Goal: Transaction & Acquisition: Book appointment/travel/reservation

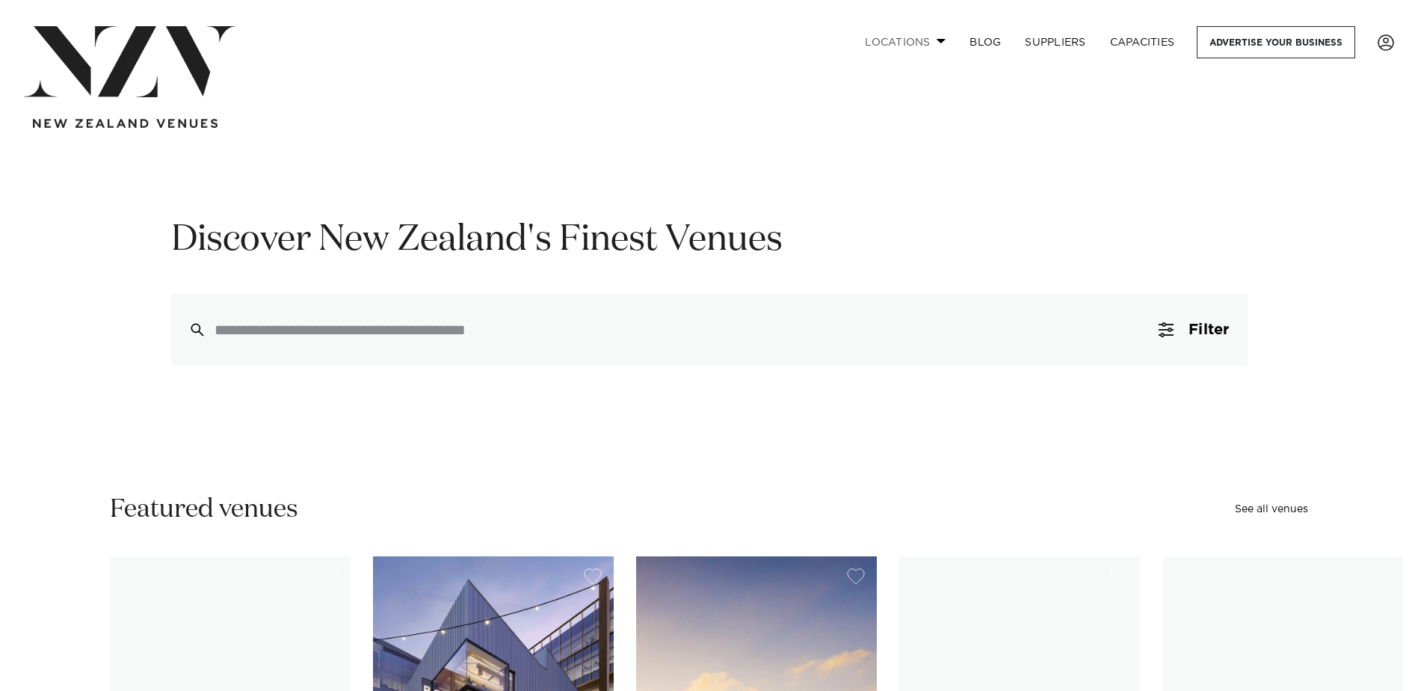
click at [931, 40] on link "Locations" at bounding box center [905, 42] width 105 height 32
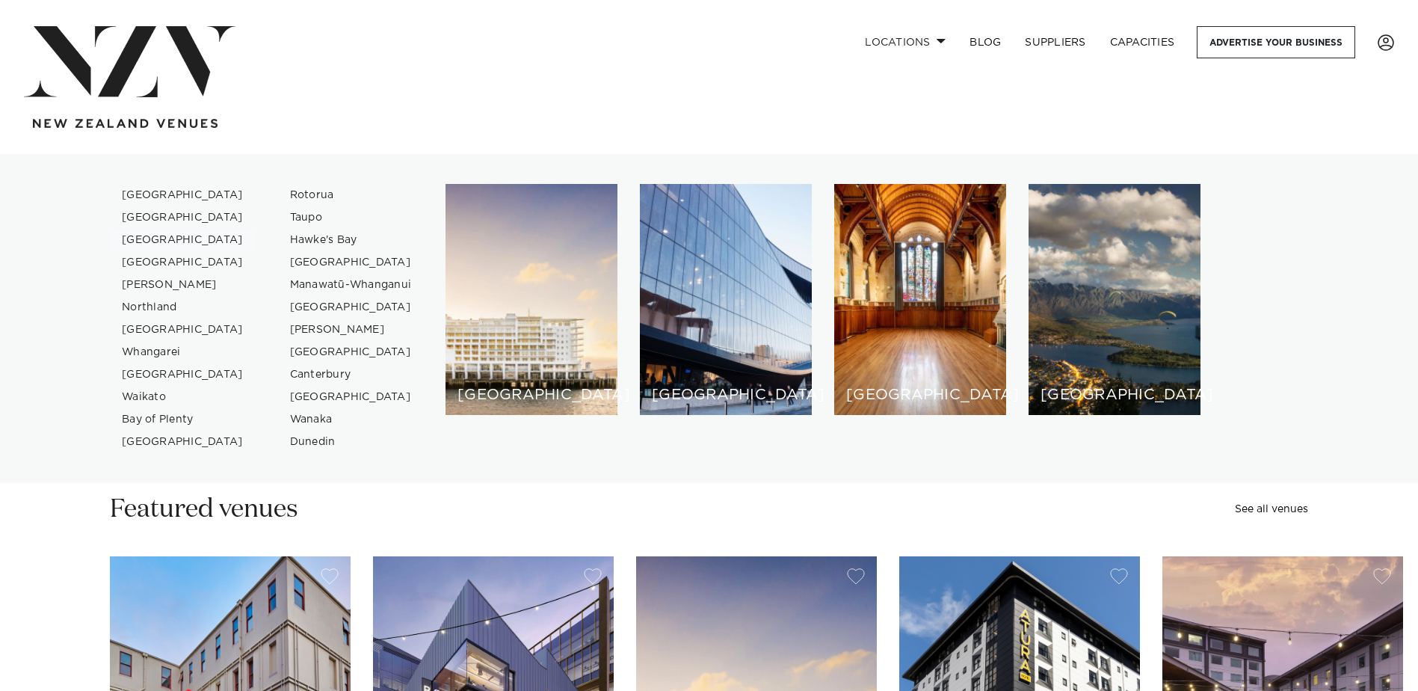
click at [170, 237] on link "[GEOGRAPHIC_DATA]" at bounding box center [183, 240] width 146 height 22
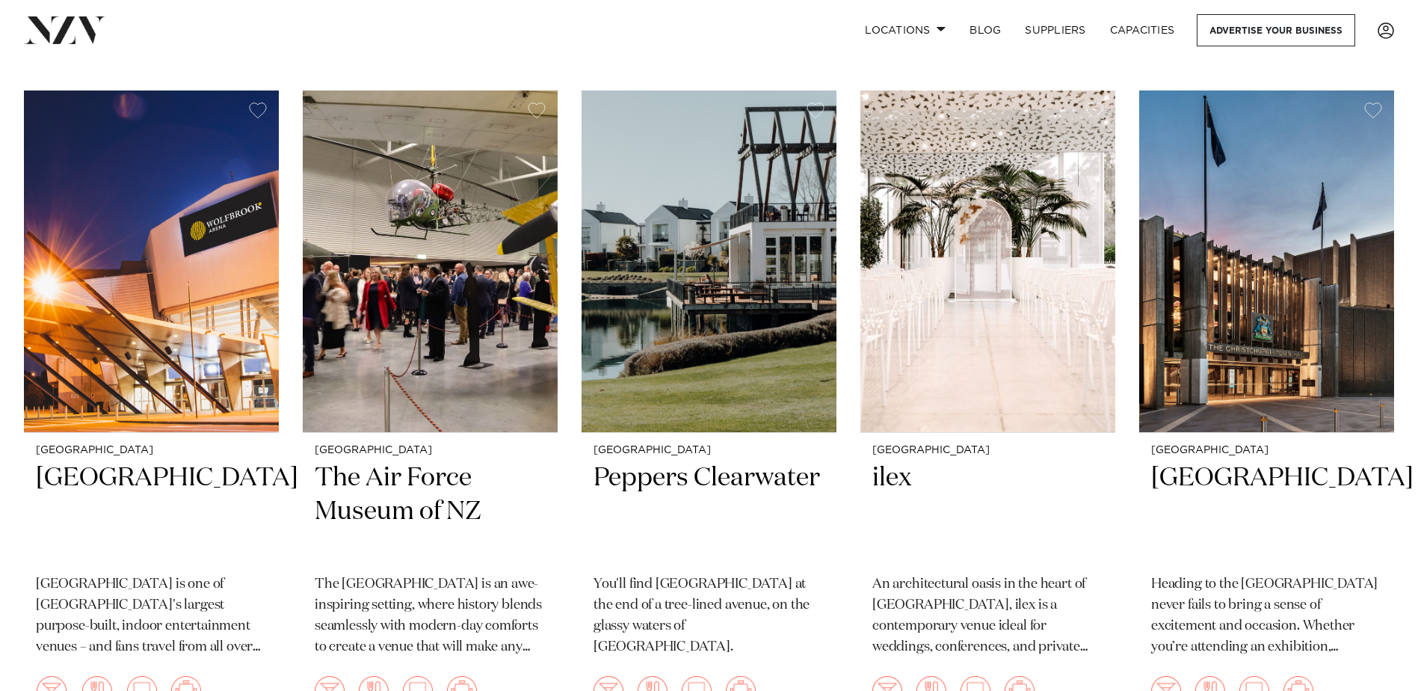
scroll to position [1271, 0]
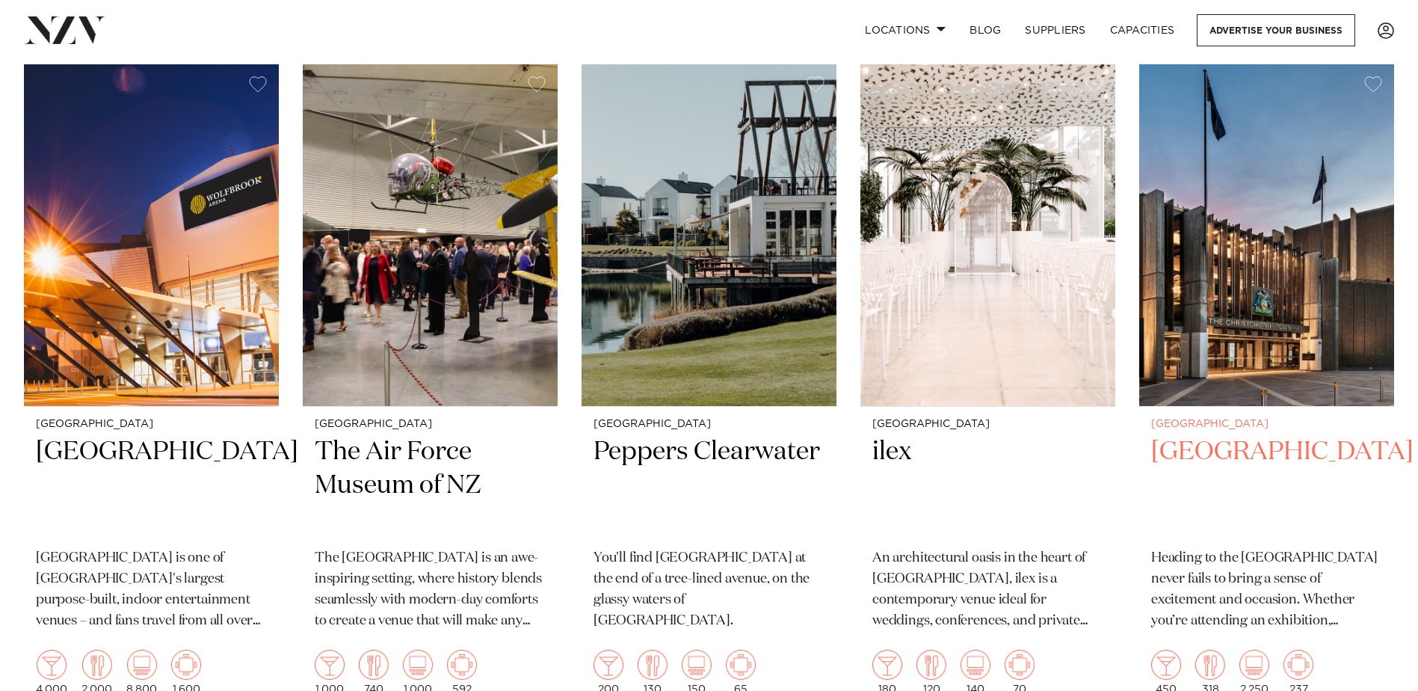
click at [1212, 289] on img at bounding box center [1266, 235] width 255 height 342
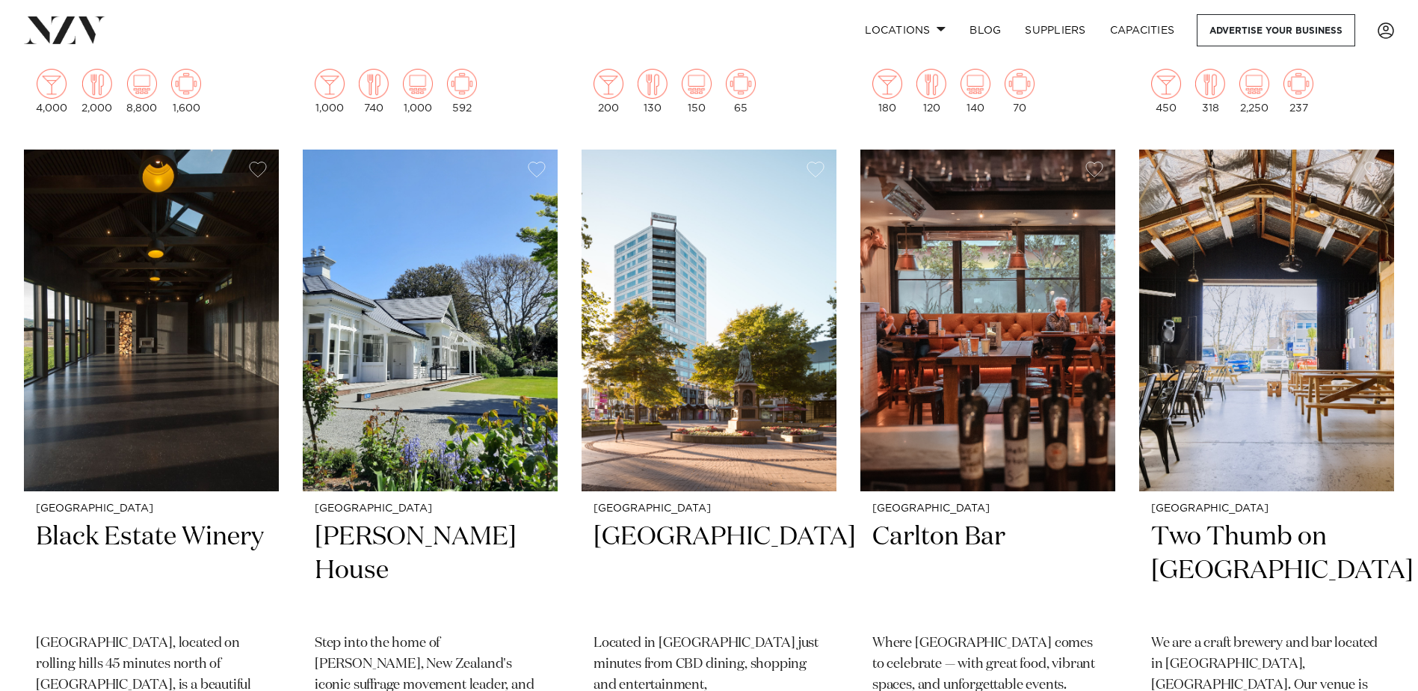
scroll to position [1943, 0]
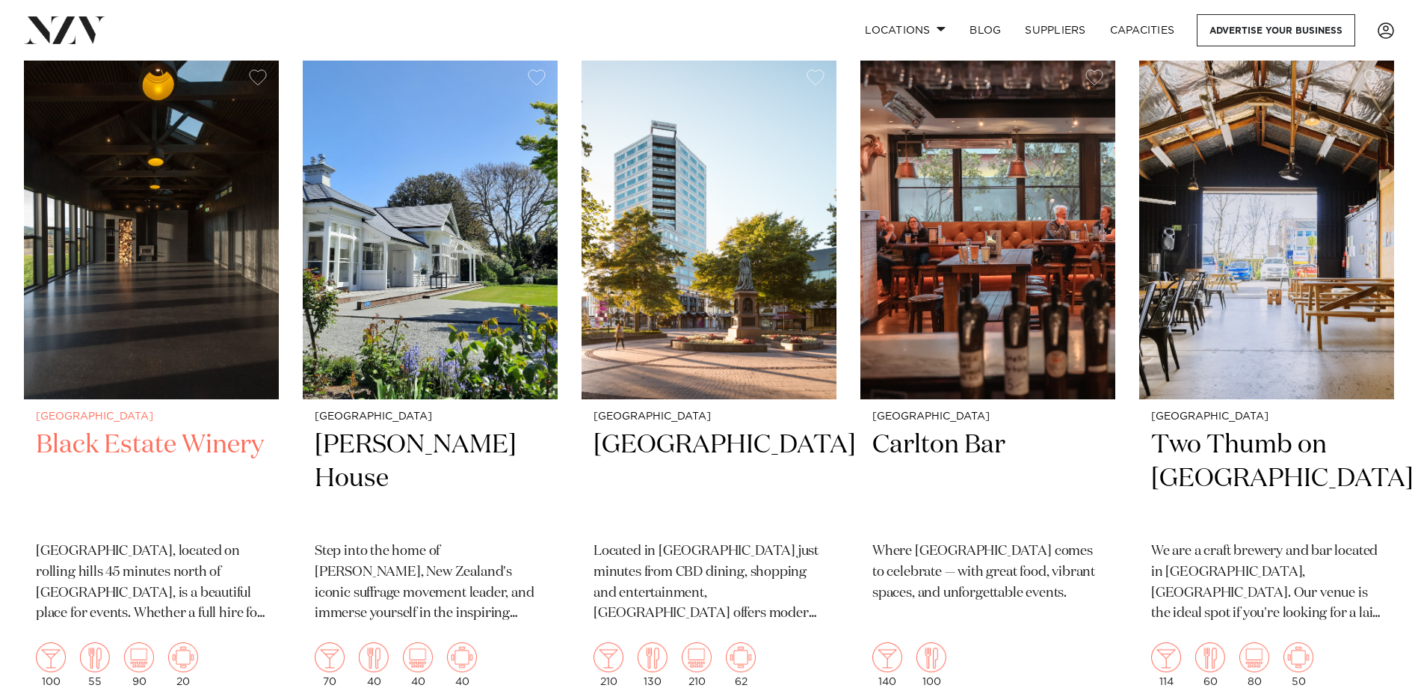
click at [177, 289] on img at bounding box center [151, 229] width 255 height 342
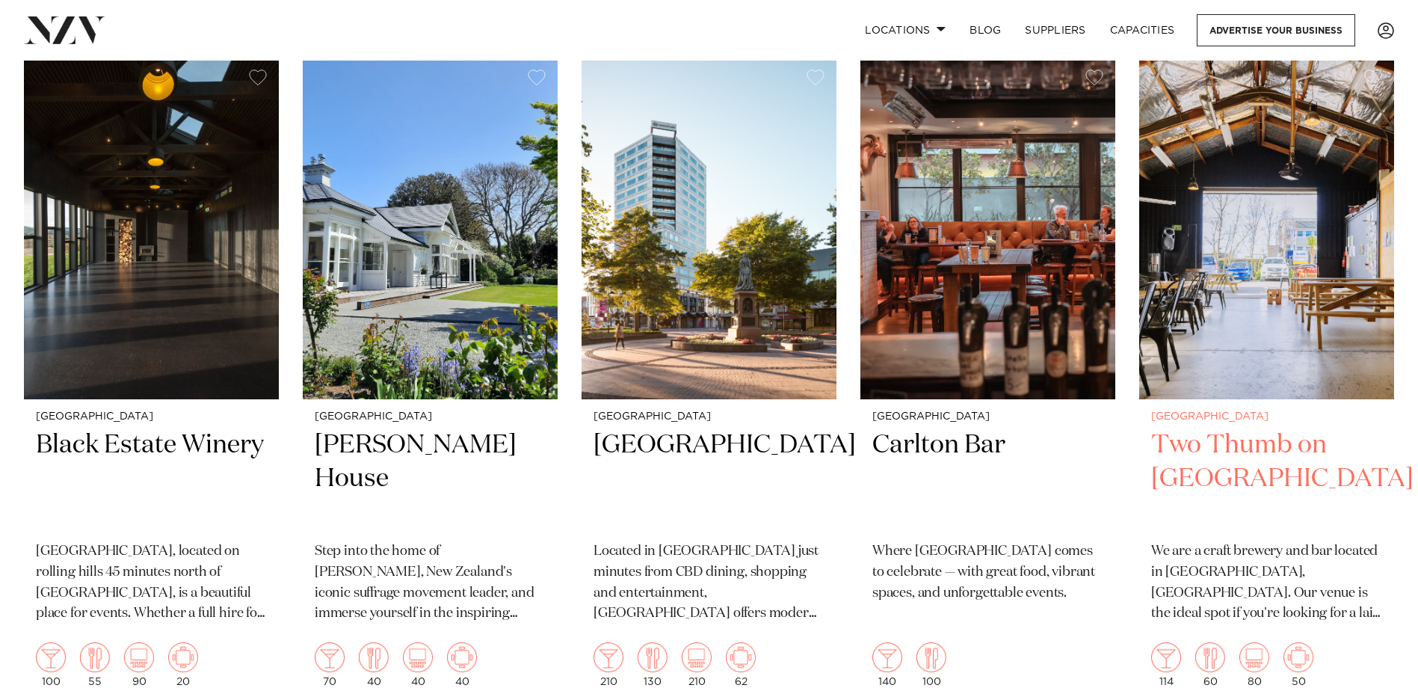
click at [1280, 269] on img at bounding box center [1266, 229] width 255 height 342
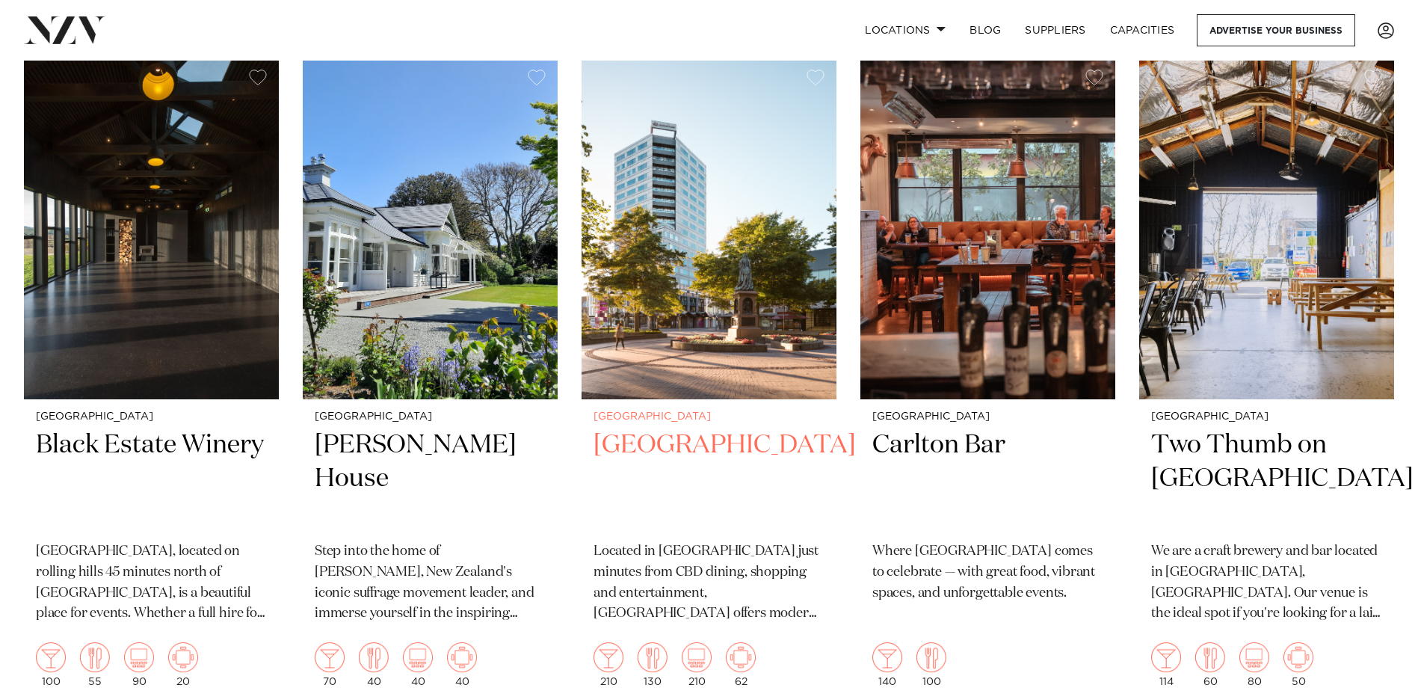
click at [703, 265] on img at bounding box center [708, 229] width 255 height 342
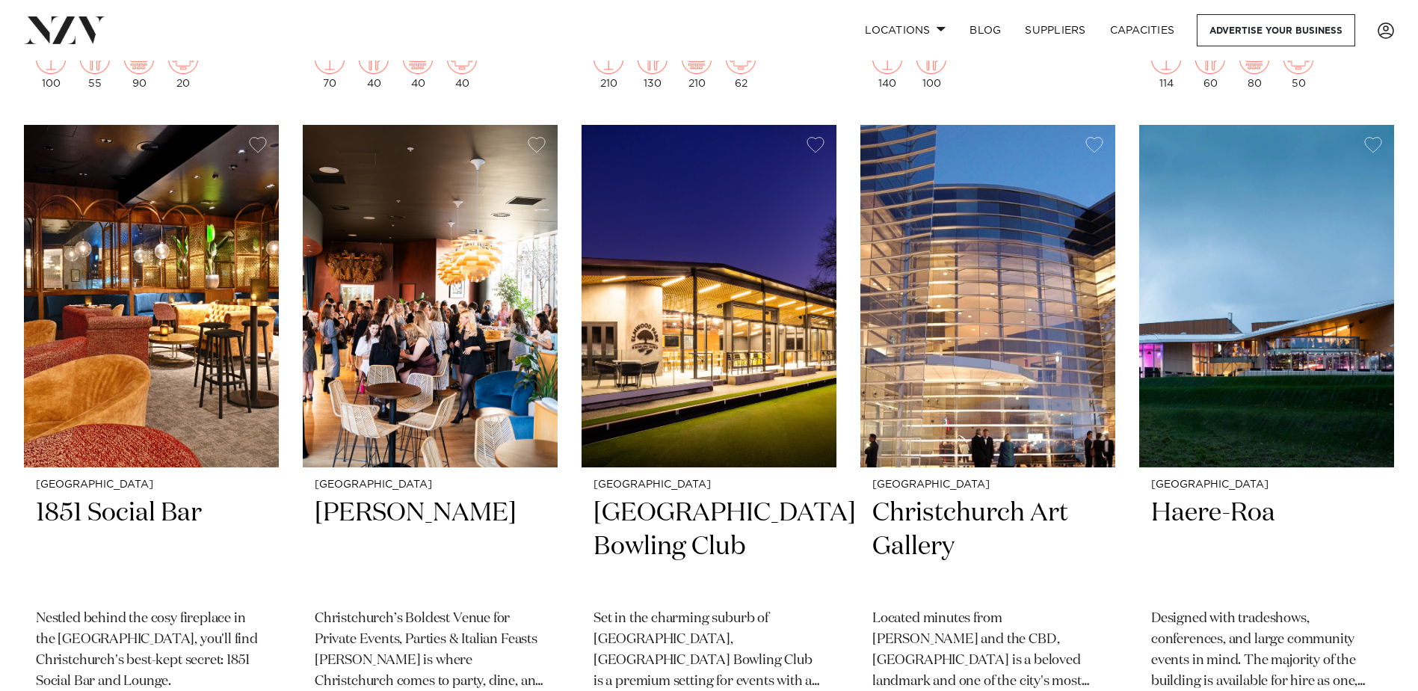
scroll to position [2616, 0]
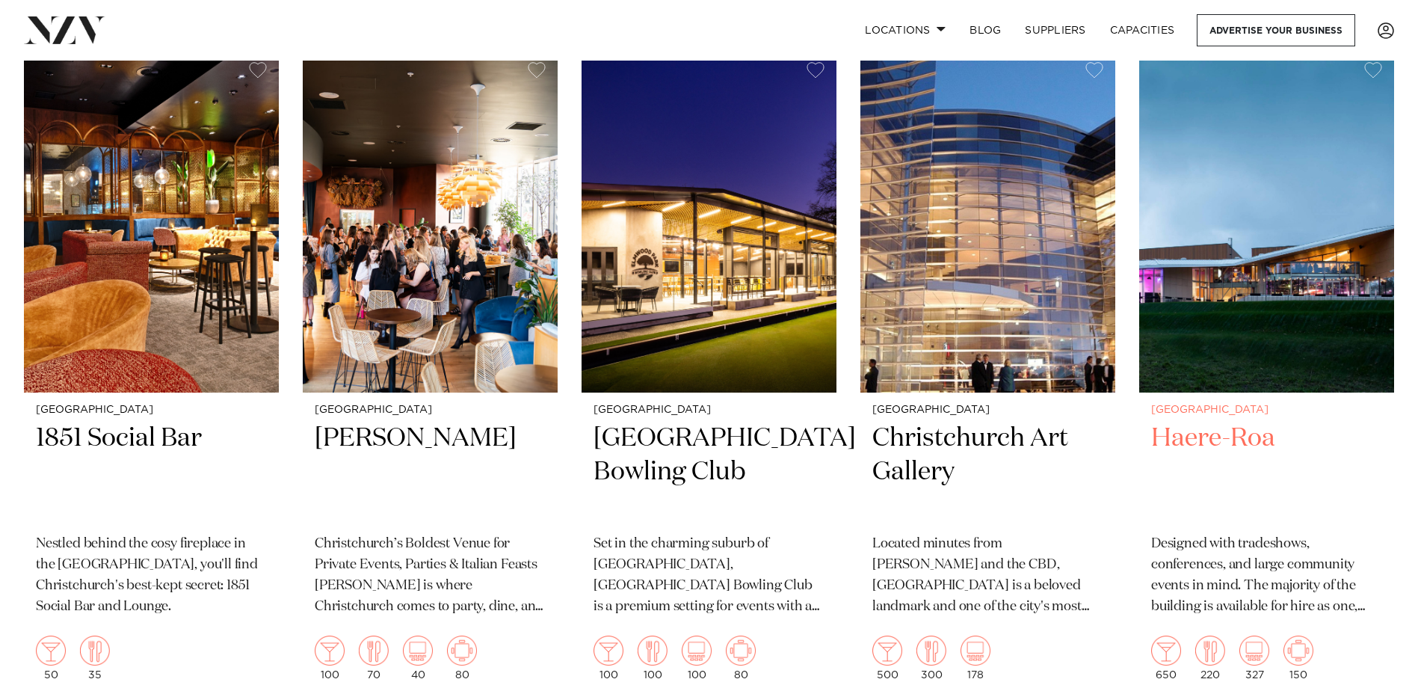
click at [1247, 299] on img at bounding box center [1266, 221] width 255 height 342
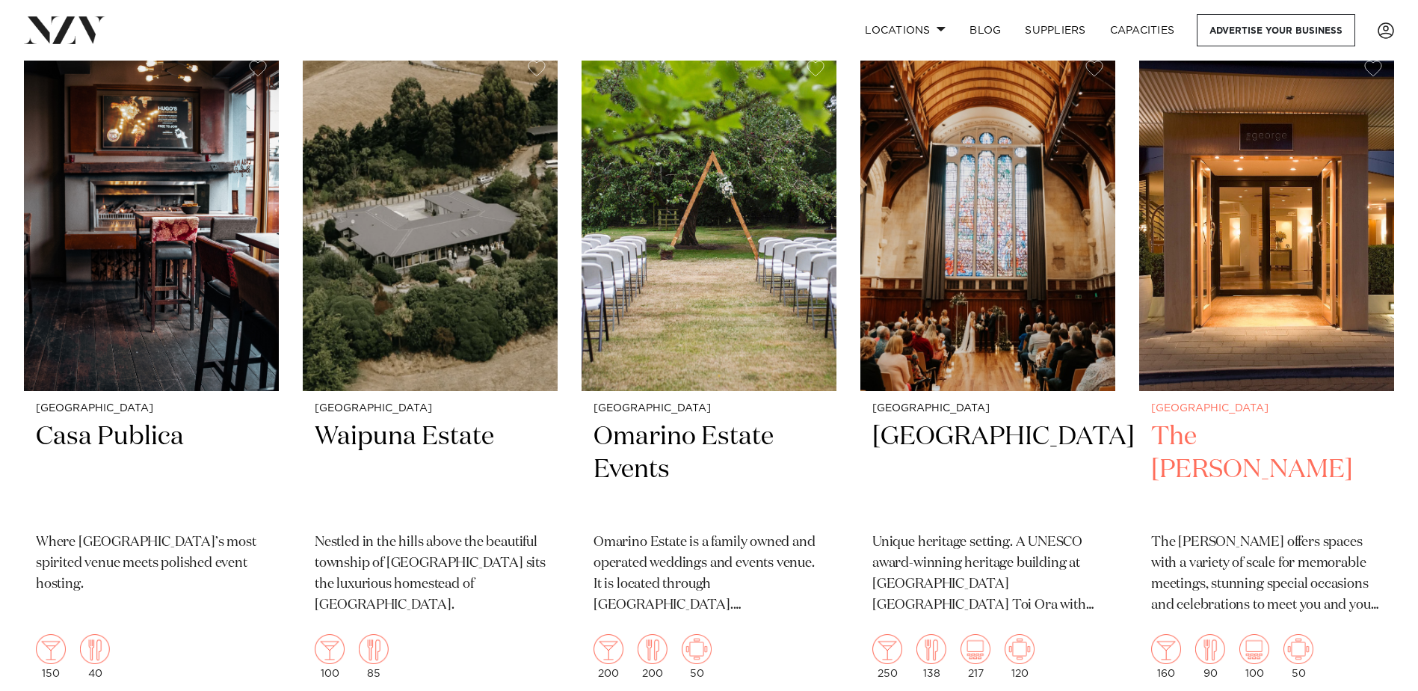
scroll to position [3289, 0]
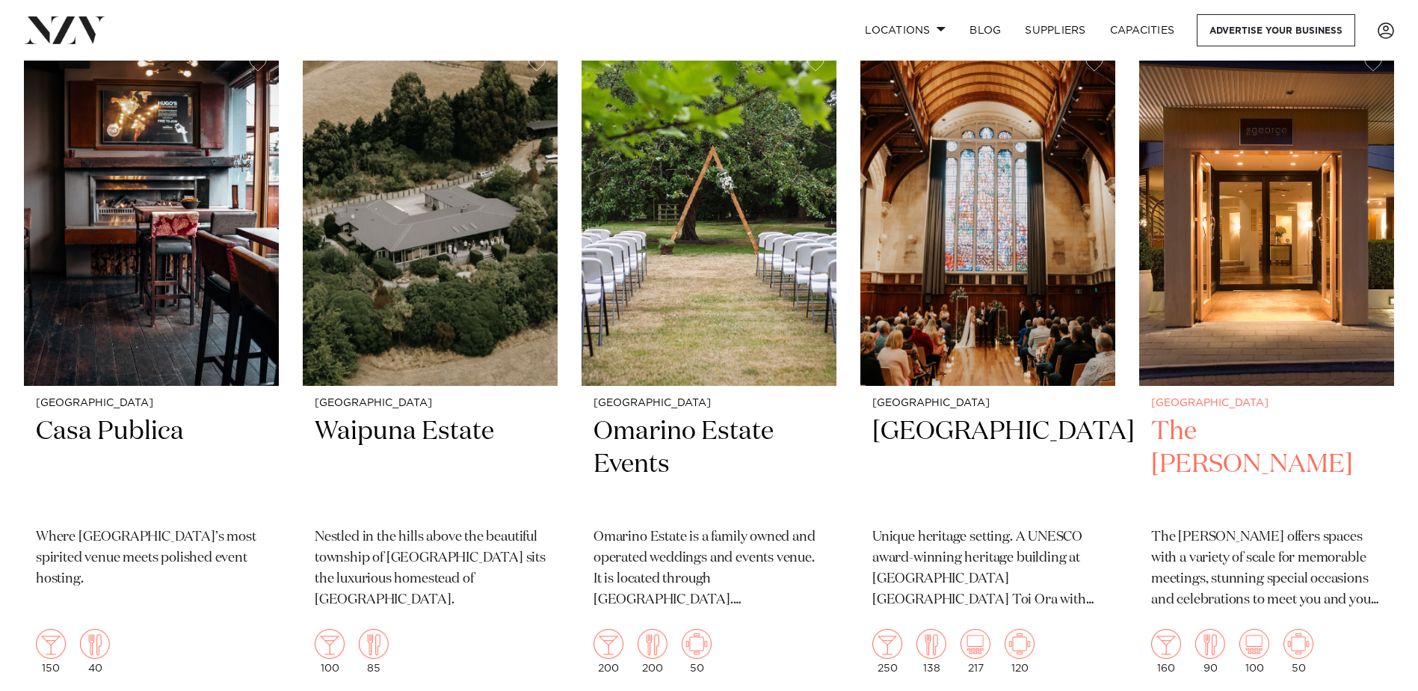
click at [1266, 271] on img at bounding box center [1266, 214] width 255 height 342
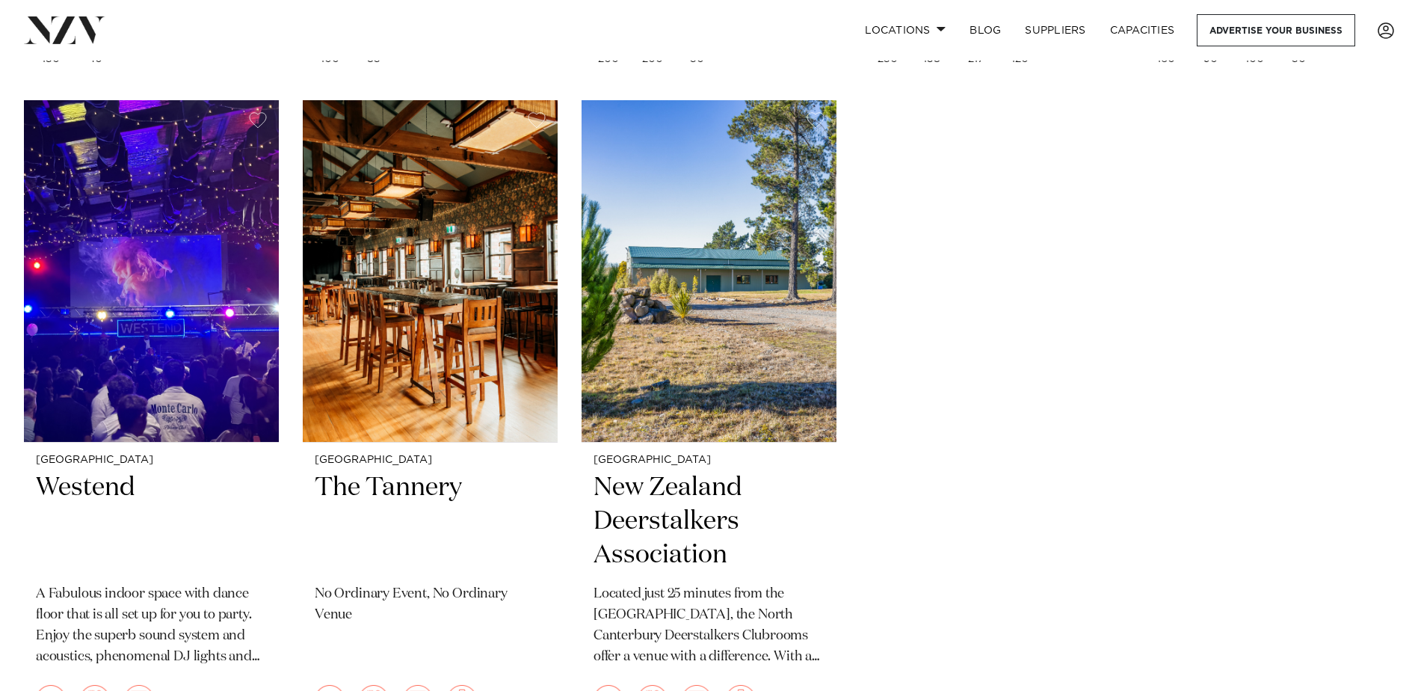
scroll to position [3887, 0]
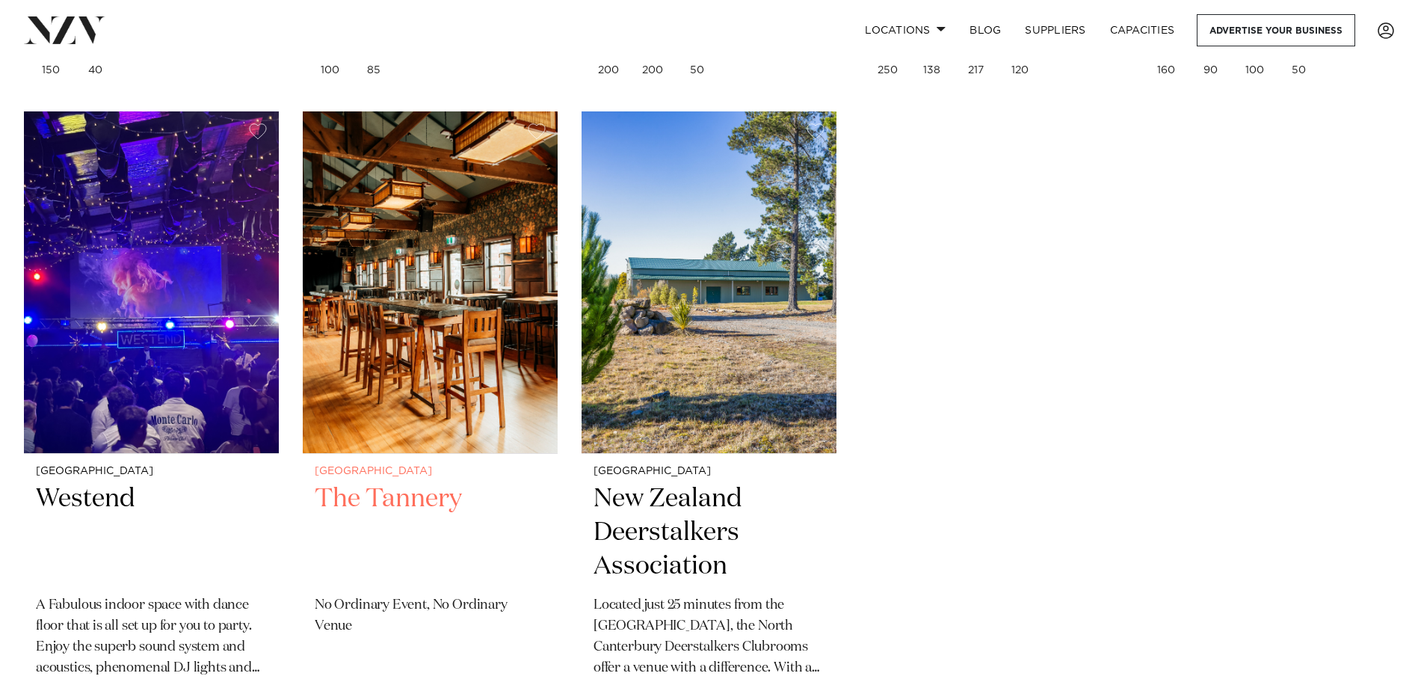
click at [422, 347] on img at bounding box center [430, 282] width 255 height 342
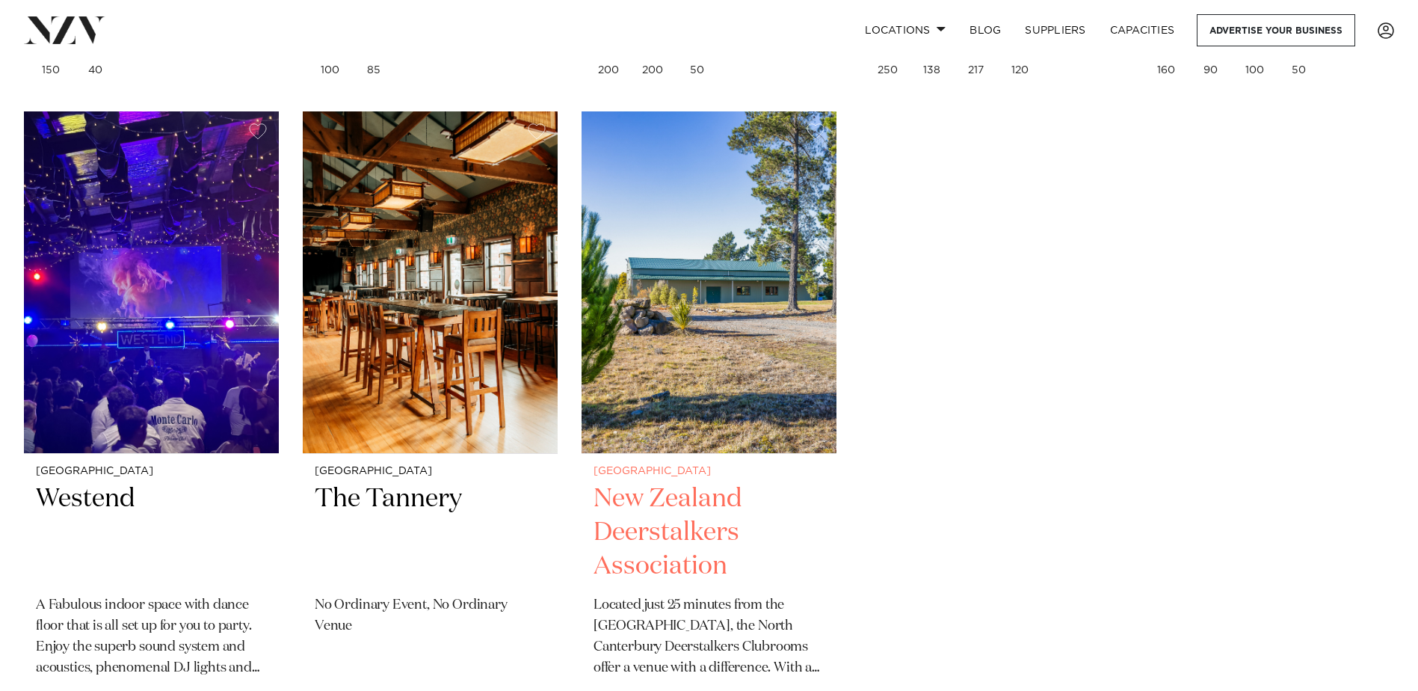
click at [746, 328] on img at bounding box center [708, 282] width 255 height 342
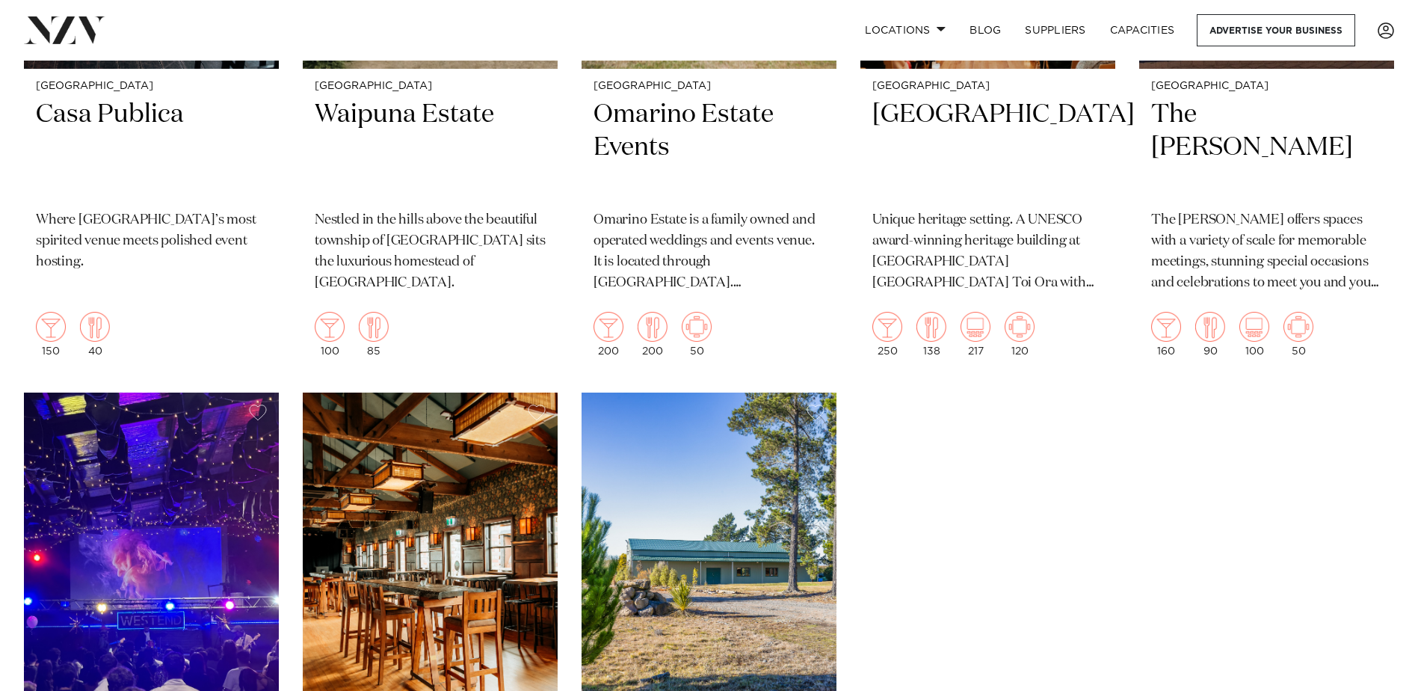
scroll to position [3812, 0]
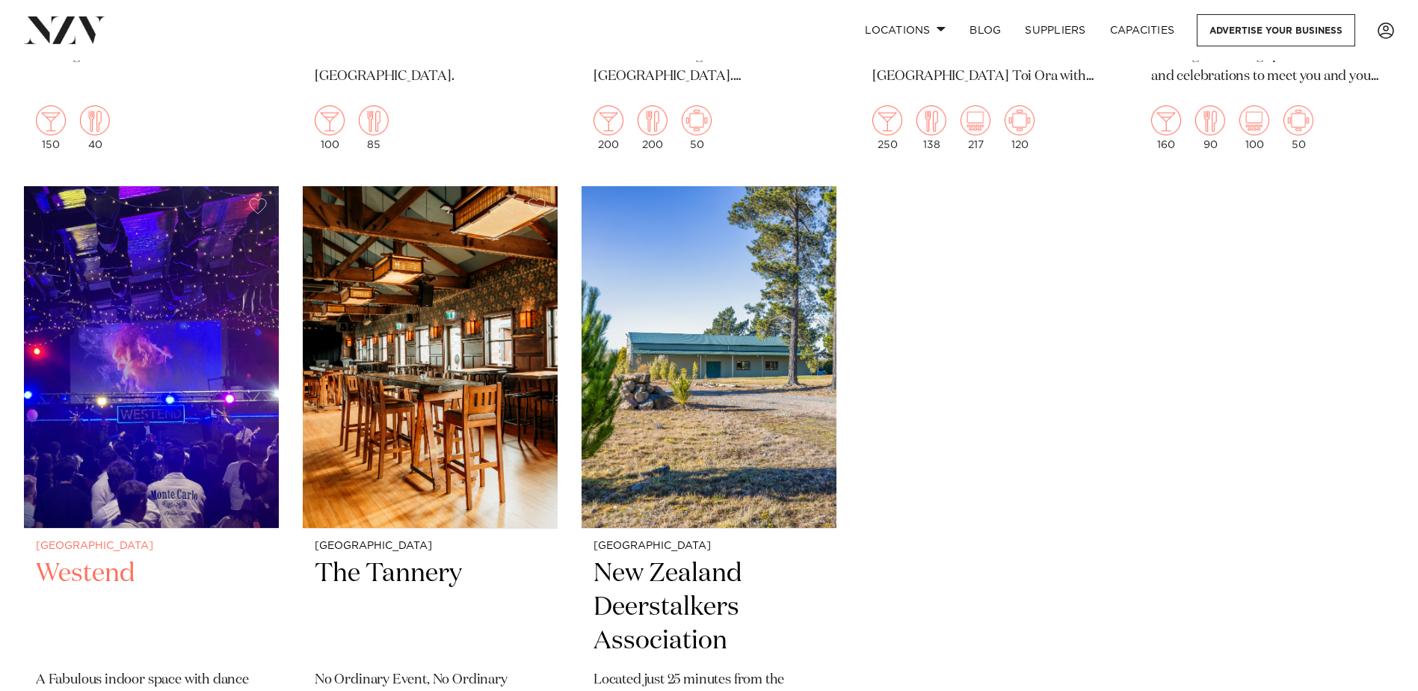
click at [140, 412] on img at bounding box center [151, 357] width 255 height 342
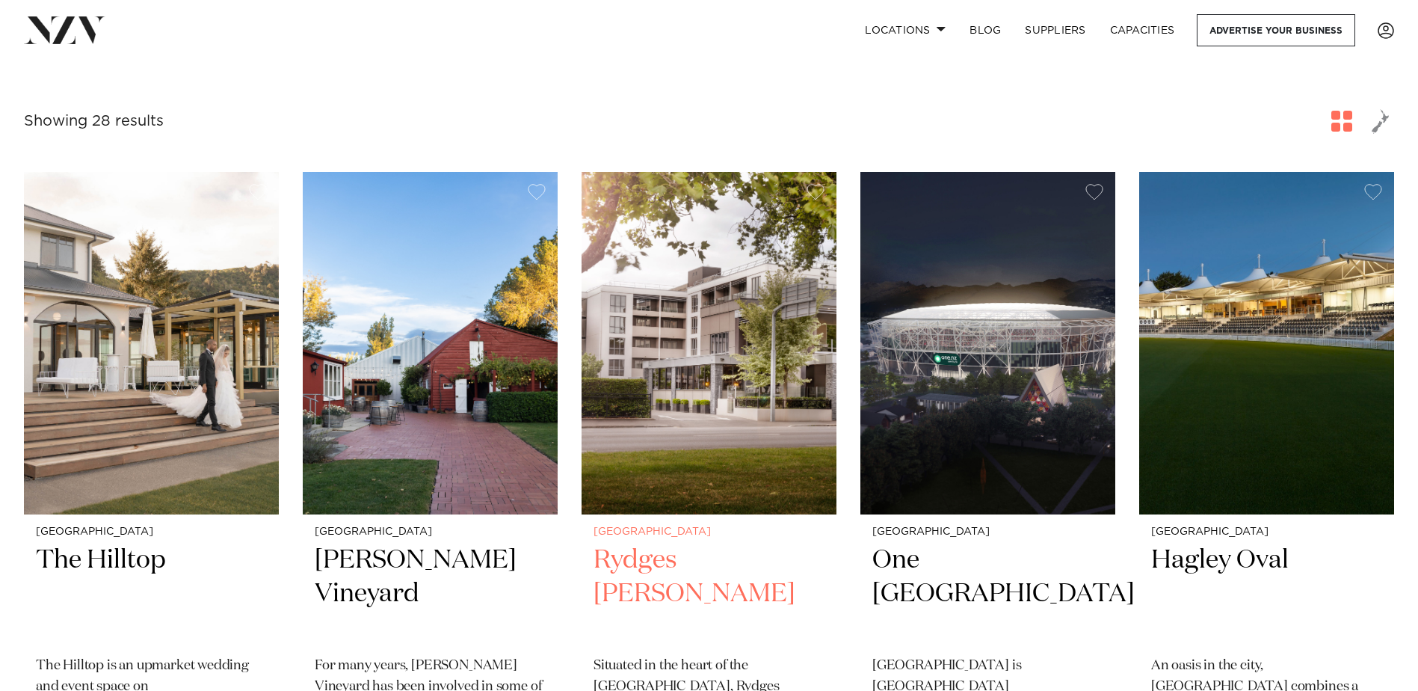
scroll to position [523, 0]
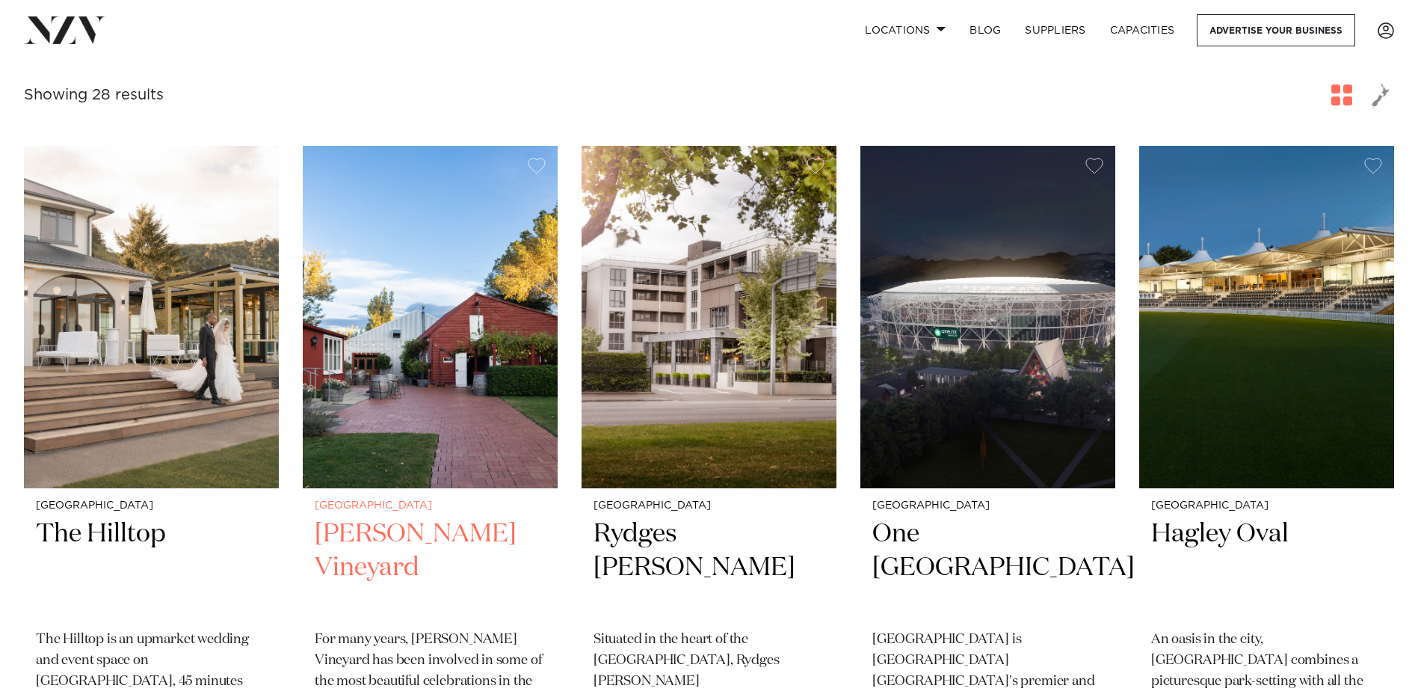
click at [415, 332] on img at bounding box center [430, 317] width 255 height 342
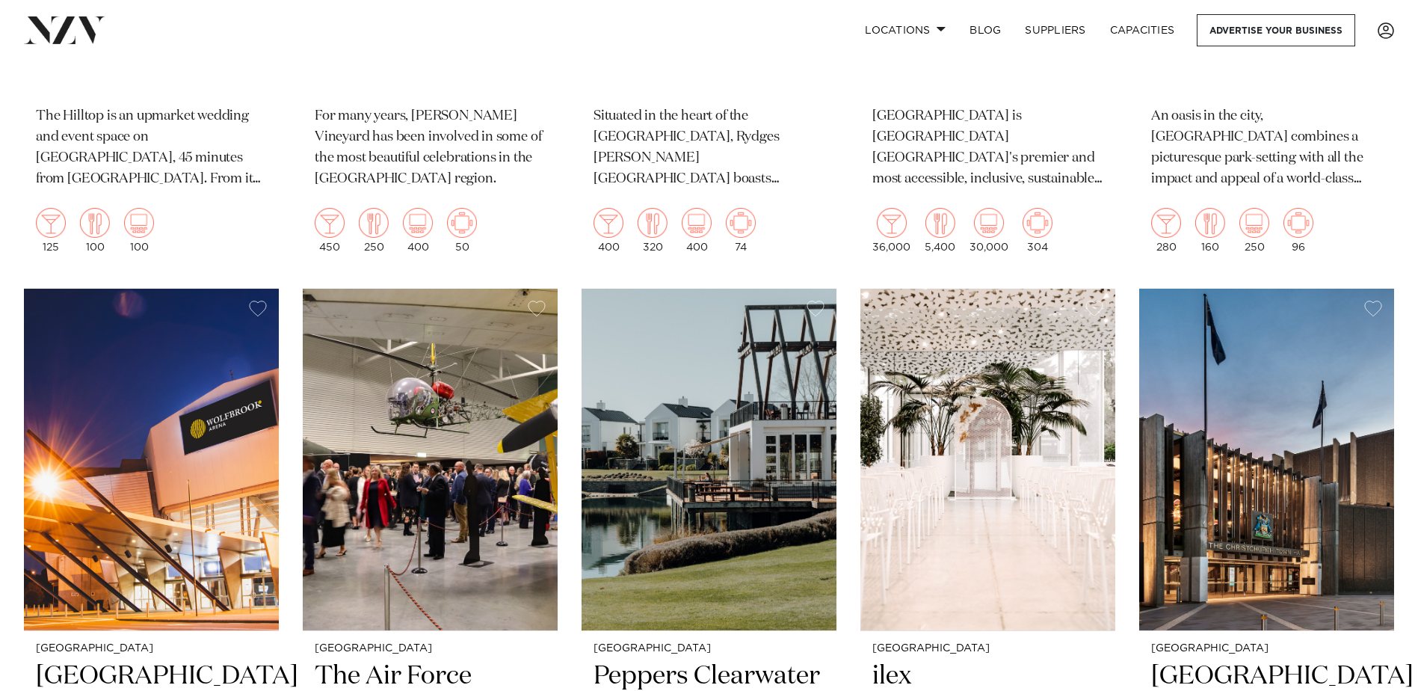
scroll to position [598, 0]
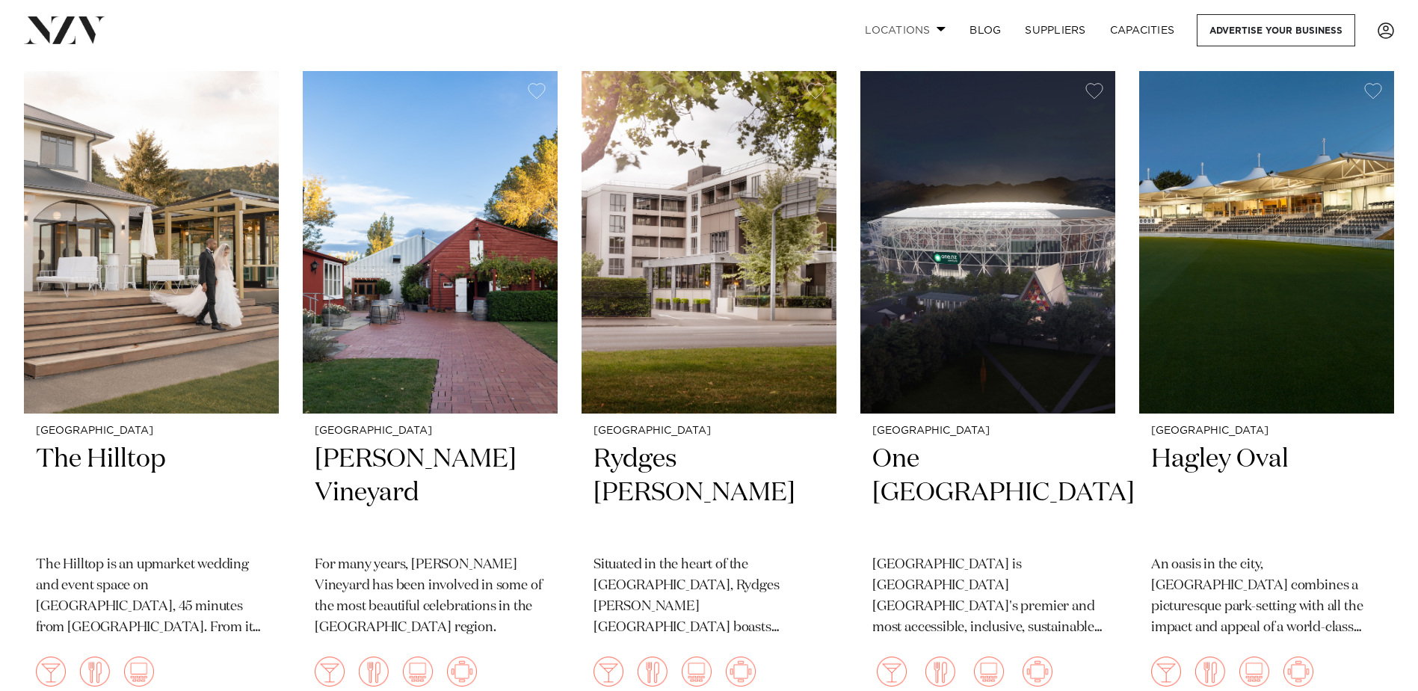
drag, startPoint x: 922, startPoint y: 32, endPoint x: 907, endPoint y: 36, distance: 14.7
click at [922, 32] on link "Locations" at bounding box center [905, 30] width 105 height 32
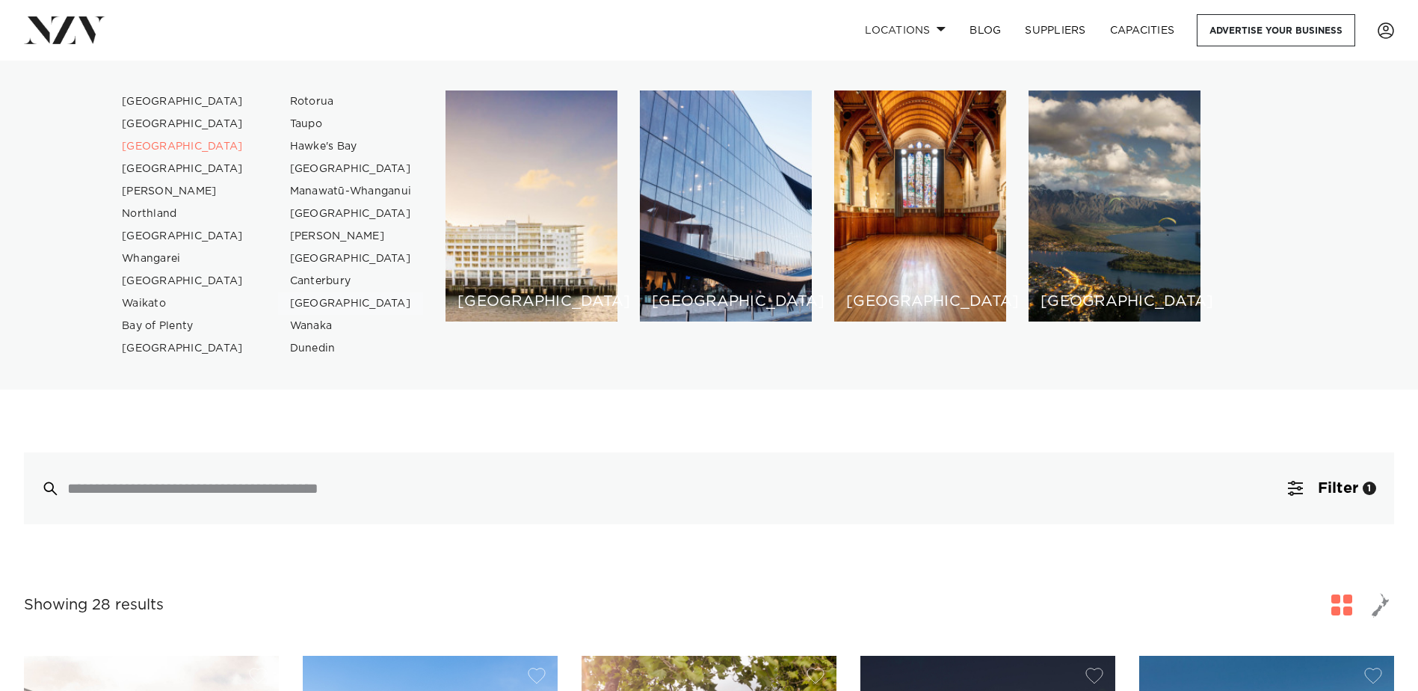
scroll to position [0, 0]
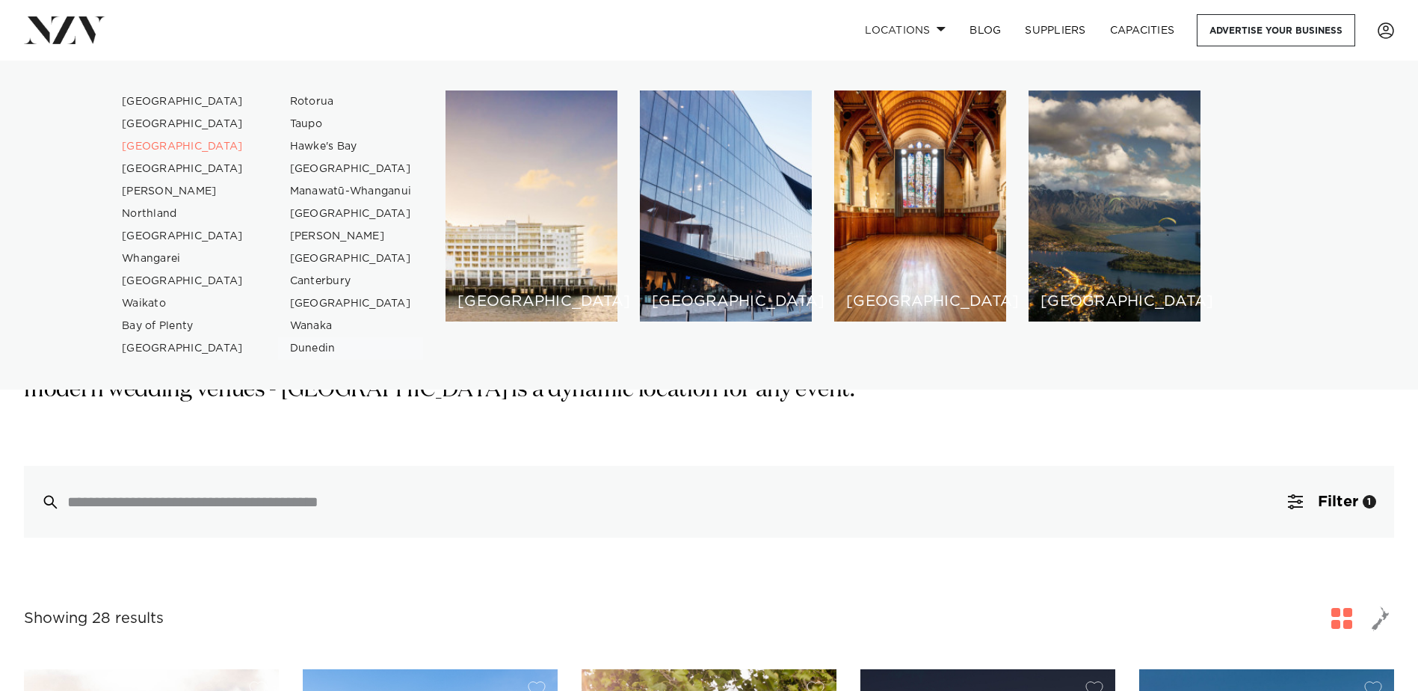
click at [305, 350] on link "Dunedin" at bounding box center [351, 348] width 146 height 22
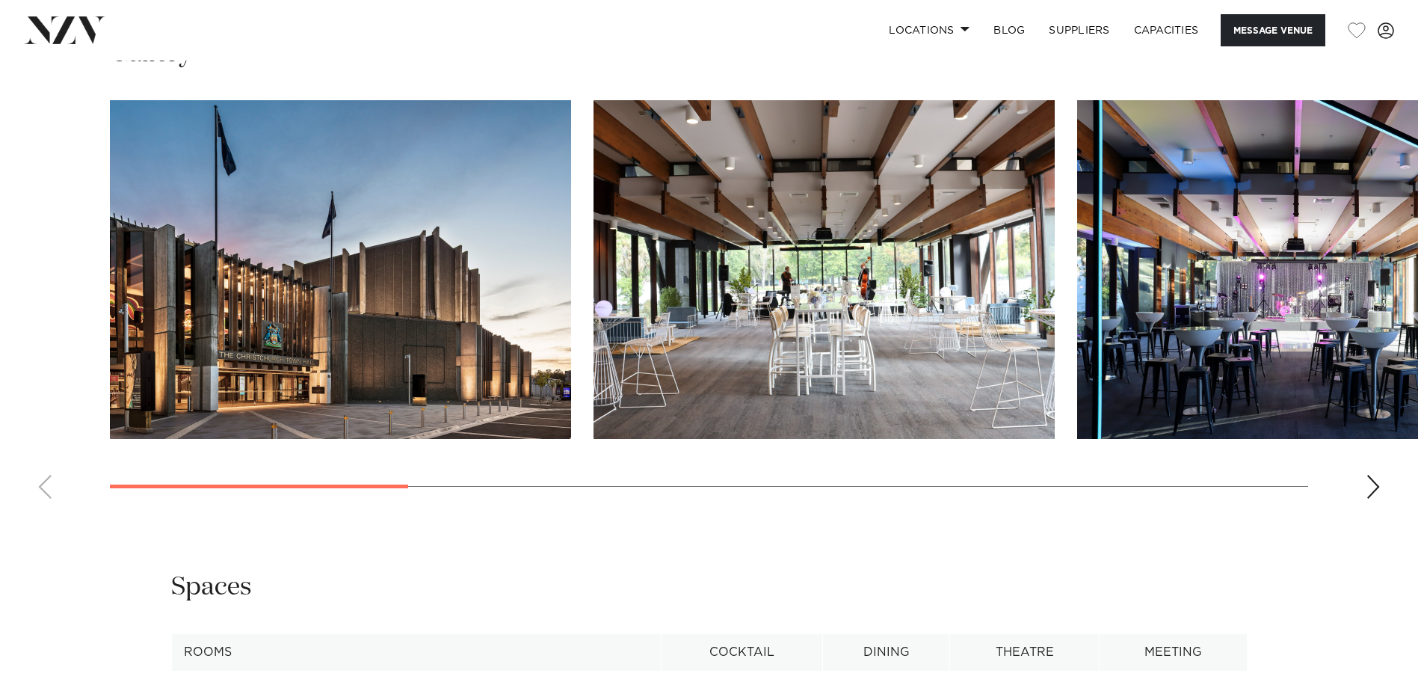
scroll to position [1570, 0]
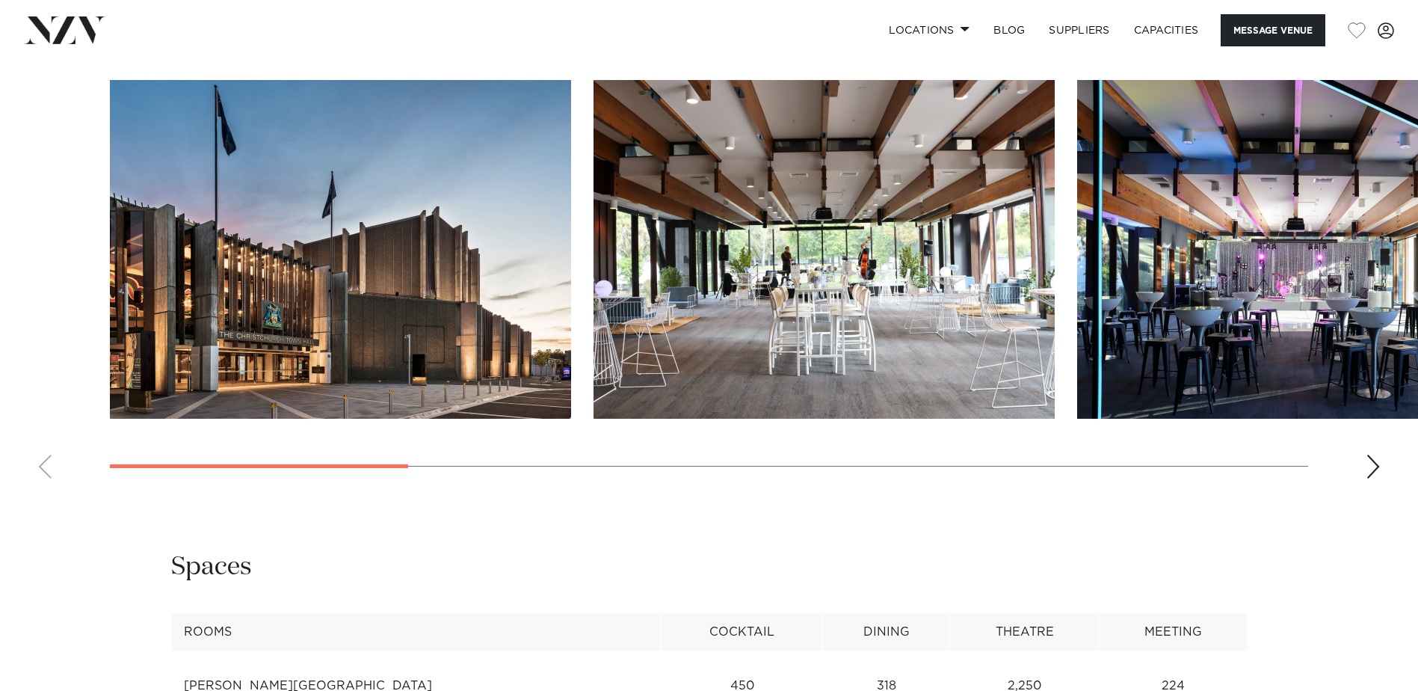
click at [1369, 471] on div "Next slide" at bounding box center [1373, 466] width 15 height 24
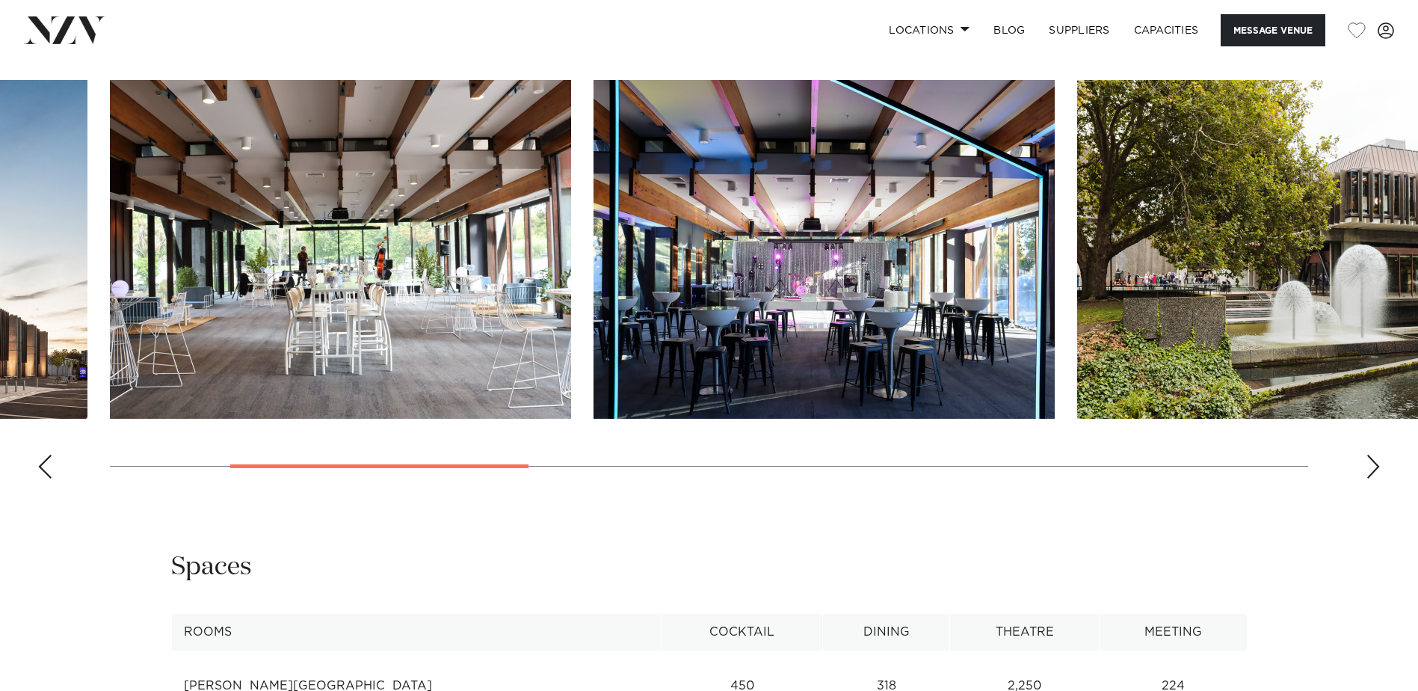
click at [1369, 471] on div "Next slide" at bounding box center [1373, 466] width 15 height 24
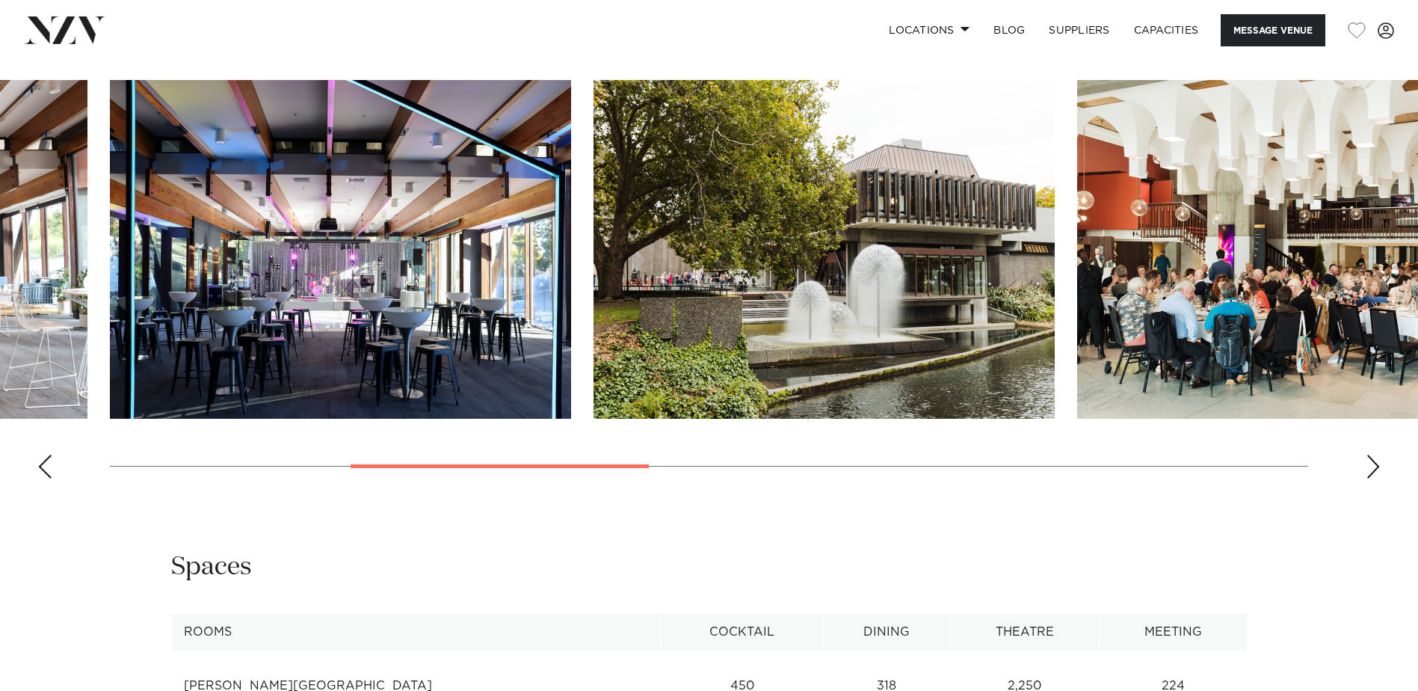
click at [1369, 471] on div "Next slide" at bounding box center [1373, 466] width 15 height 24
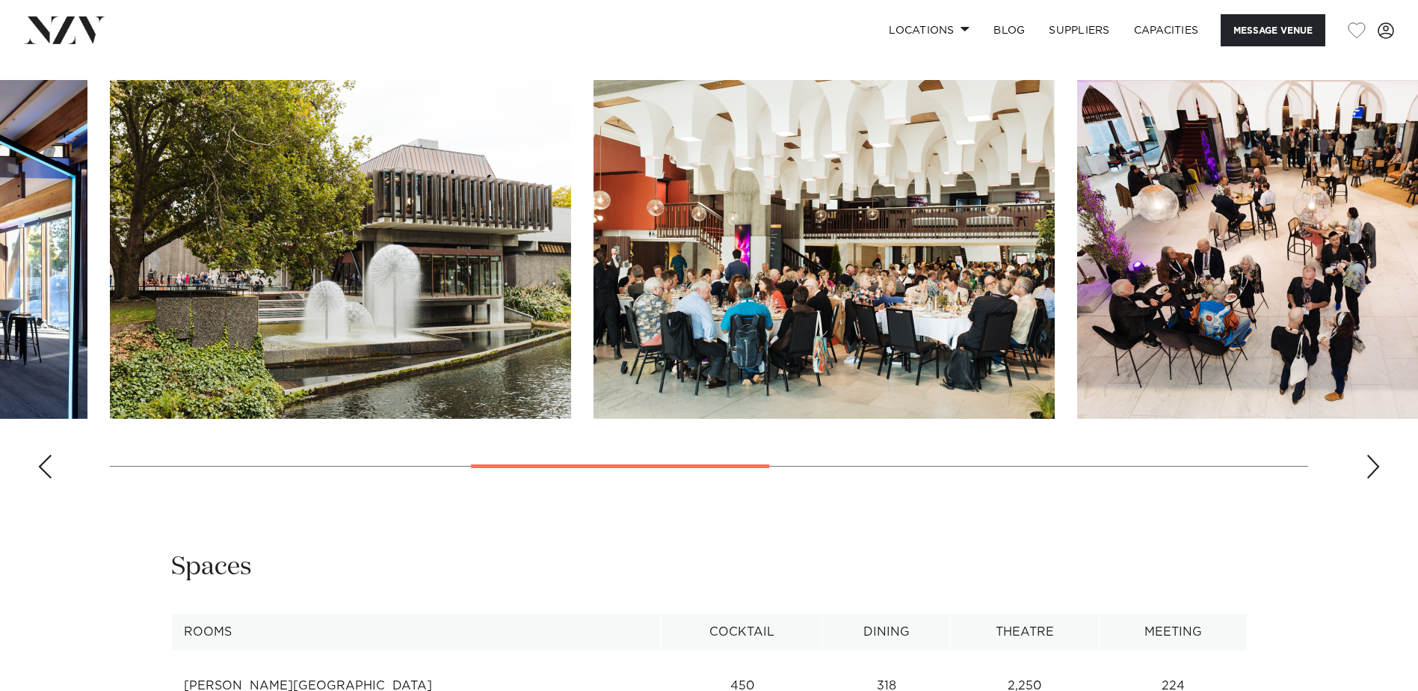
click at [1369, 471] on div "Next slide" at bounding box center [1373, 466] width 15 height 24
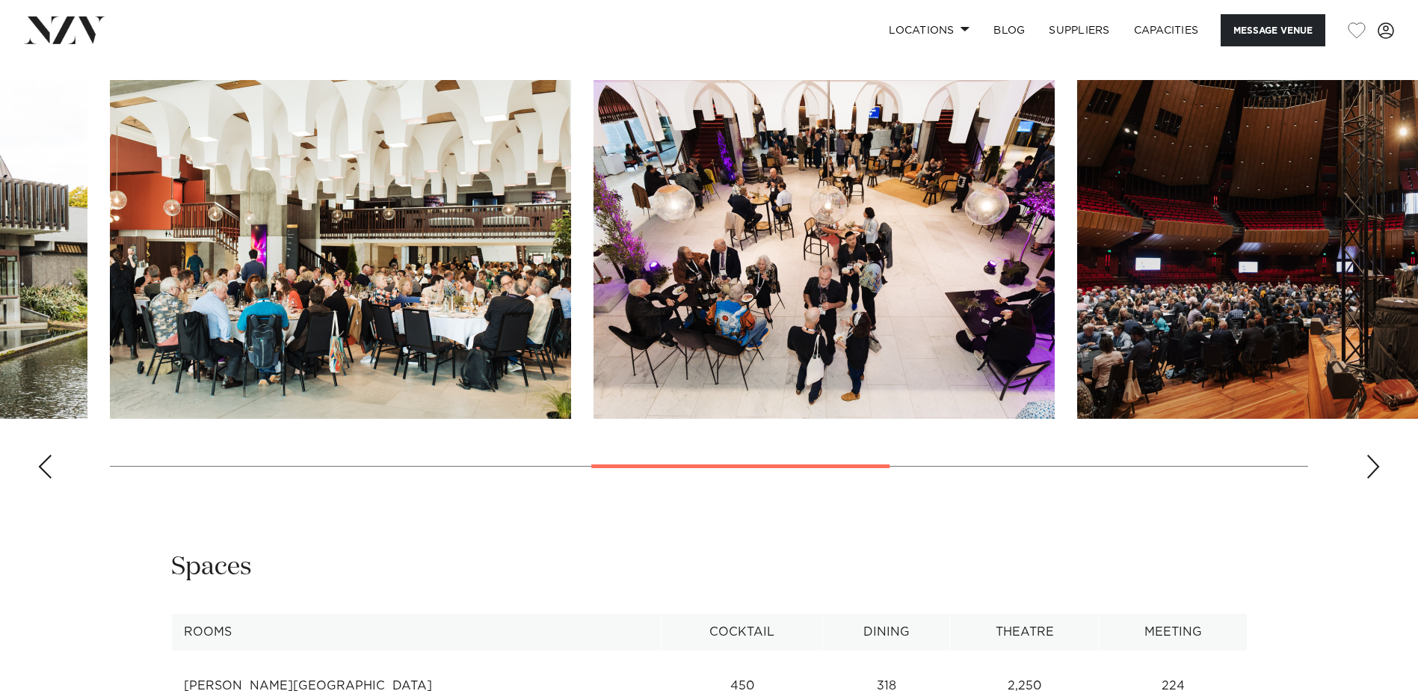
click at [1369, 471] on div "Next slide" at bounding box center [1373, 466] width 15 height 24
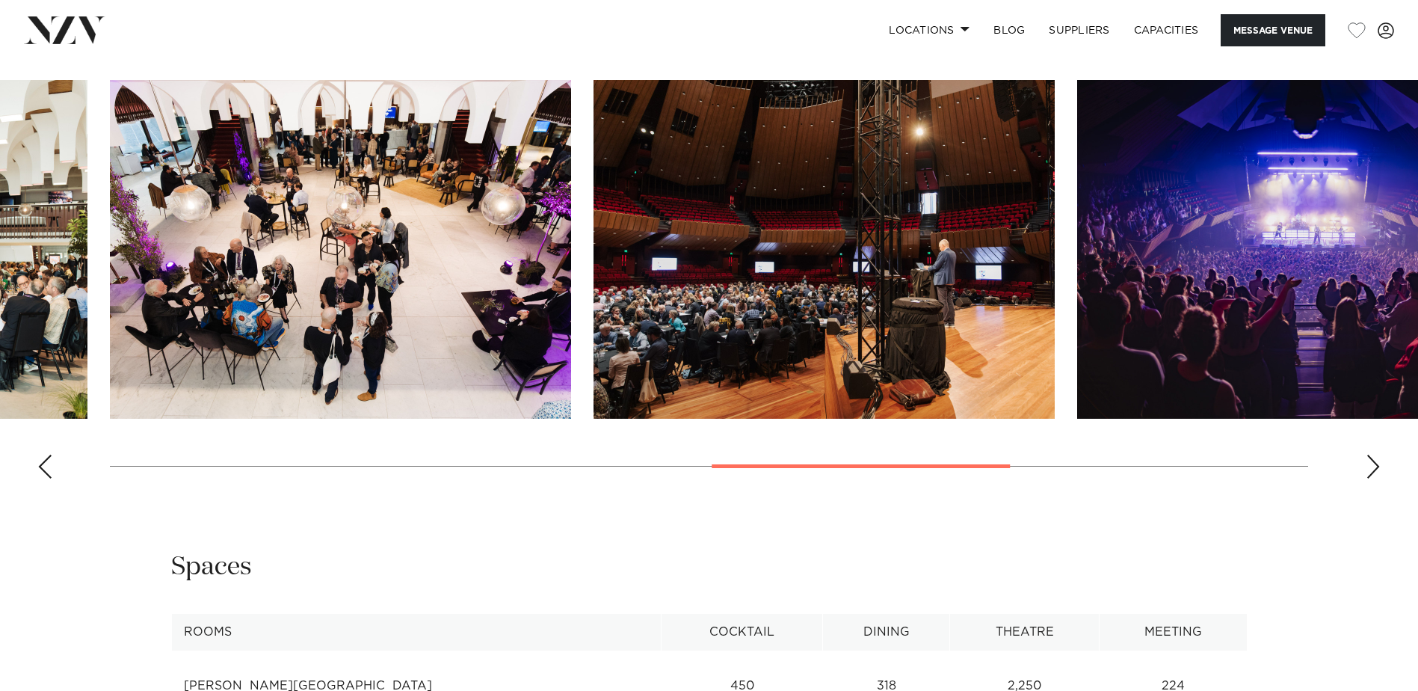
click at [1369, 470] on div "Next slide" at bounding box center [1373, 466] width 15 height 24
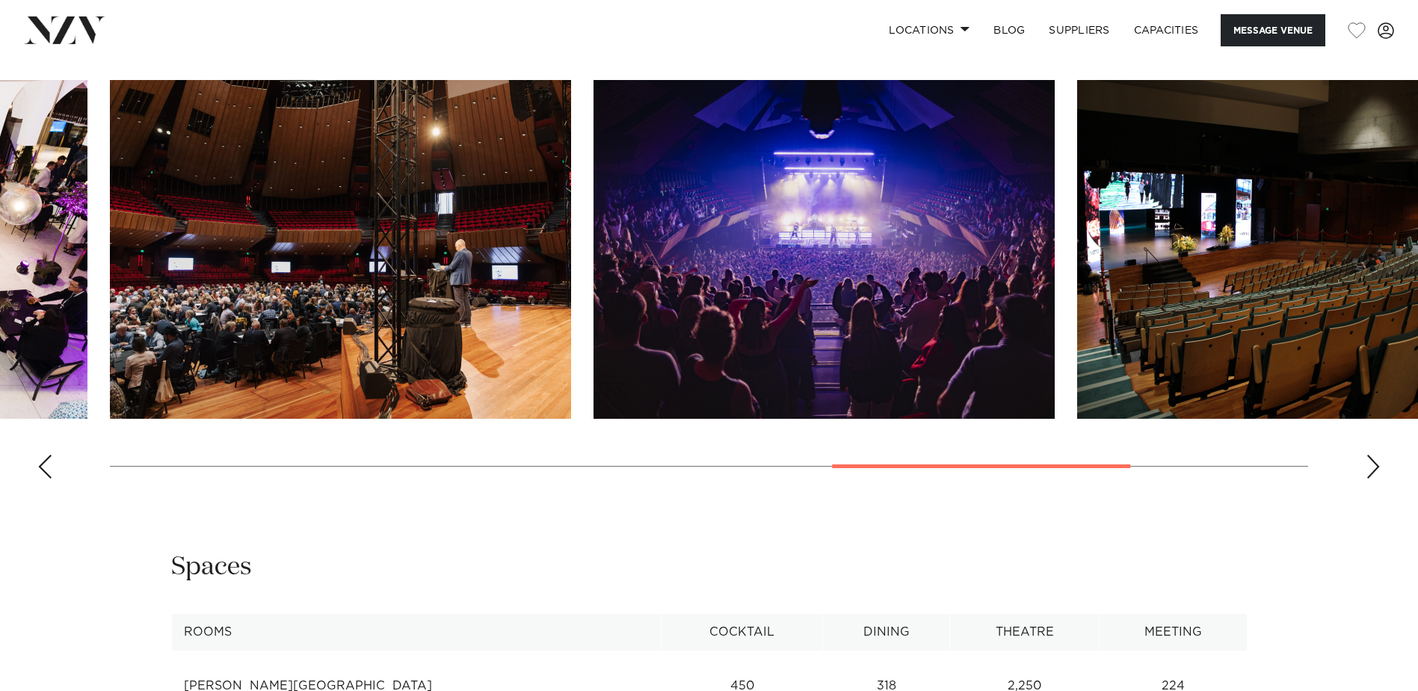
click at [1369, 470] on div "Next slide" at bounding box center [1373, 466] width 15 height 24
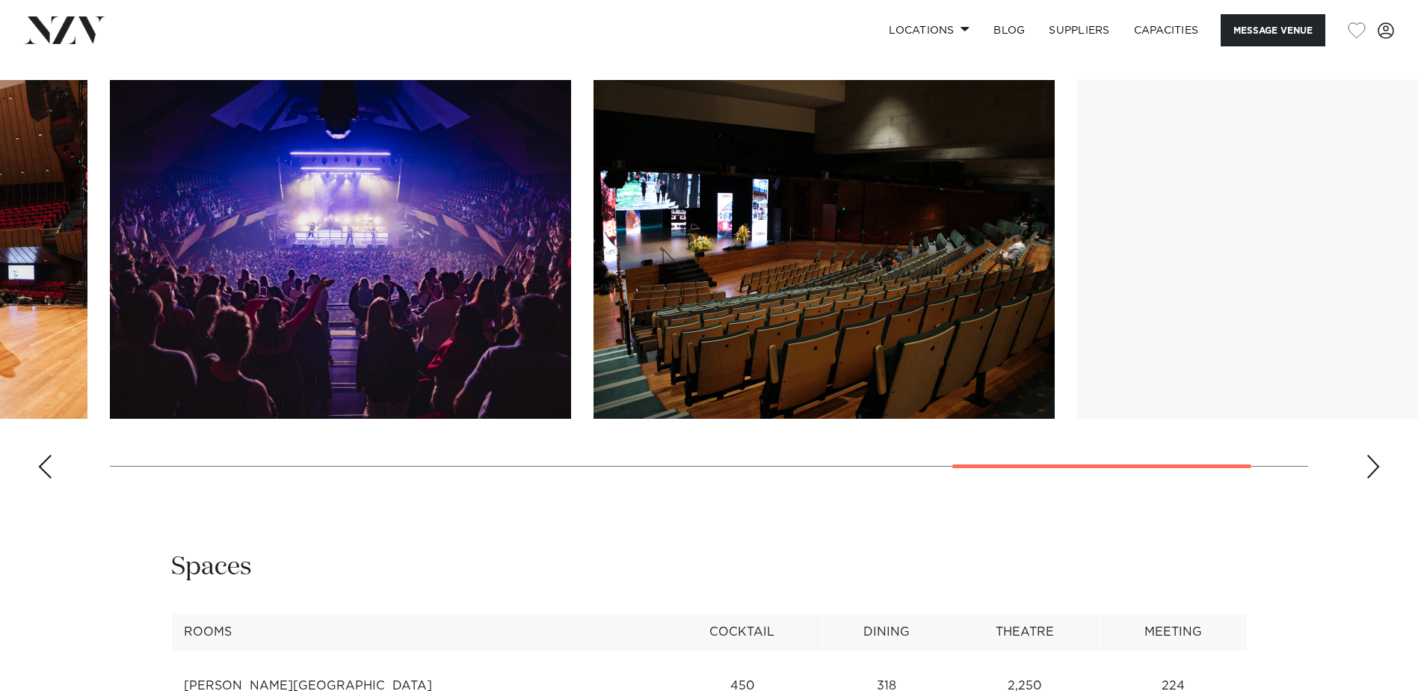
click at [1369, 470] on div "Next slide" at bounding box center [1373, 466] width 15 height 24
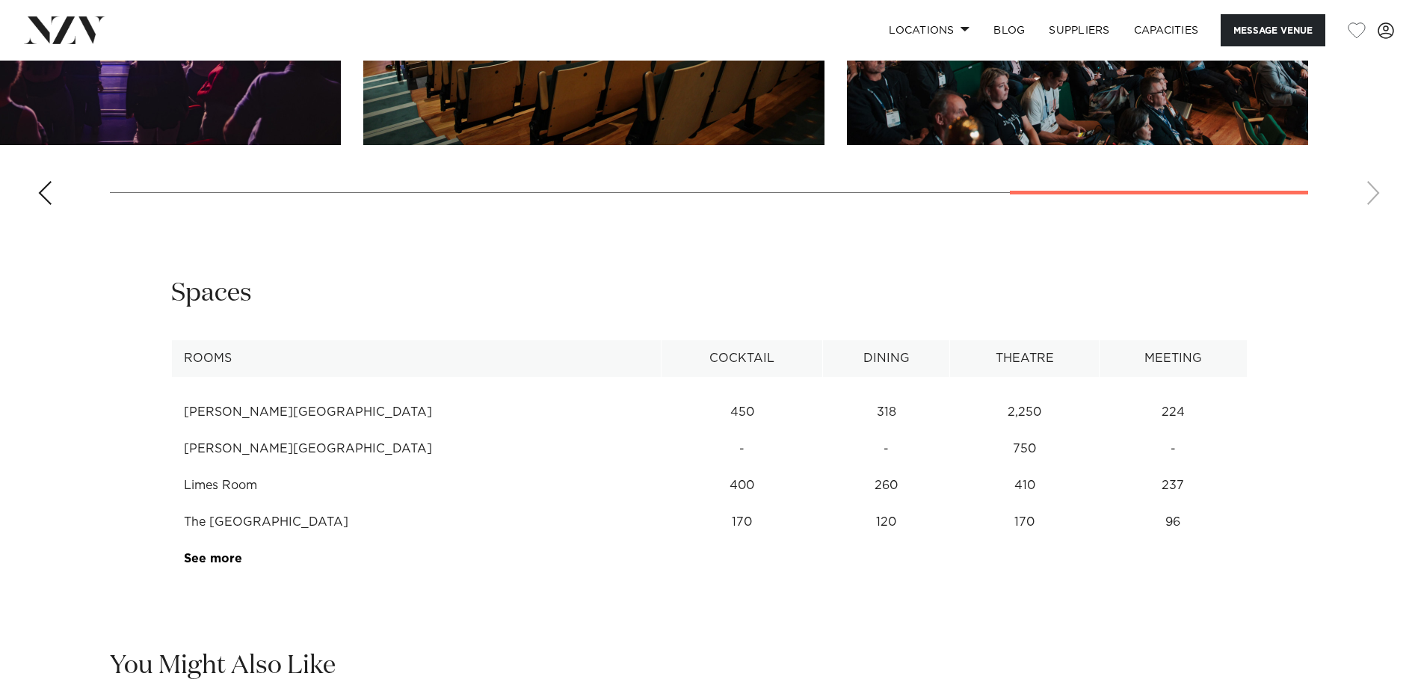
scroll to position [1869, 0]
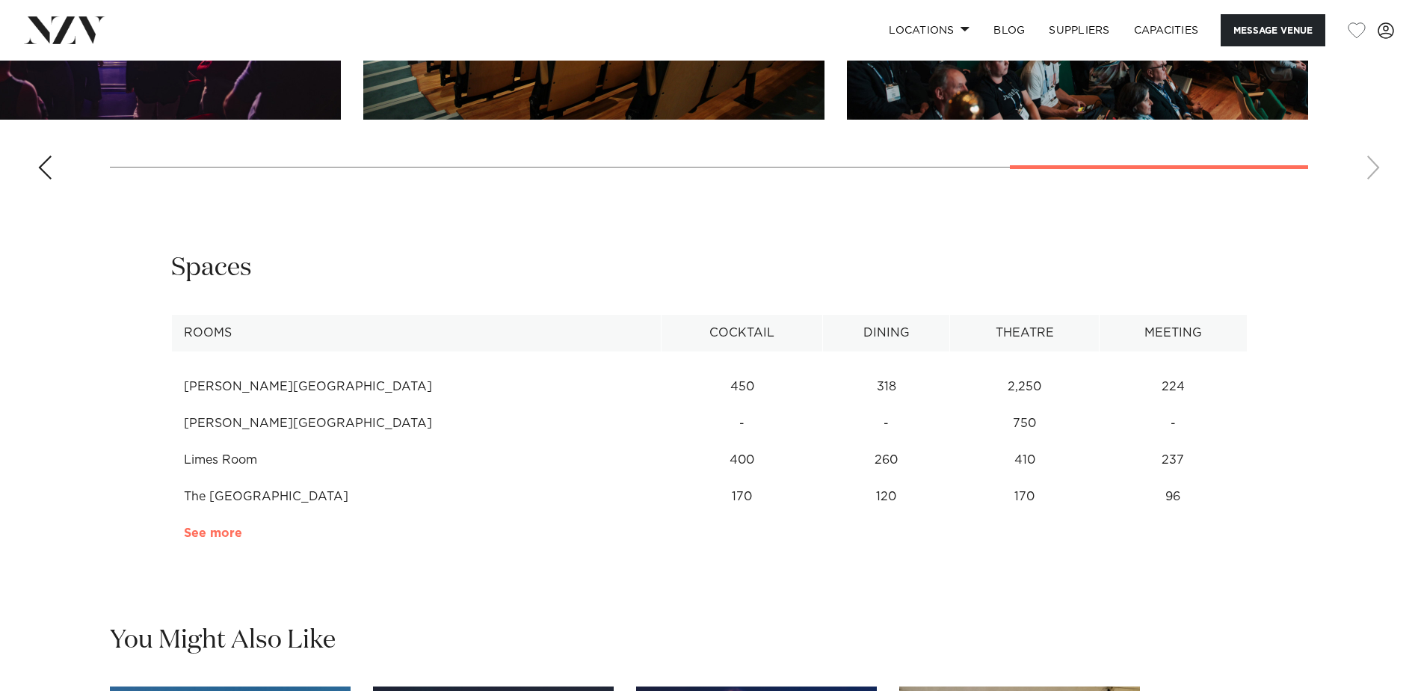
click at [228, 527] on link "See more" at bounding box center [242, 533] width 117 height 12
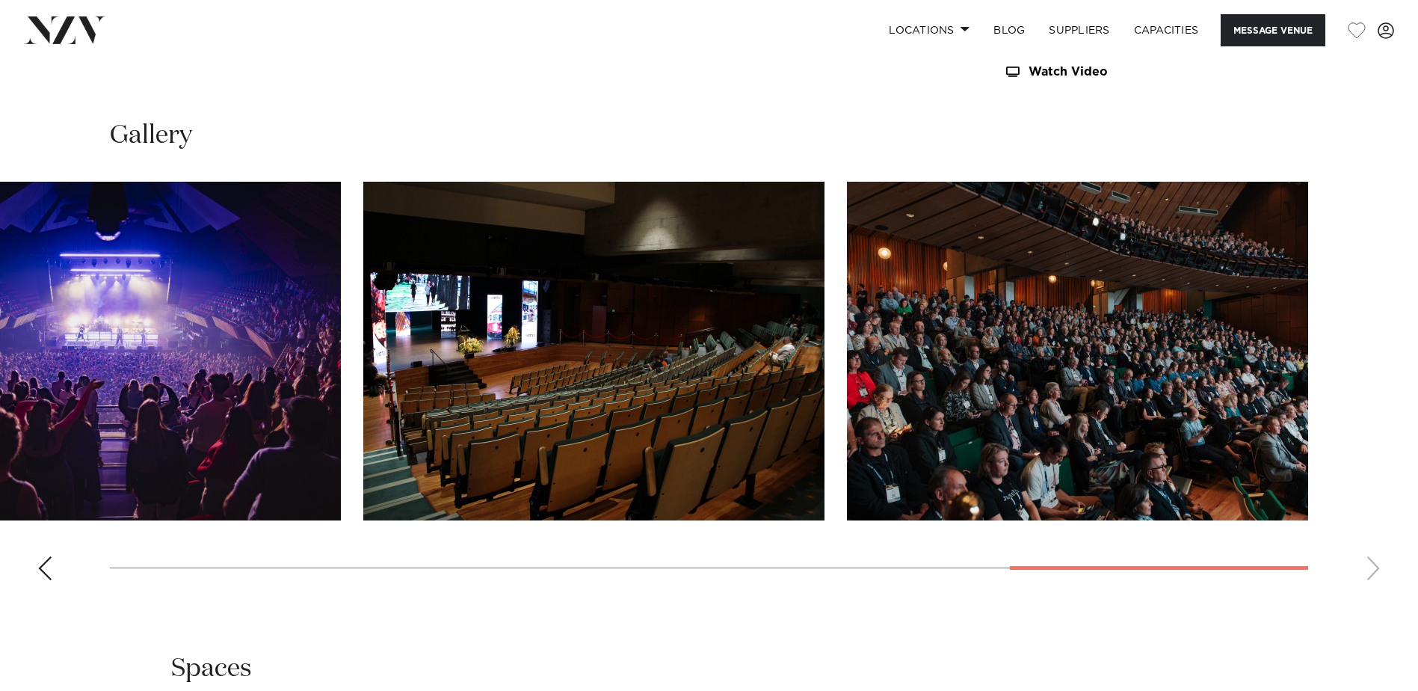
scroll to position [1570, 0]
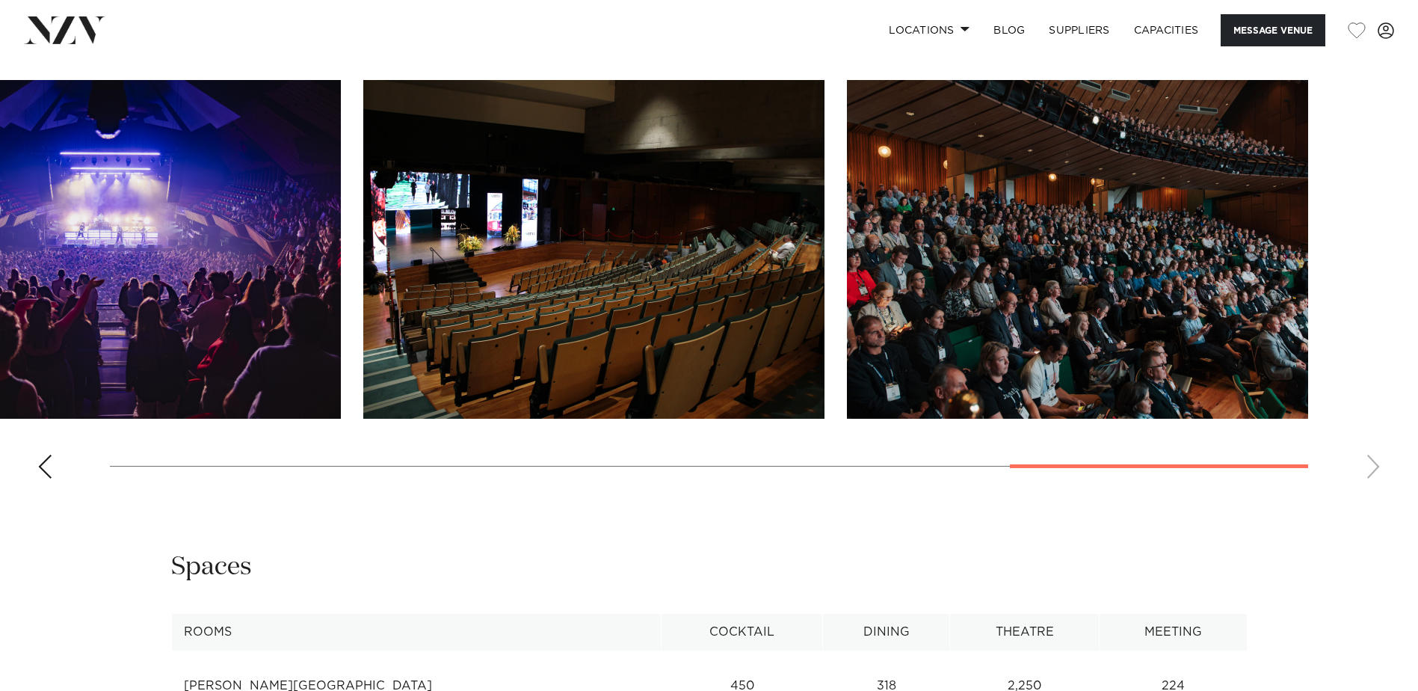
click at [41, 463] on div "Previous slide" at bounding box center [44, 466] width 15 height 24
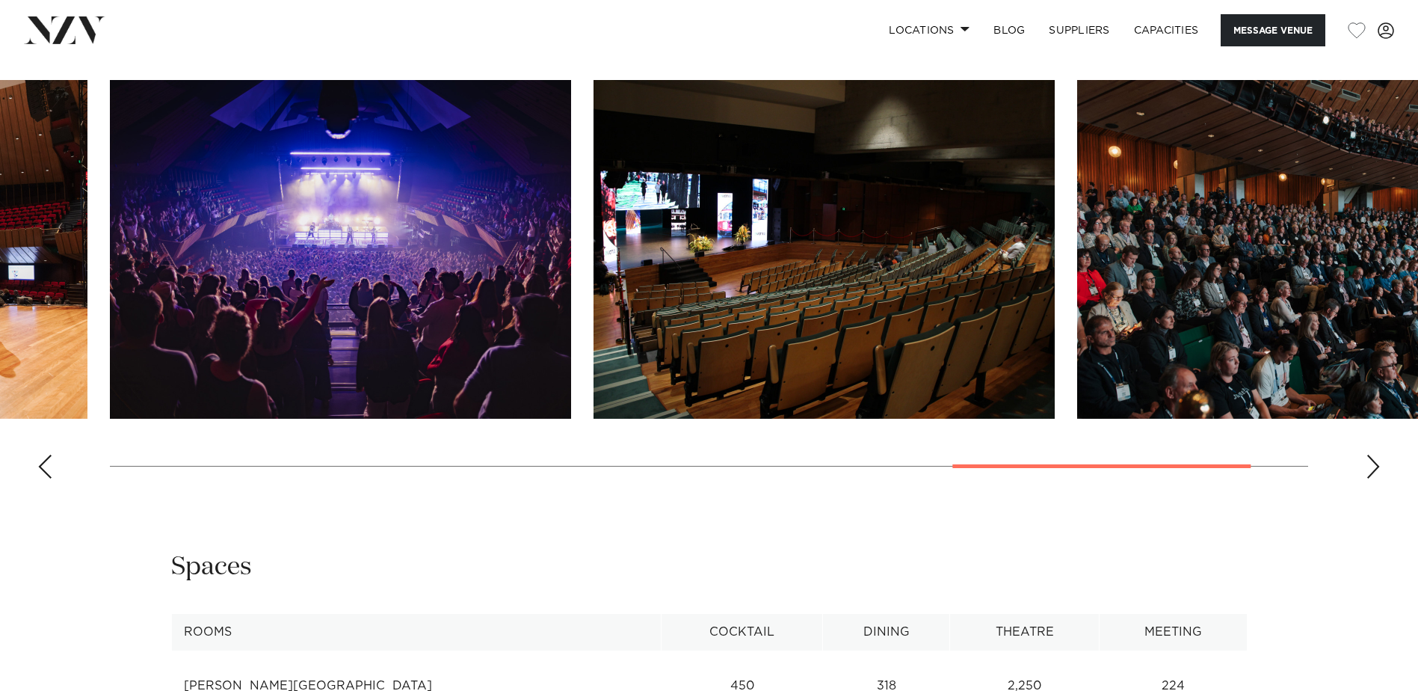
click at [42, 463] on div "Previous slide" at bounding box center [44, 466] width 15 height 24
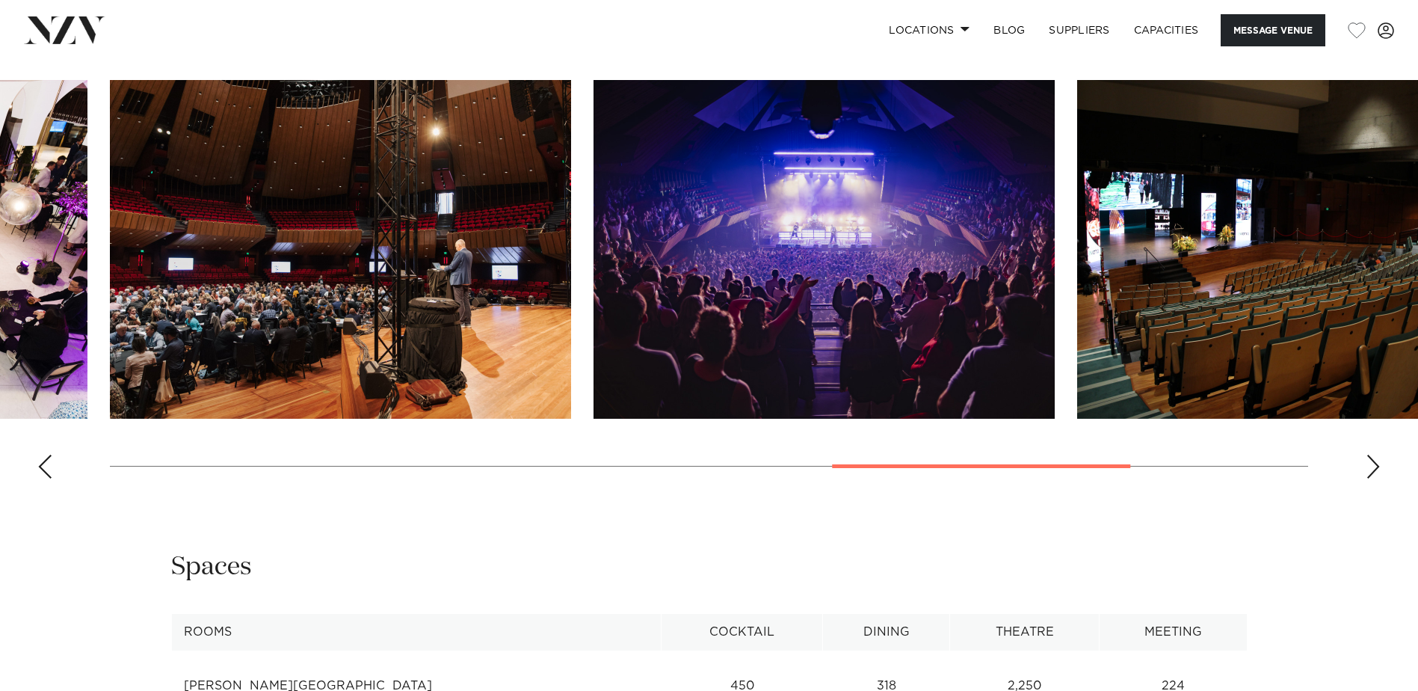
click at [42, 463] on div "Previous slide" at bounding box center [44, 466] width 15 height 24
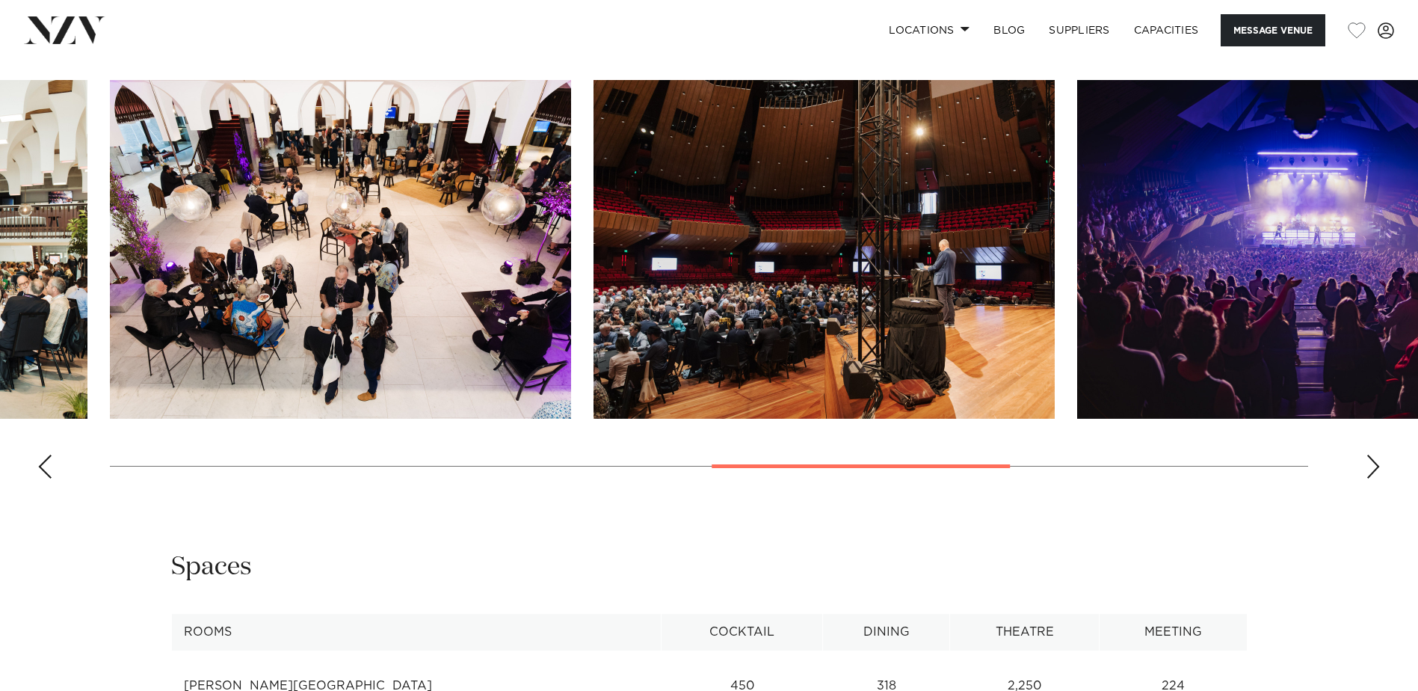
click at [42, 463] on div "Previous slide" at bounding box center [44, 466] width 15 height 24
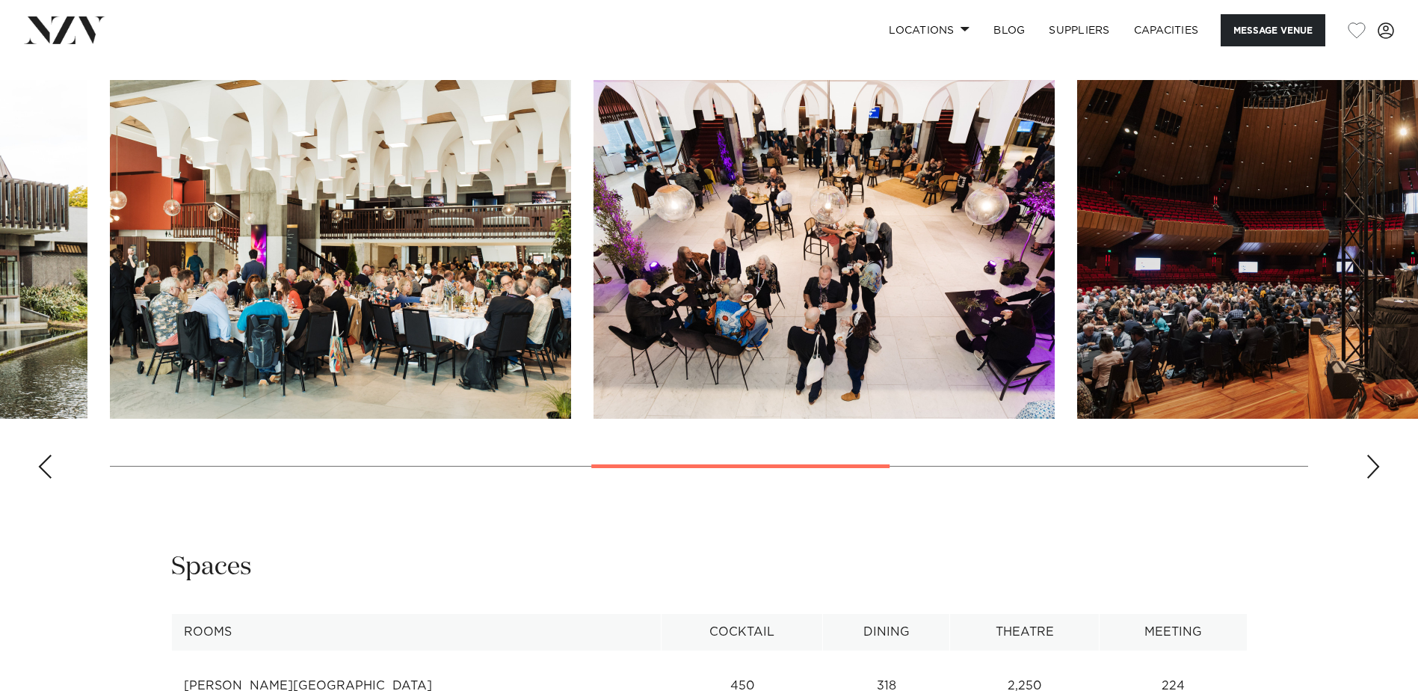
click at [42, 463] on div "Previous slide" at bounding box center [44, 466] width 15 height 24
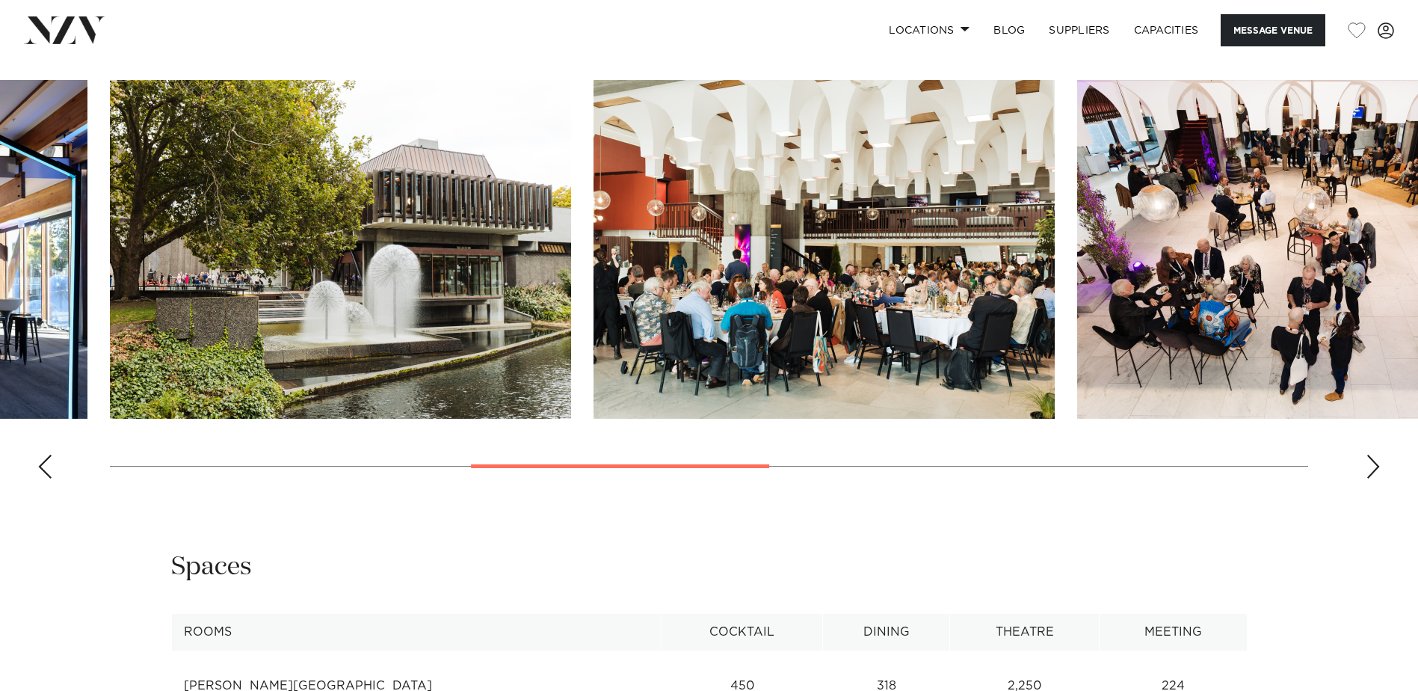
click at [42, 463] on div "Previous slide" at bounding box center [44, 466] width 15 height 24
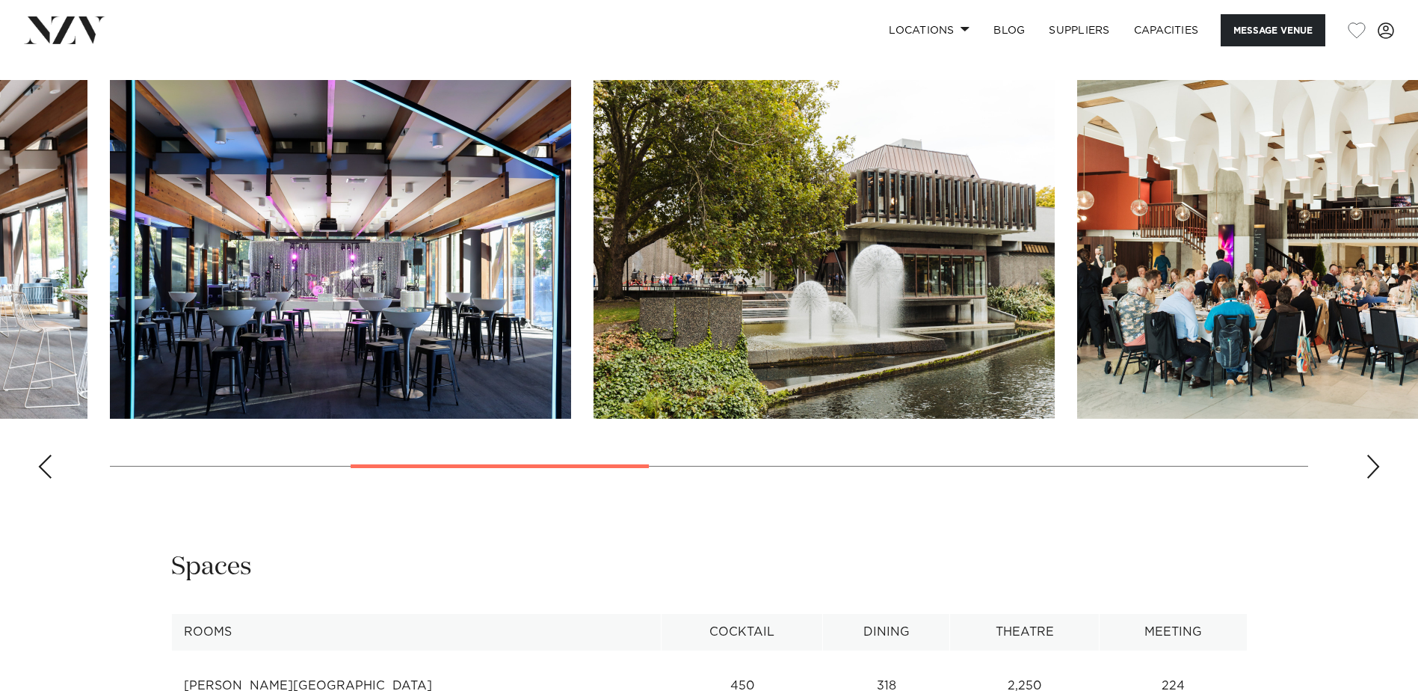
click at [42, 463] on div "Previous slide" at bounding box center [44, 466] width 15 height 24
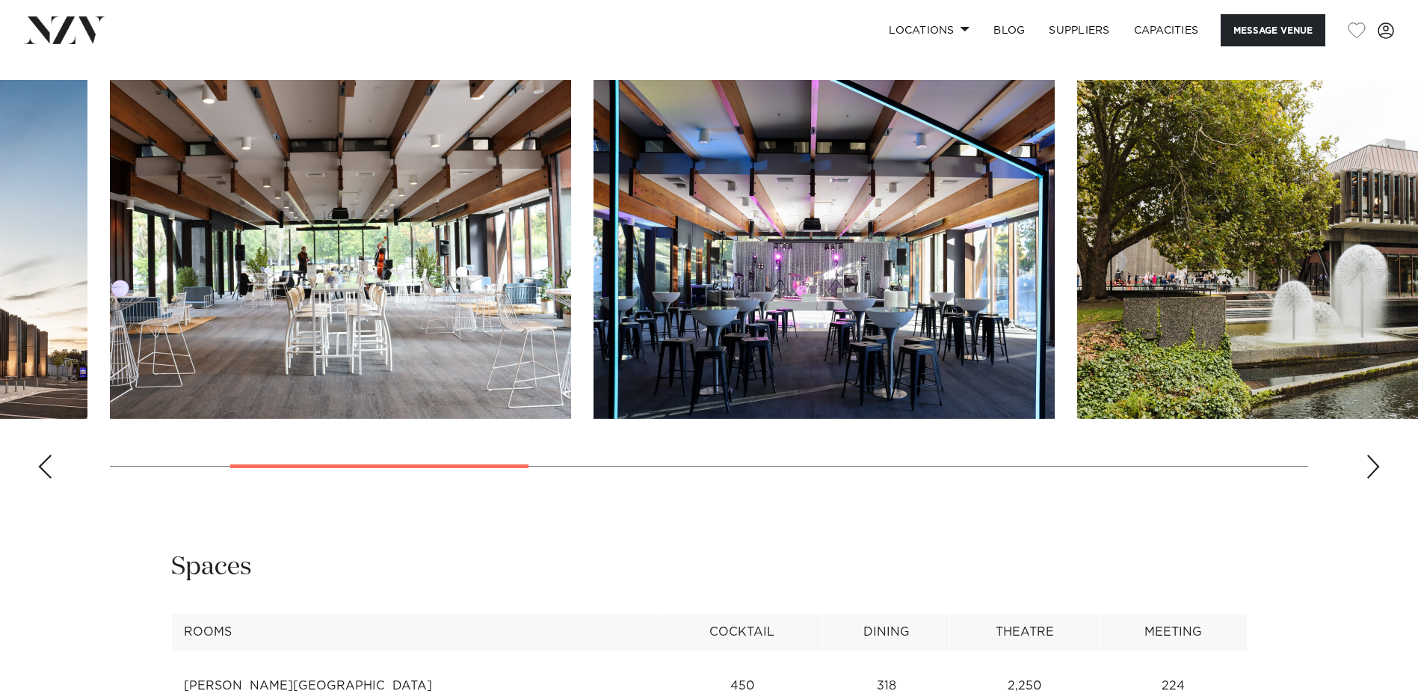
click at [42, 463] on div "Previous slide" at bounding box center [44, 466] width 15 height 24
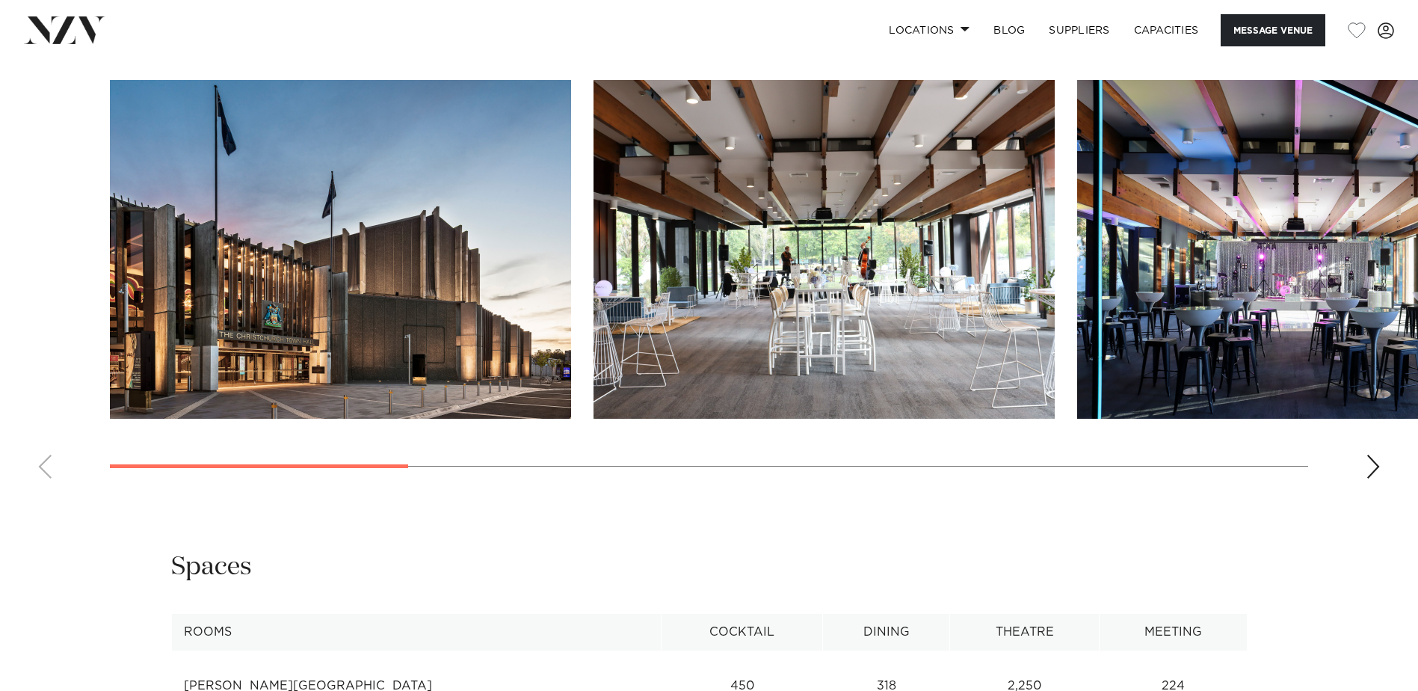
click at [42, 463] on swiper-container at bounding box center [709, 285] width 1418 height 410
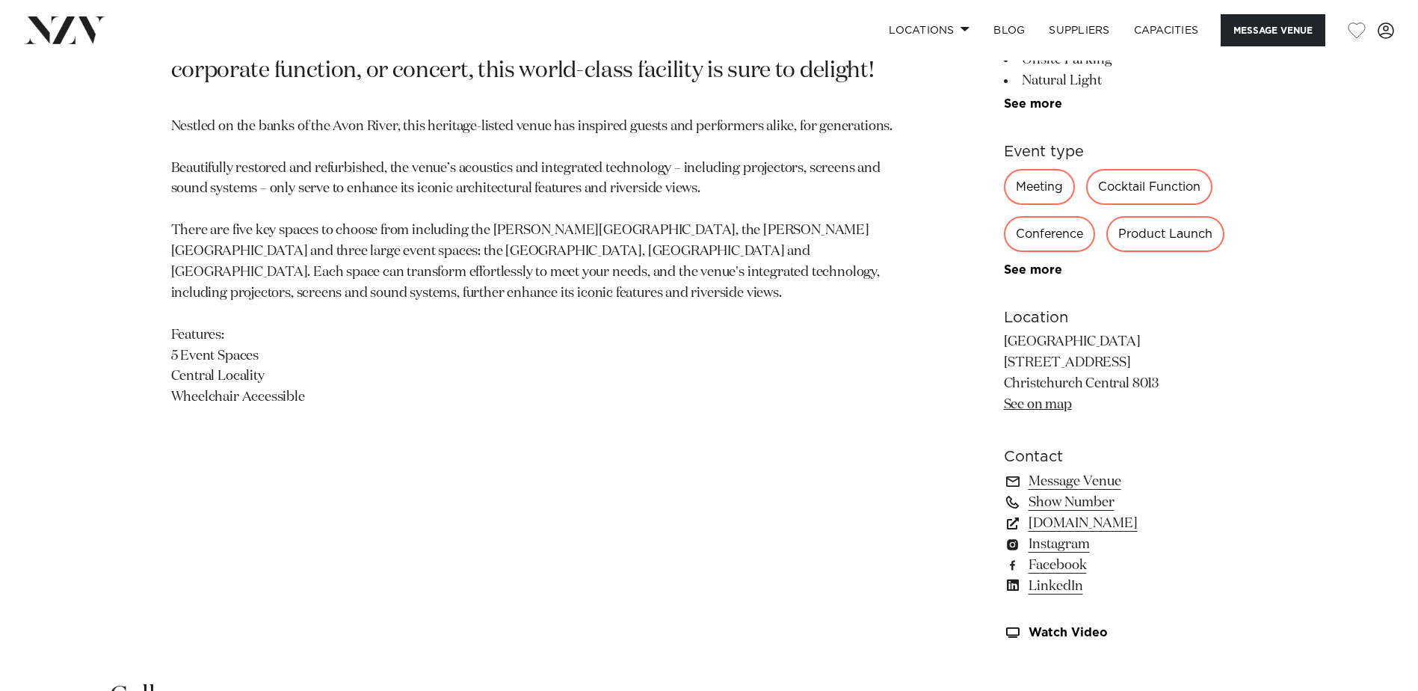
scroll to position [897, 0]
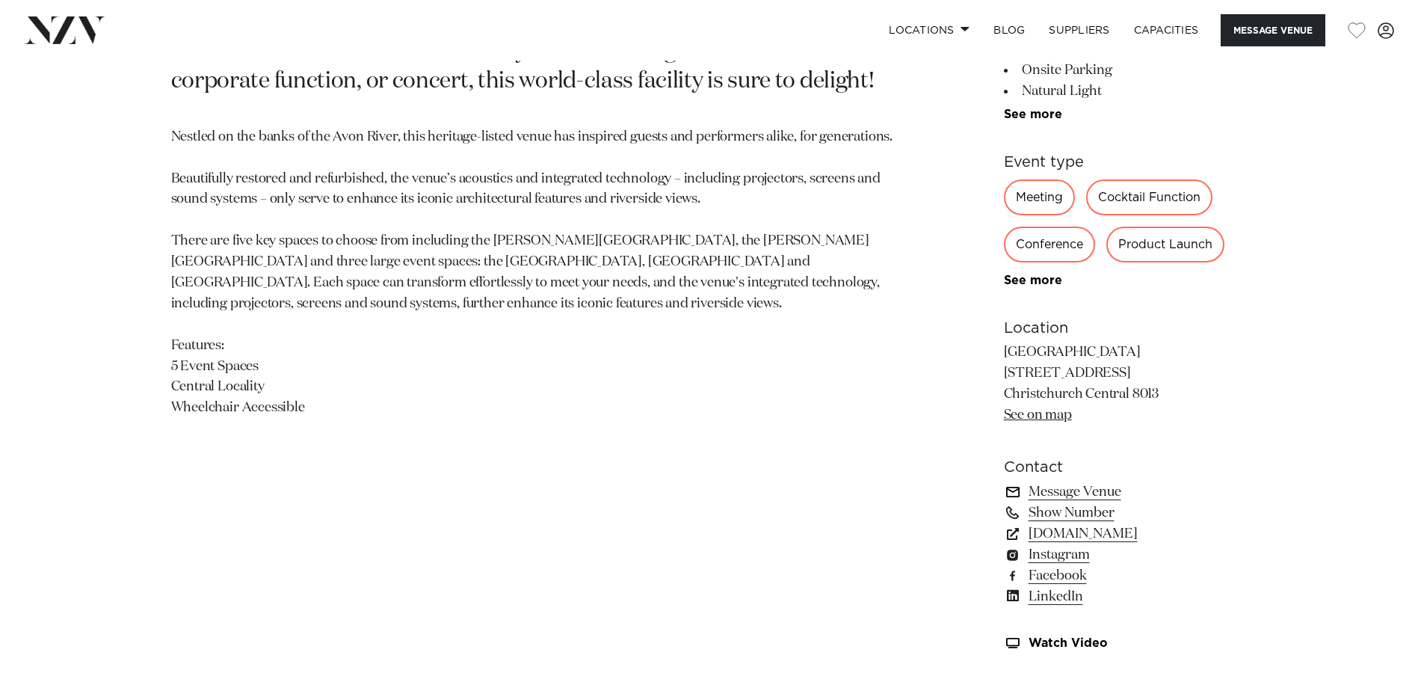
click at [1090, 486] on link "Message Venue" at bounding box center [1126, 491] width 244 height 21
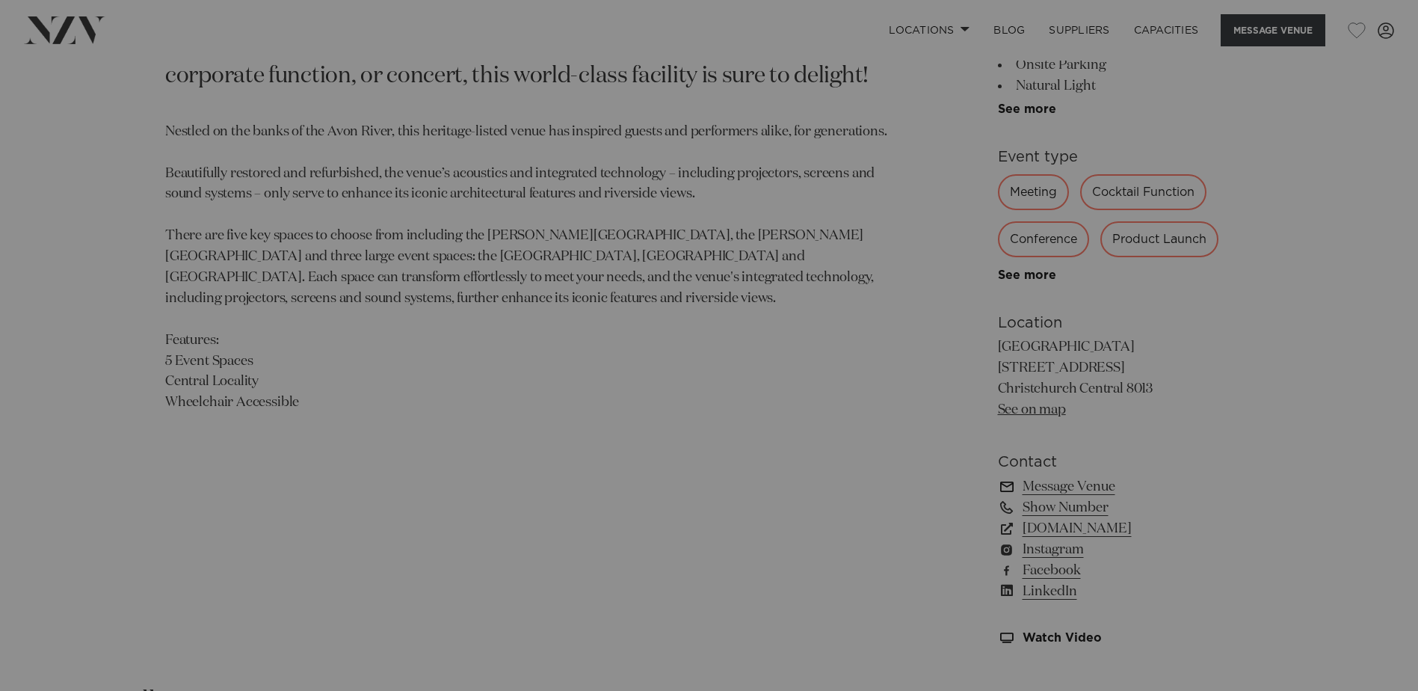
scroll to position [902, 0]
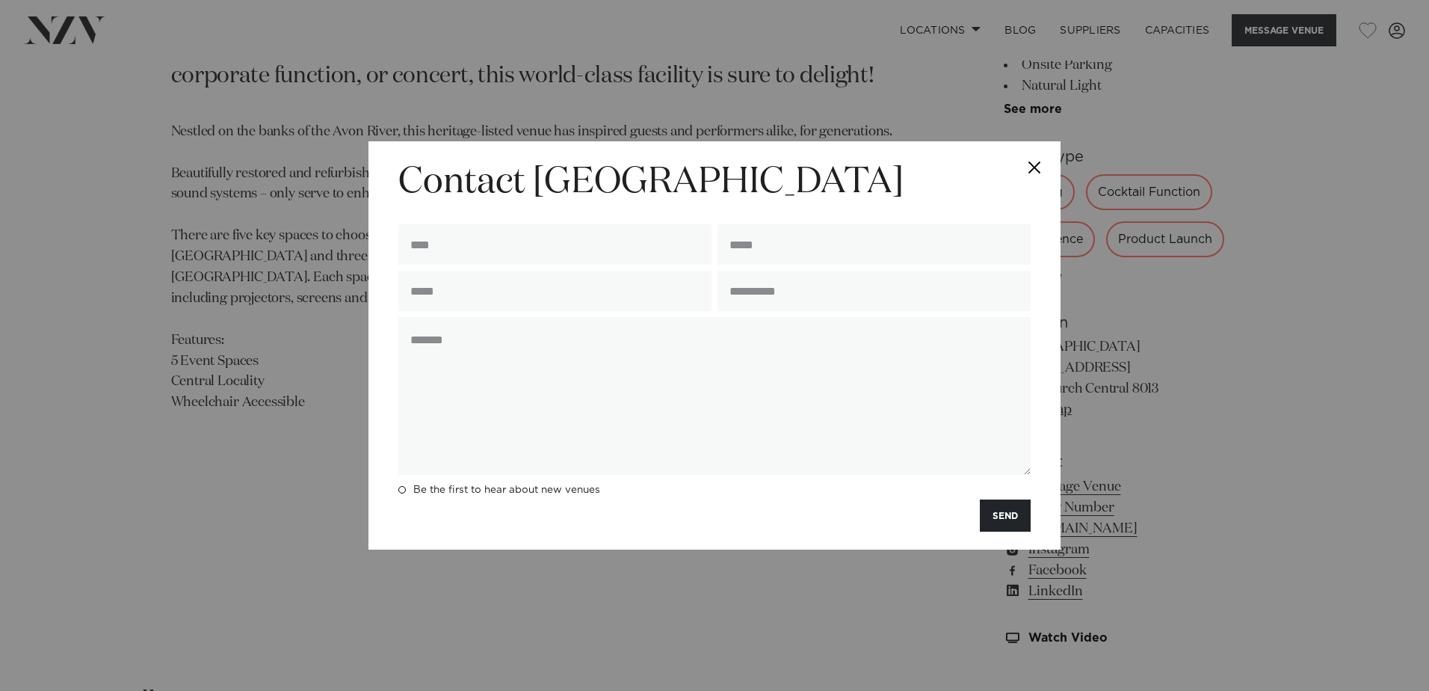
click at [1032, 169] on button "Close" at bounding box center [1034, 167] width 52 height 52
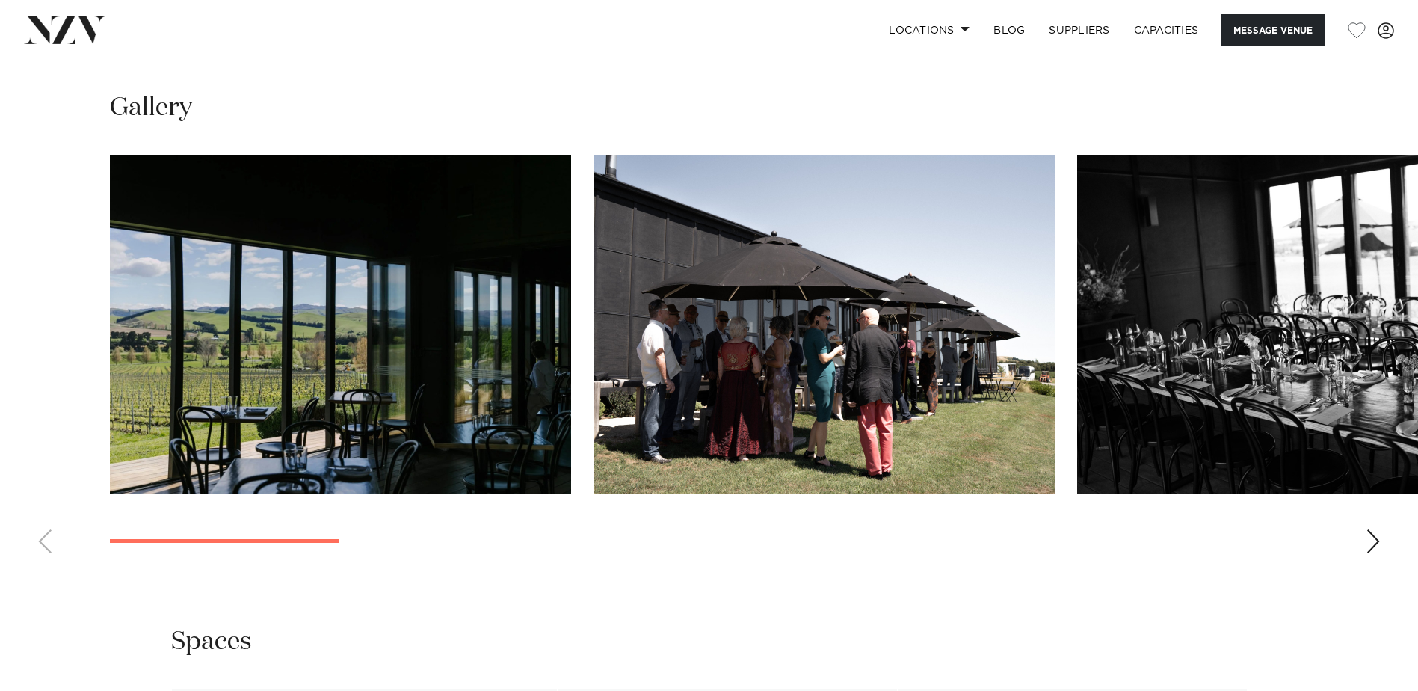
scroll to position [1495, 0]
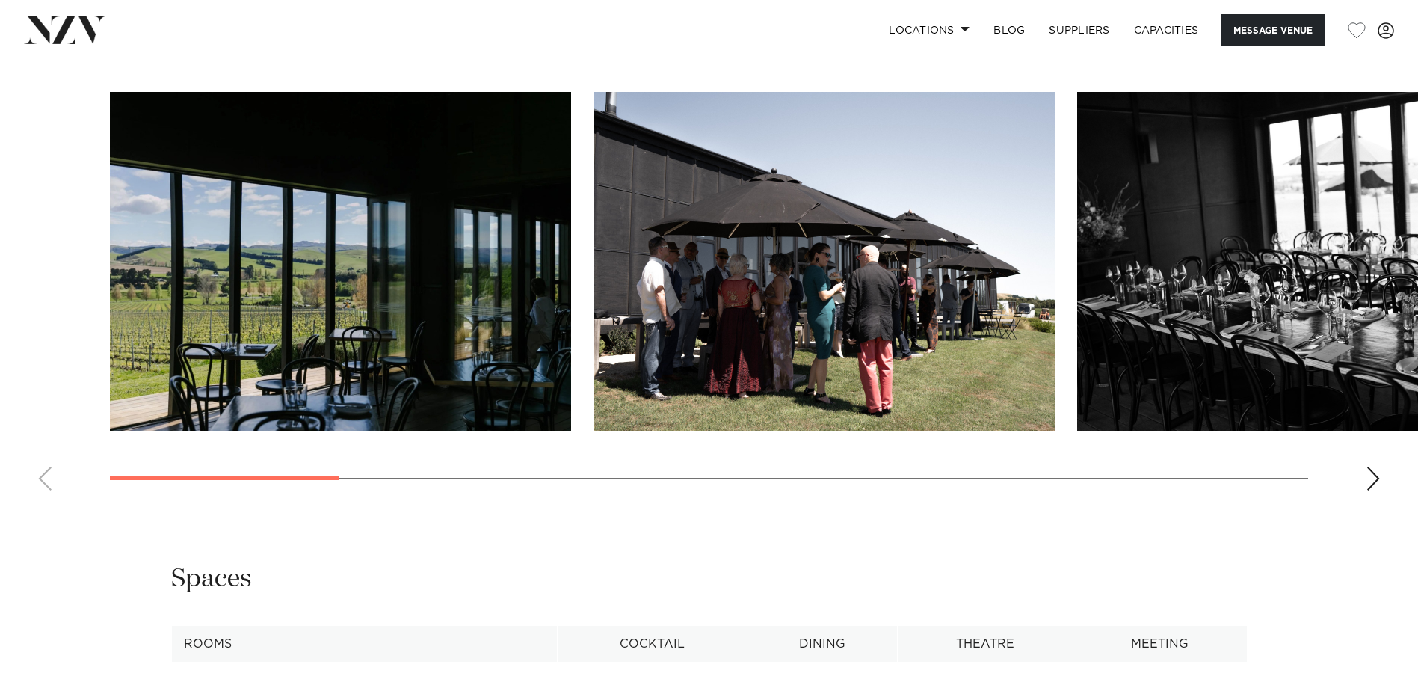
click at [1374, 490] on swiper-container at bounding box center [709, 297] width 1418 height 410
click at [1368, 480] on div "Next slide" at bounding box center [1373, 478] width 15 height 24
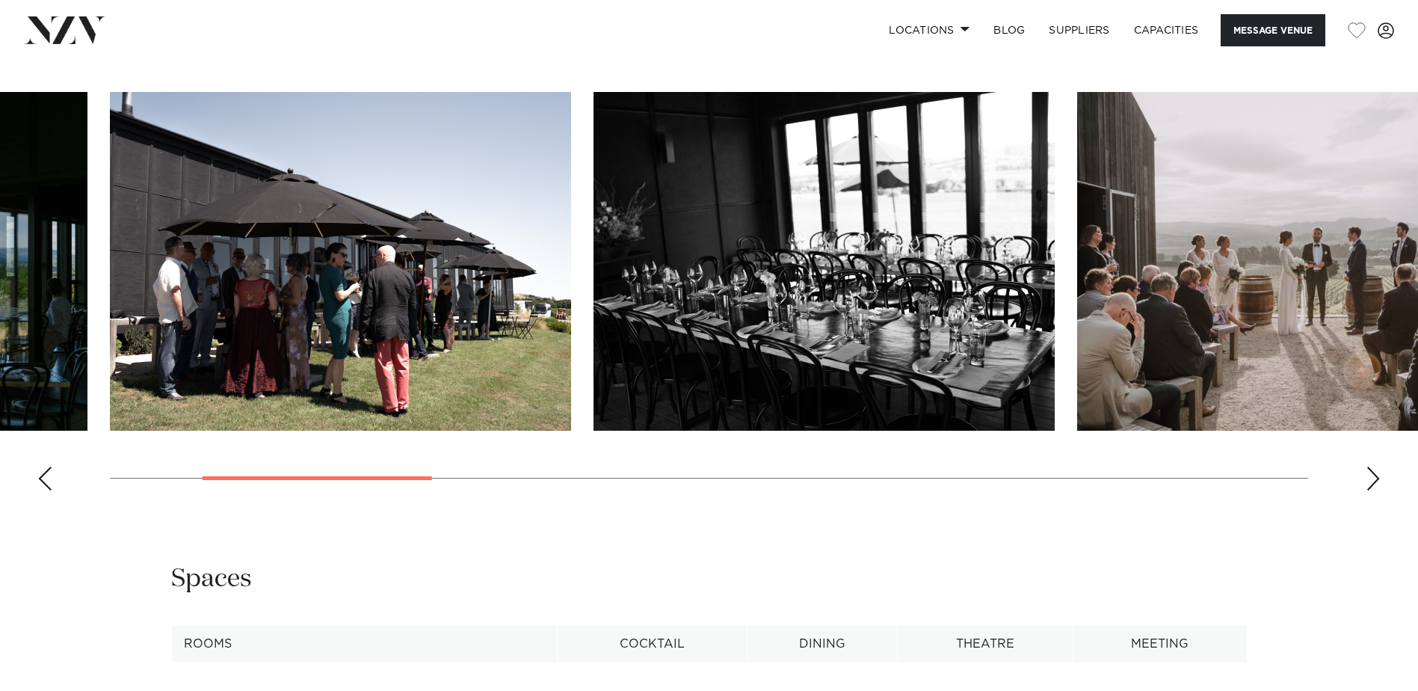
click at [1371, 476] on div "Next slide" at bounding box center [1373, 478] width 15 height 24
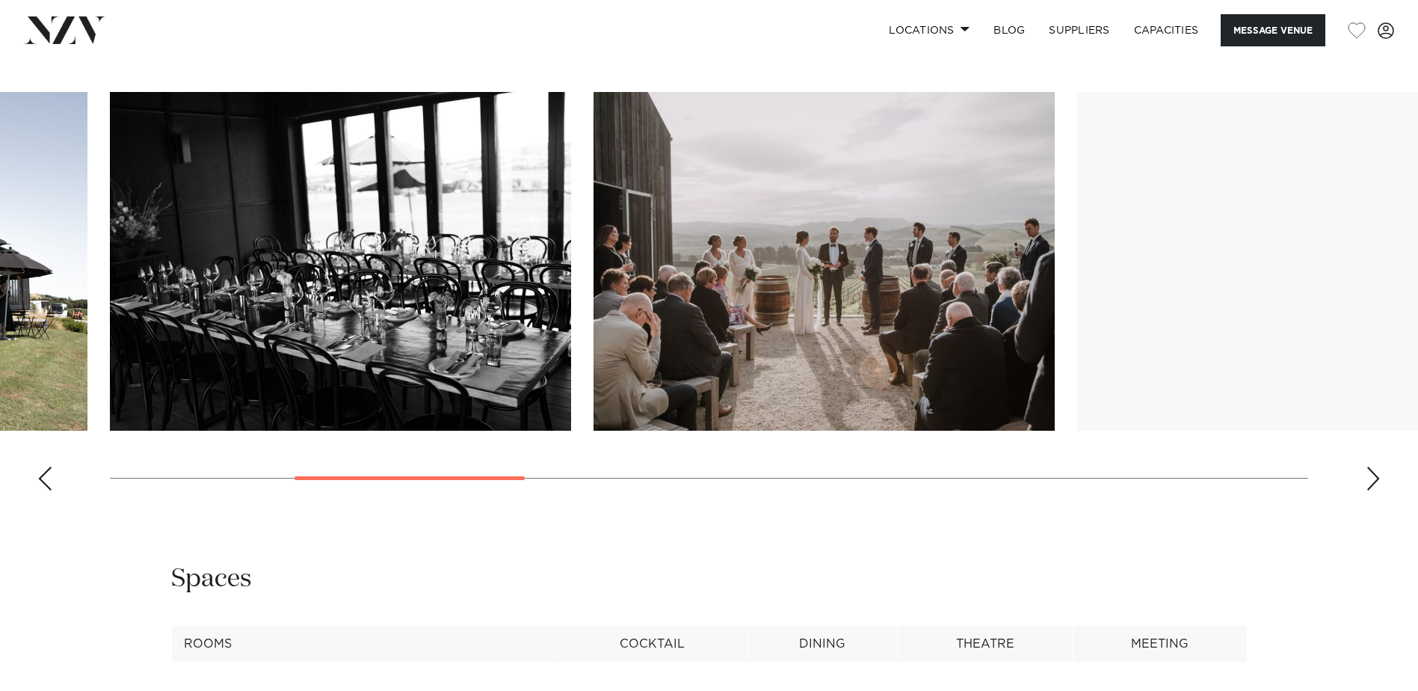
click at [1371, 476] on div "Next slide" at bounding box center [1373, 478] width 15 height 24
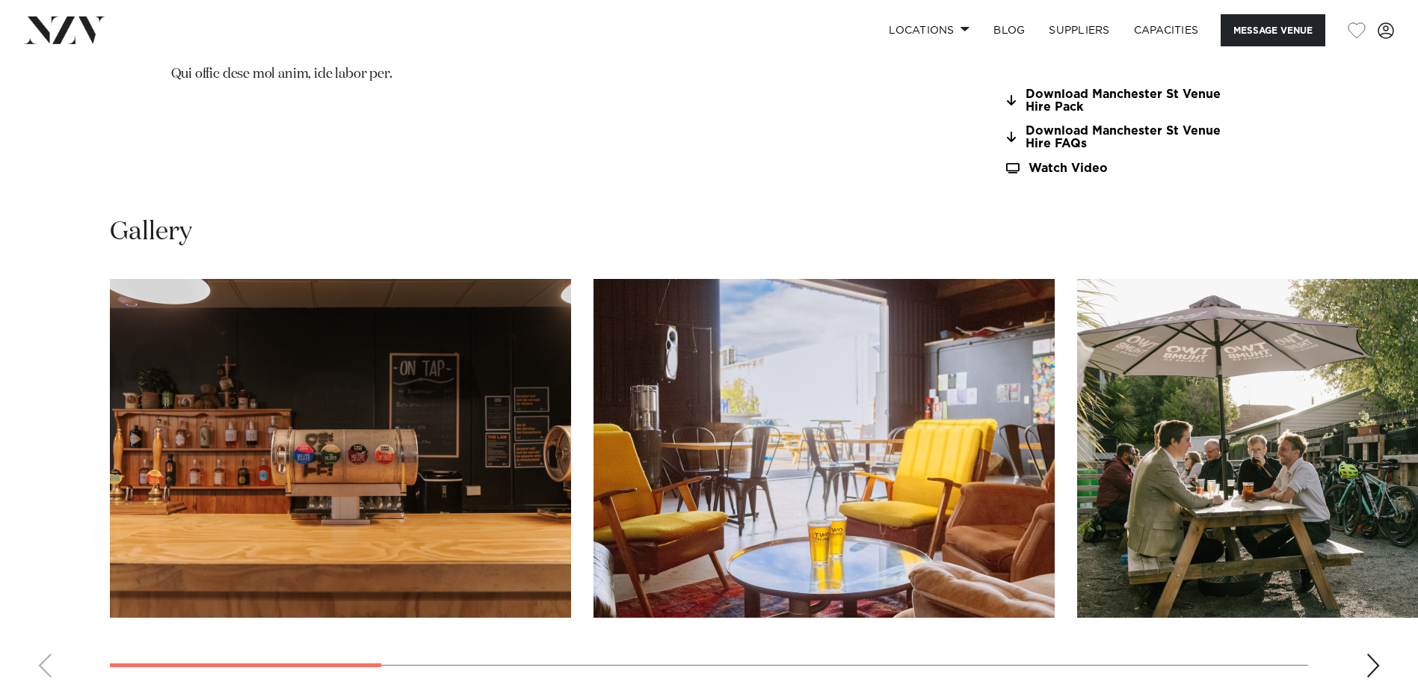
scroll to position [1570, 0]
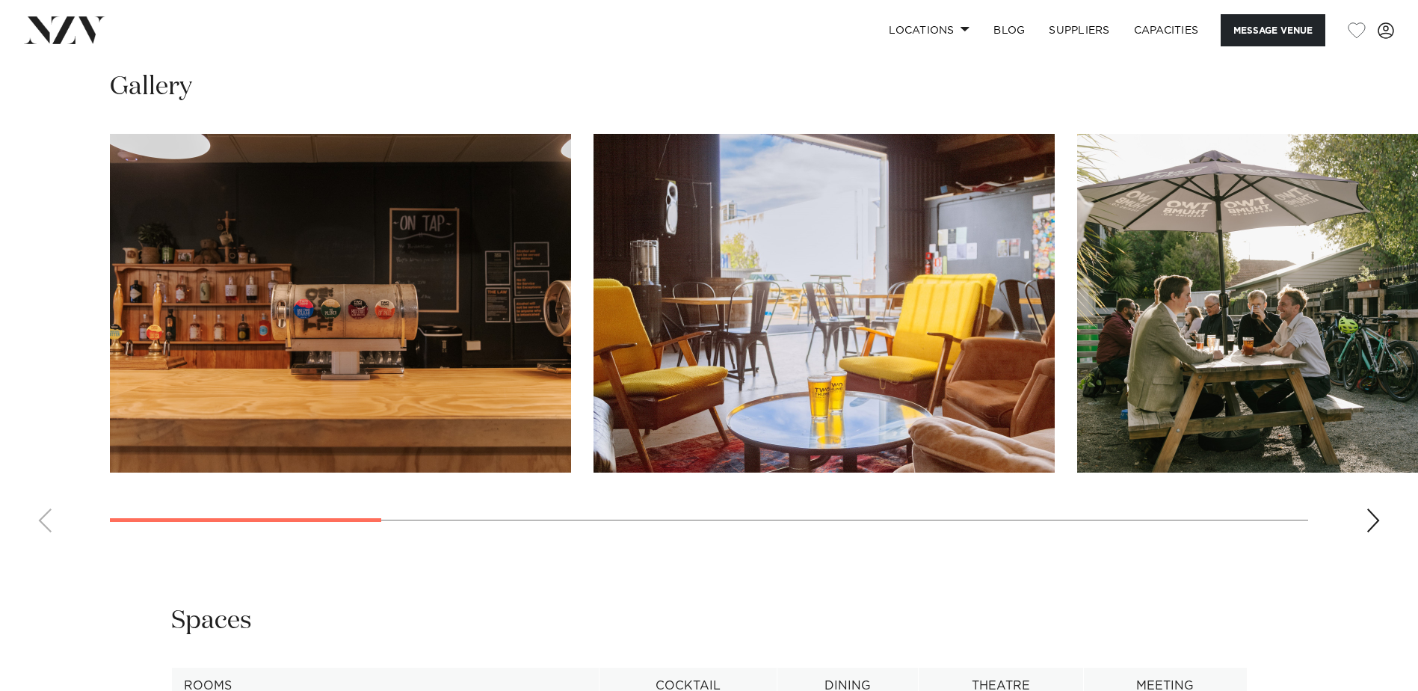
click at [1377, 520] on div "Next slide" at bounding box center [1373, 520] width 15 height 24
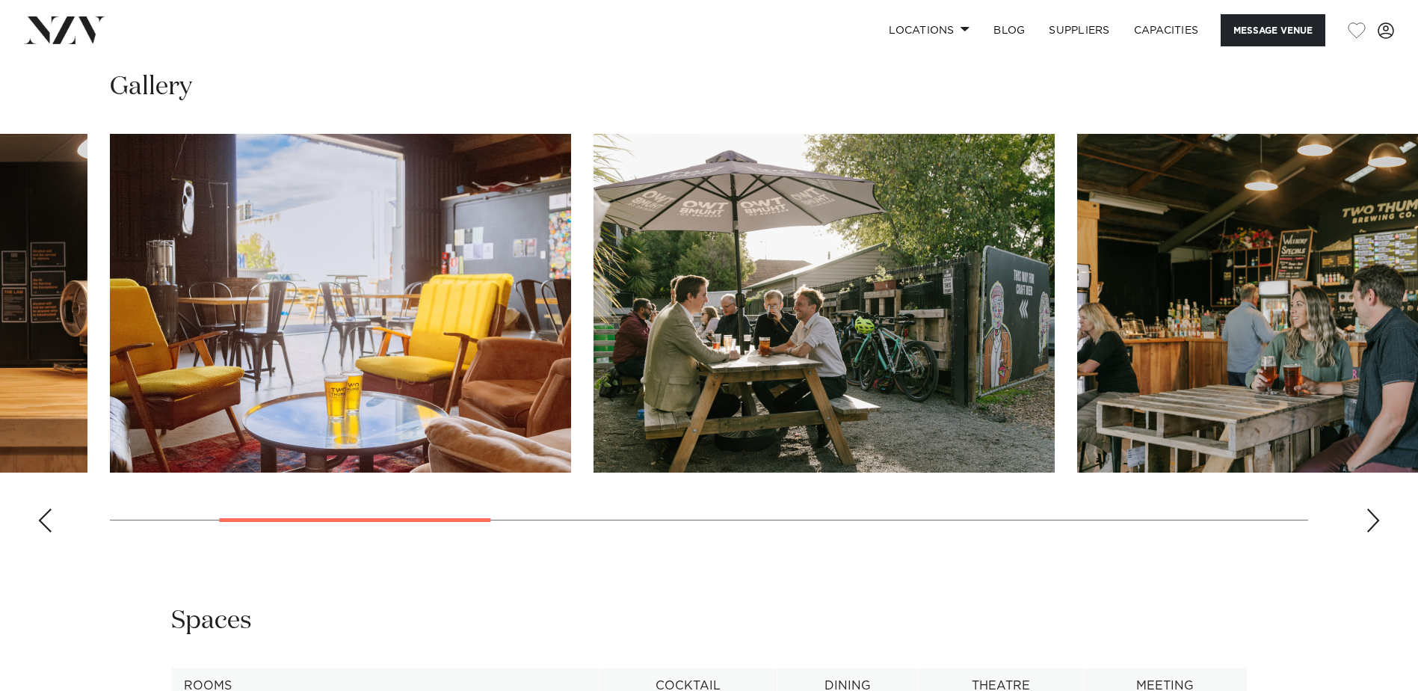
click at [1377, 520] on div "Next slide" at bounding box center [1373, 520] width 15 height 24
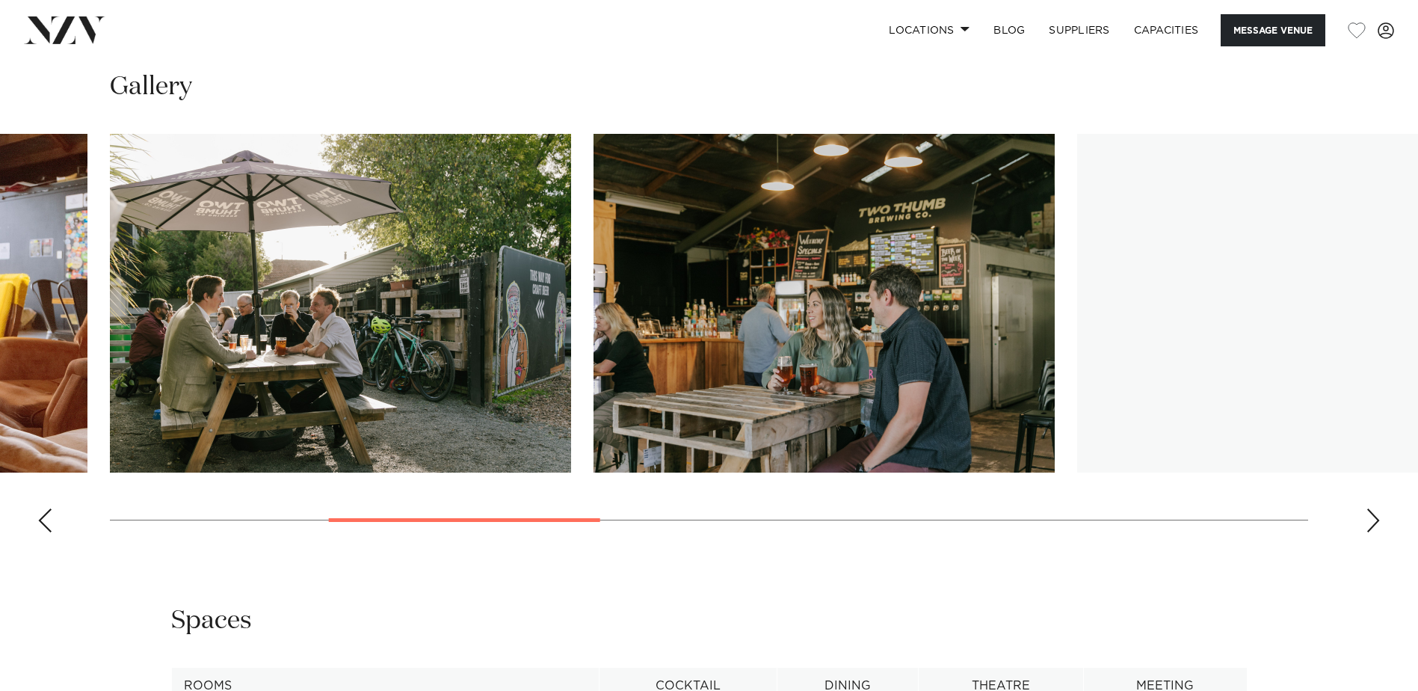
click at [1377, 520] on div "Next slide" at bounding box center [1373, 520] width 15 height 24
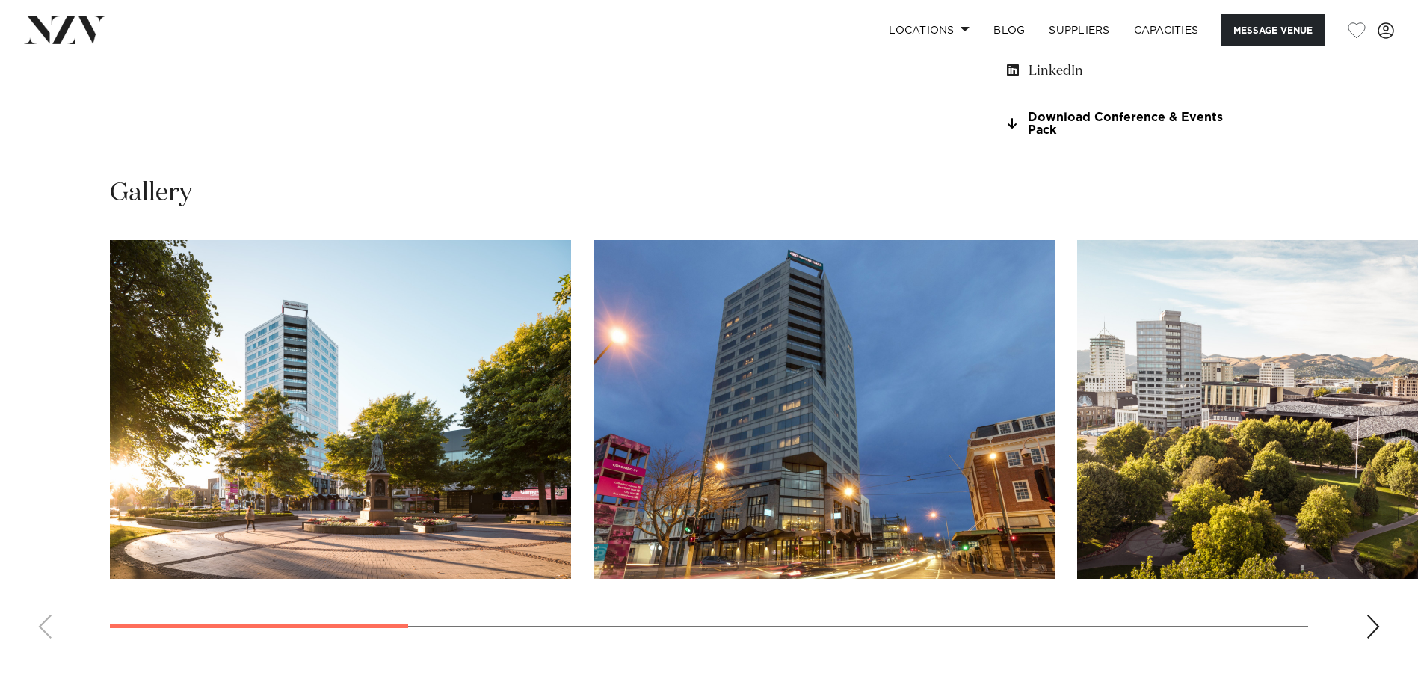
scroll to position [1495, 0]
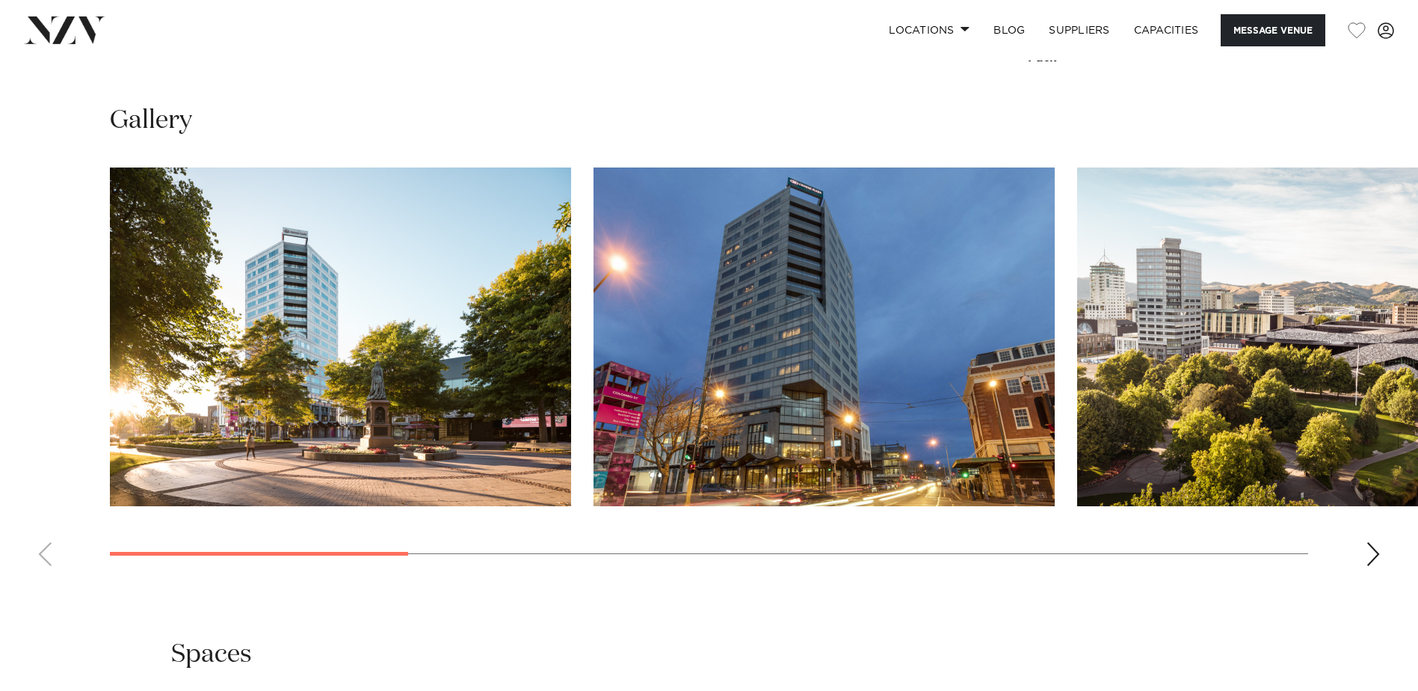
click at [1375, 551] on div "Next slide" at bounding box center [1373, 554] width 15 height 24
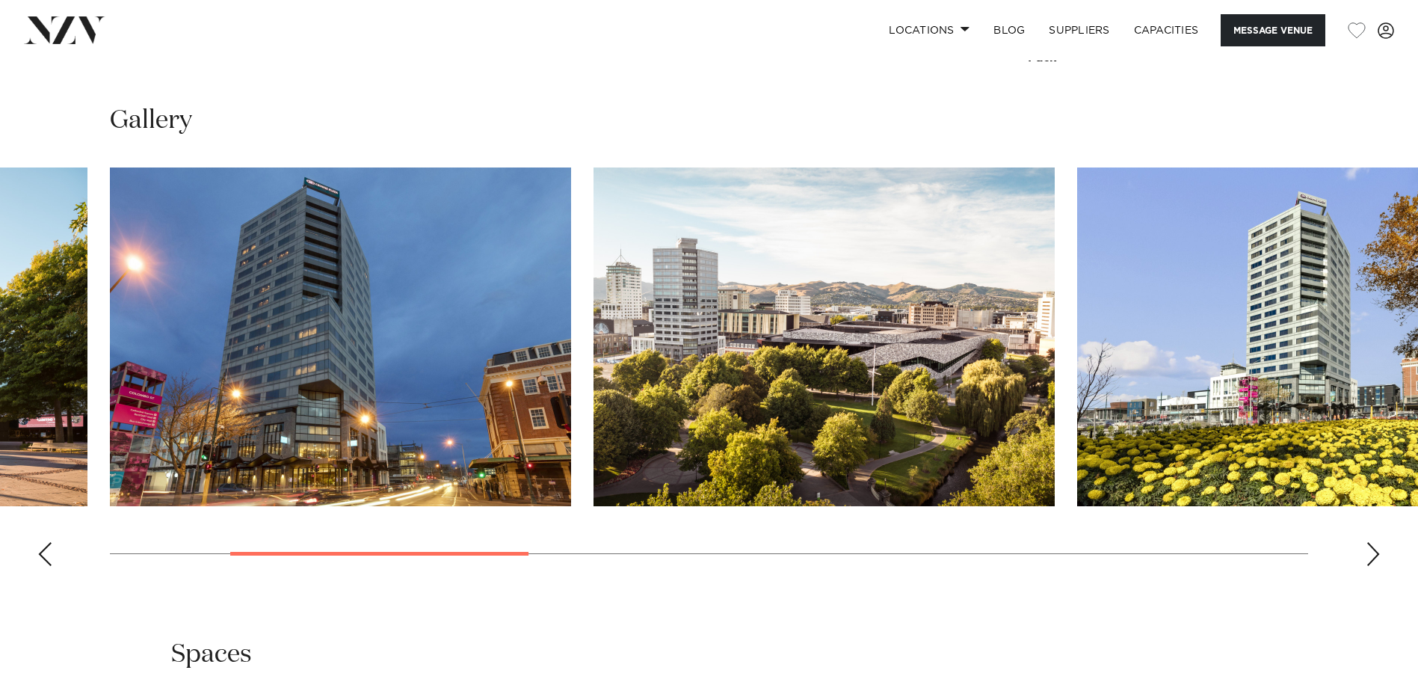
click at [1375, 551] on div "Next slide" at bounding box center [1373, 554] width 15 height 24
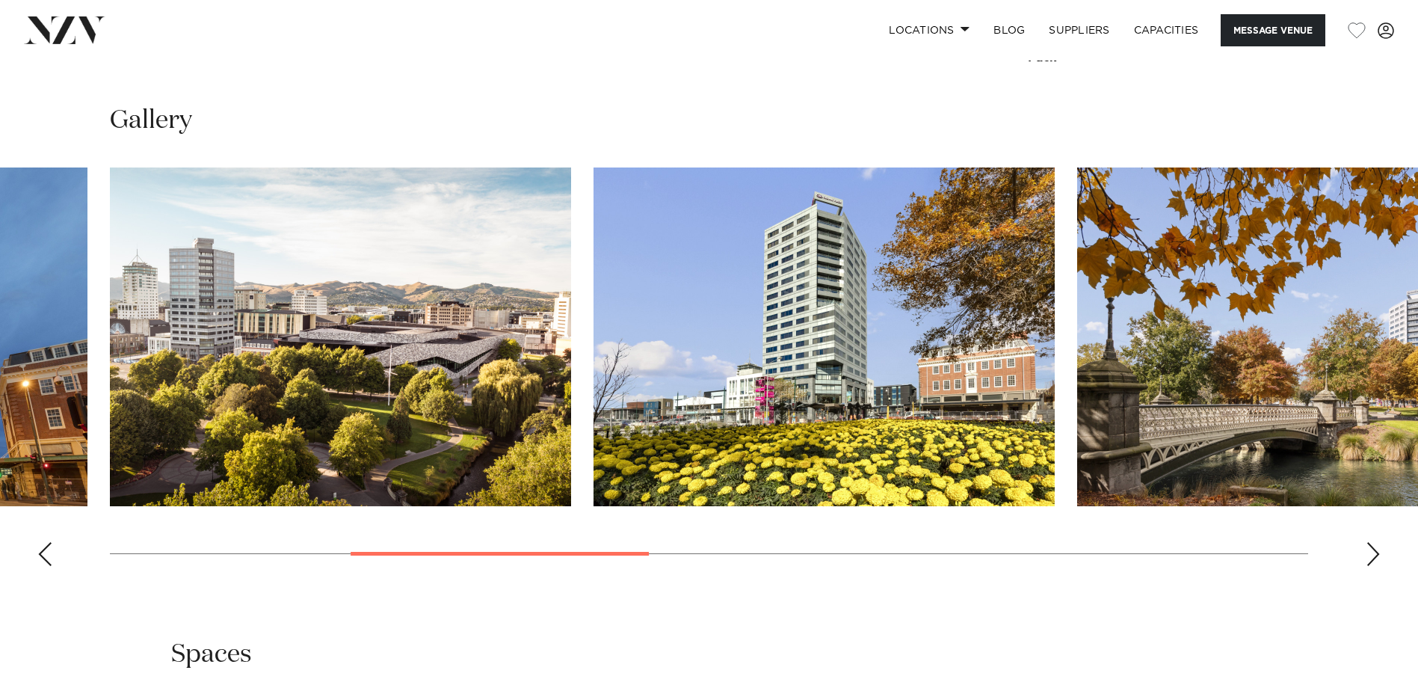
click at [1375, 551] on div "Next slide" at bounding box center [1373, 554] width 15 height 24
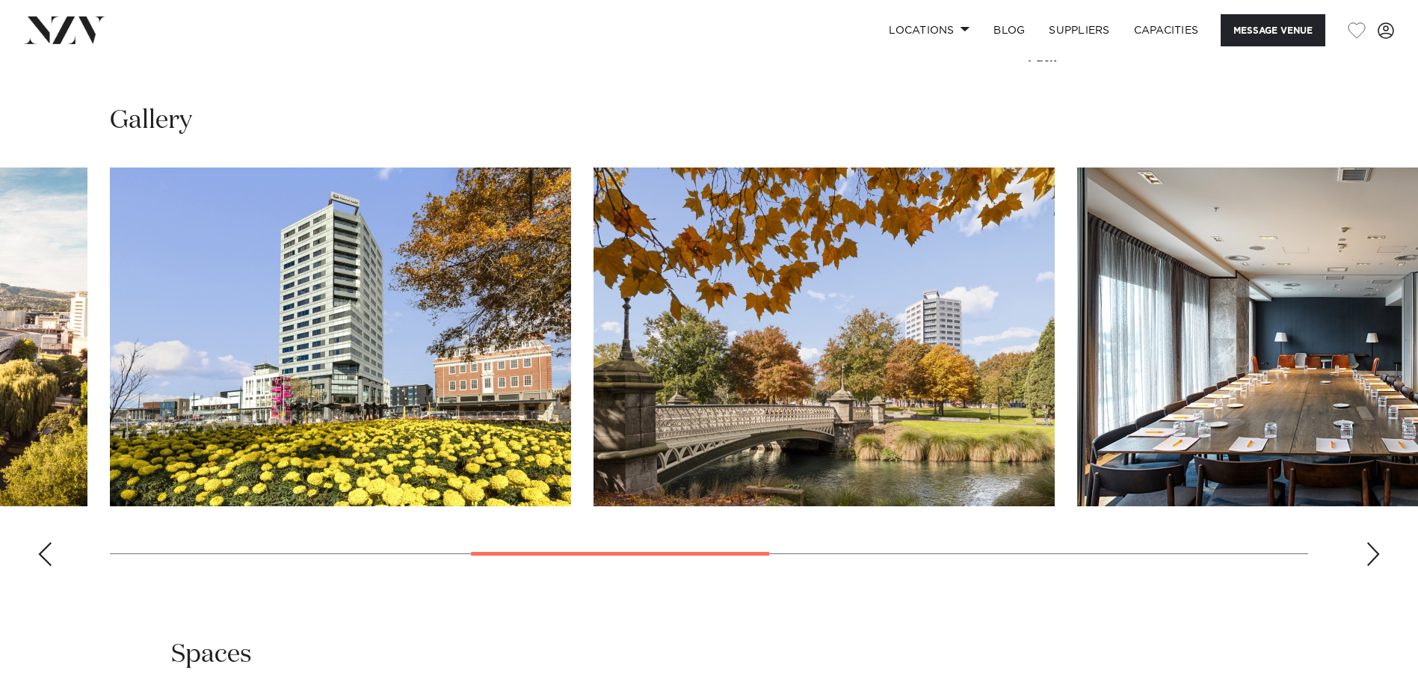
click at [1375, 551] on div "Next slide" at bounding box center [1373, 554] width 15 height 24
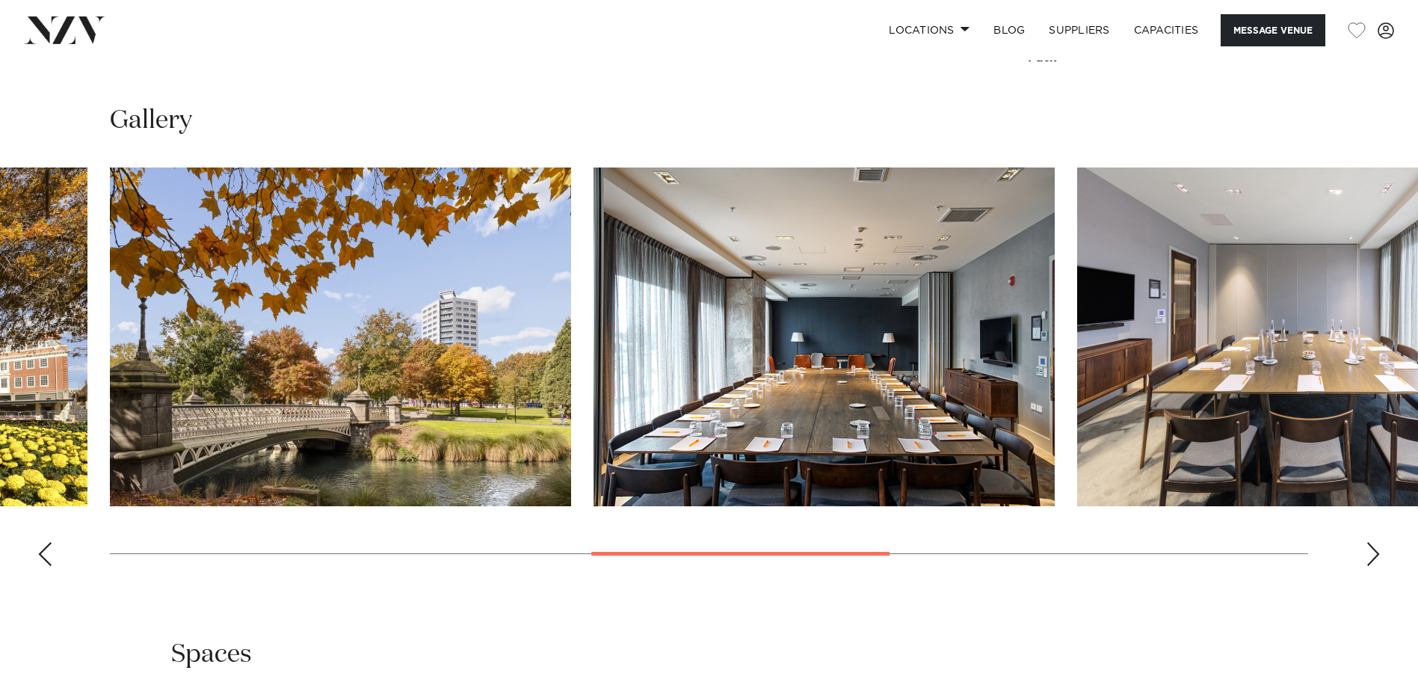
click at [1378, 561] on div "Next slide" at bounding box center [1373, 554] width 15 height 24
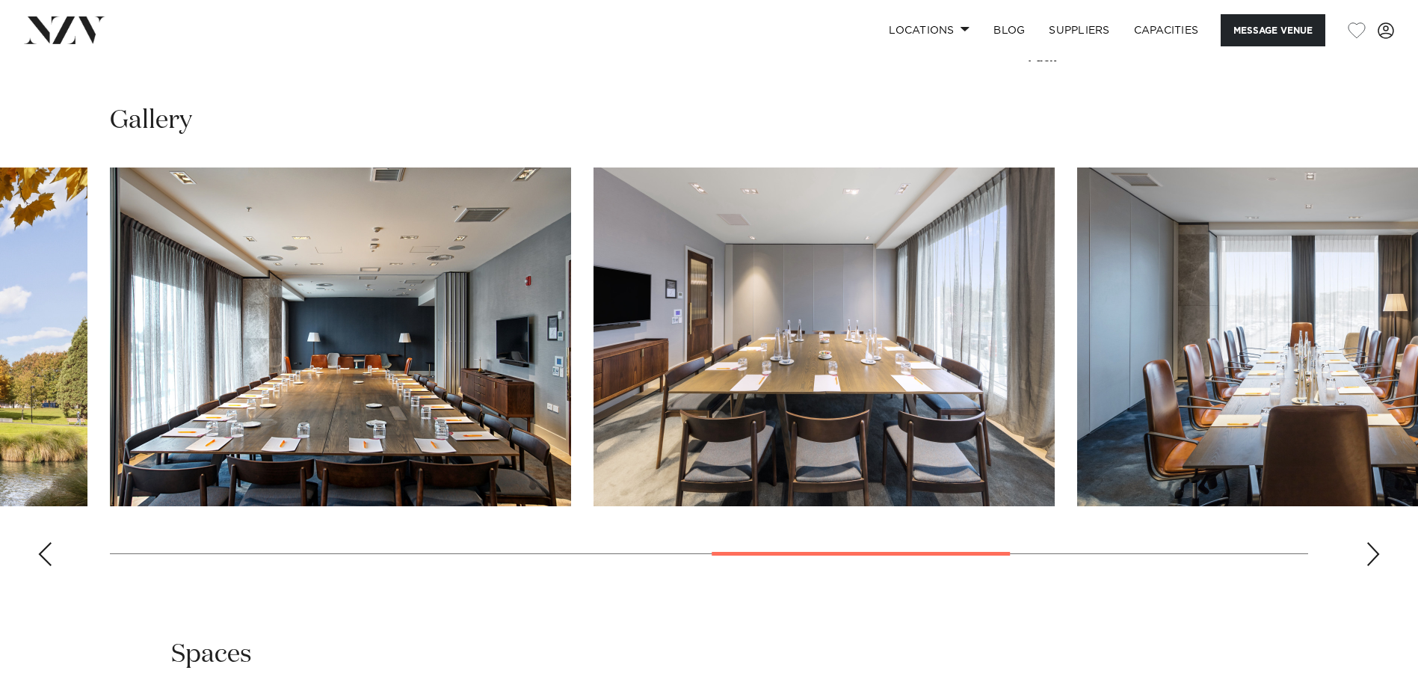
click at [1373, 557] on div "Next slide" at bounding box center [1373, 554] width 15 height 24
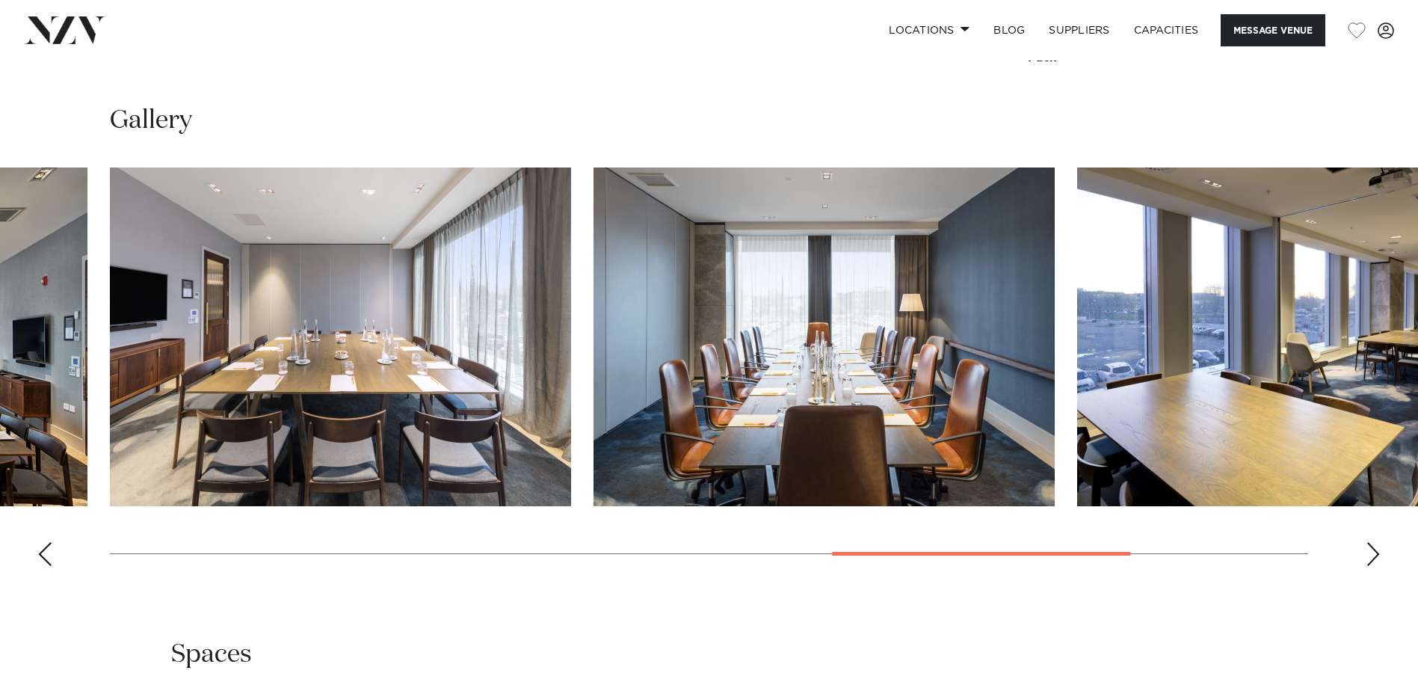
click at [1373, 557] on div "Next slide" at bounding box center [1373, 554] width 15 height 24
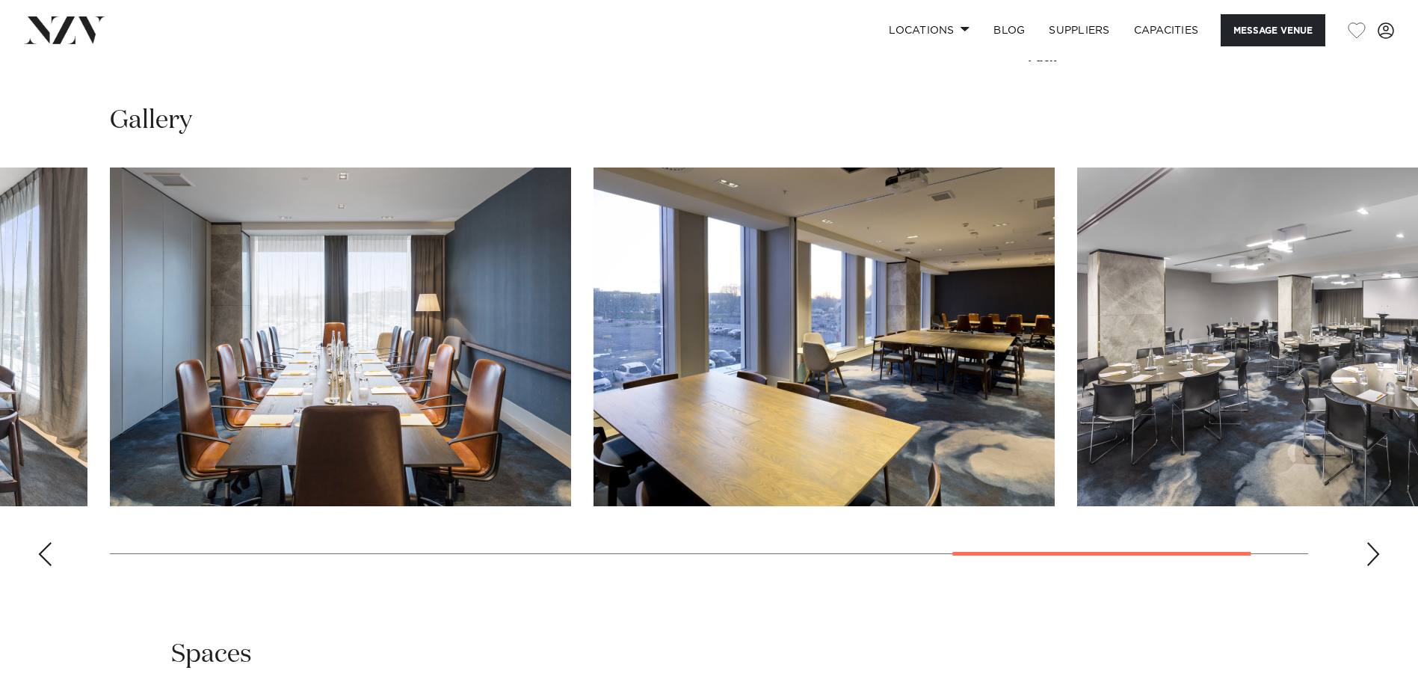
click at [1372, 557] on div "Next slide" at bounding box center [1373, 554] width 15 height 24
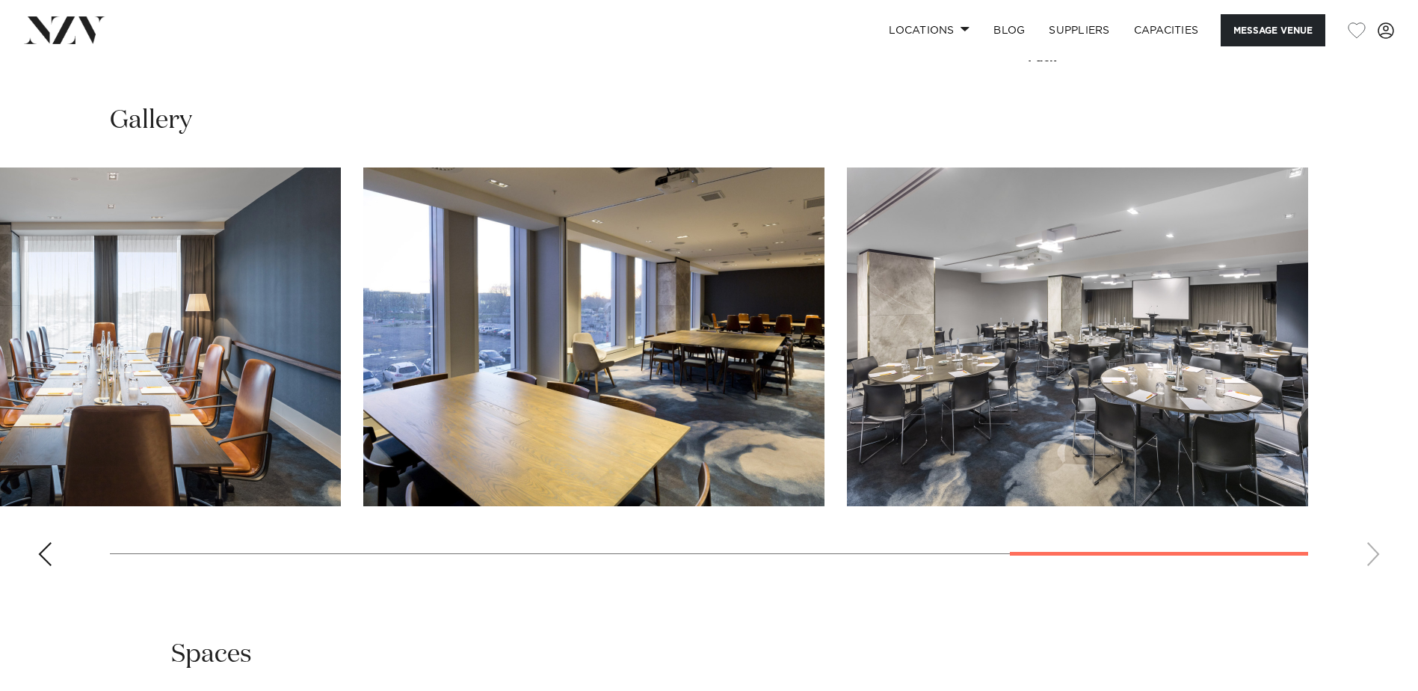
click at [1372, 557] on swiper-container at bounding box center [709, 372] width 1418 height 410
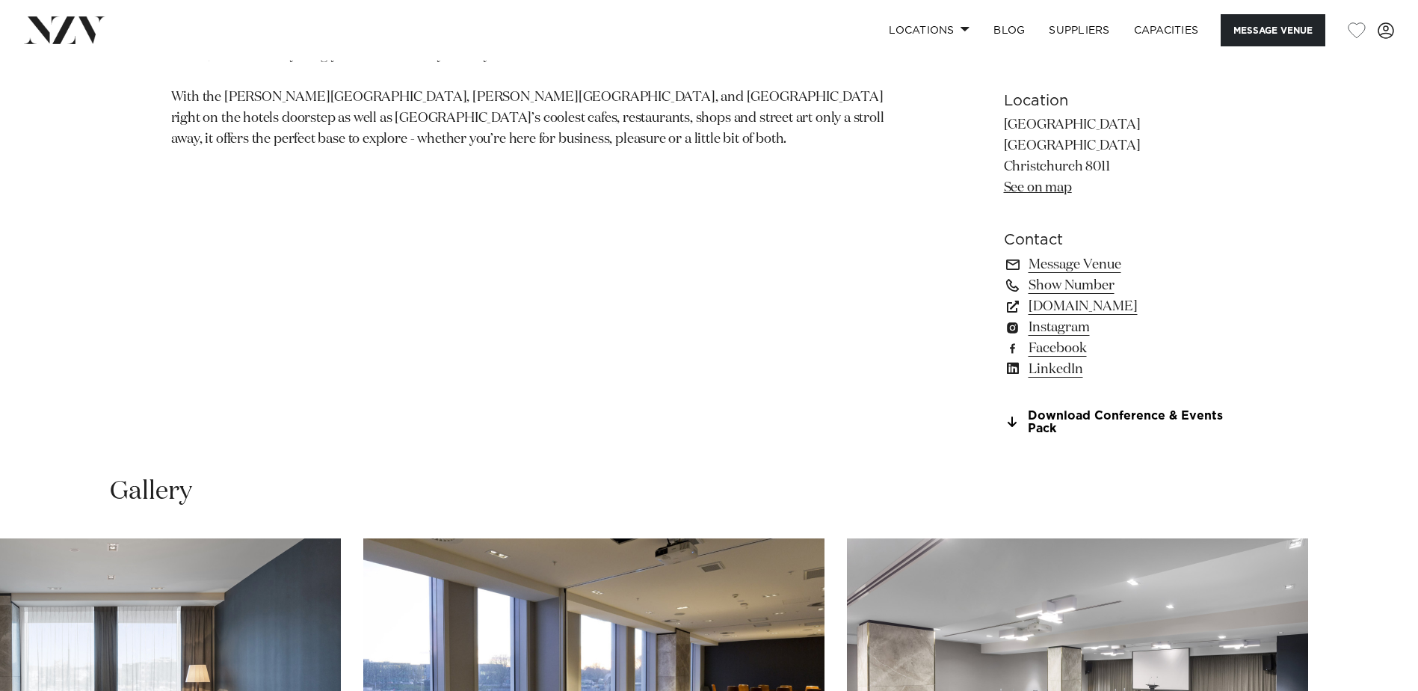
scroll to position [1121, 0]
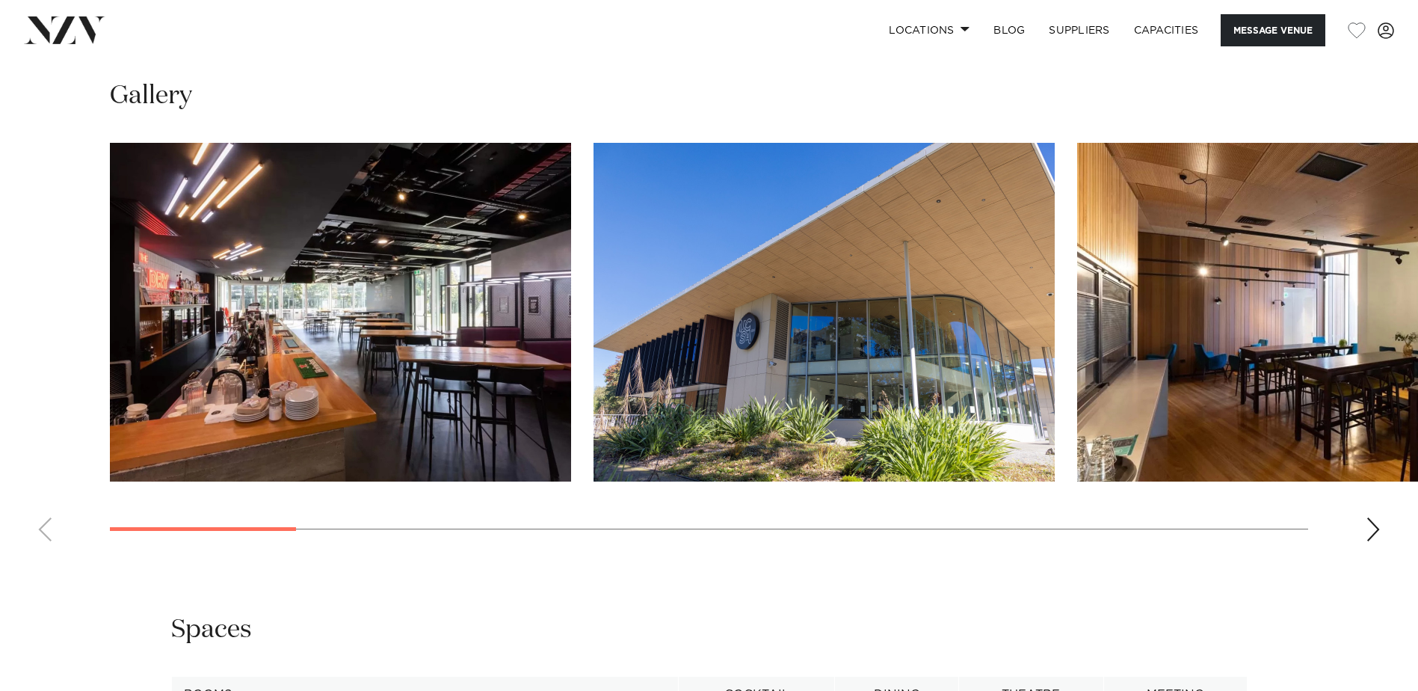
scroll to position [1420, 0]
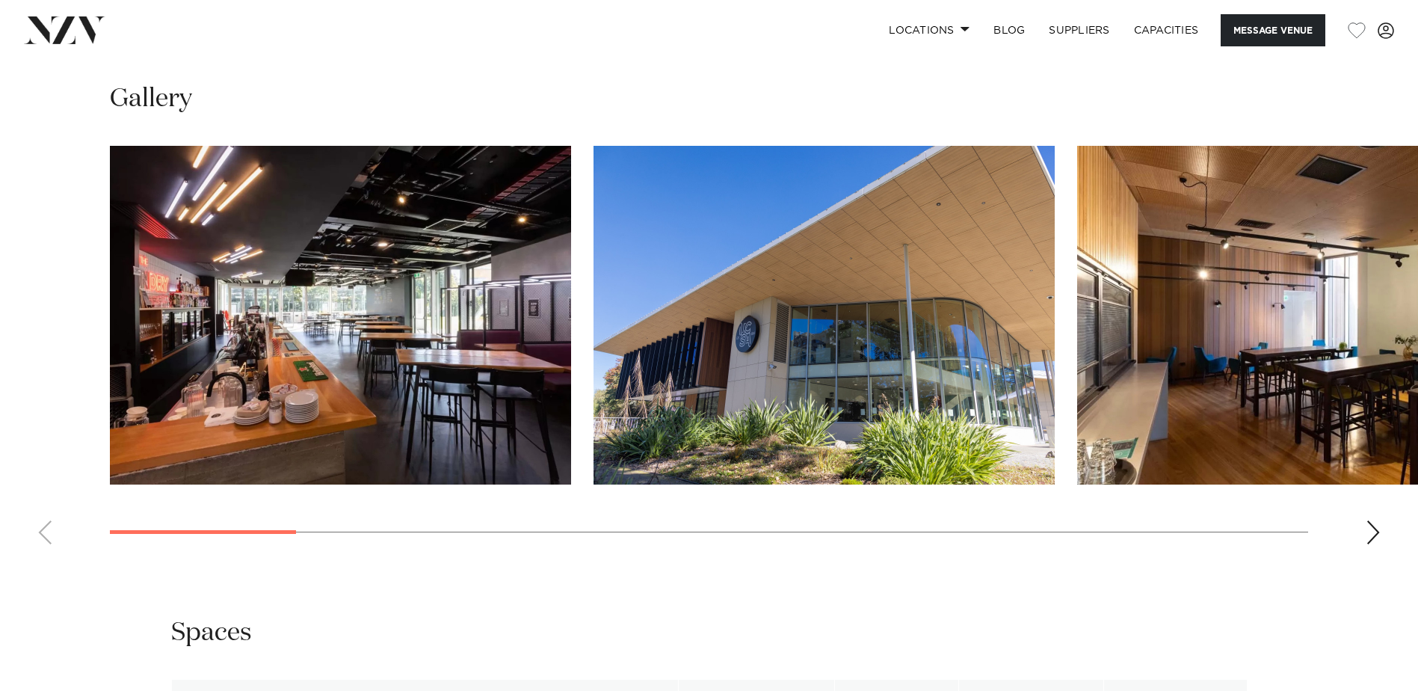
click at [1371, 528] on div "Next slide" at bounding box center [1373, 532] width 15 height 24
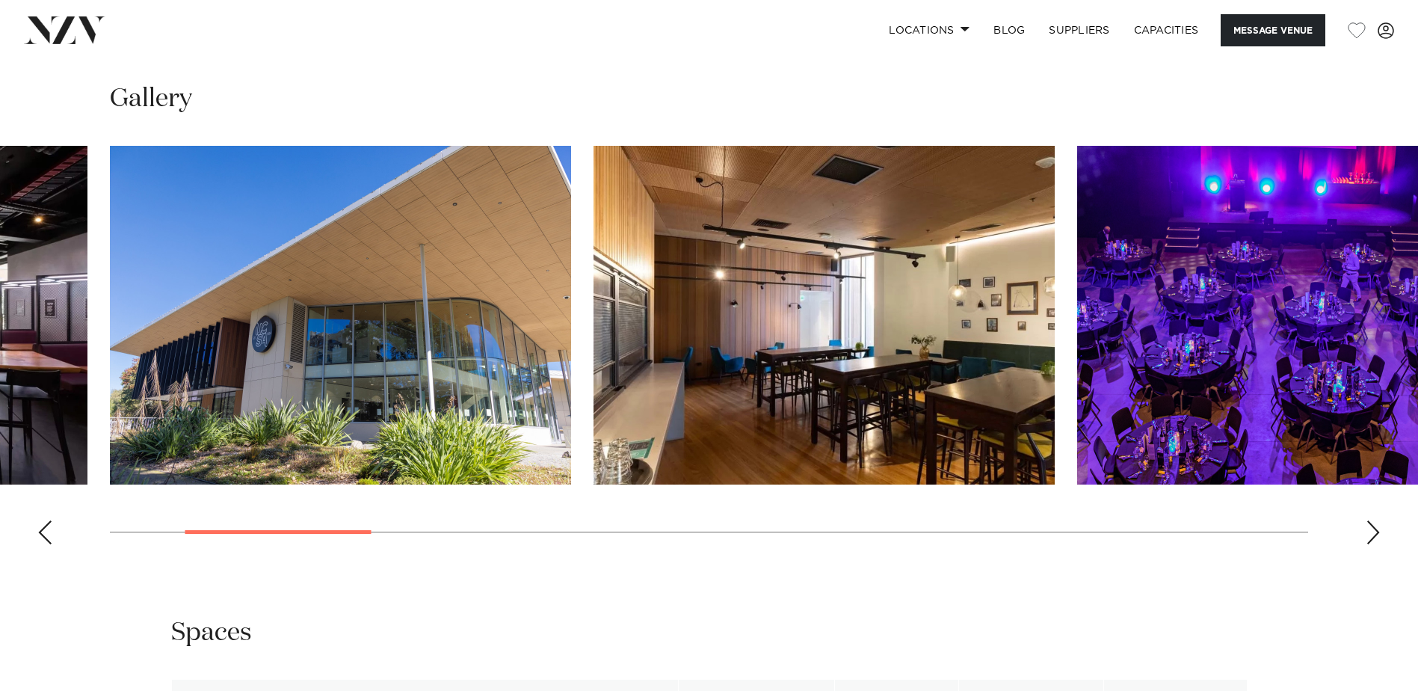
click at [1371, 529] on div "Next slide" at bounding box center [1373, 532] width 15 height 24
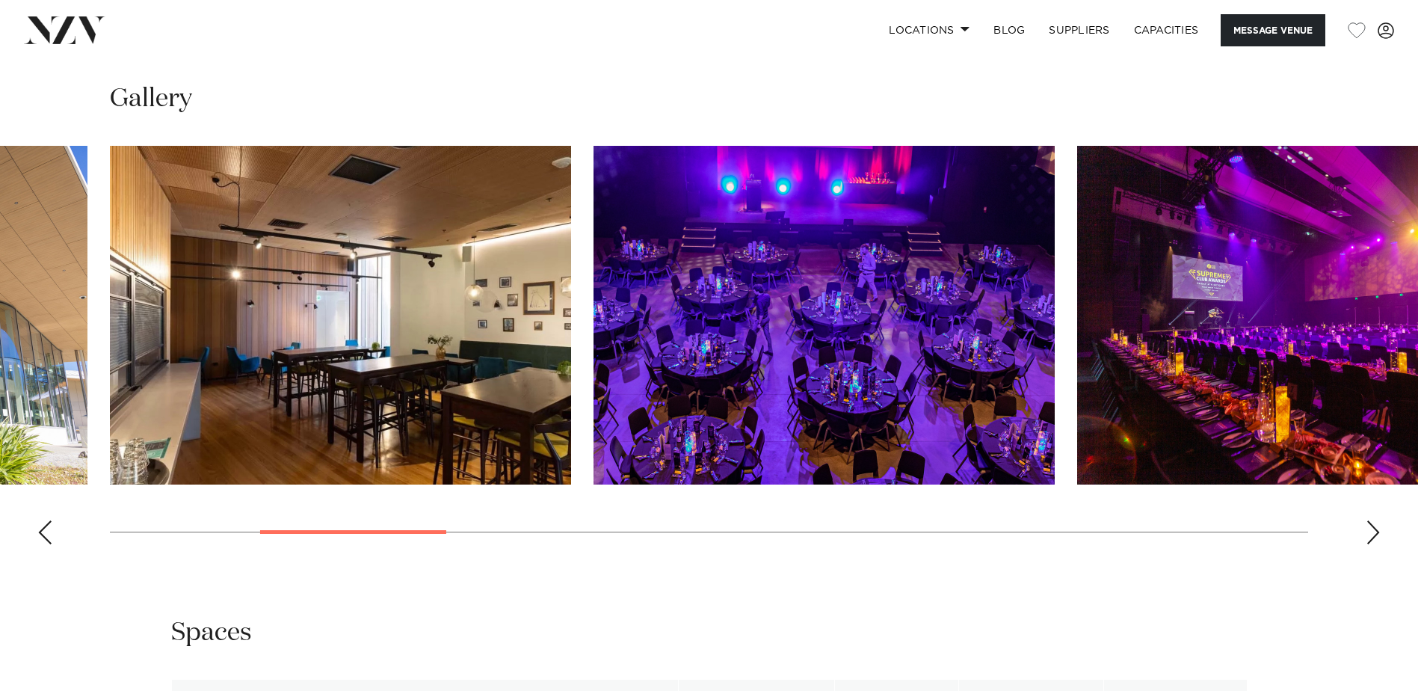
click at [1371, 529] on div "Next slide" at bounding box center [1373, 532] width 15 height 24
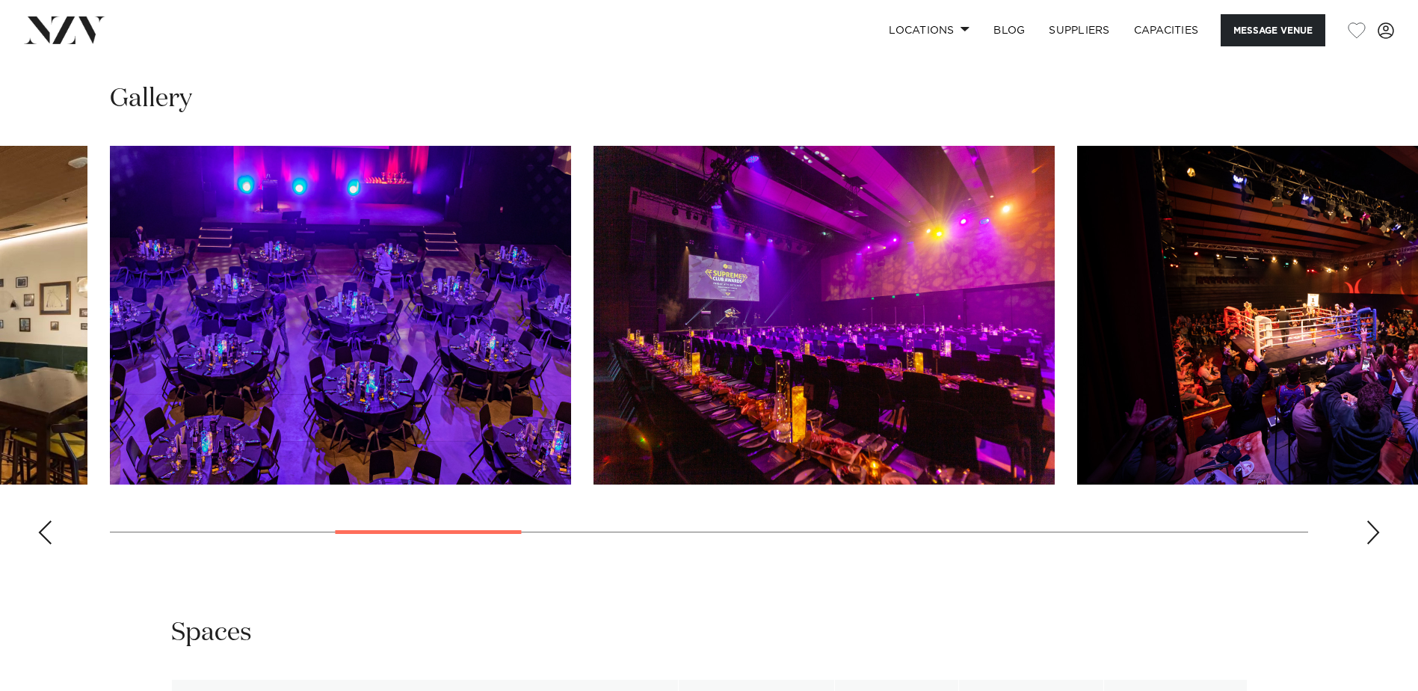
click at [1371, 529] on div "Next slide" at bounding box center [1373, 532] width 15 height 24
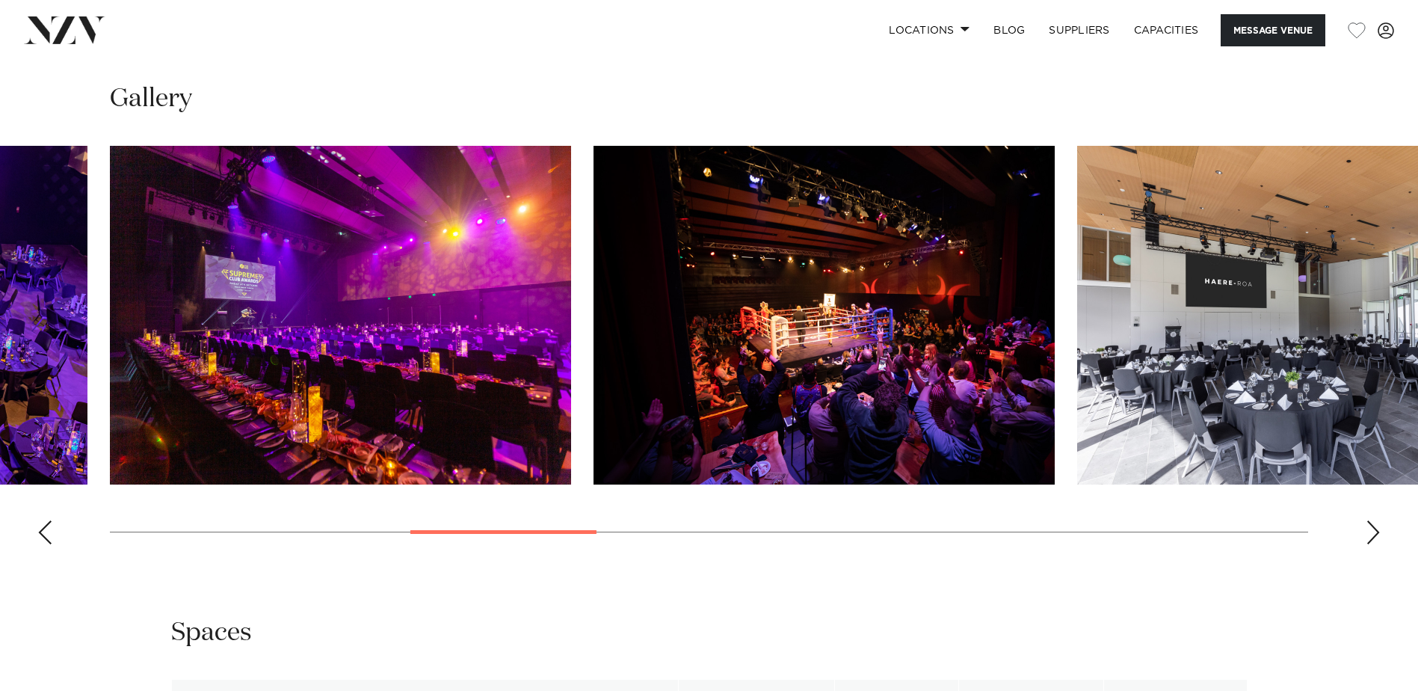
click at [1371, 529] on div "Next slide" at bounding box center [1373, 532] width 15 height 24
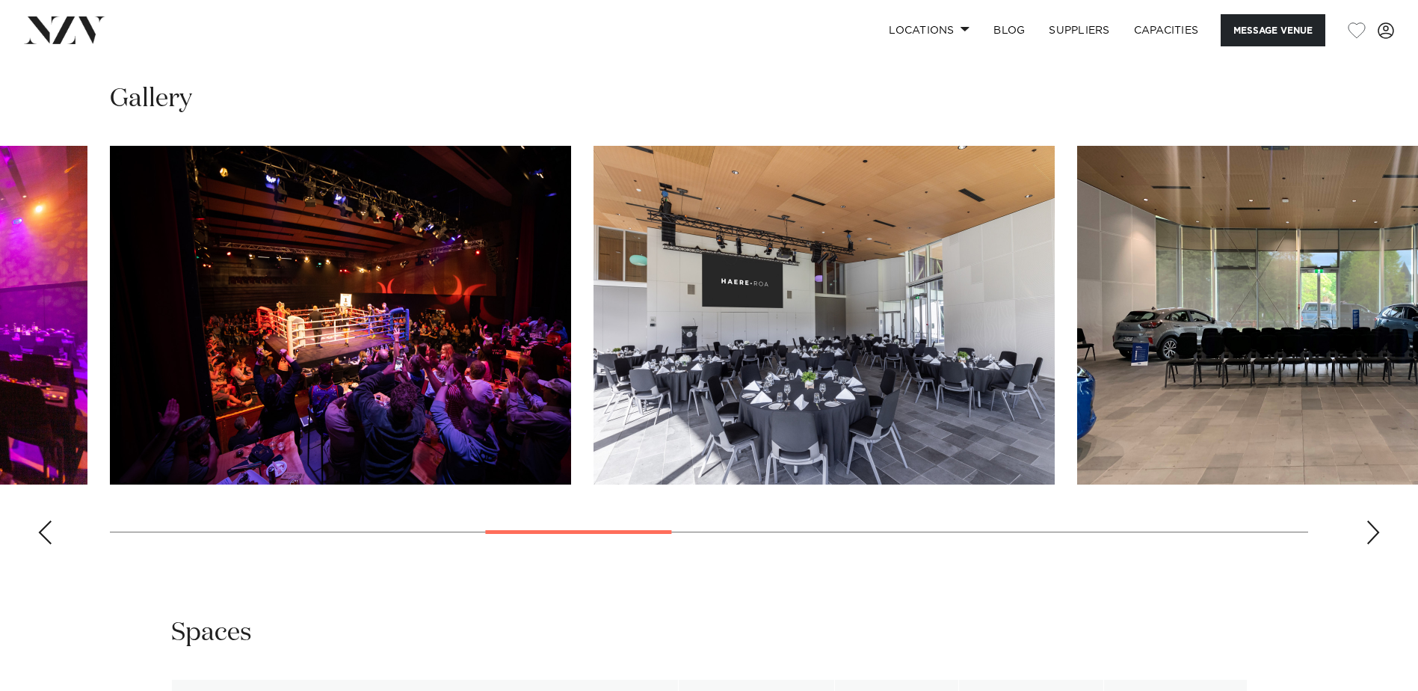
click at [1370, 529] on div "Next slide" at bounding box center [1373, 532] width 15 height 24
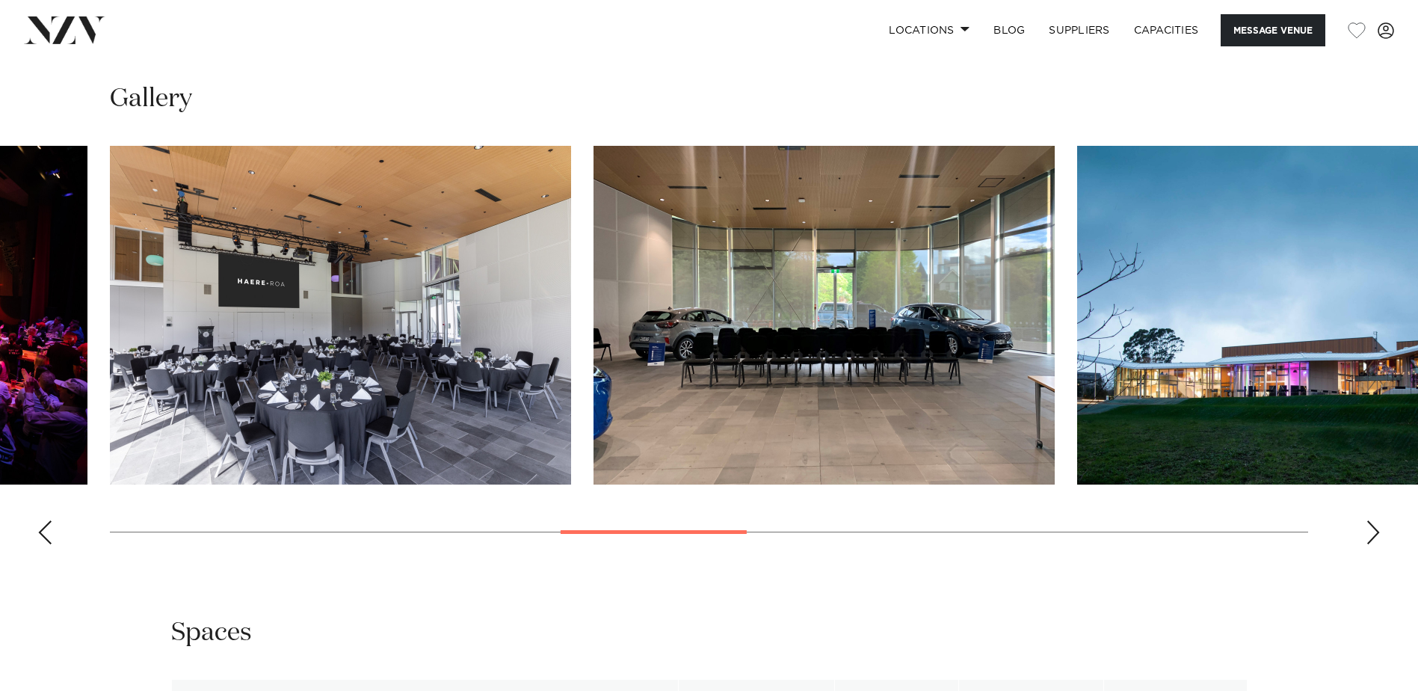
click at [1369, 528] on div "Next slide" at bounding box center [1373, 532] width 15 height 24
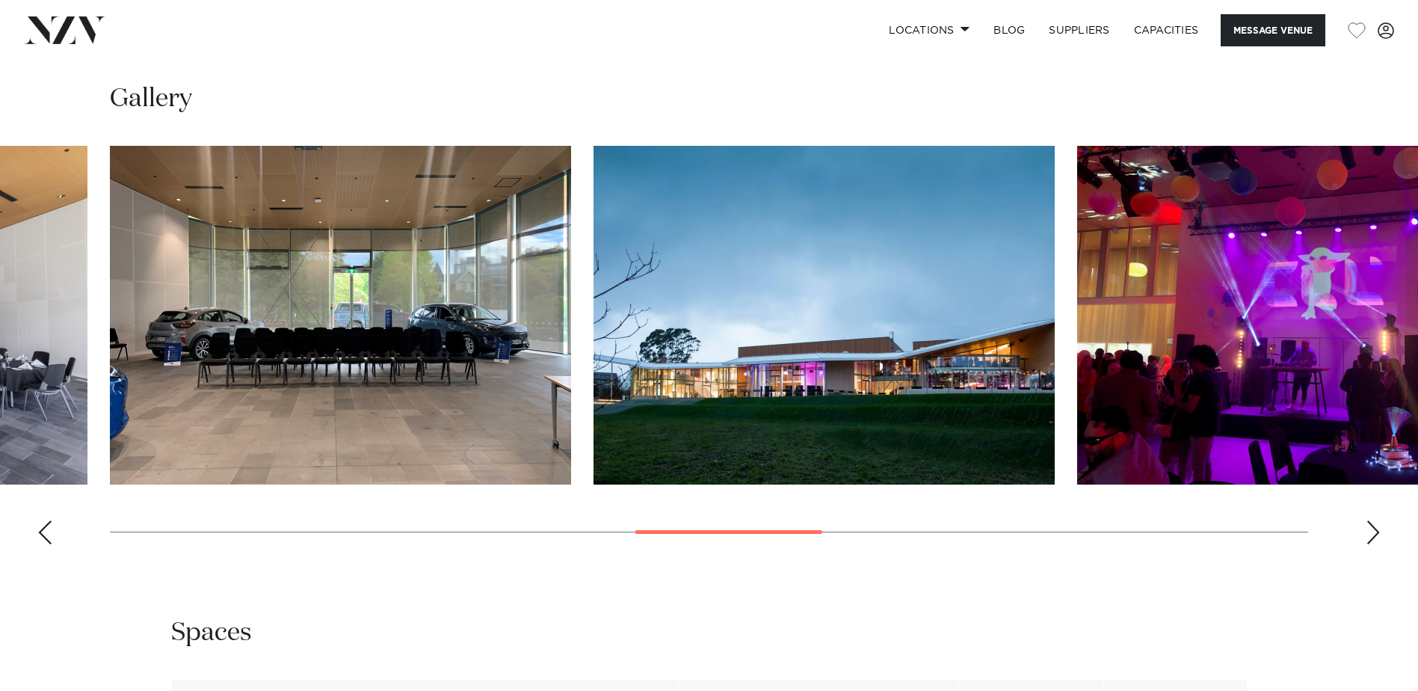
click at [1369, 528] on div "Next slide" at bounding box center [1373, 532] width 15 height 24
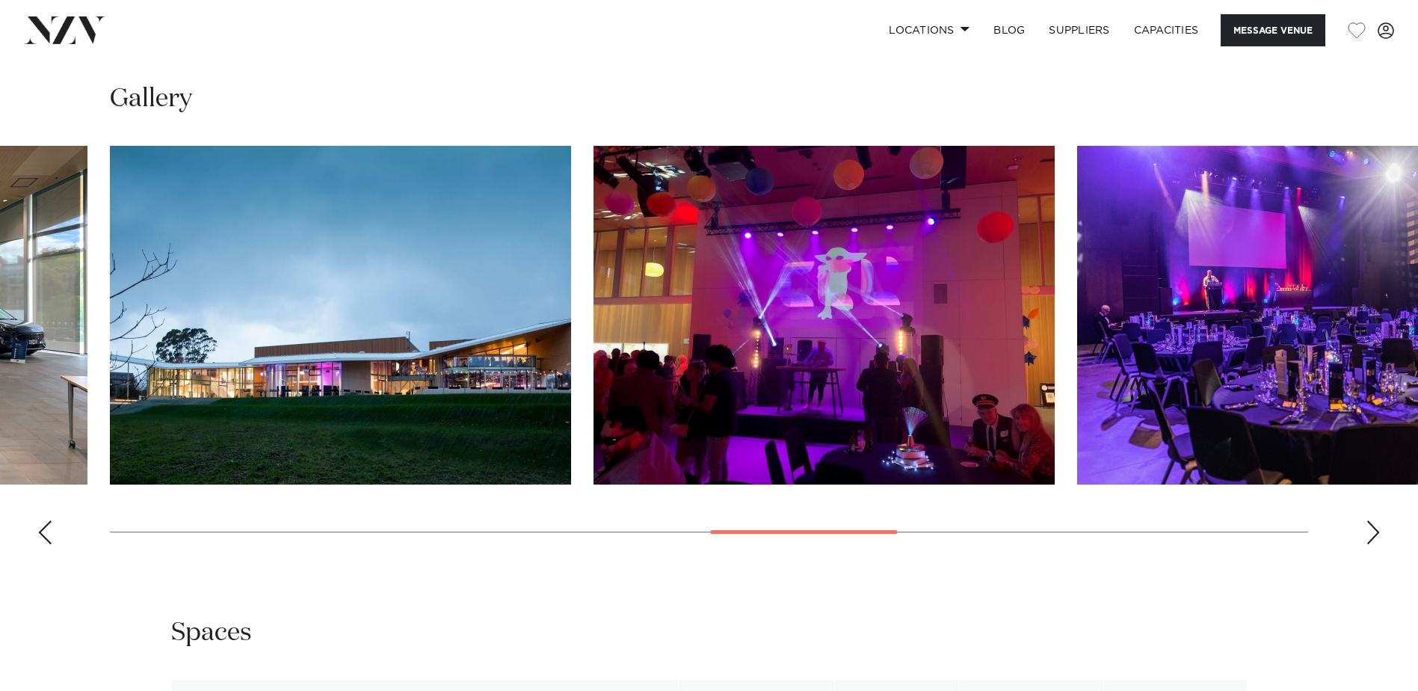
click at [1368, 528] on div "Next slide" at bounding box center [1373, 532] width 15 height 24
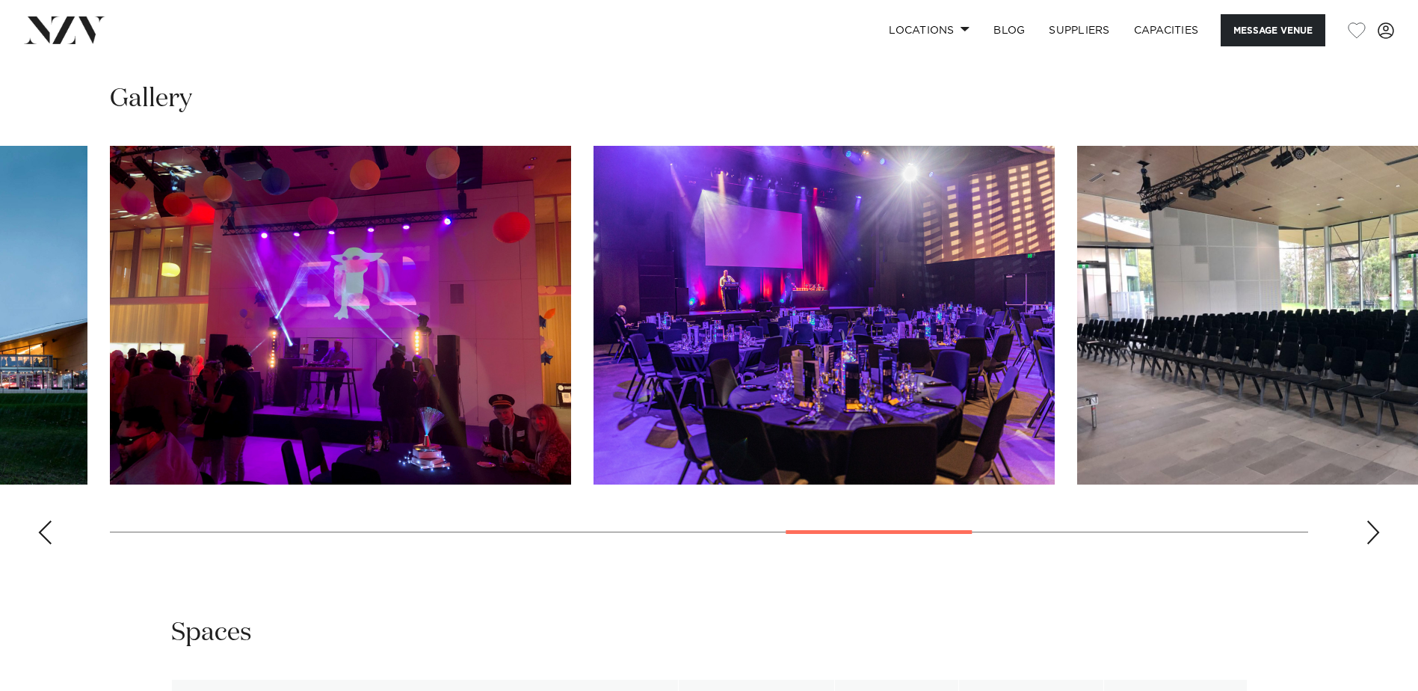
click at [1368, 528] on div "Next slide" at bounding box center [1373, 532] width 15 height 24
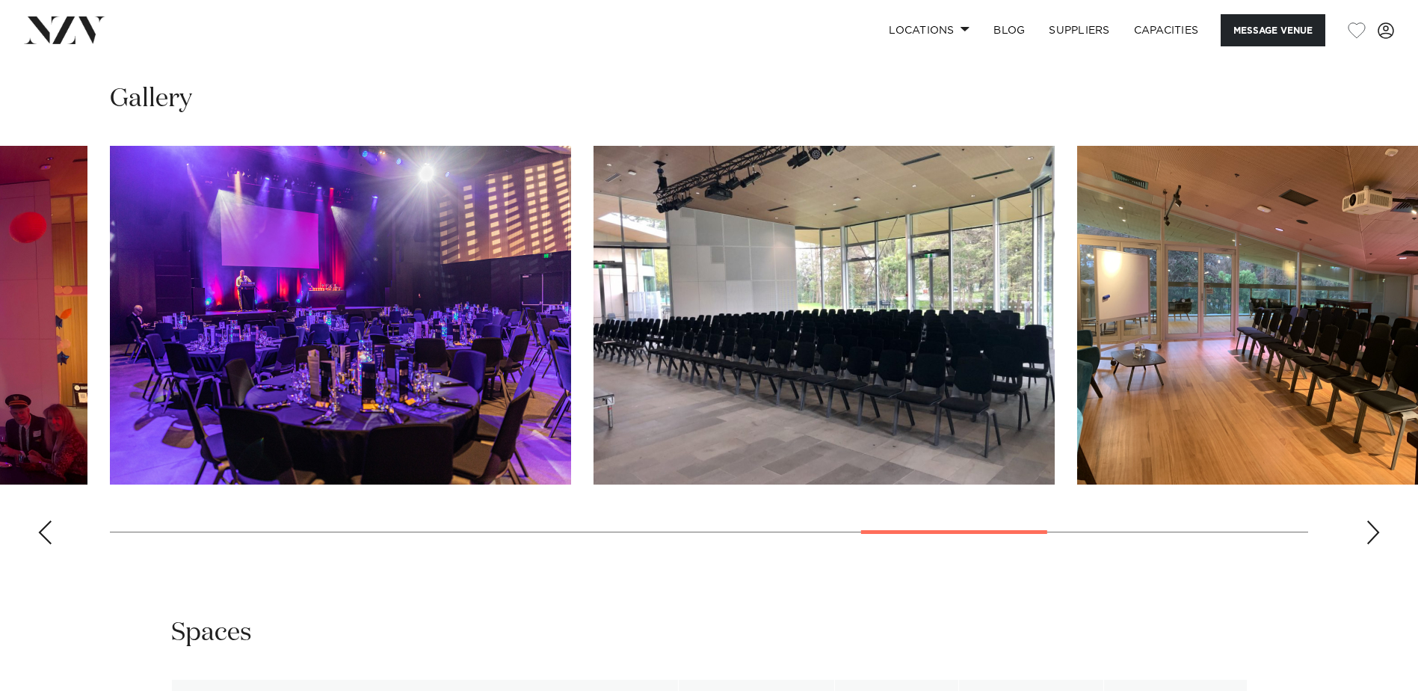
click at [1366, 527] on div "Next slide" at bounding box center [1373, 532] width 15 height 24
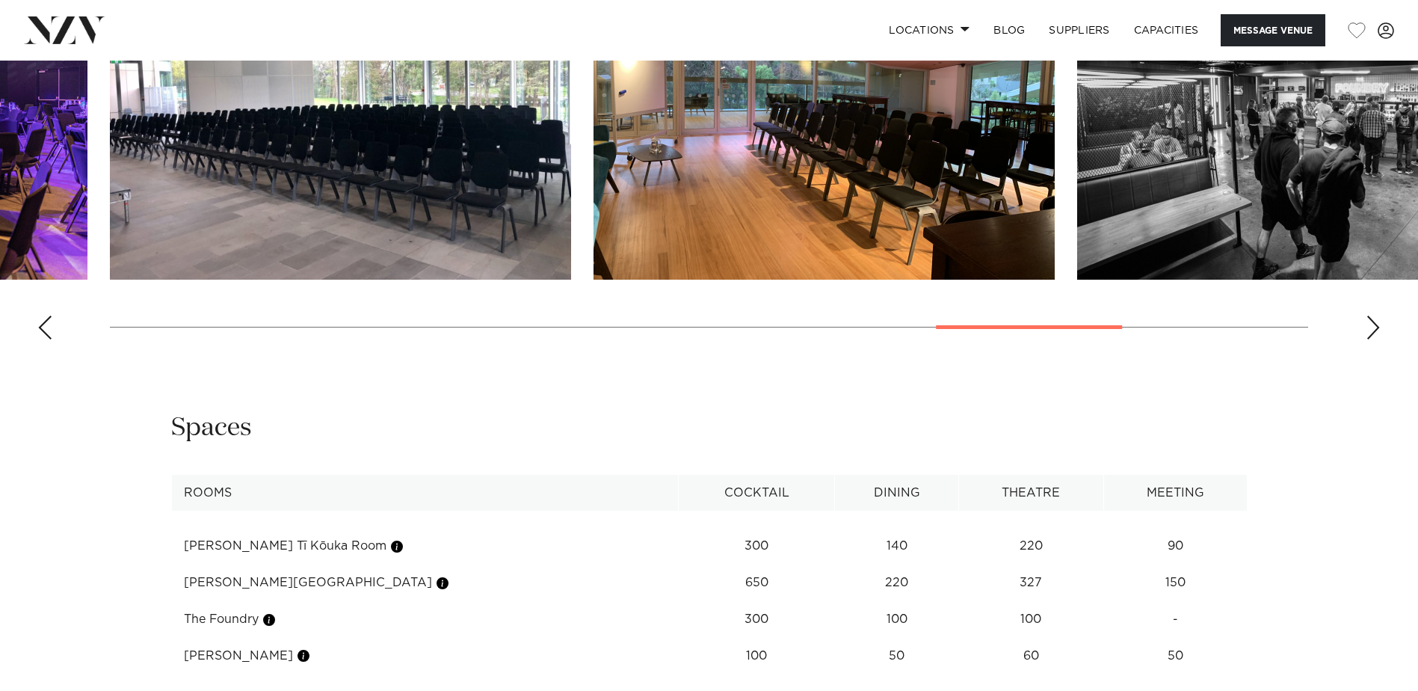
scroll to position [1345, 0]
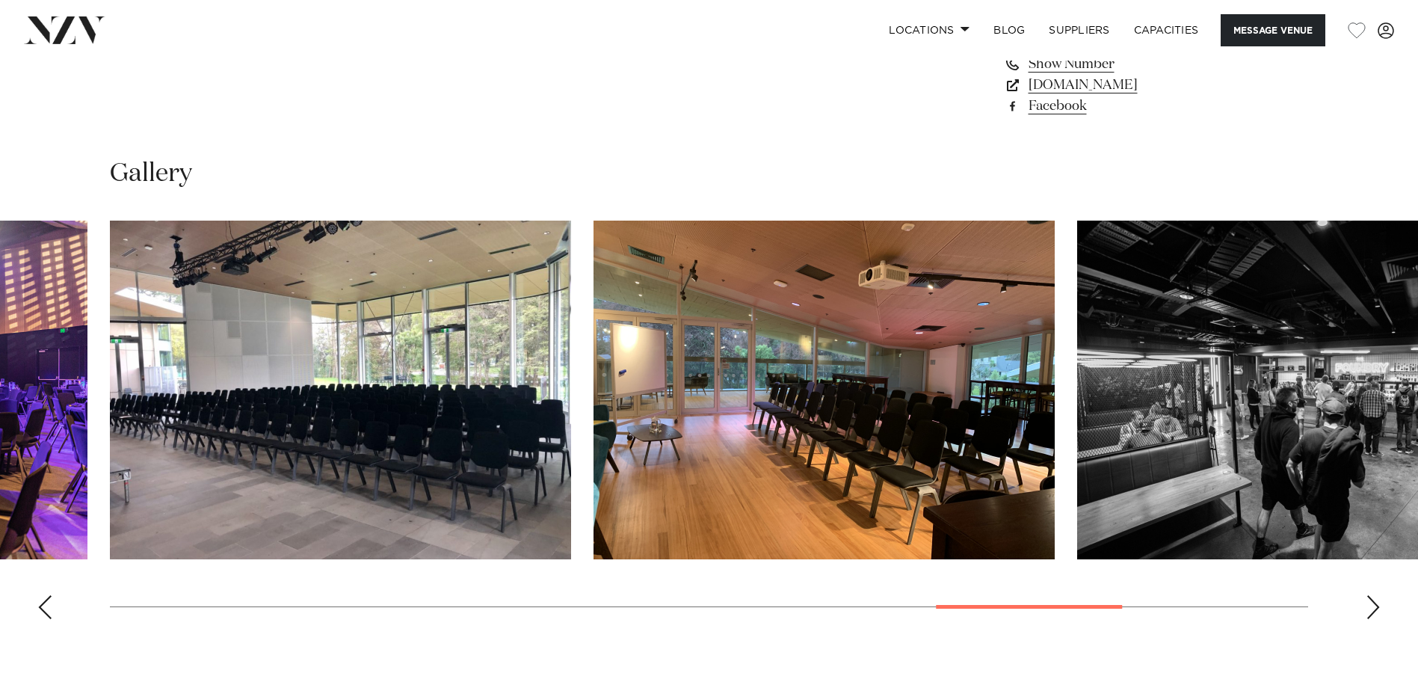
click at [1369, 608] on div "Next slide" at bounding box center [1373, 607] width 15 height 24
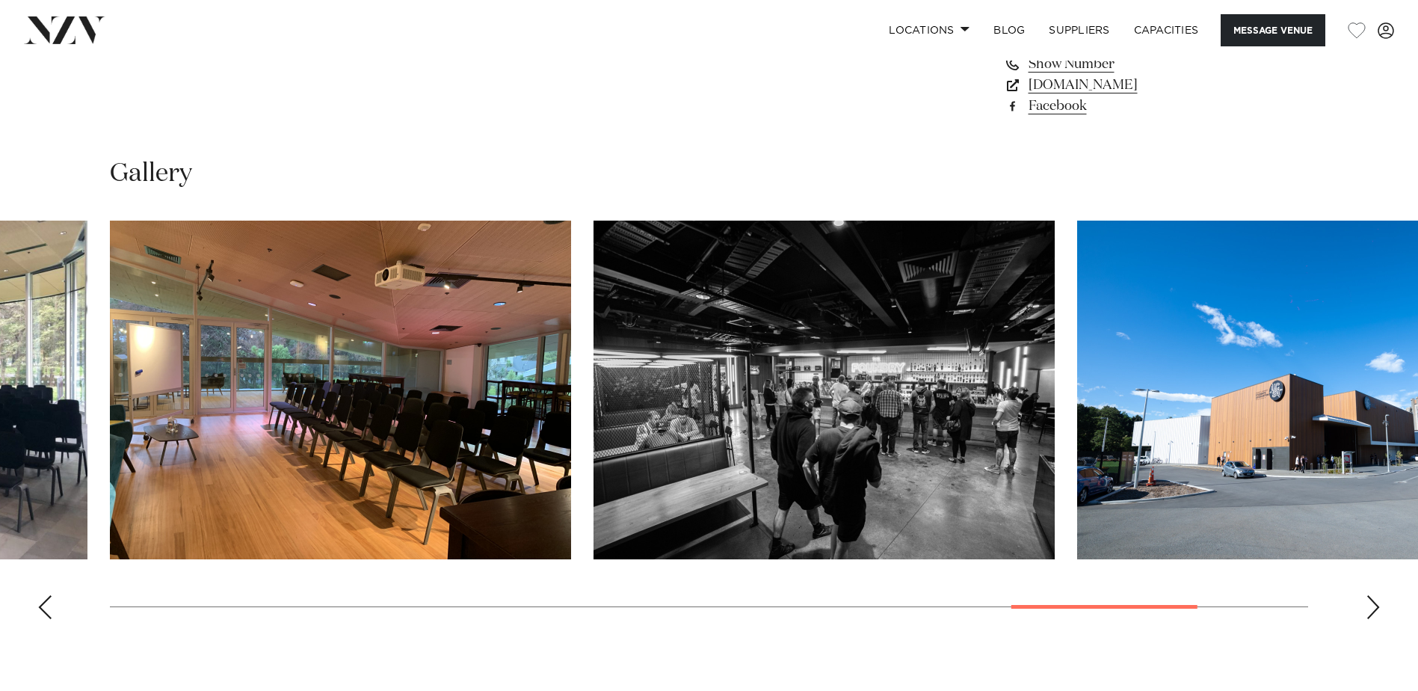
click at [1379, 611] on div "Next slide" at bounding box center [1373, 607] width 15 height 24
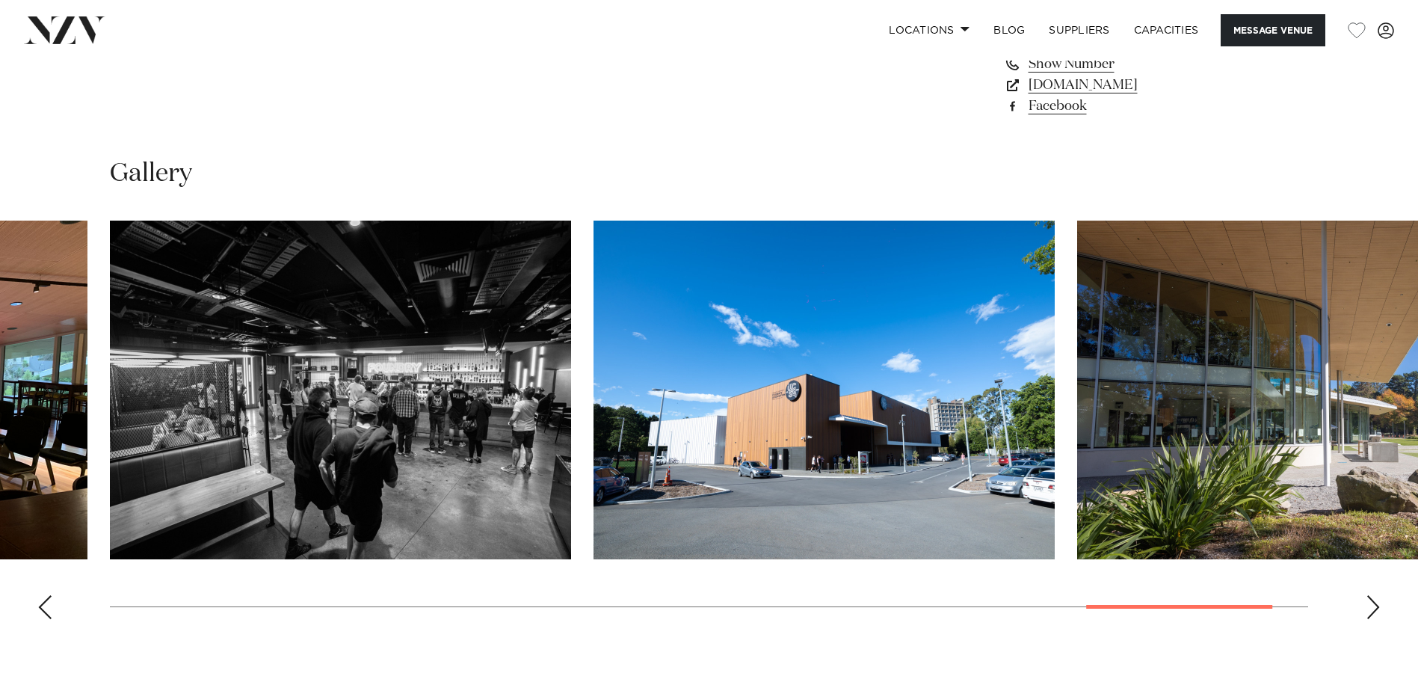
click at [45, 609] on div "Previous slide" at bounding box center [44, 607] width 15 height 24
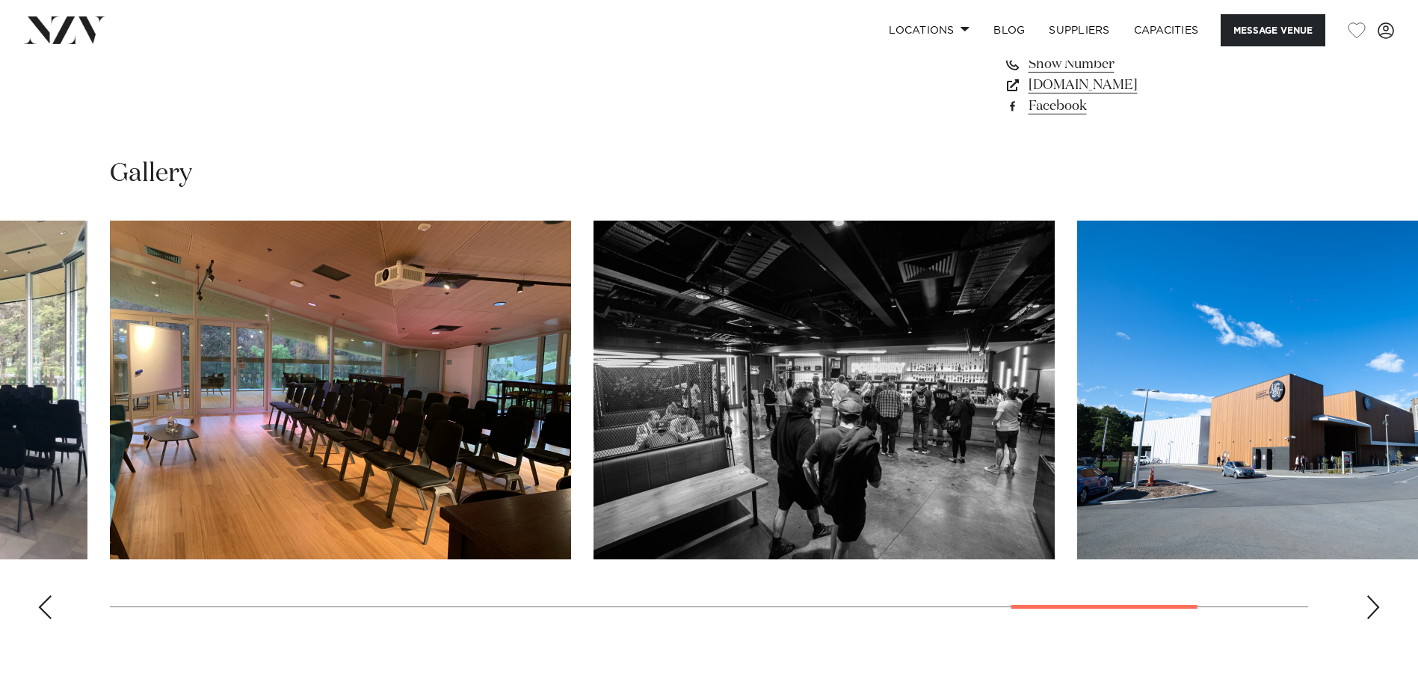
click at [45, 609] on div "Previous slide" at bounding box center [44, 607] width 15 height 24
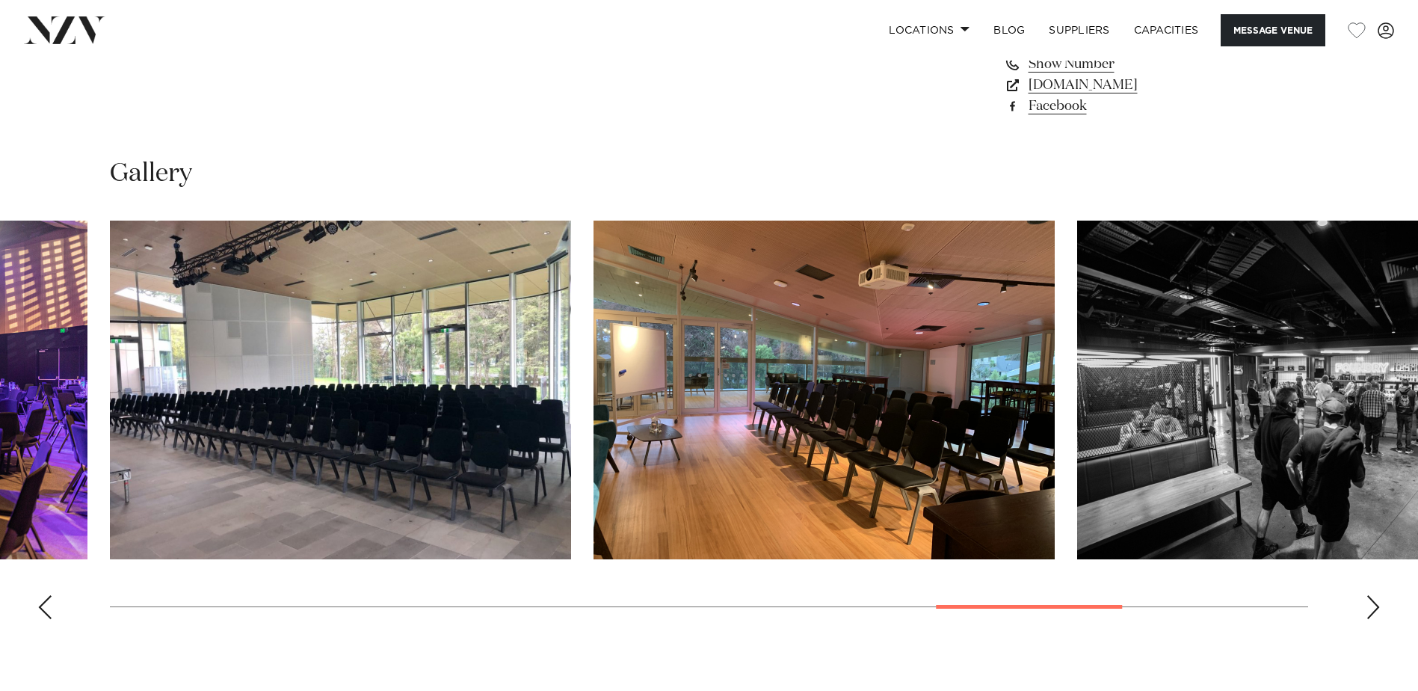
click at [45, 609] on div "Previous slide" at bounding box center [44, 607] width 15 height 24
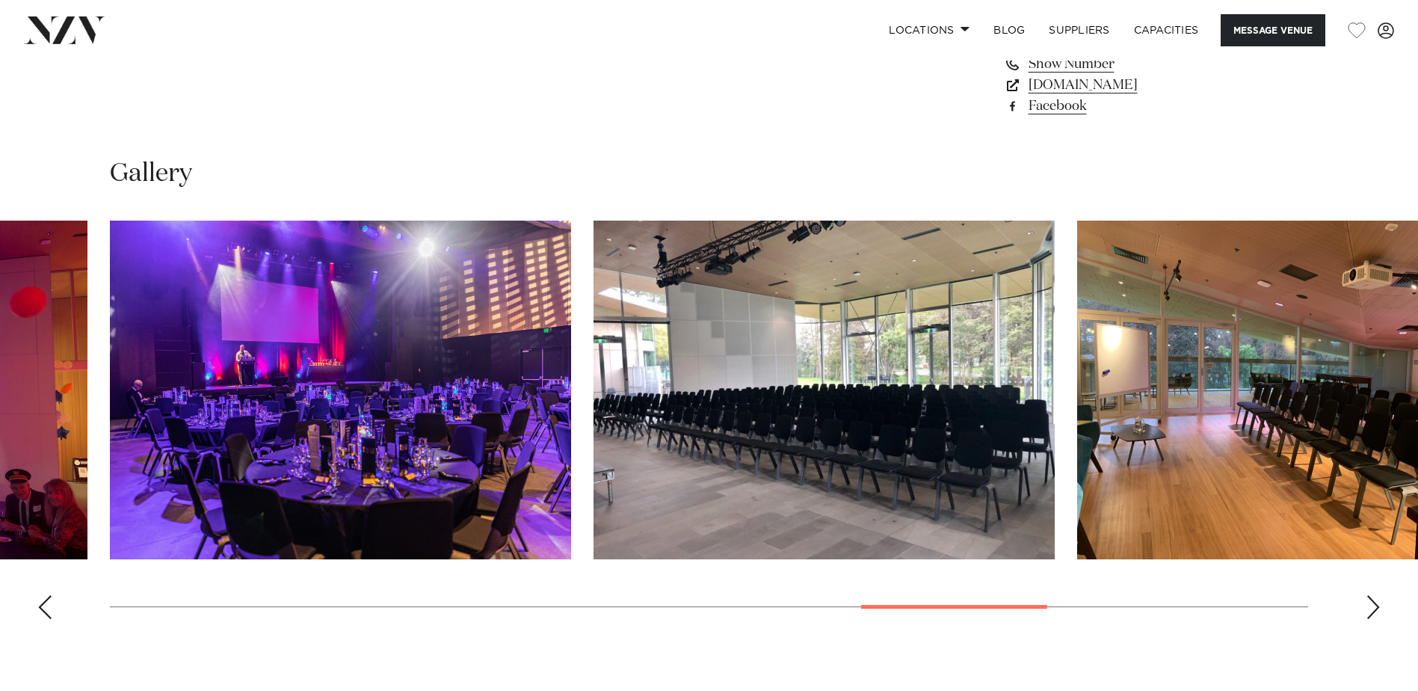
click at [45, 609] on div "Previous slide" at bounding box center [44, 607] width 15 height 24
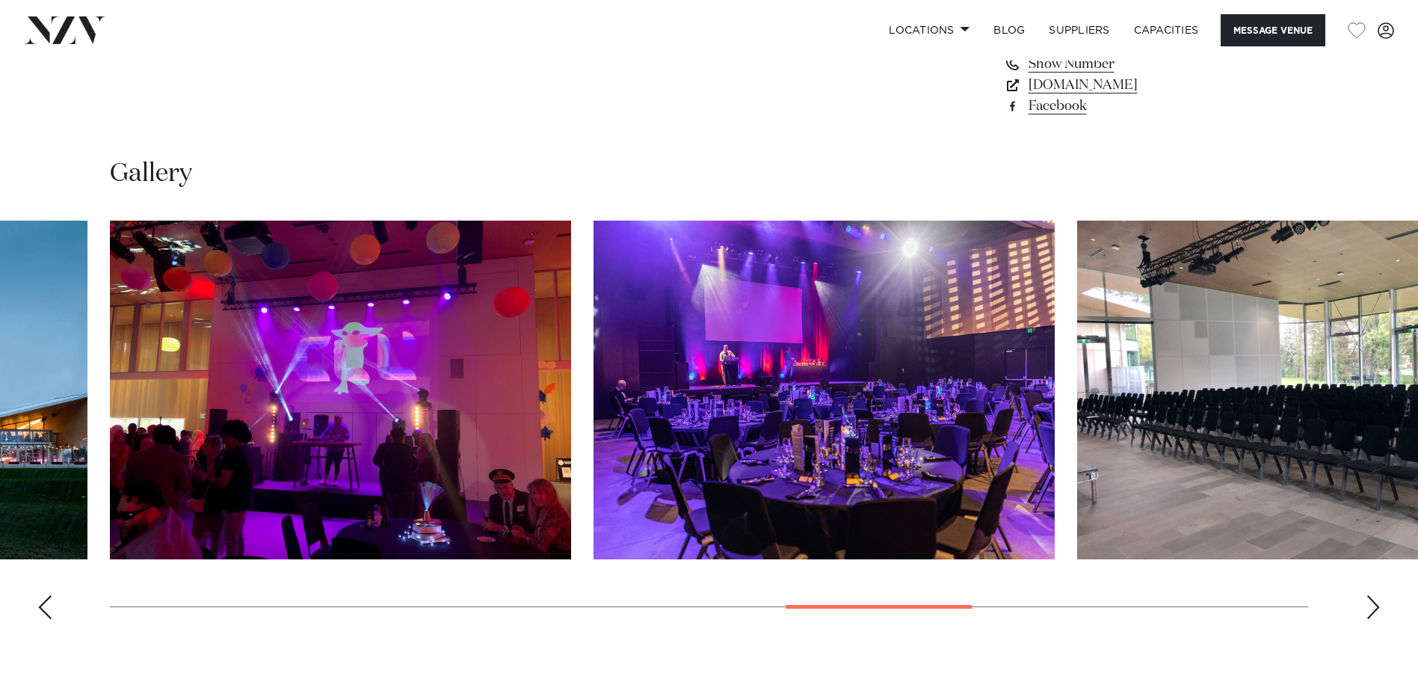
click at [45, 609] on div "Previous slide" at bounding box center [44, 607] width 15 height 24
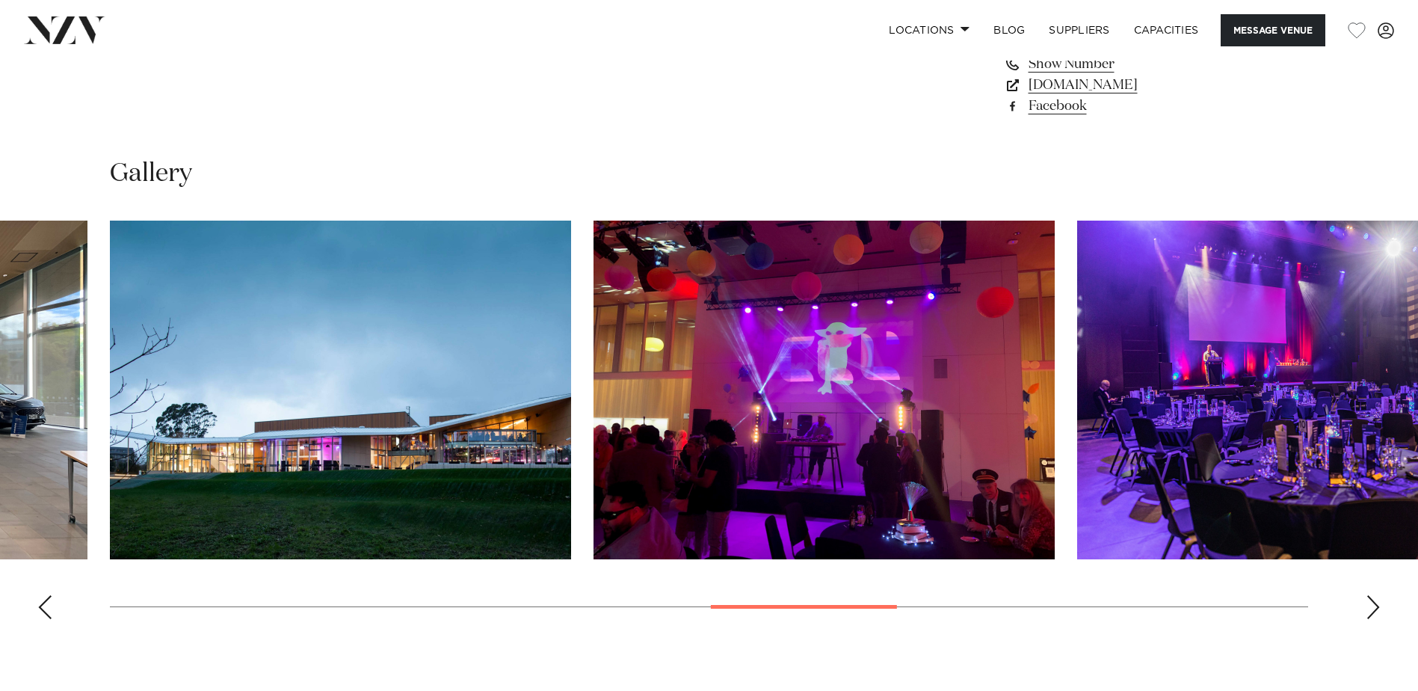
click at [45, 609] on div "Previous slide" at bounding box center [44, 607] width 15 height 24
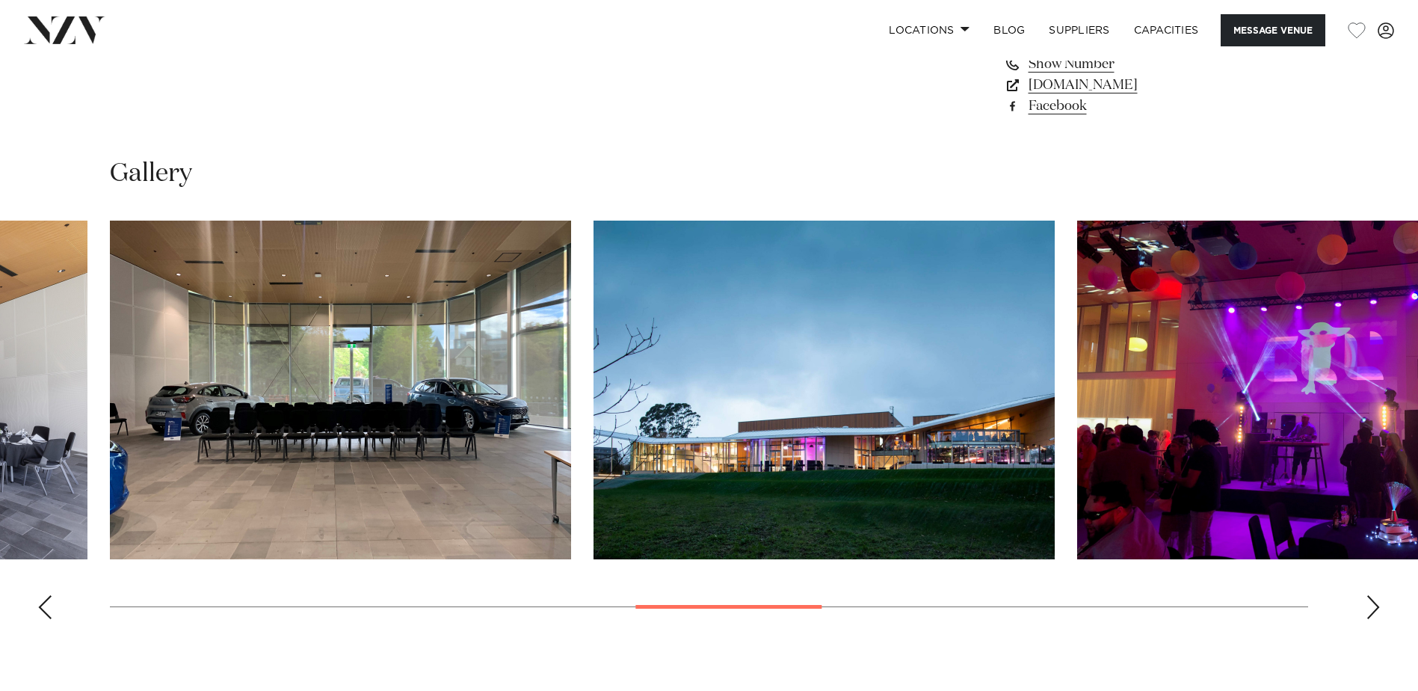
click at [45, 609] on div "Previous slide" at bounding box center [44, 607] width 15 height 24
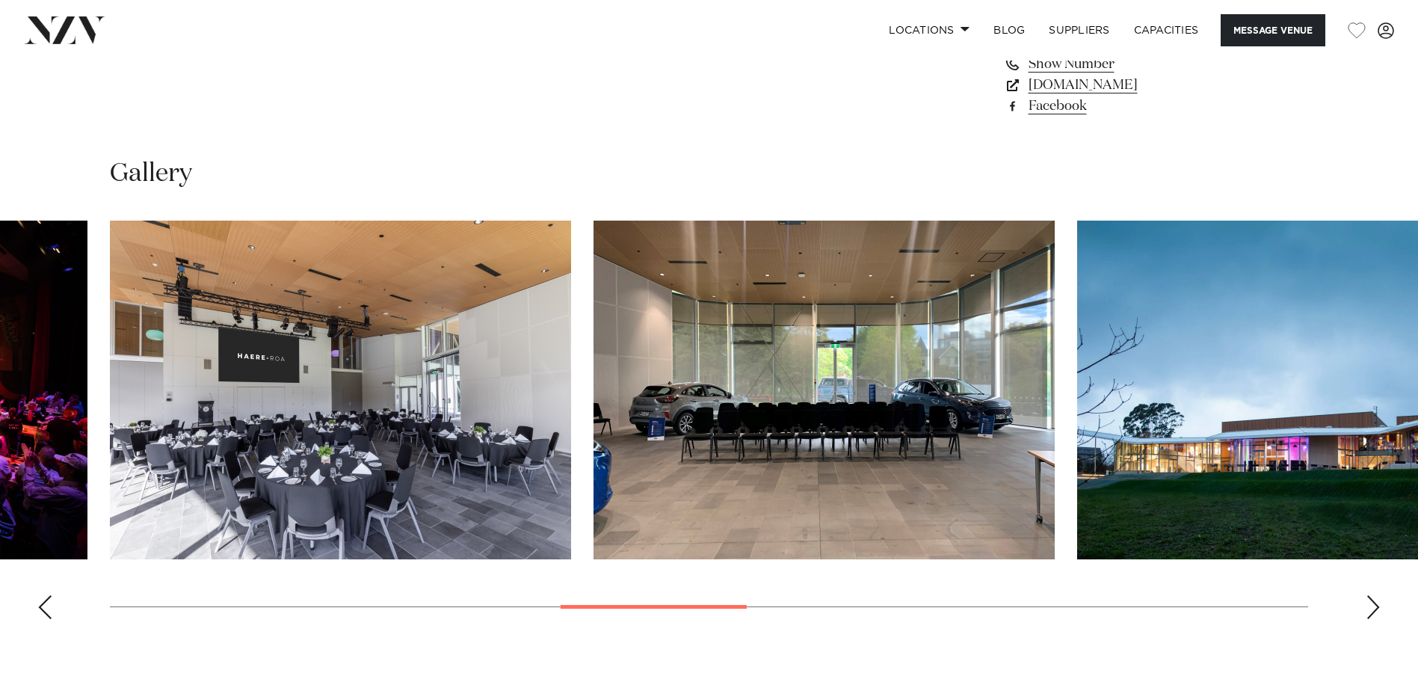
click at [34, 608] on swiper-container at bounding box center [709, 425] width 1418 height 410
click at [43, 608] on div "Previous slide" at bounding box center [44, 607] width 15 height 24
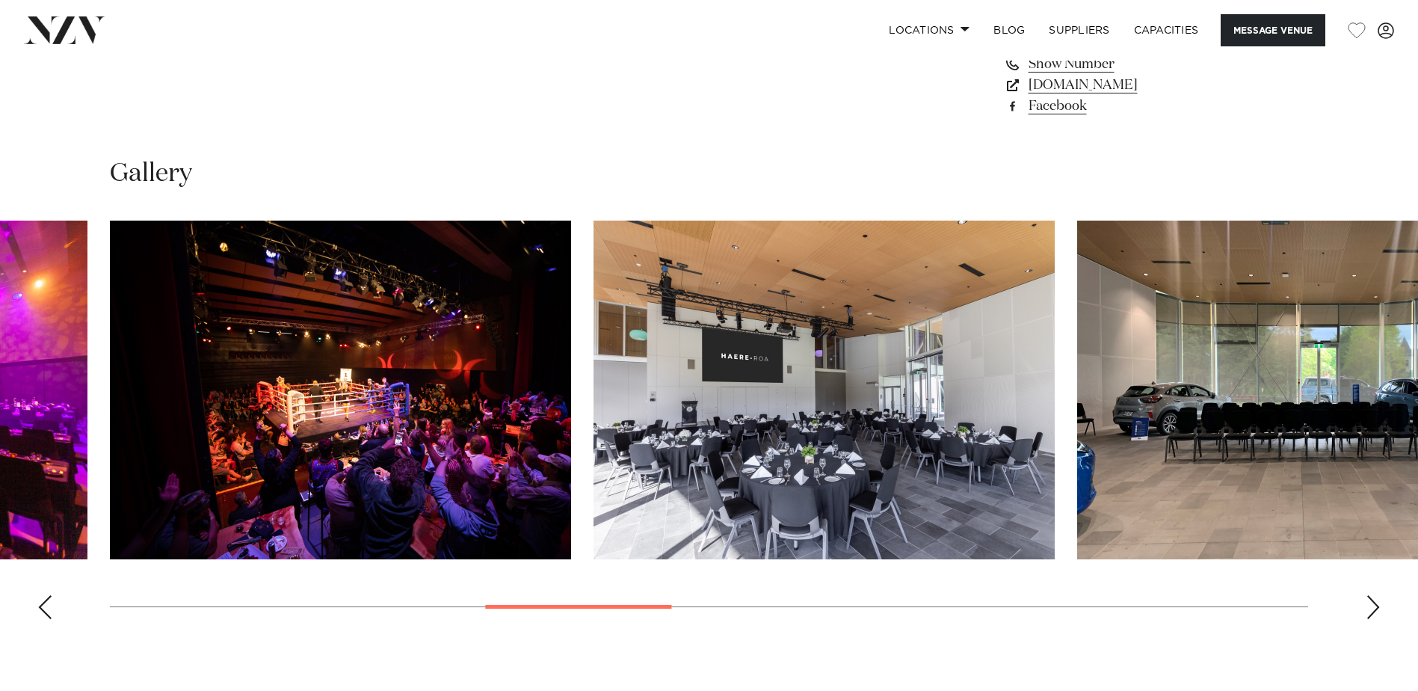
click at [43, 608] on div "Previous slide" at bounding box center [44, 607] width 15 height 24
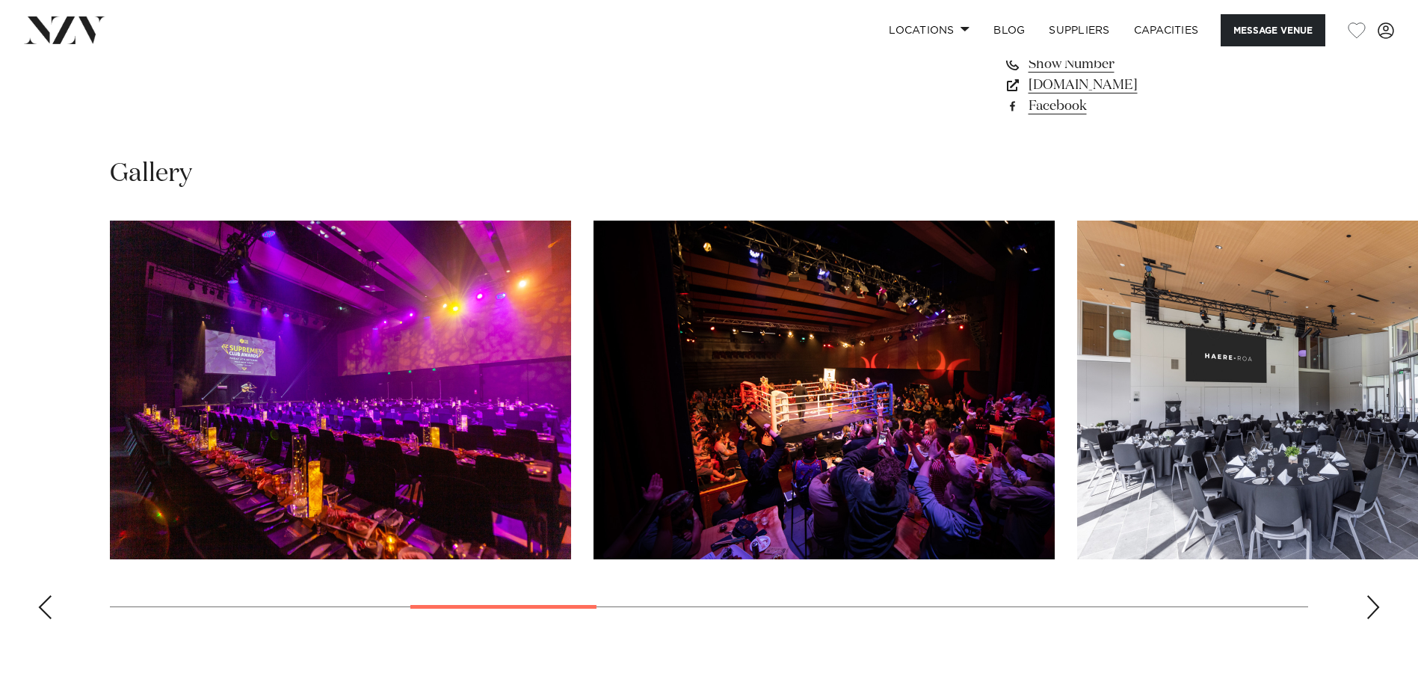
click at [43, 608] on div "Previous slide" at bounding box center [44, 607] width 15 height 24
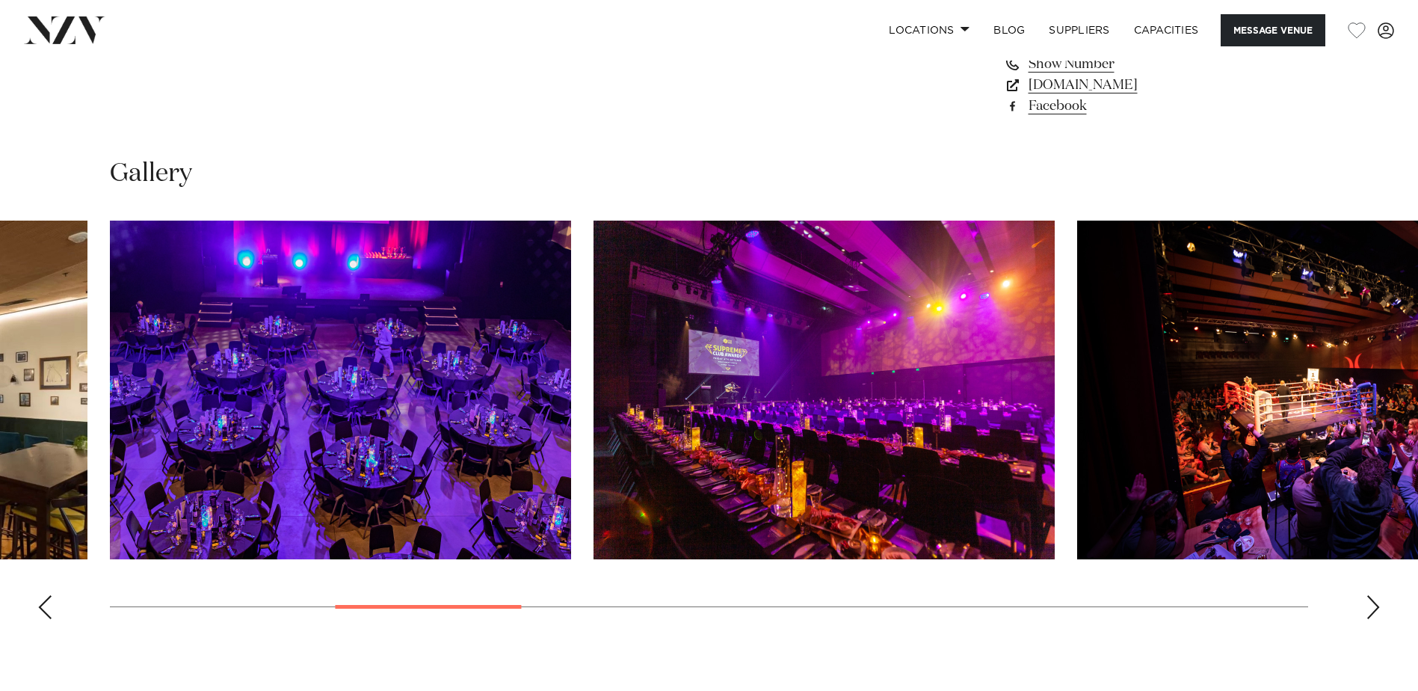
click at [43, 608] on div "Previous slide" at bounding box center [44, 607] width 15 height 24
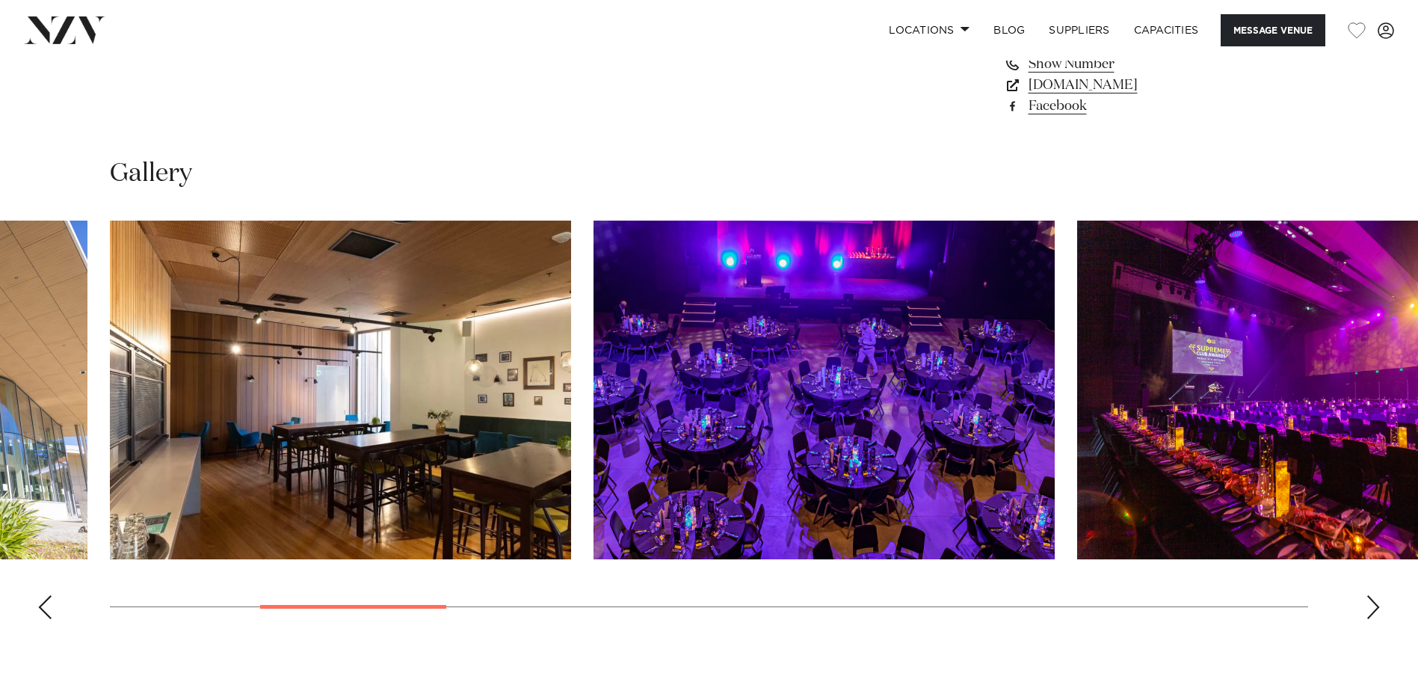
click at [43, 608] on div "Previous slide" at bounding box center [44, 607] width 15 height 24
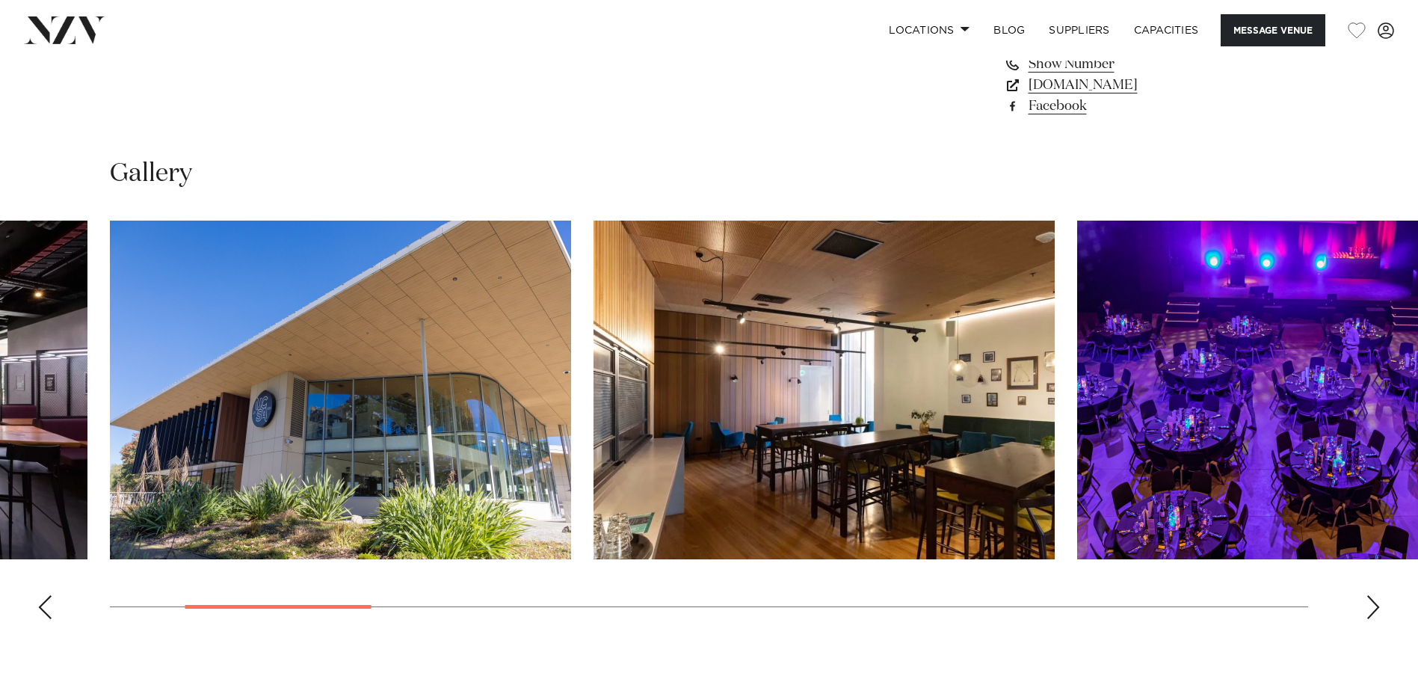
click at [43, 608] on div "Previous slide" at bounding box center [44, 607] width 15 height 24
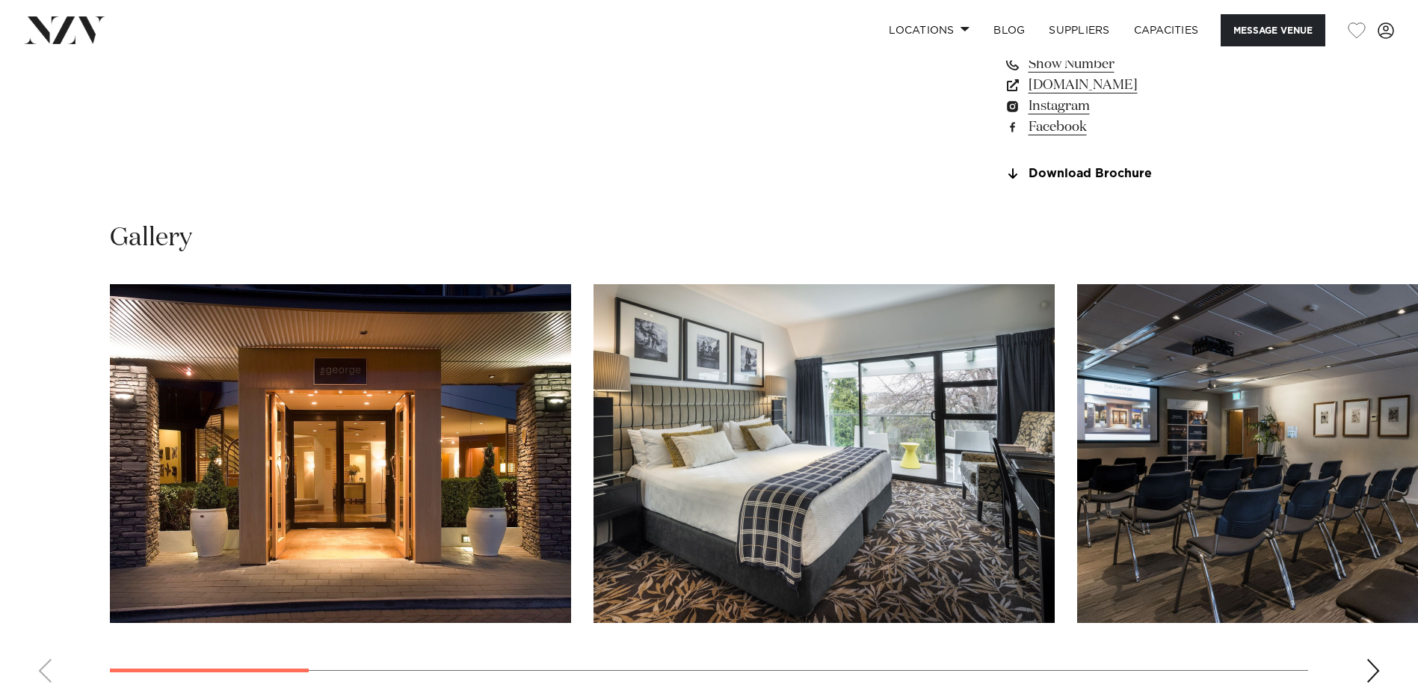
scroll to position [1495, 0]
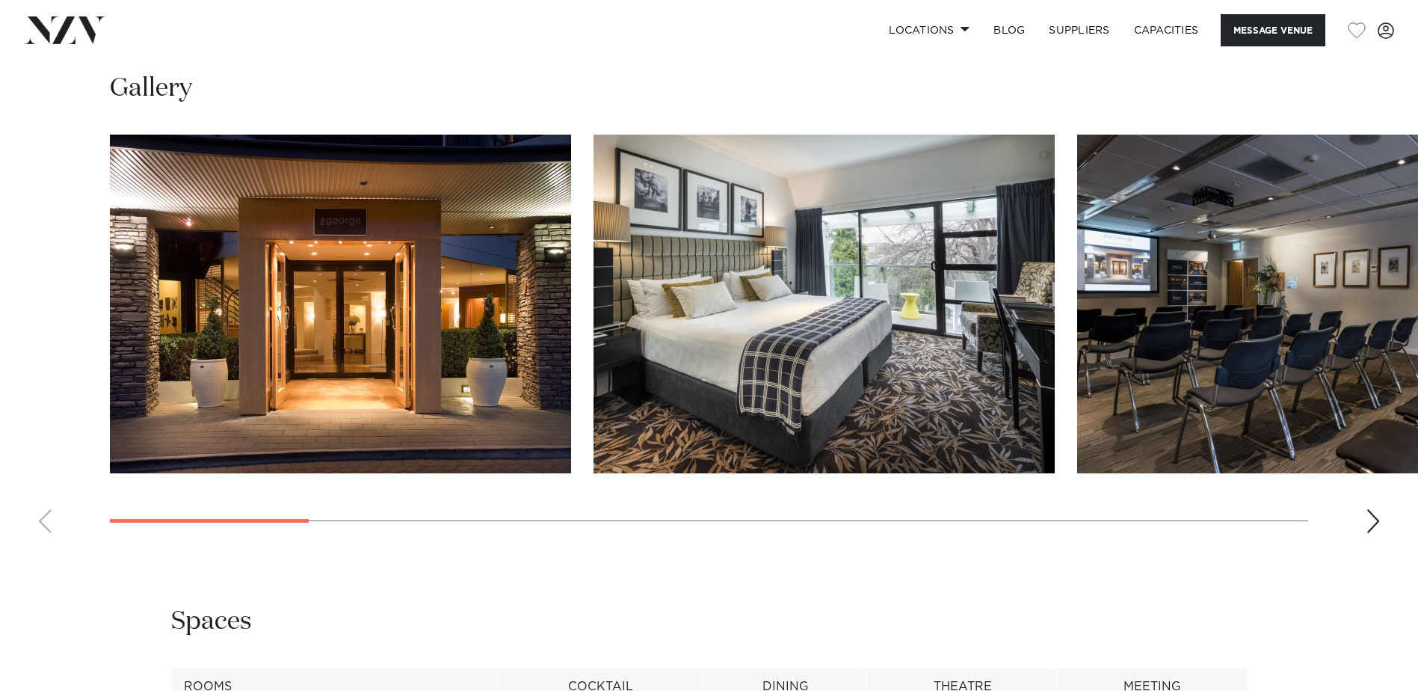
click at [1377, 533] on div "Next slide" at bounding box center [1373, 521] width 15 height 24
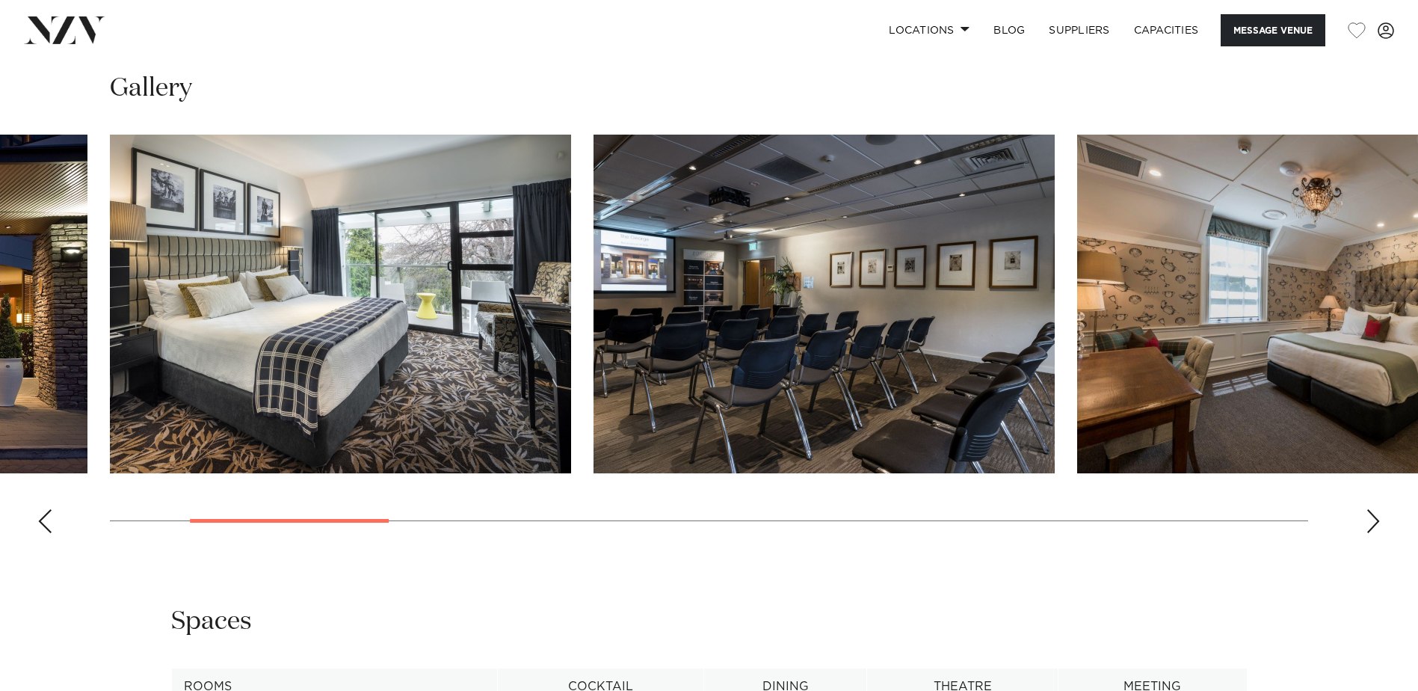
click at [1374, 533] on div "Next slide" at bounding box center [1373, 521] width 15 height 24
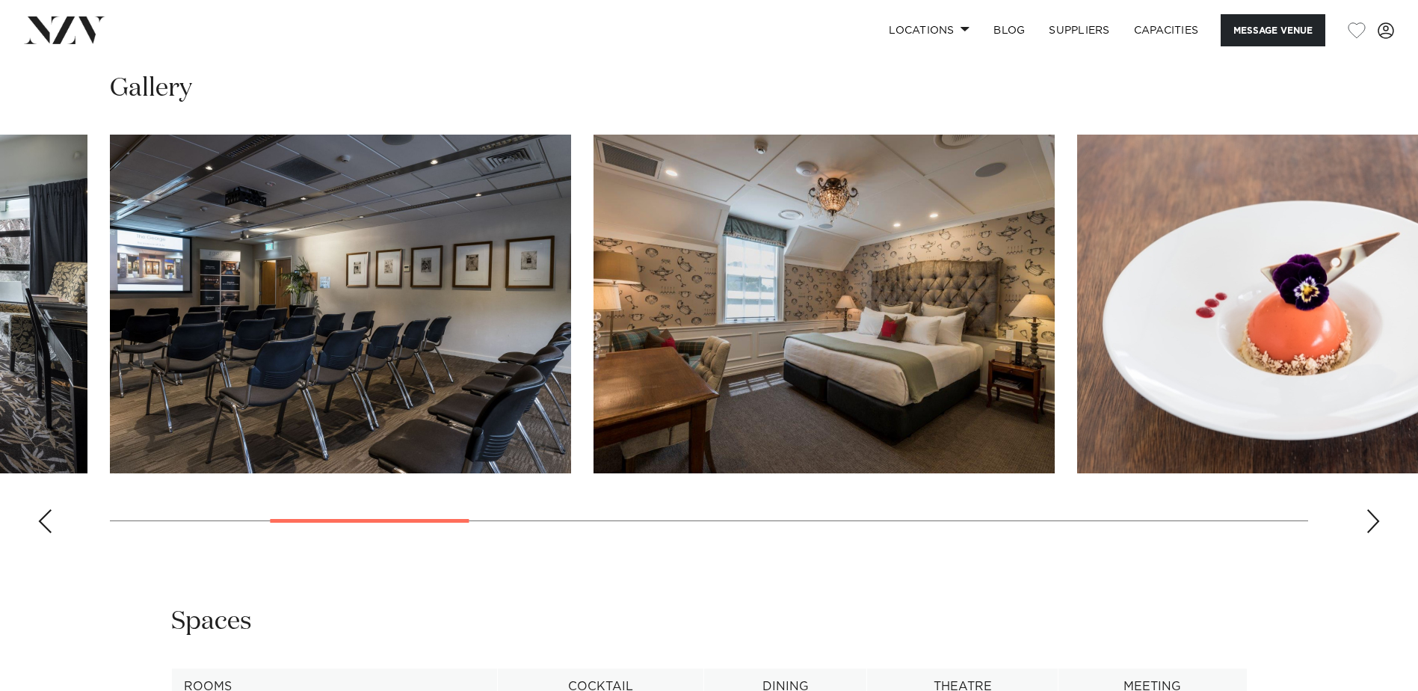
click at [1374, 533] on div "Next slide" at bounding box center [1373, 521] width 15 height 24
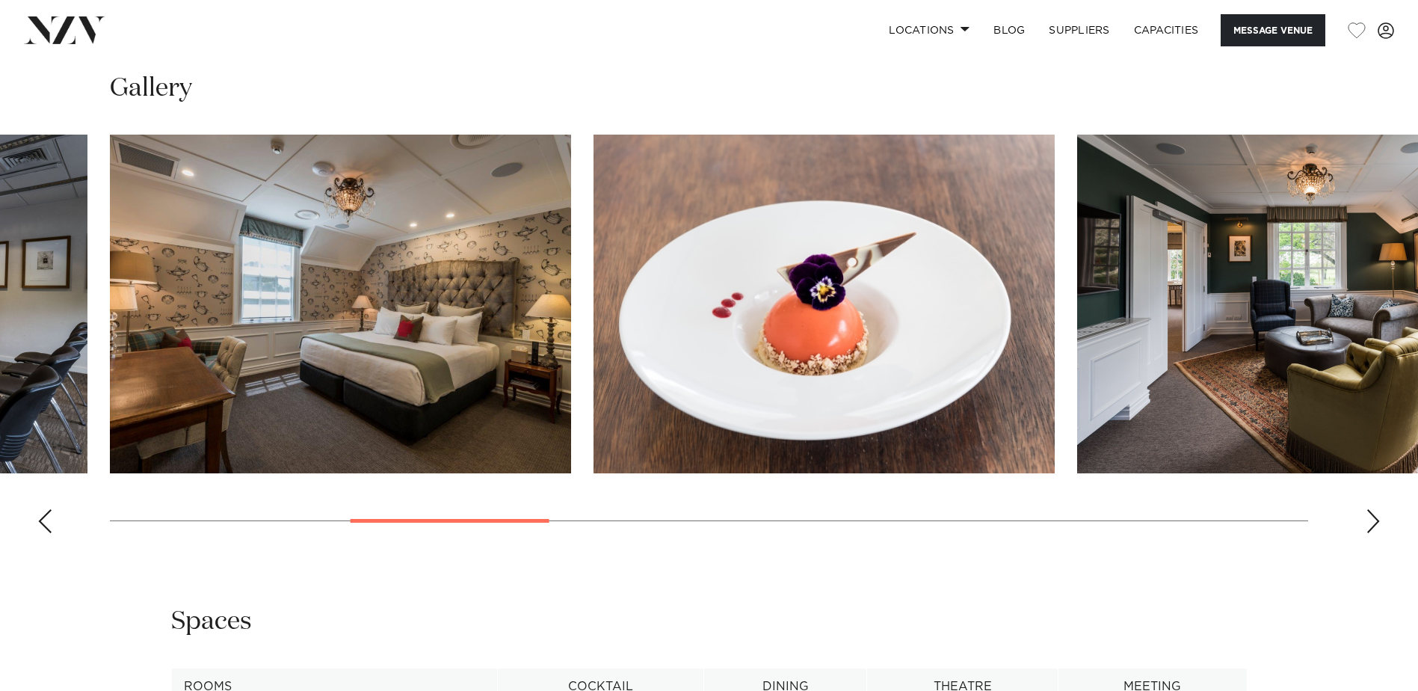
click at [1374, 533] on div "Next slide" at bounding box center [1373, 521] width 15 height 24
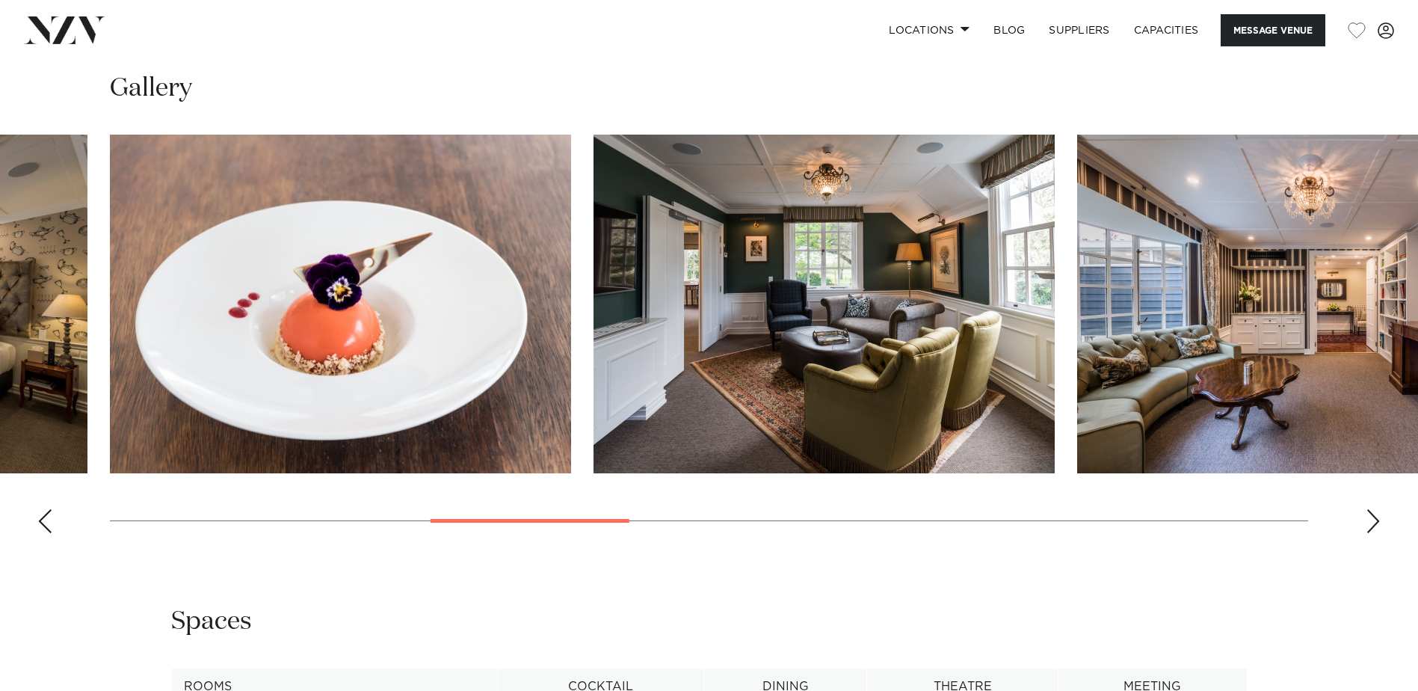
click at [1374, 533] on div "Next slide" at bounding box center [1373, 521] width 15 height 24
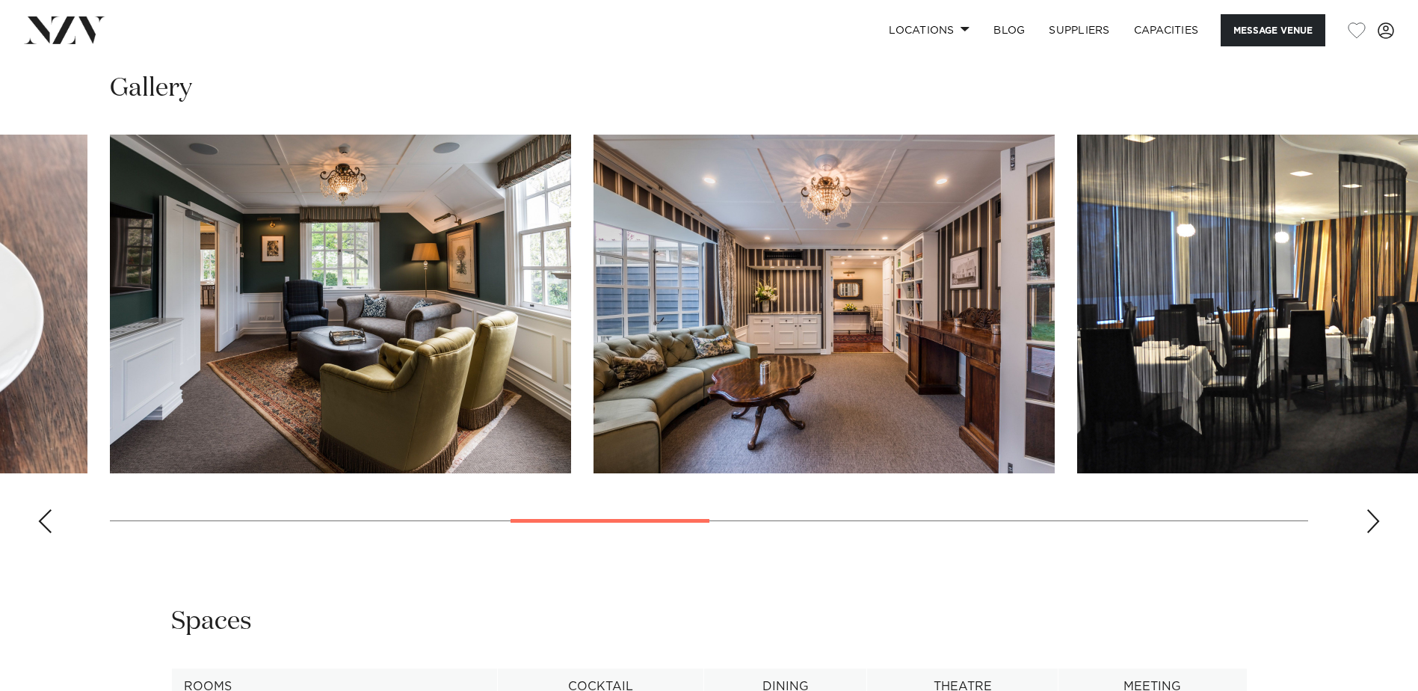
click at [1374, 533] on div "Next slide" at bounding box center [1373, 521] width 15 height 24
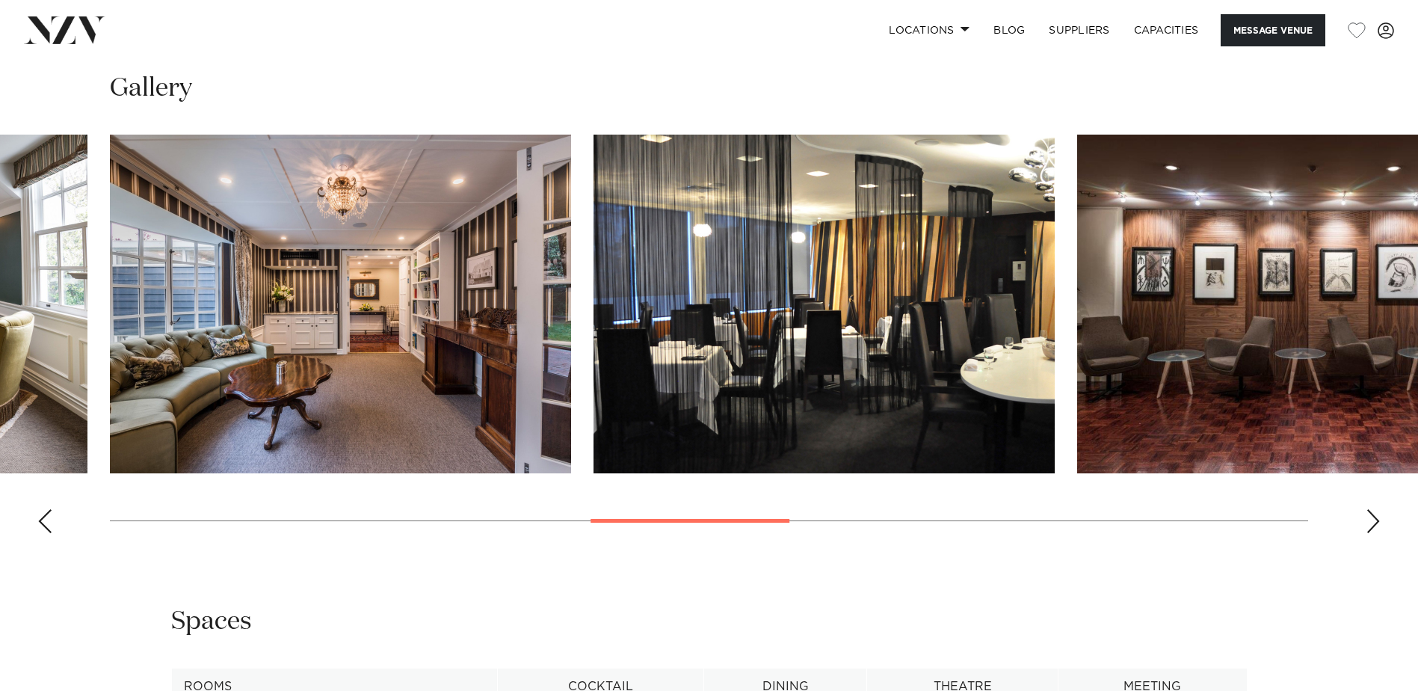
click at [1374, 533] on div "Next slide" at bounding box center [1373, 521] width 15 height 24
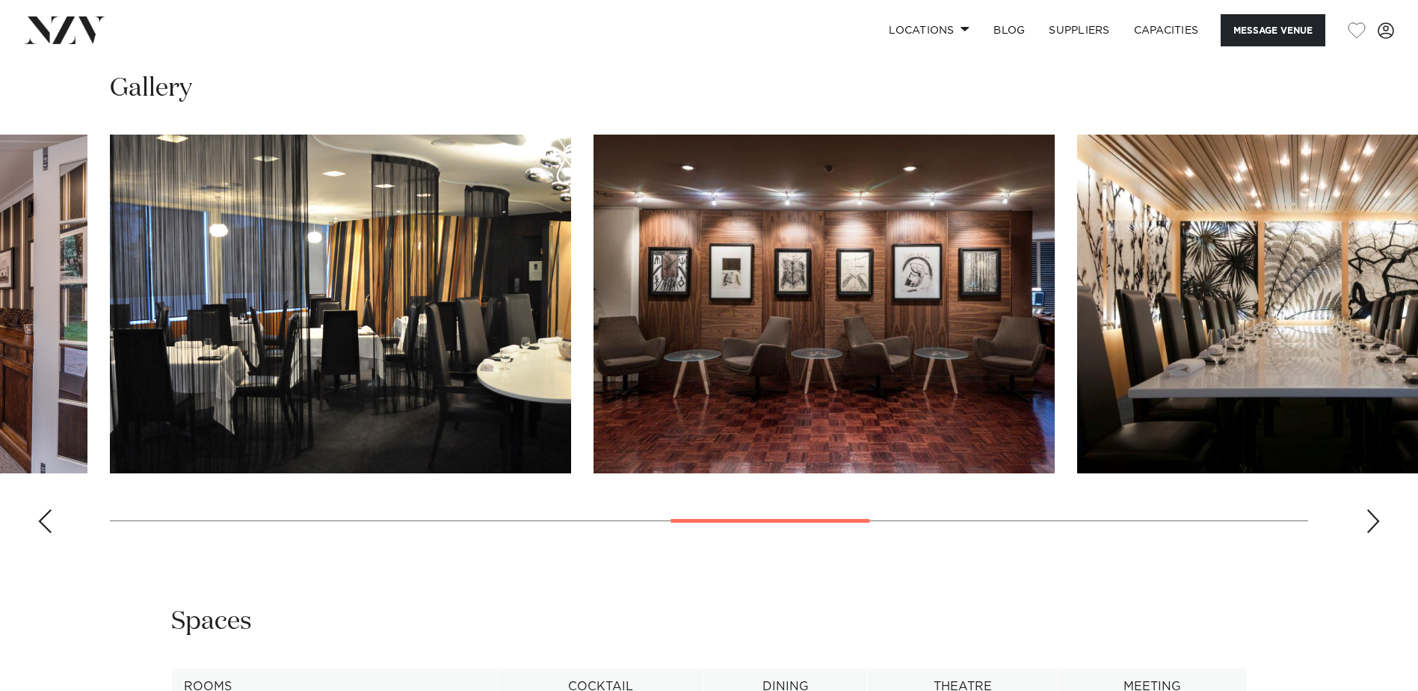
click at [1371, 533] on div "Next slide" at bounding box center [1373, 521] width 15 height 24
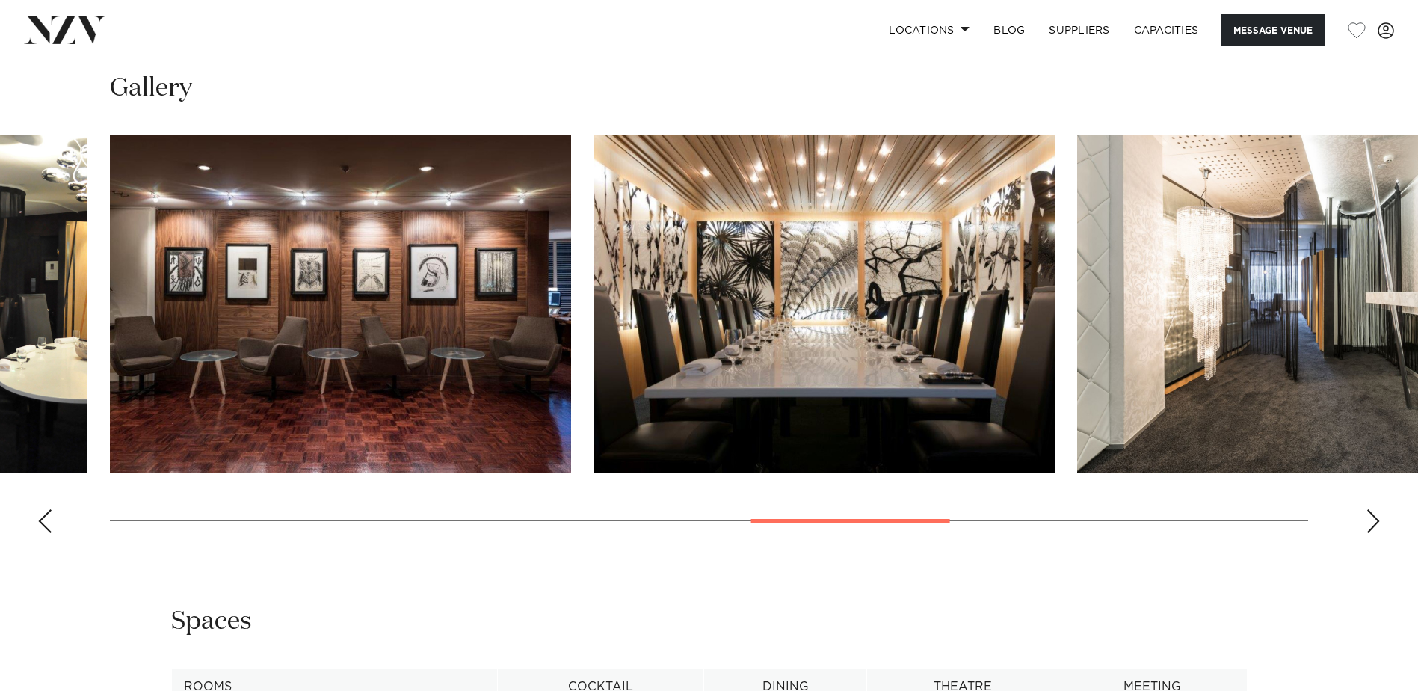
click at [1375, 533] on div "Next slide" at bounding box center [1373, 521] width 15 height 24
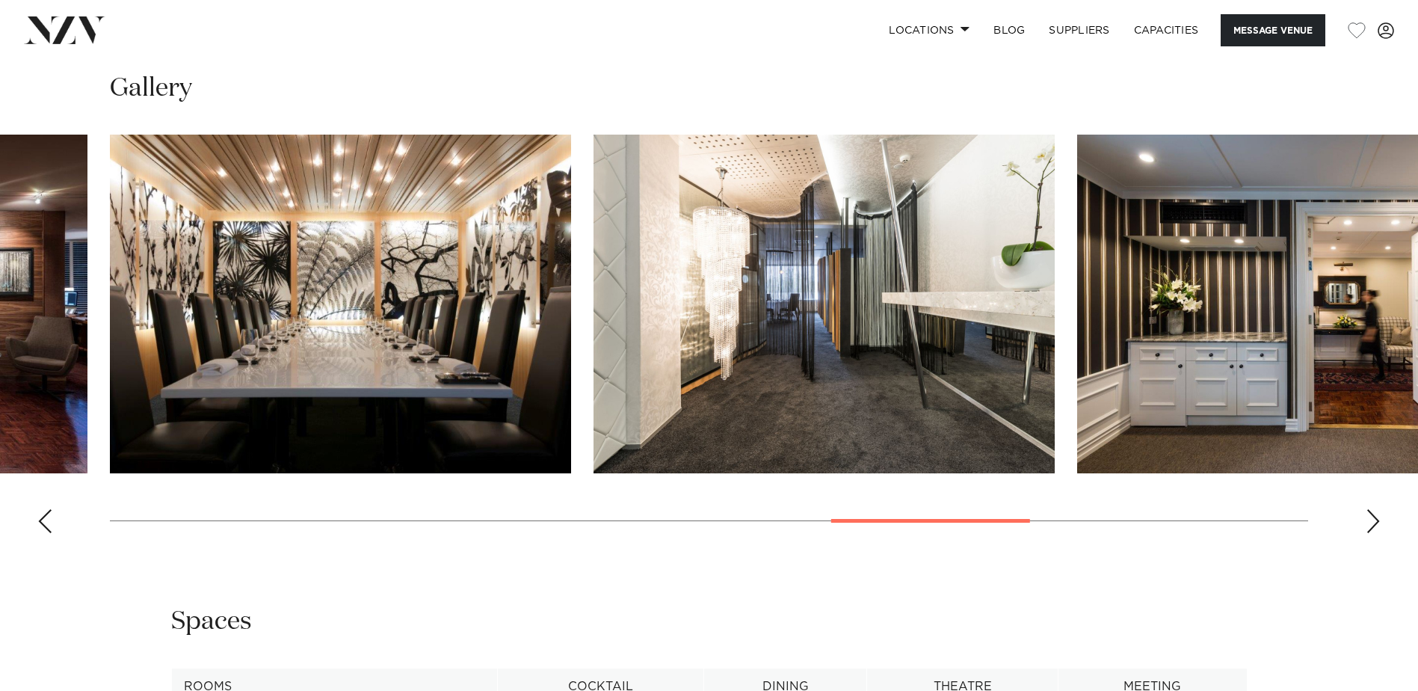
click at [1377, 533] on div "Next slide" at bounding box center [1373, 521] width 15 height 24
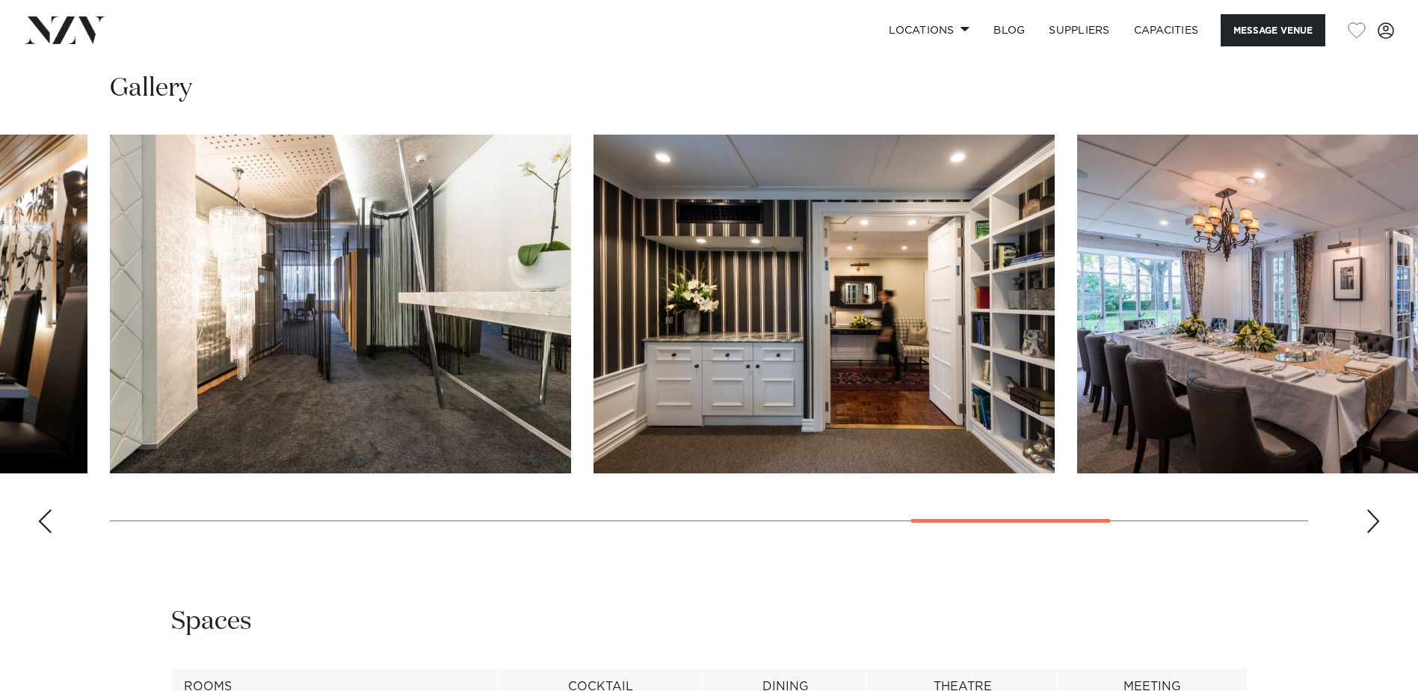
click at [1377, 533] on div "Next slide" at bounding box center [1373, 521] width 15 height 24
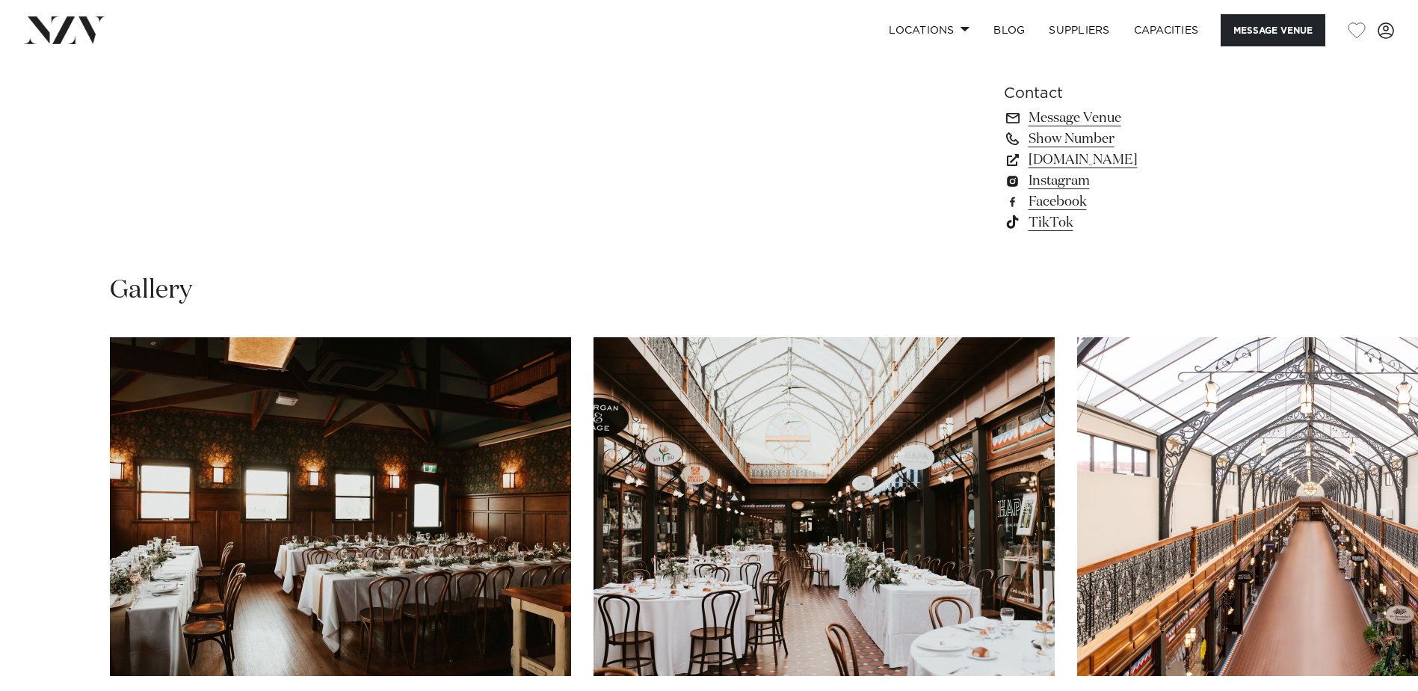
scroll to position [1495, 0]
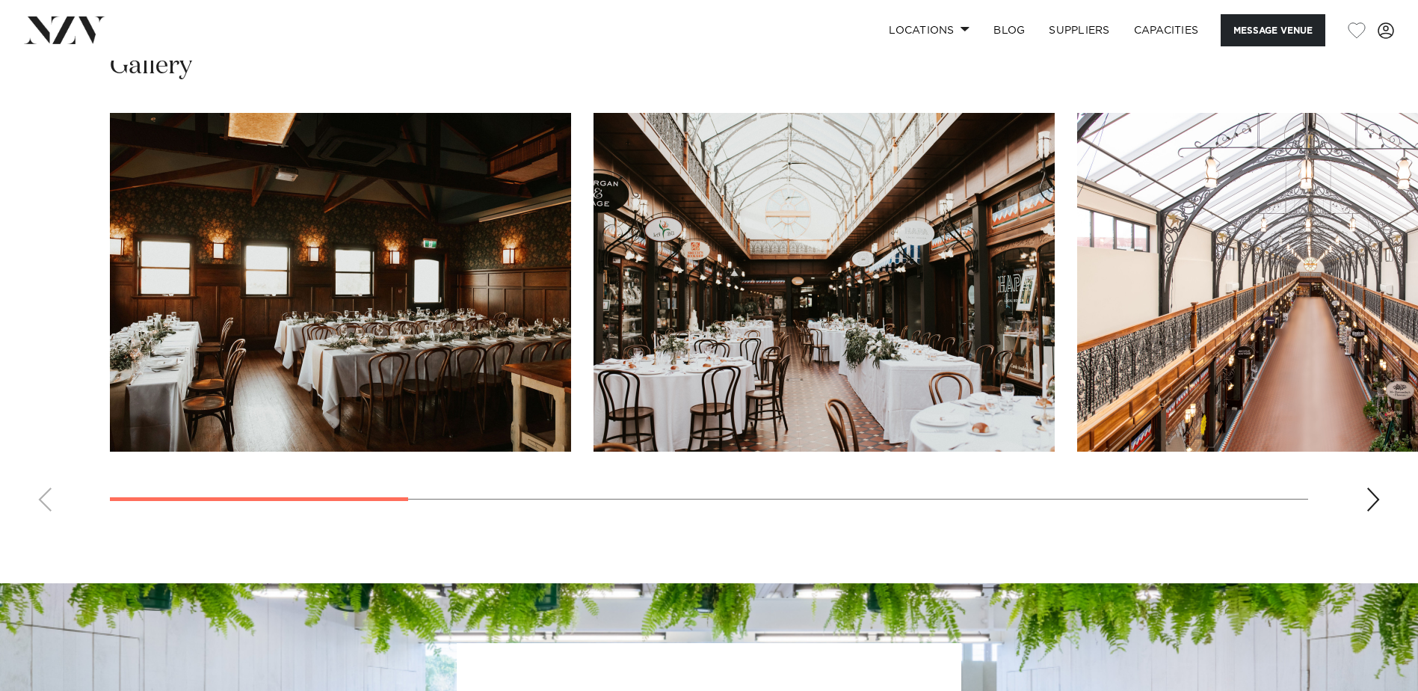
click at [1378, 502] on div "Next slide" at bounding box center [1373, 499] width 15 height 24
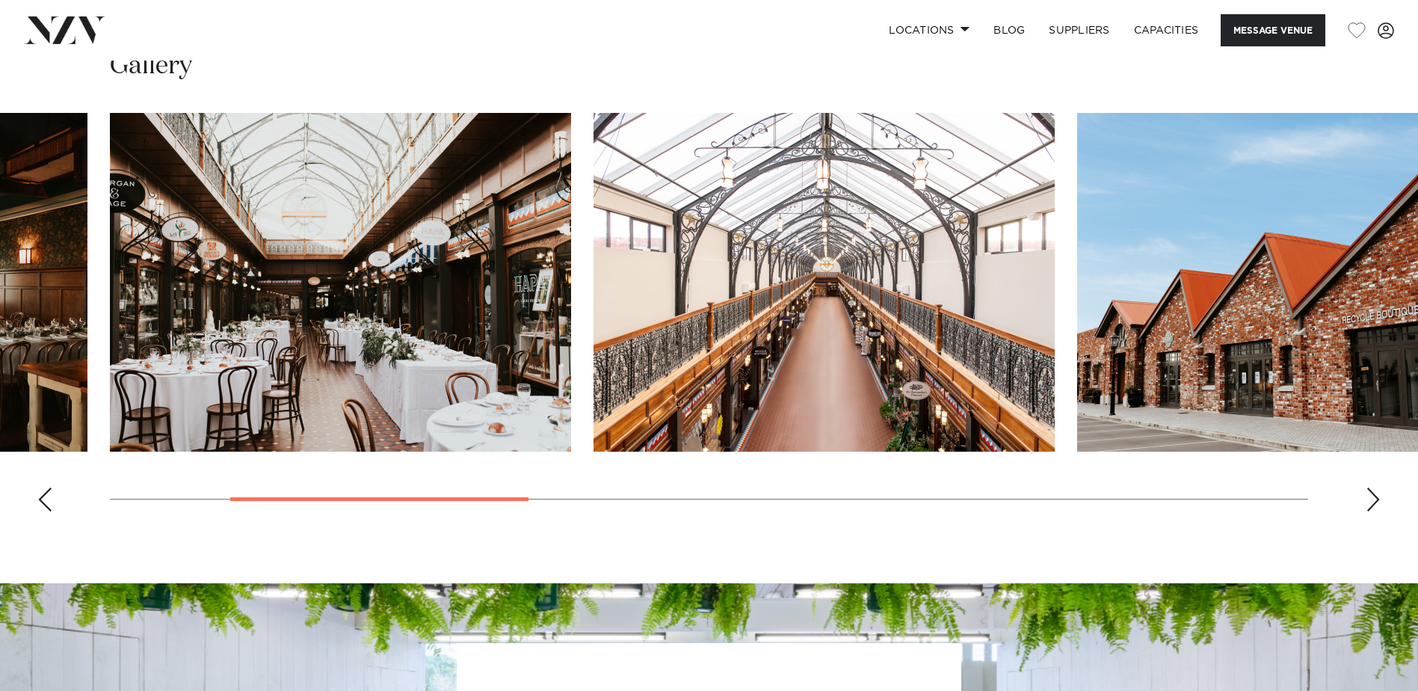
click at [1378, 502] on div "Next slide" at bounding box center [1373, 499] width 15 height 24
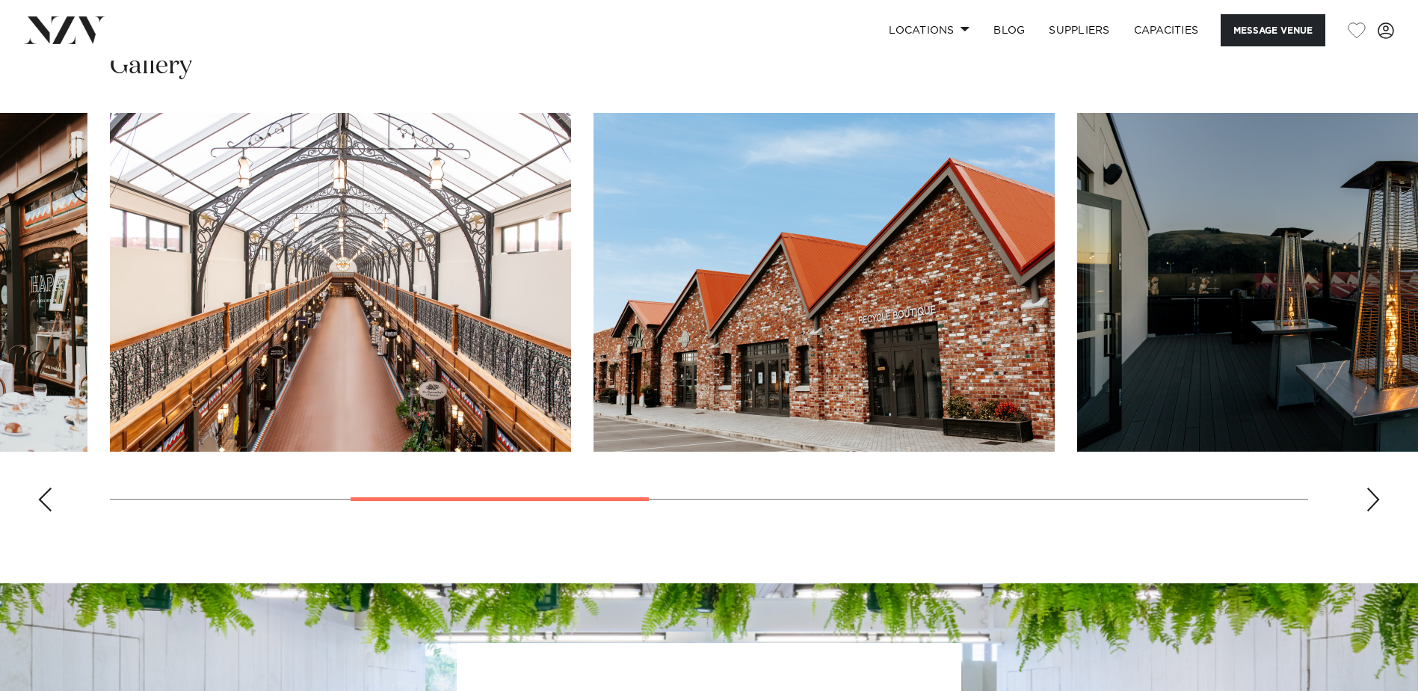
click at [1367, 503] on div "Next slide" at bounding box center [1373, 499] width 15 height 24
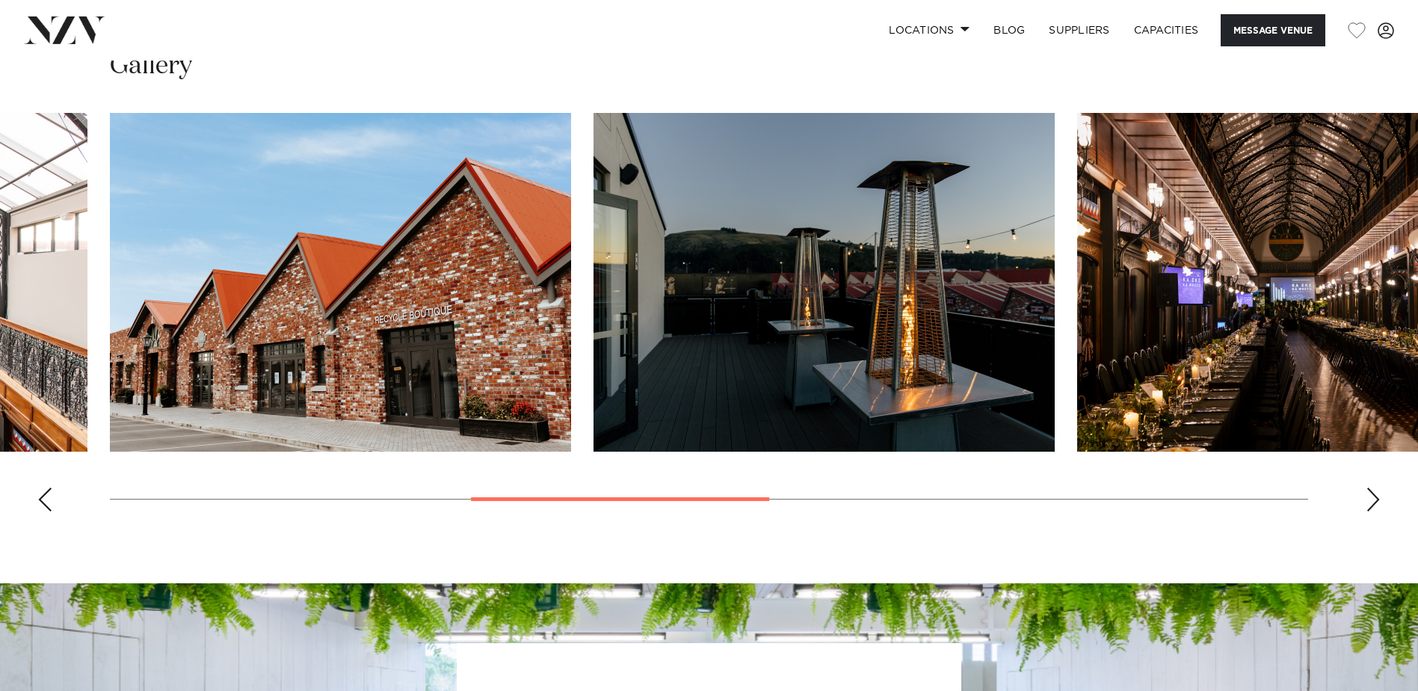
click at [1371, 502] on div "Next slide" at bounding box center [1373, 499] width 15 height 24
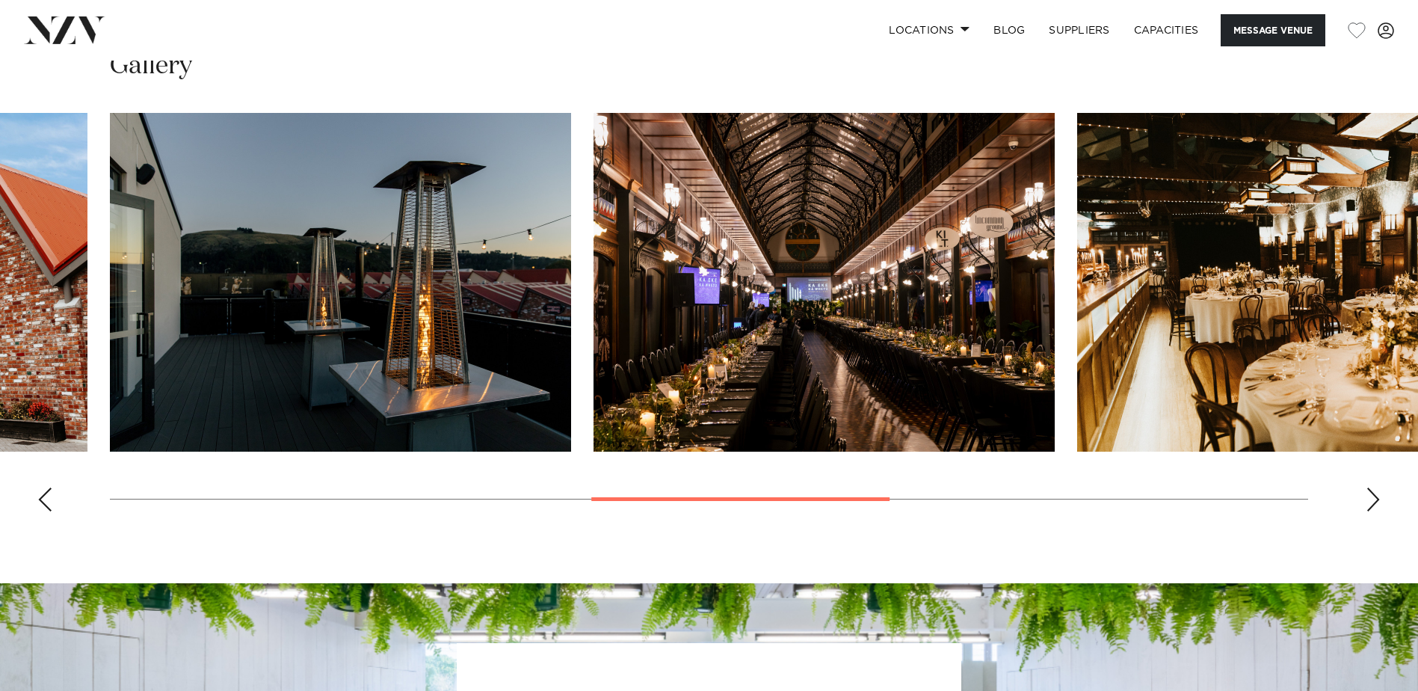
click at [1371, 502] on div "Next slide" at bounding box center [1373, 499] width 15 height 24
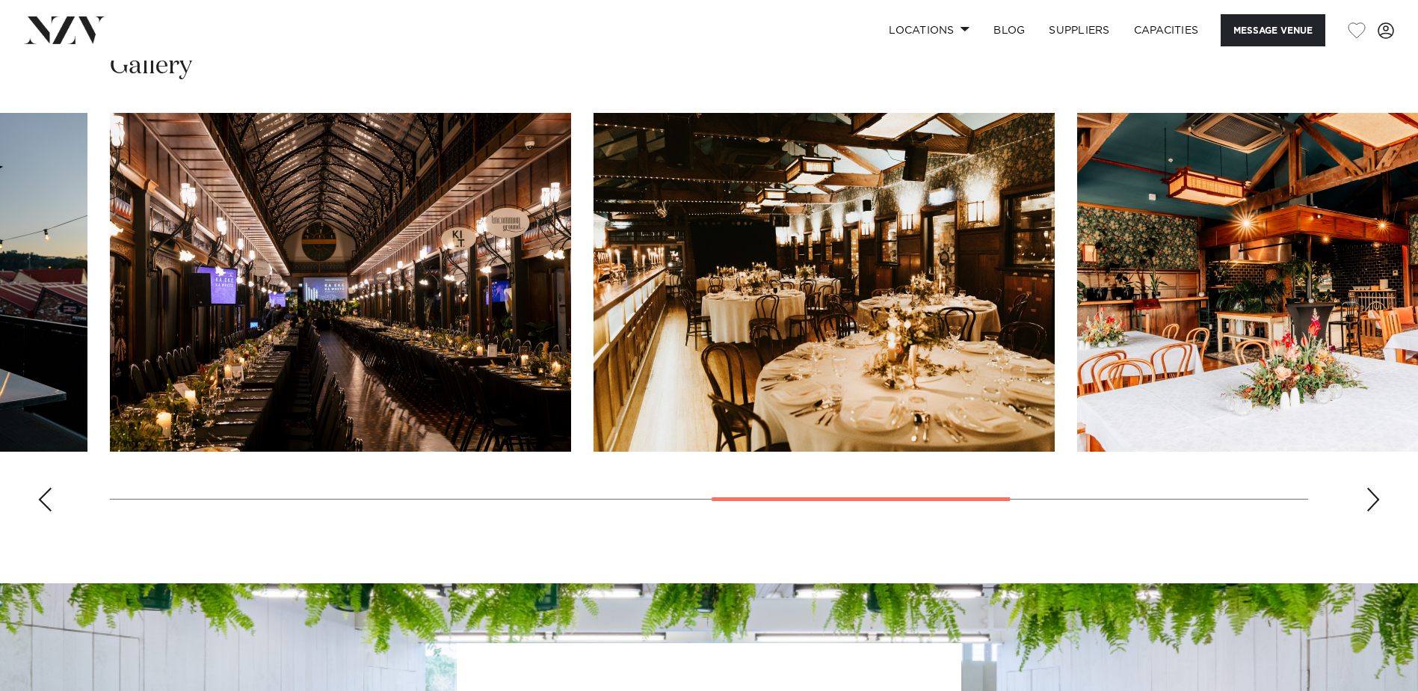
click at [1371, 502] on div "Next slide" at bounding box center [1373, 499] width 15 height 24
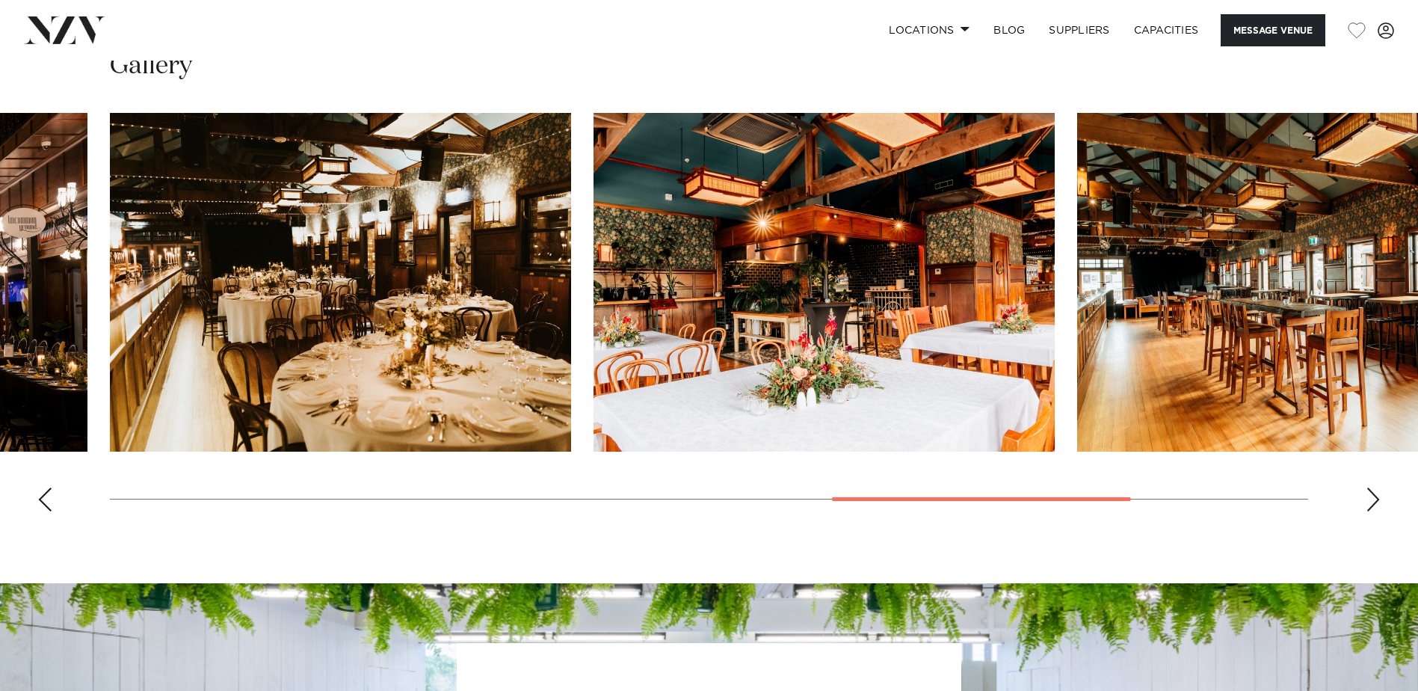
click at [1371, 502] on div "Next slide" at bounding box center [1373, 499] width 15 height 24
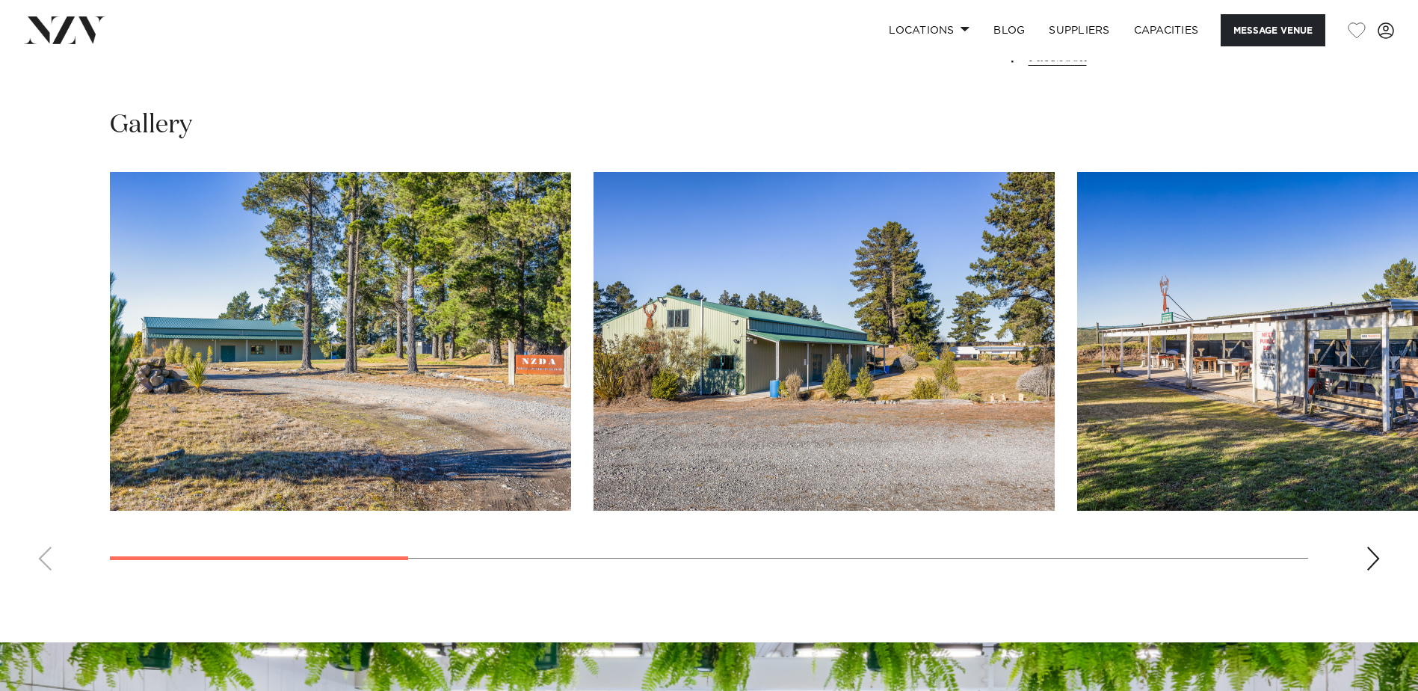
scroll to position [1420, 0]
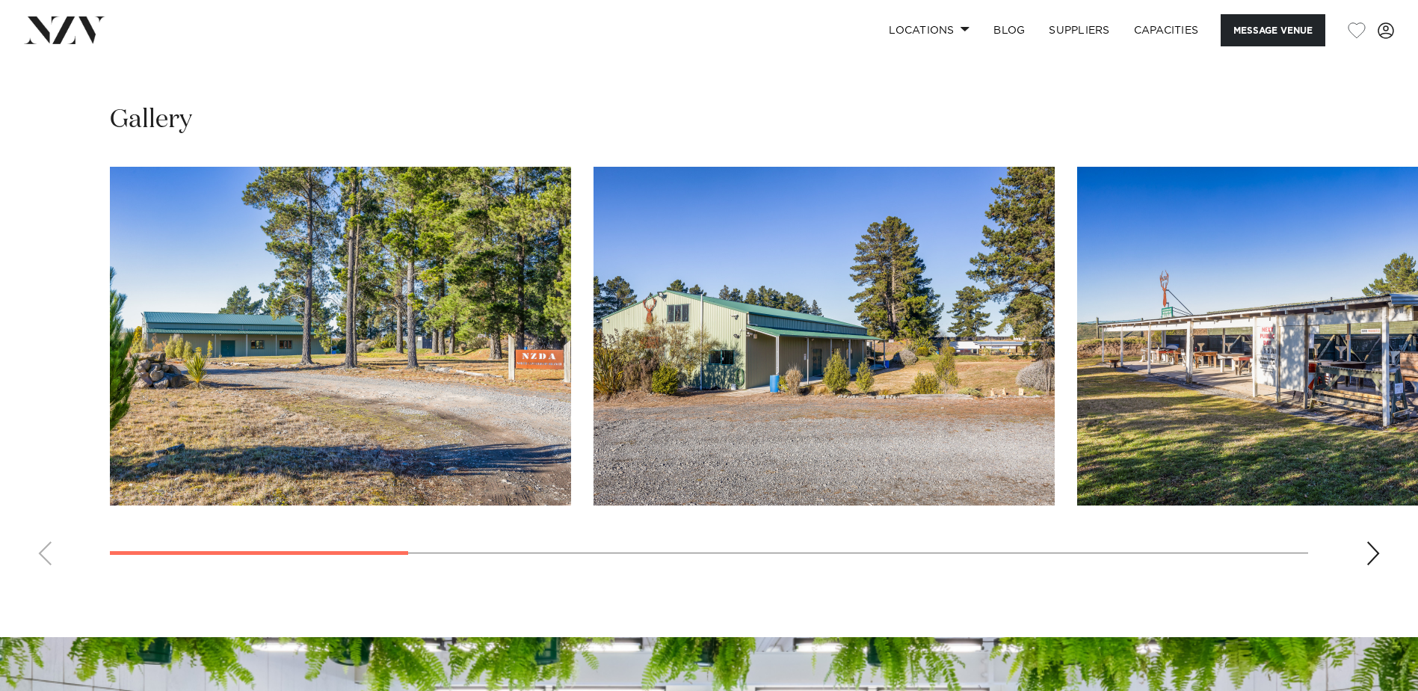
click at [1376, 559] on div "Next slide" at bounding box center [1373, 553] width 15 height 24
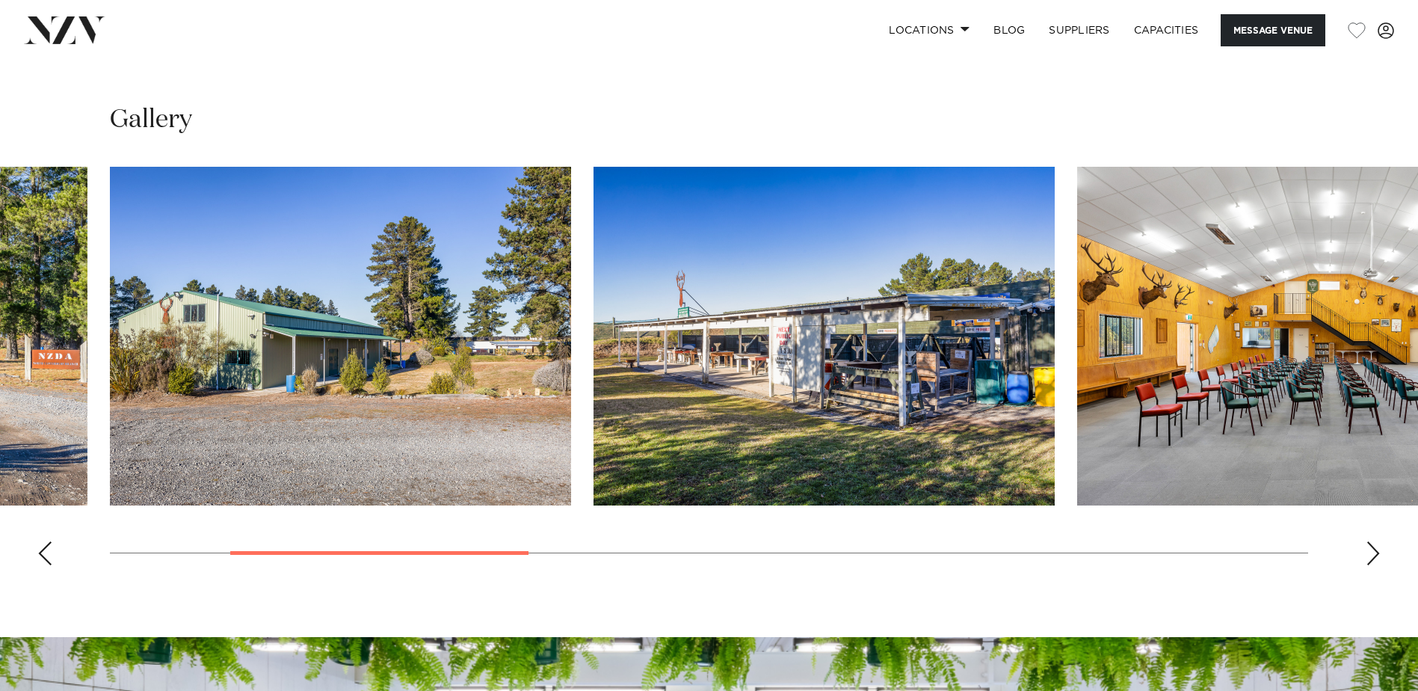
click at [1374, 556] on div "Next slide" at bounding box center [1373, 553] width 15 height 24
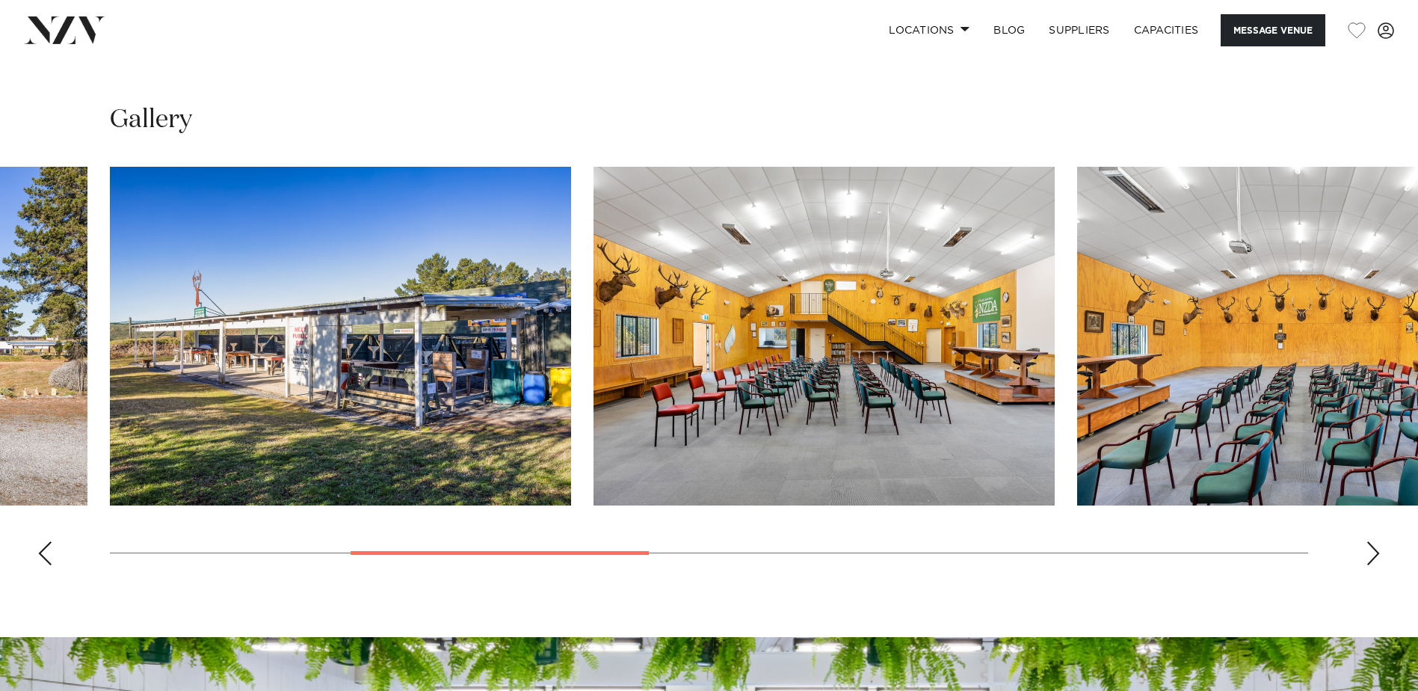
click at [1374, 555] on div "Next slide" at bounding box center [1373, 553] width 15 height 24
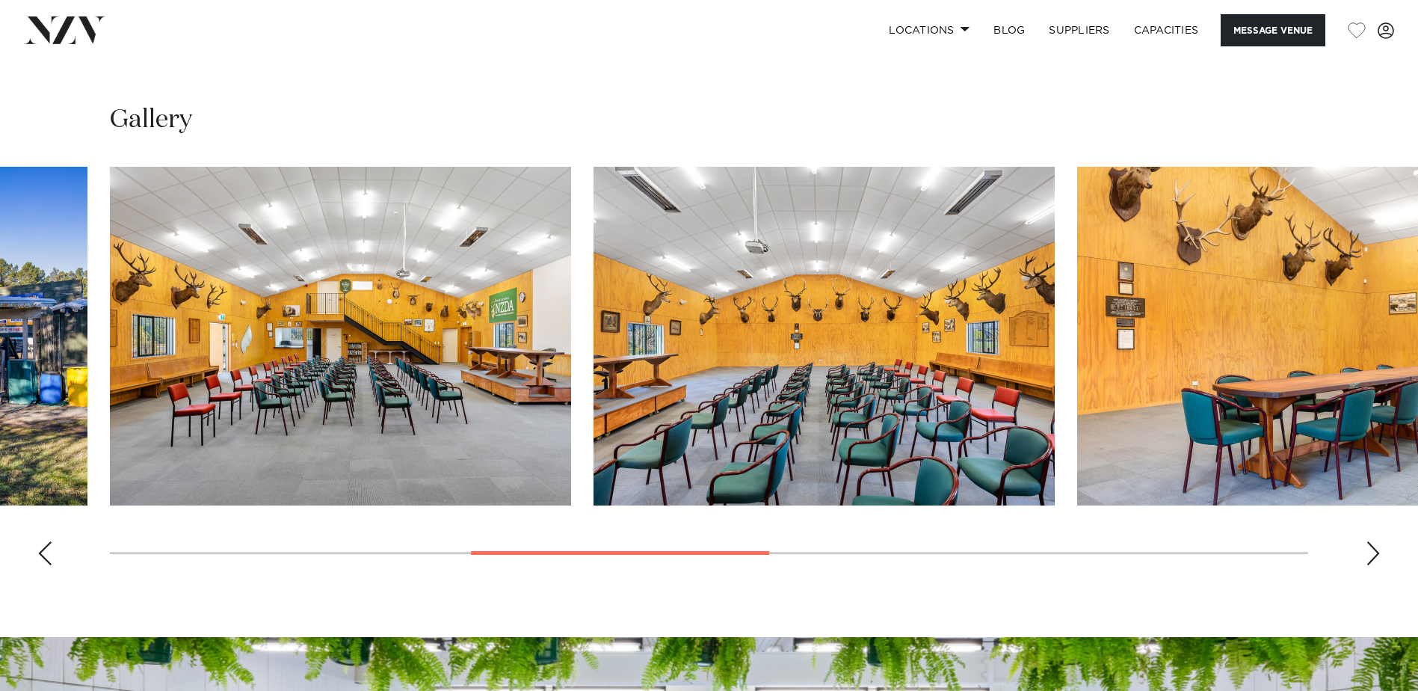
click at [1374, 555] on div "Next slide" at bounding box center [1373, 553] width 15 height 24
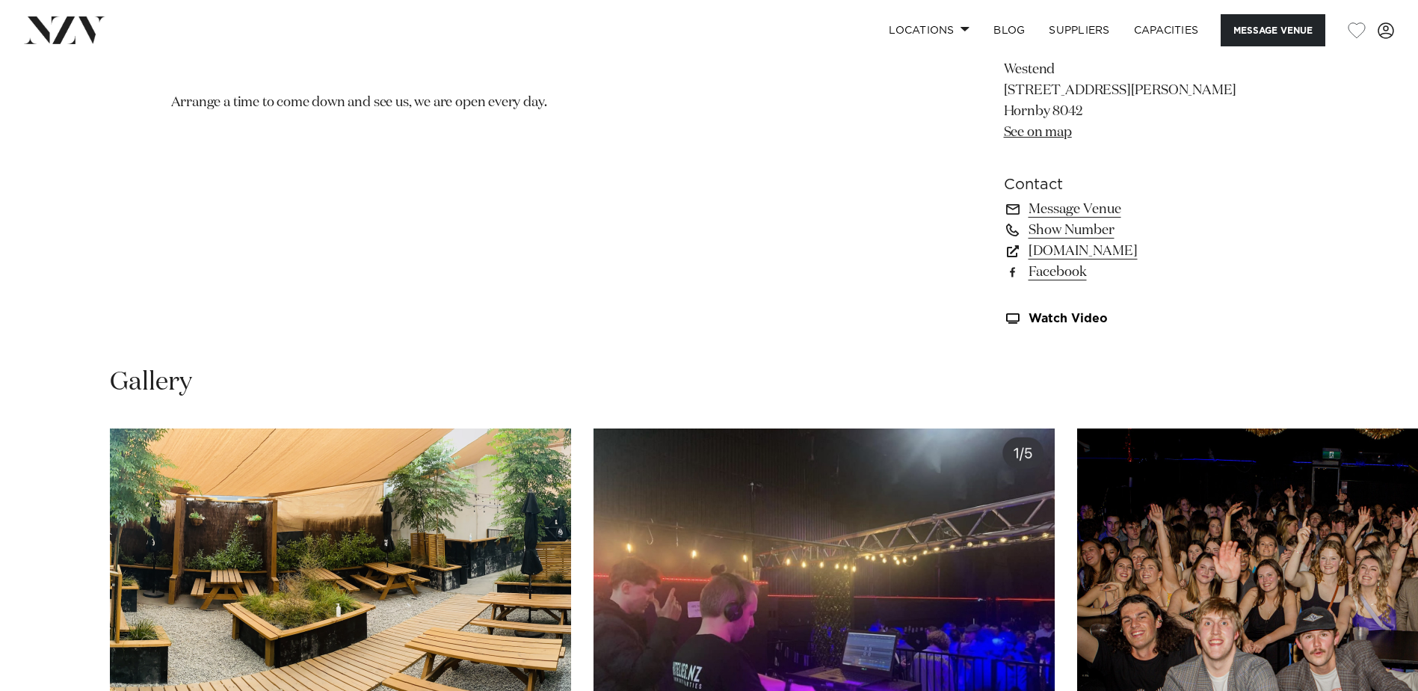
scroll to position [1420, 0]
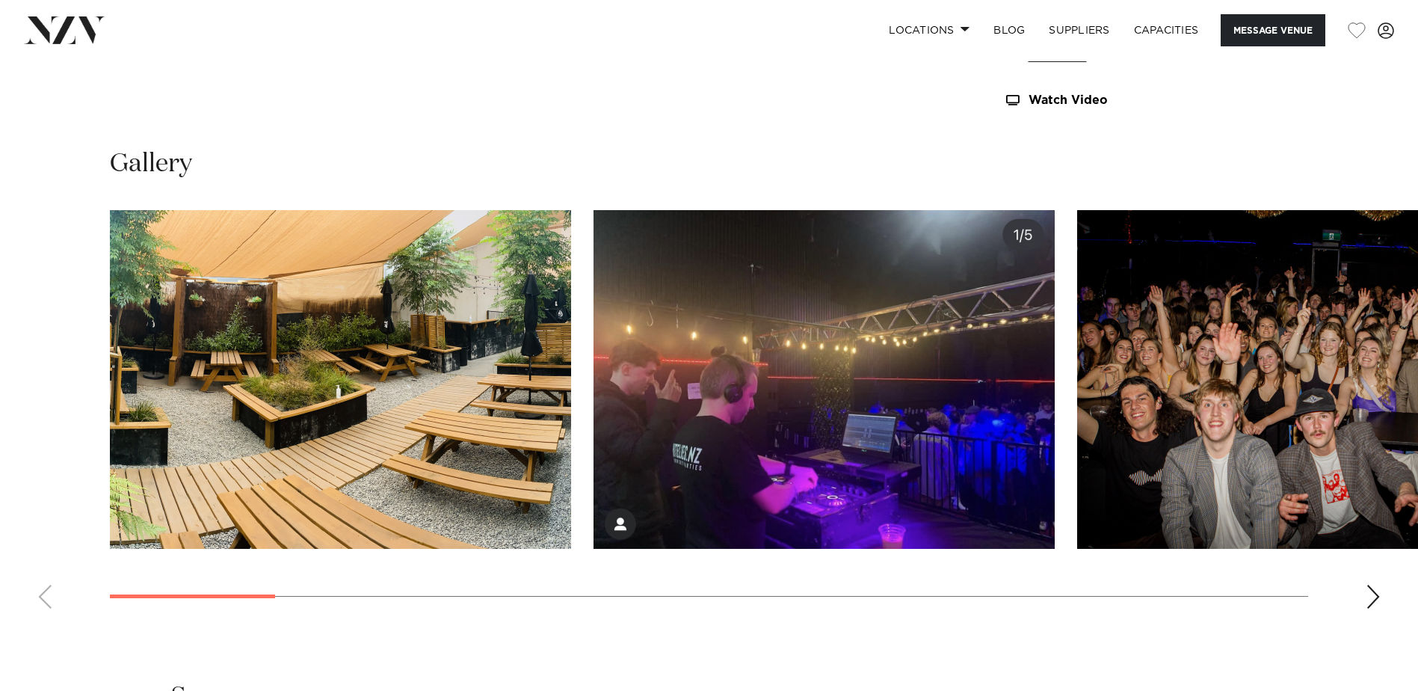
click at [1368, 599] on div "Next slide" at bounding box center [1373, 596] width 15 height 24
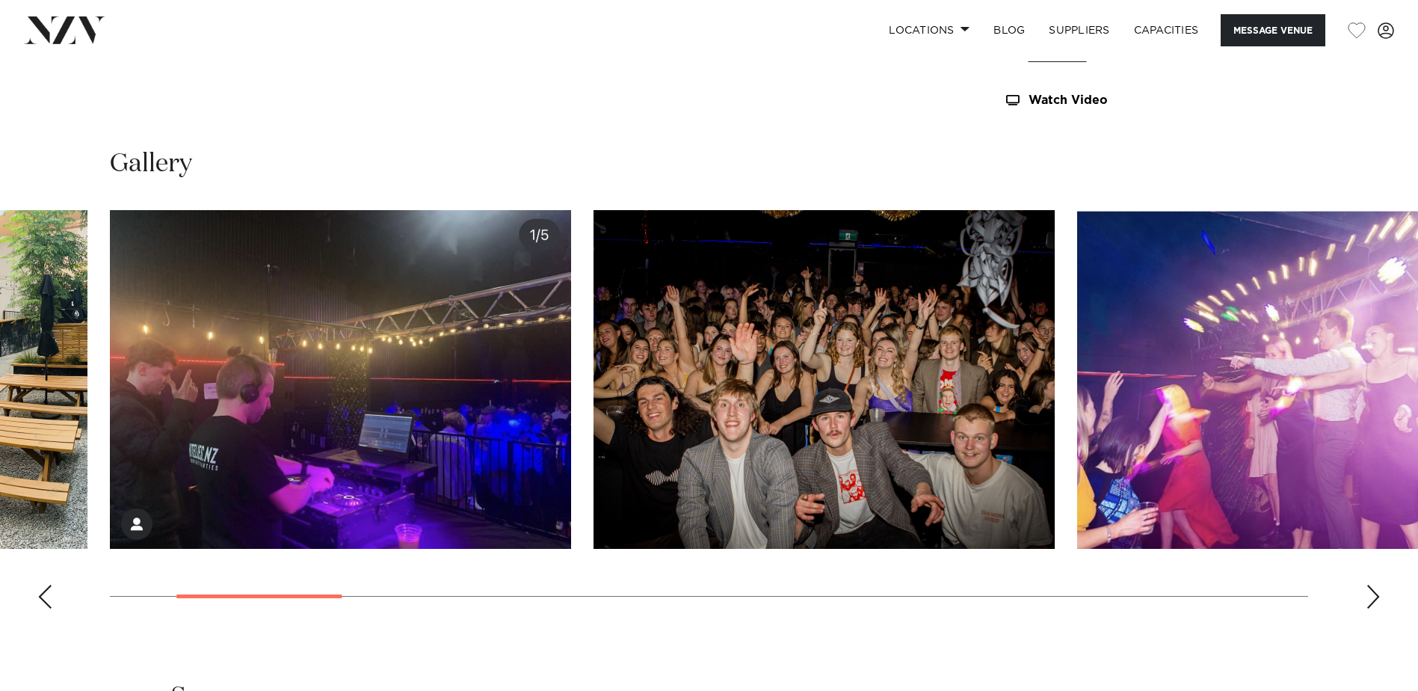
click at [1369, 600] on div "Next slide" at bounding box center [1373, 596] width 15 height 24
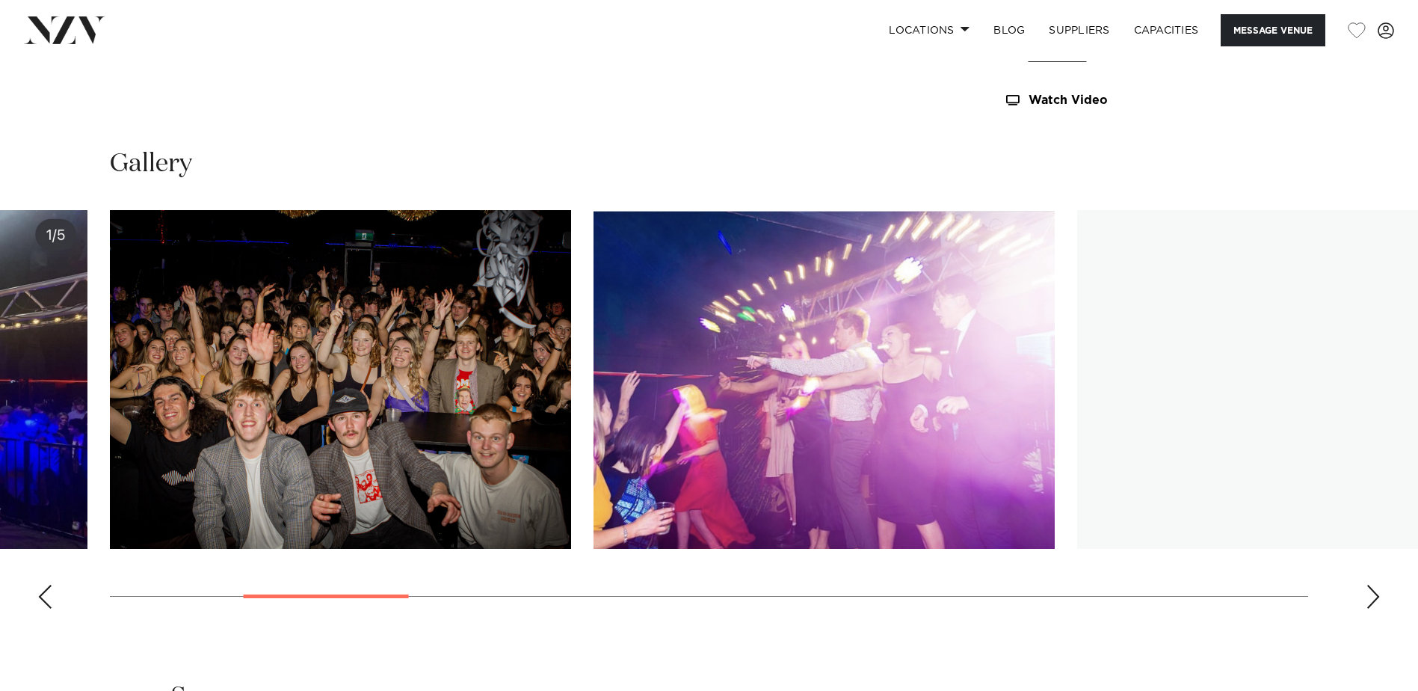
click at [1369, 600] on div "Next slide" at bounding box center [1373, 596] width 15 height 24
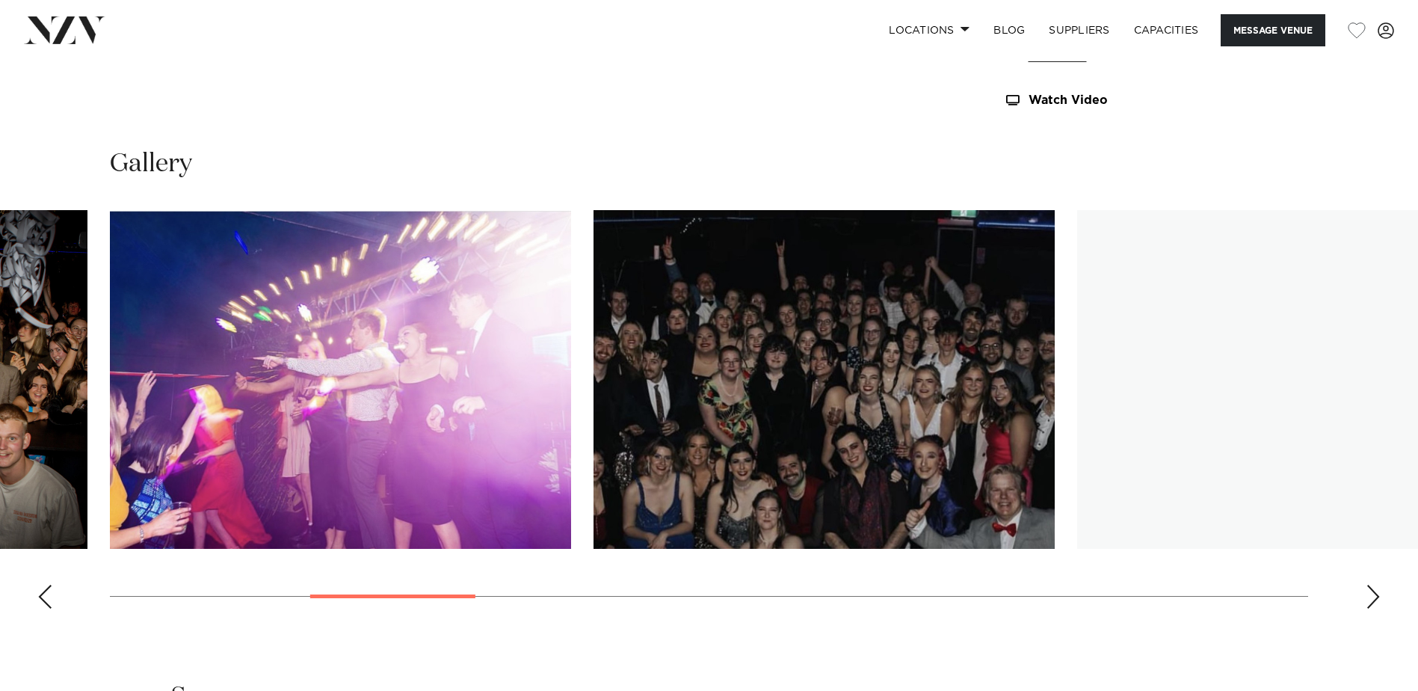
click at [1369, 600] on div "Next slide" at bounding box center [1373, 596] width 15 height 24
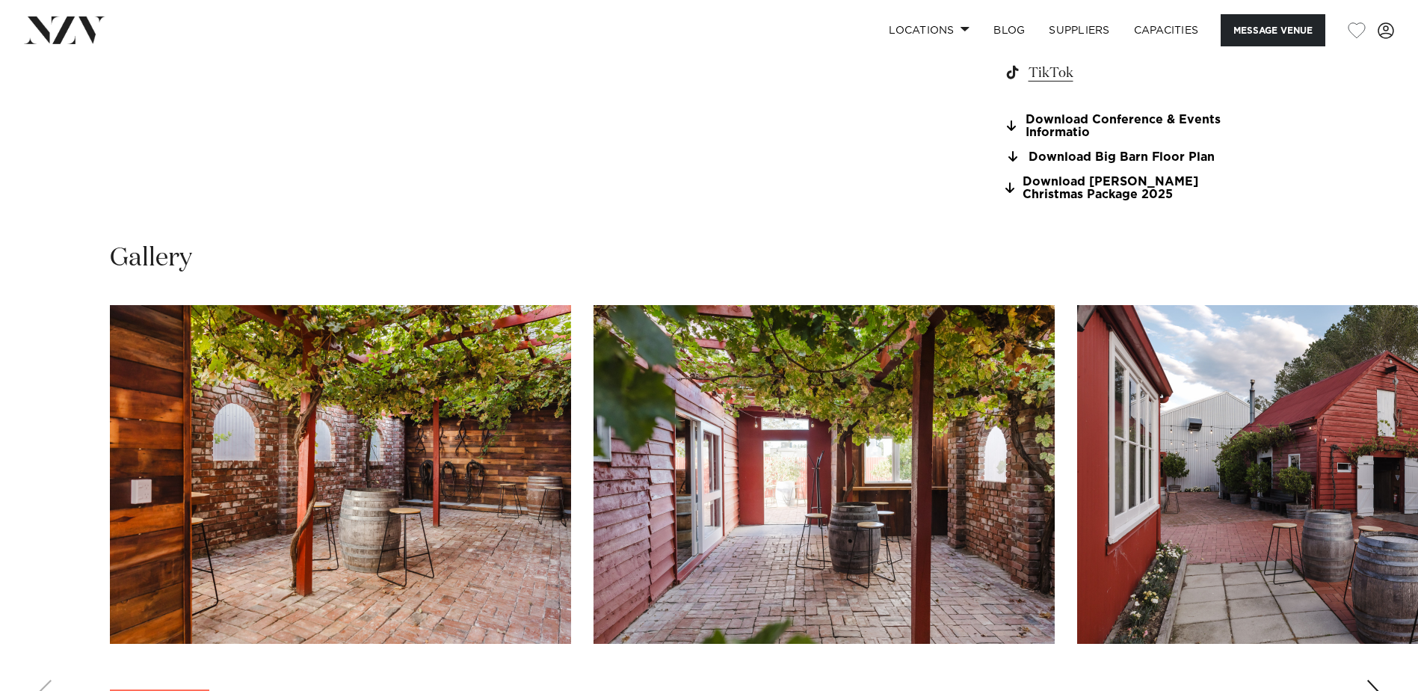
scroll to position [1644, 0]
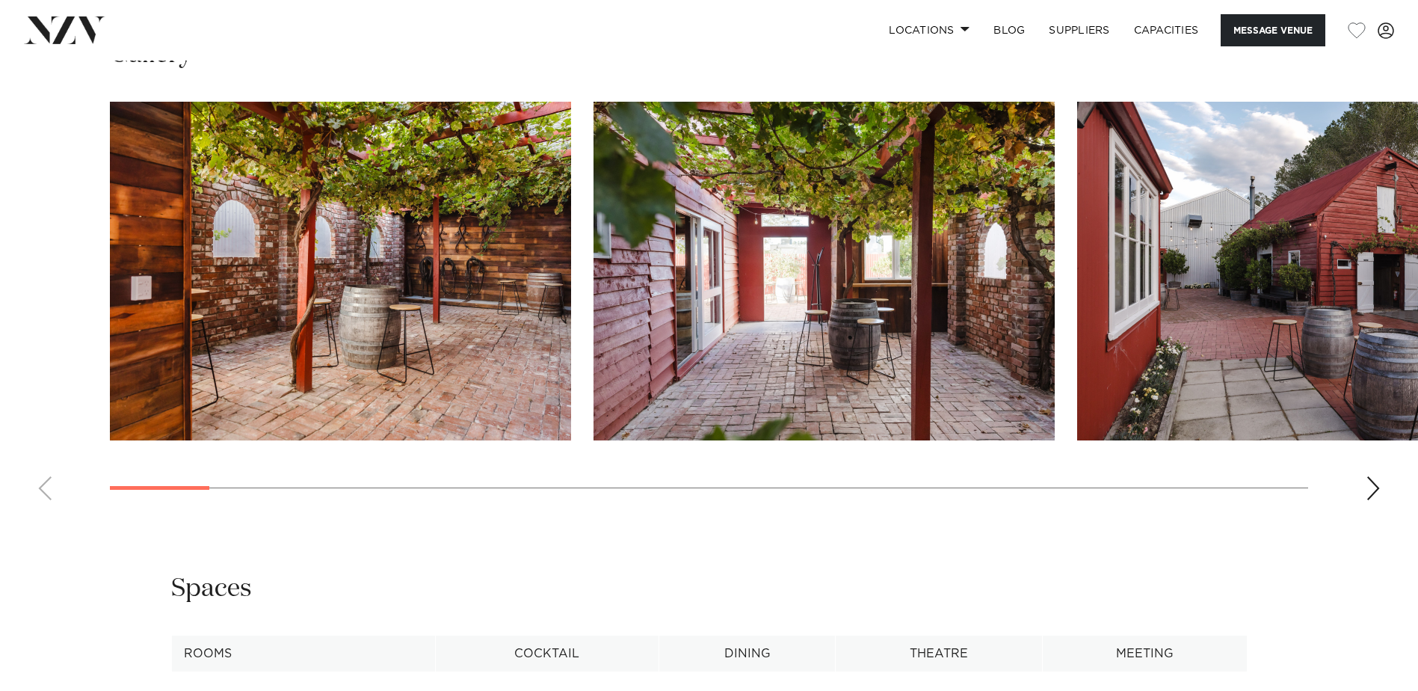
click at [1379, 490] on div "Next slide" at bounding box center [1373, 488] width 15 height 24
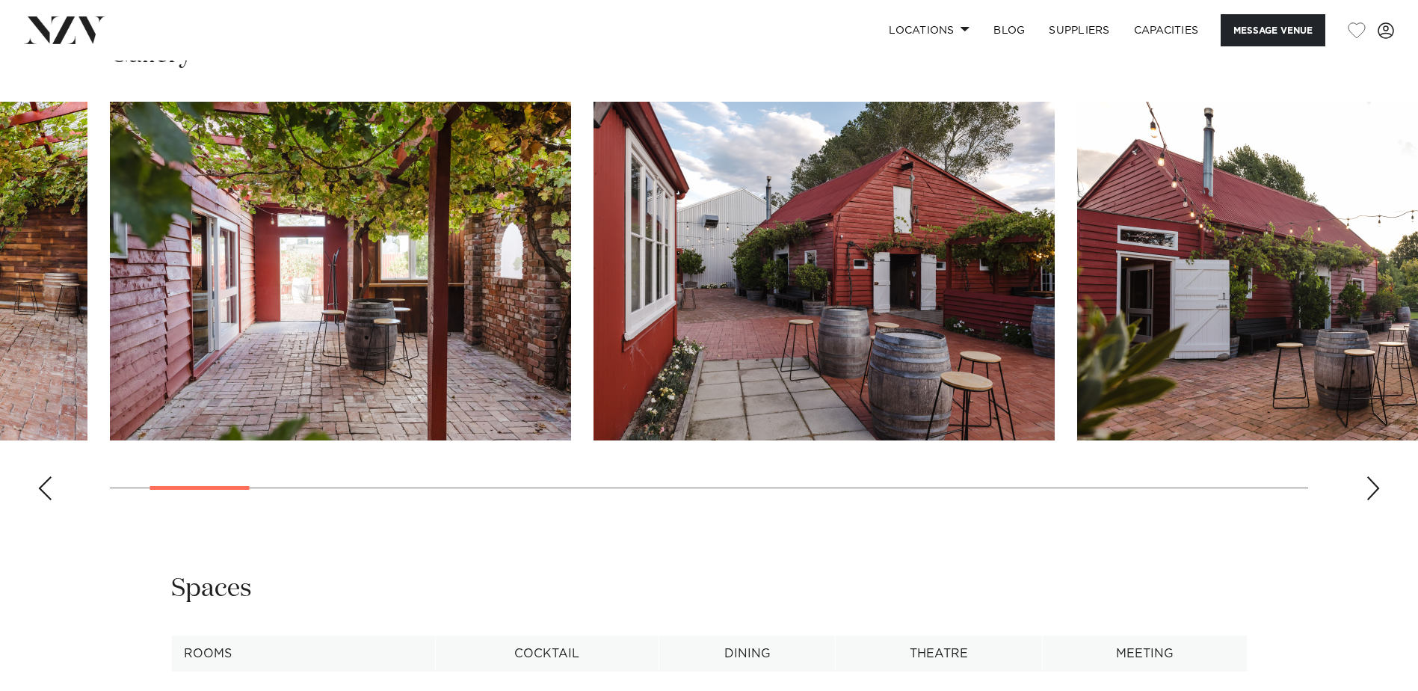
click at [1379, 490] on div "Next slide" at bounding box center [1373, 488] width 15 height 24
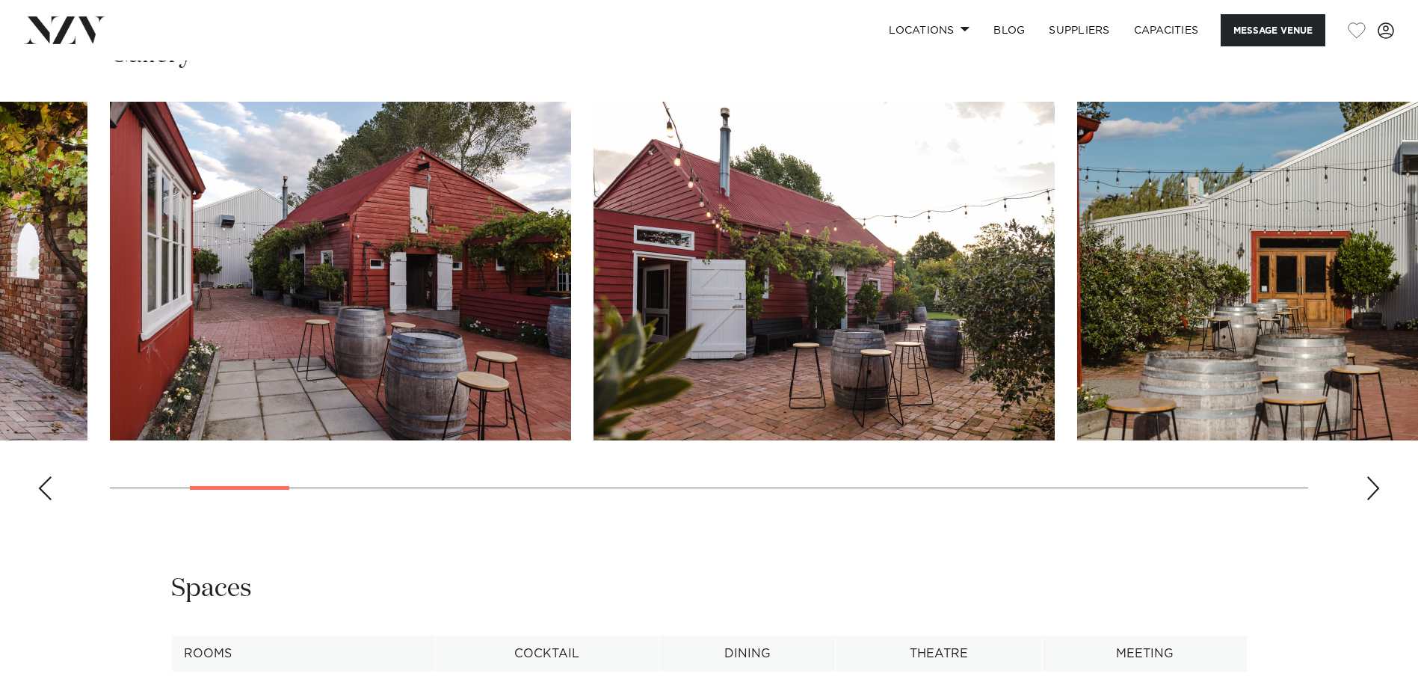
click at [1379, 490] on div "Next slide" at bounding box center [1373, 488] width 15 height 24
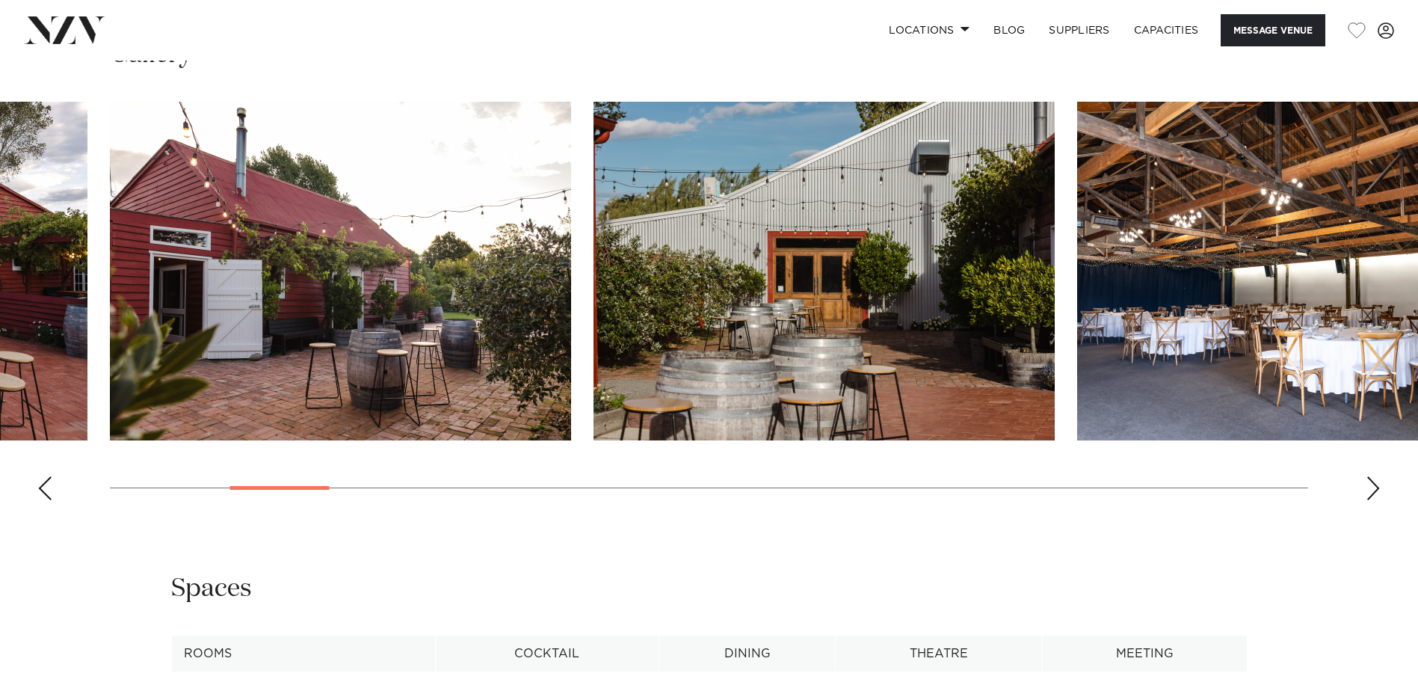
click at [1378, 490] on div "Next slide" at bounding box center [1373, 488] width 15 height 24
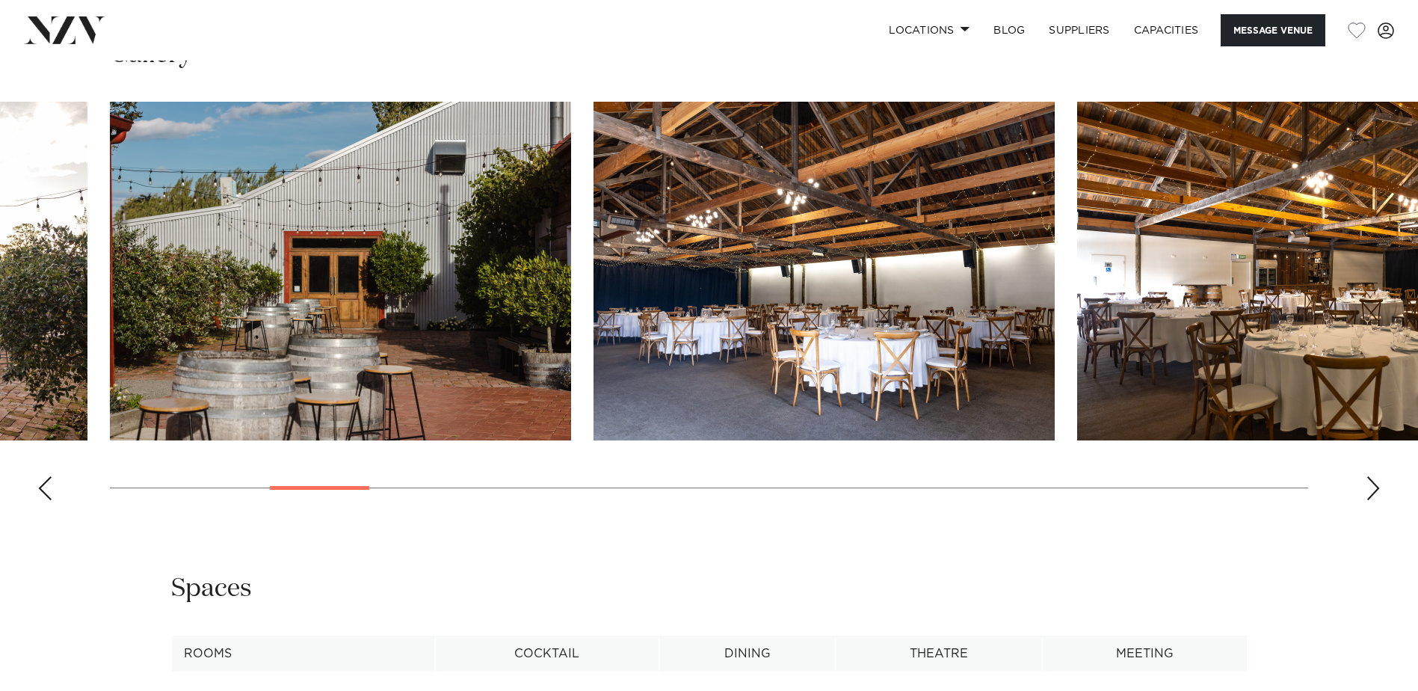
click at [1377, 490] on div "Next slide" at bounding box center [1373, 488] width 15 height 24
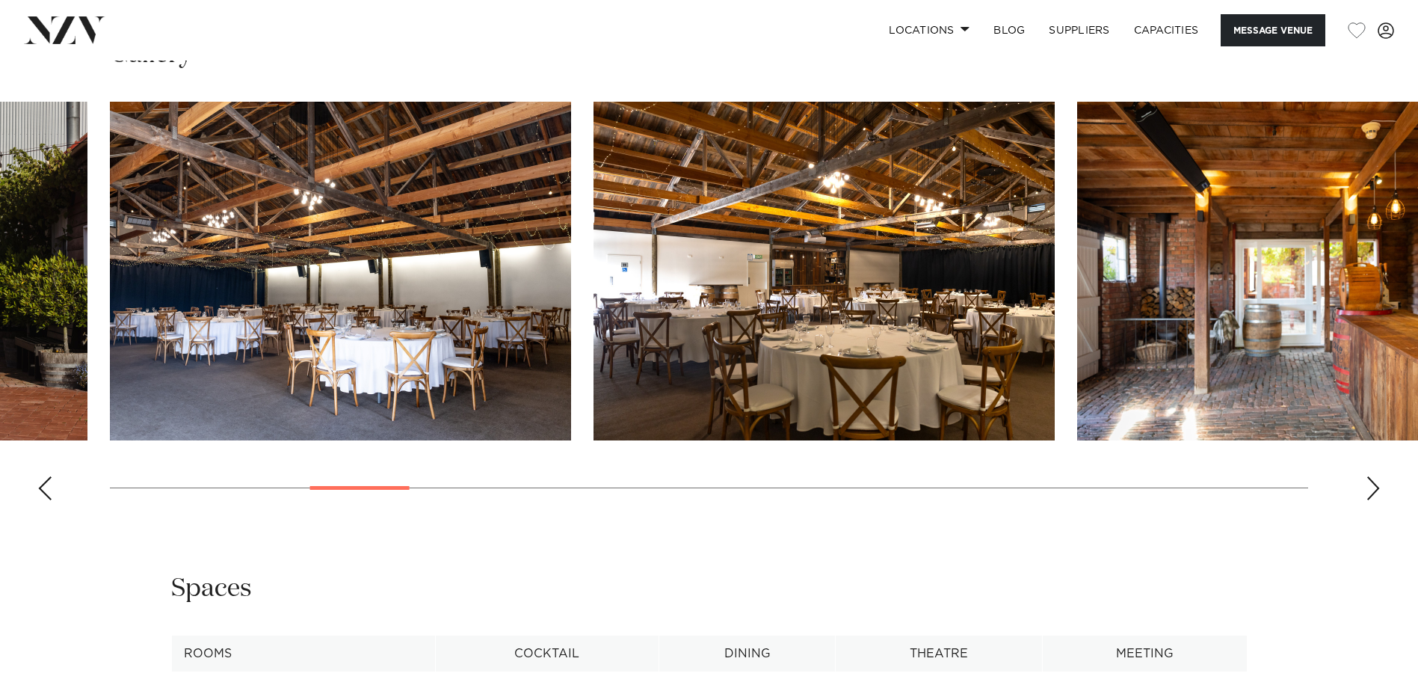
click at [1376, 490] on div "Next slide" at bounding box center [1373, 488] width 15 height 24
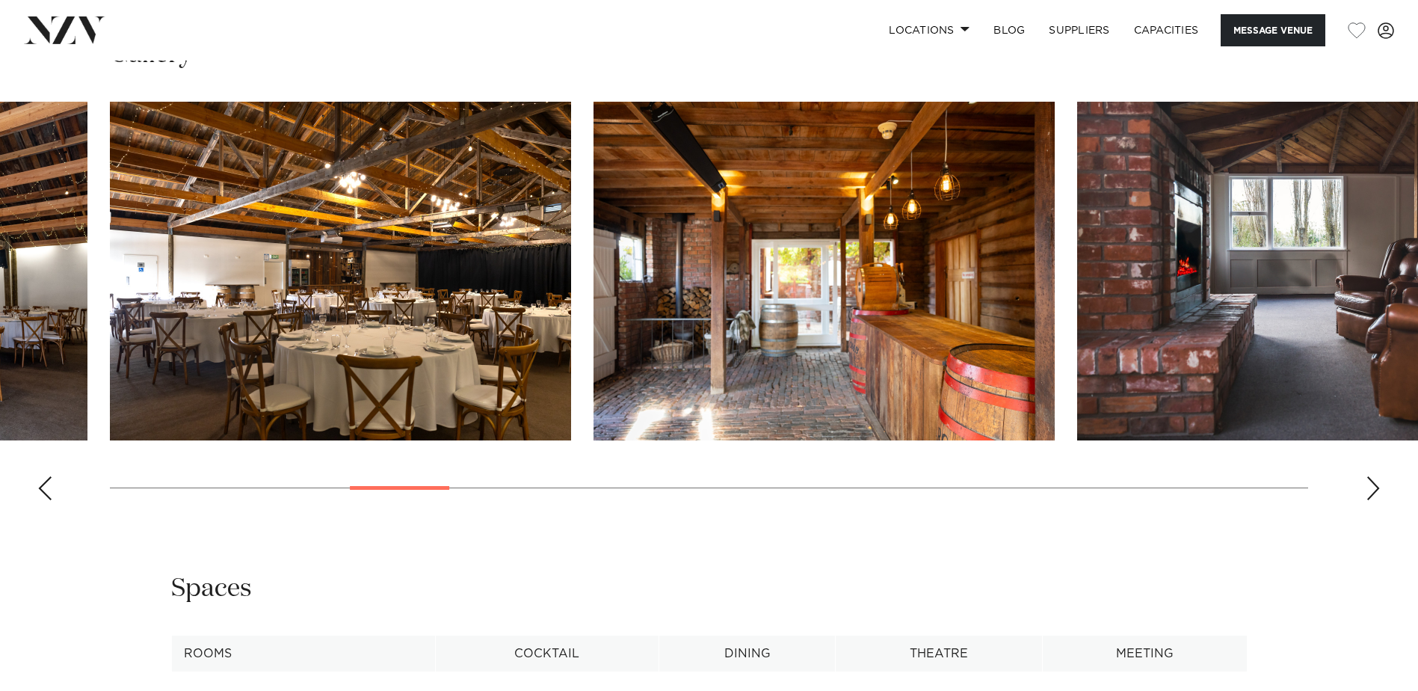
click at [1375, 490] on div "Next slide" at bounding box center [1373, 488] width 15 height 24
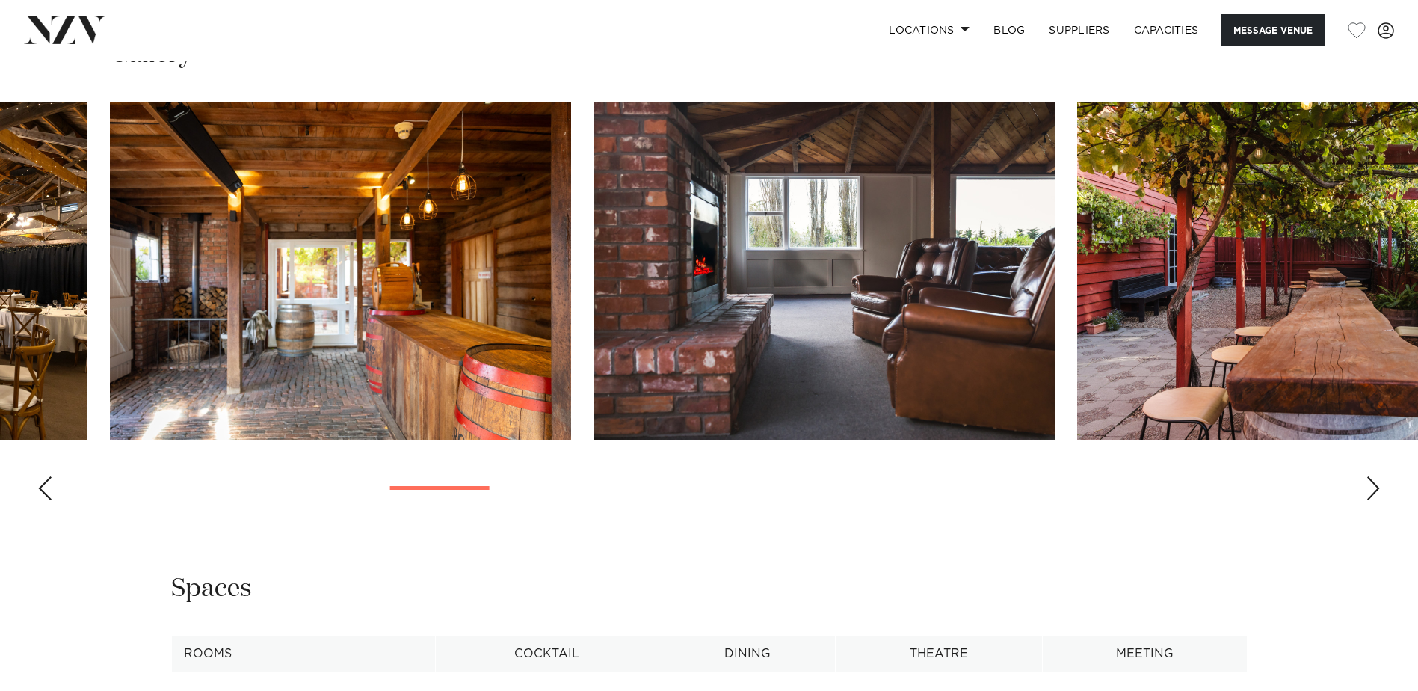
click at [1375, 490] on div "Next slide" at bounding box center [1373, 488] width 15 height 24
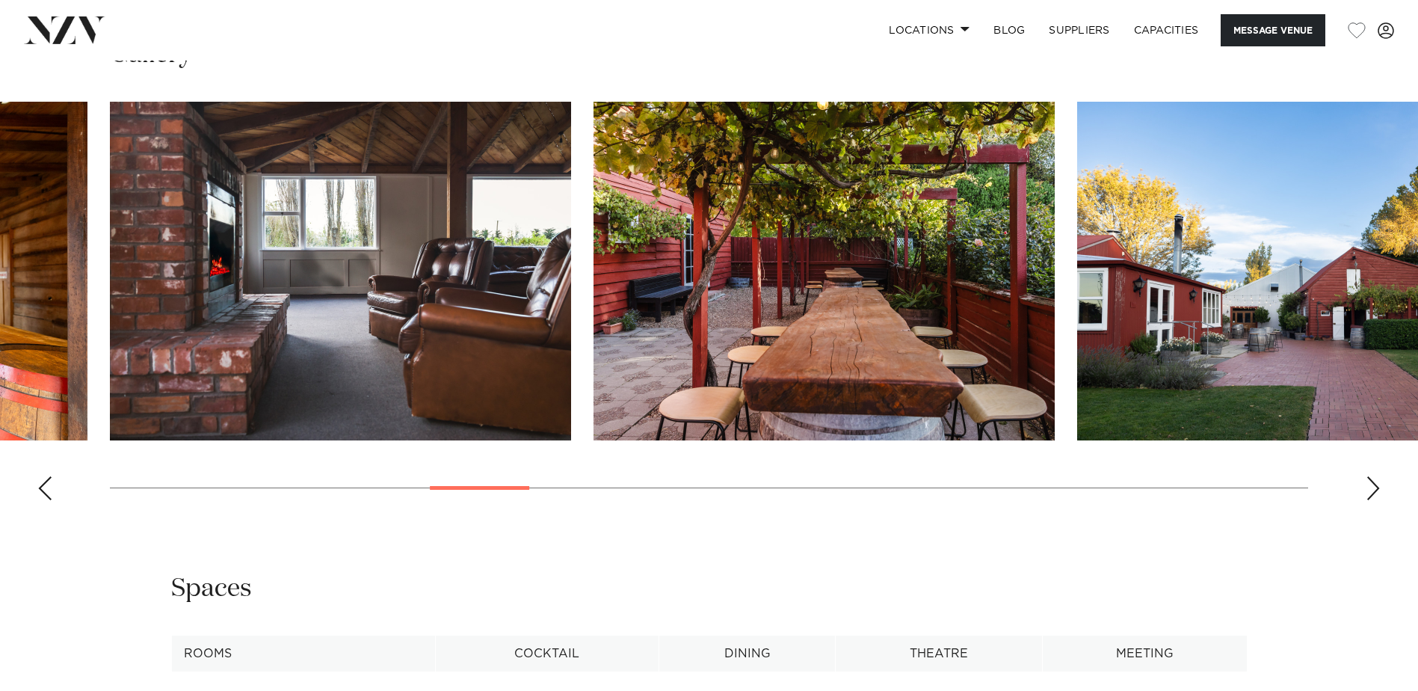
click at [1374, 489] on div "Next slide" at bounding box center [1373, 488] width 15 height 24
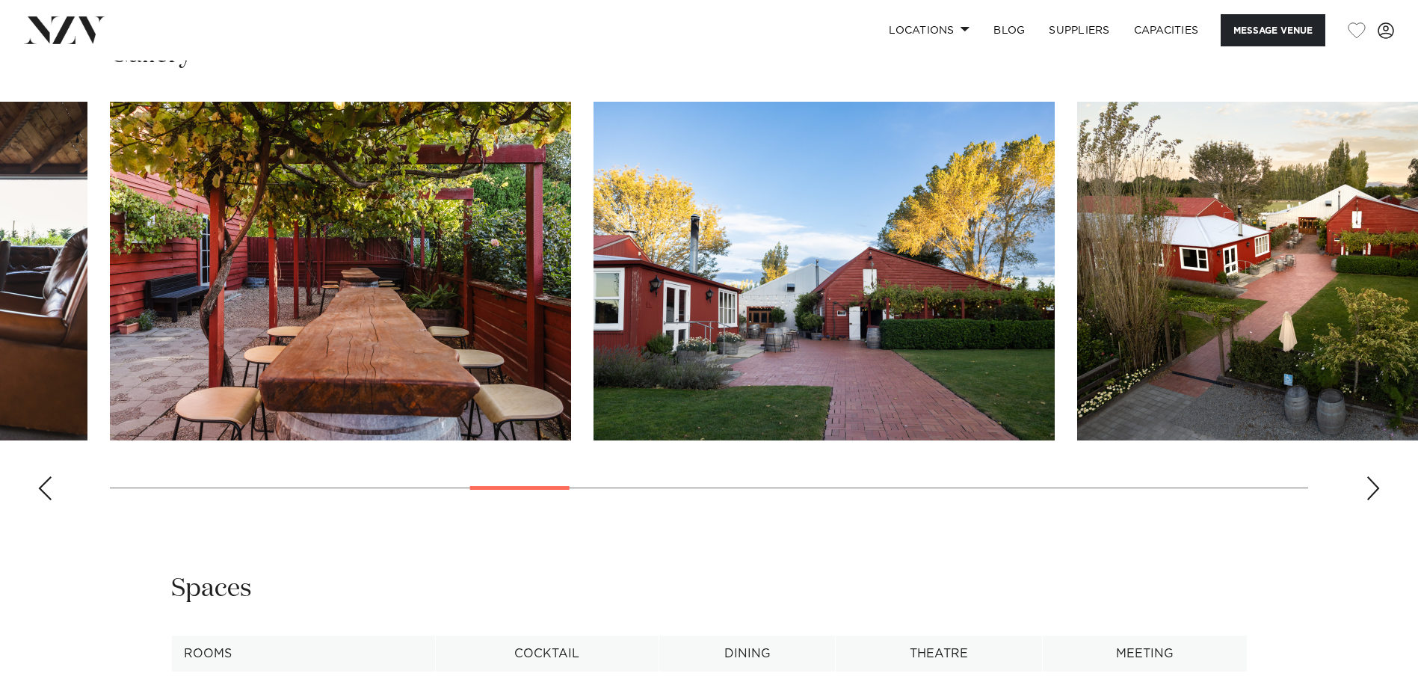
click at [1373, 488] on div "Next slide" at bounding box center [1373, 488] width 15 height 24
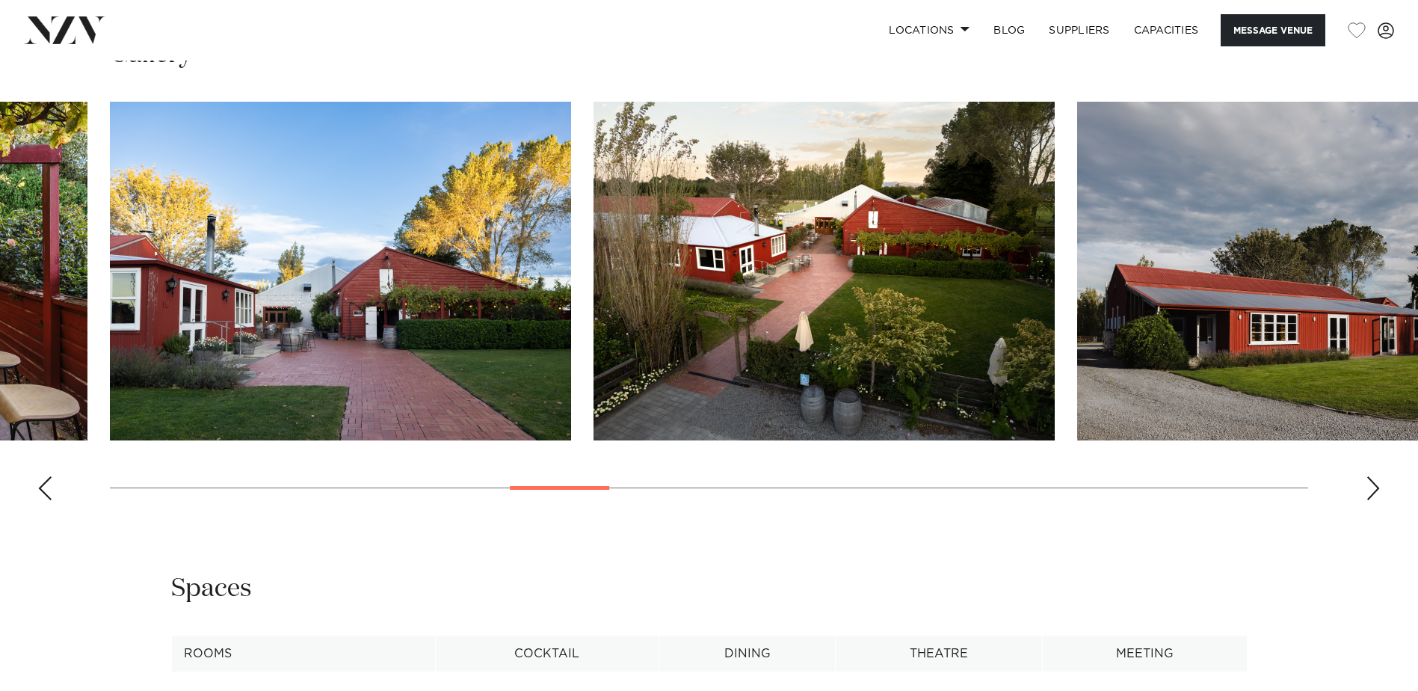
click at [1373, 488] on div "Next slide" at bounding box center [1373, 488] width 15 height 24
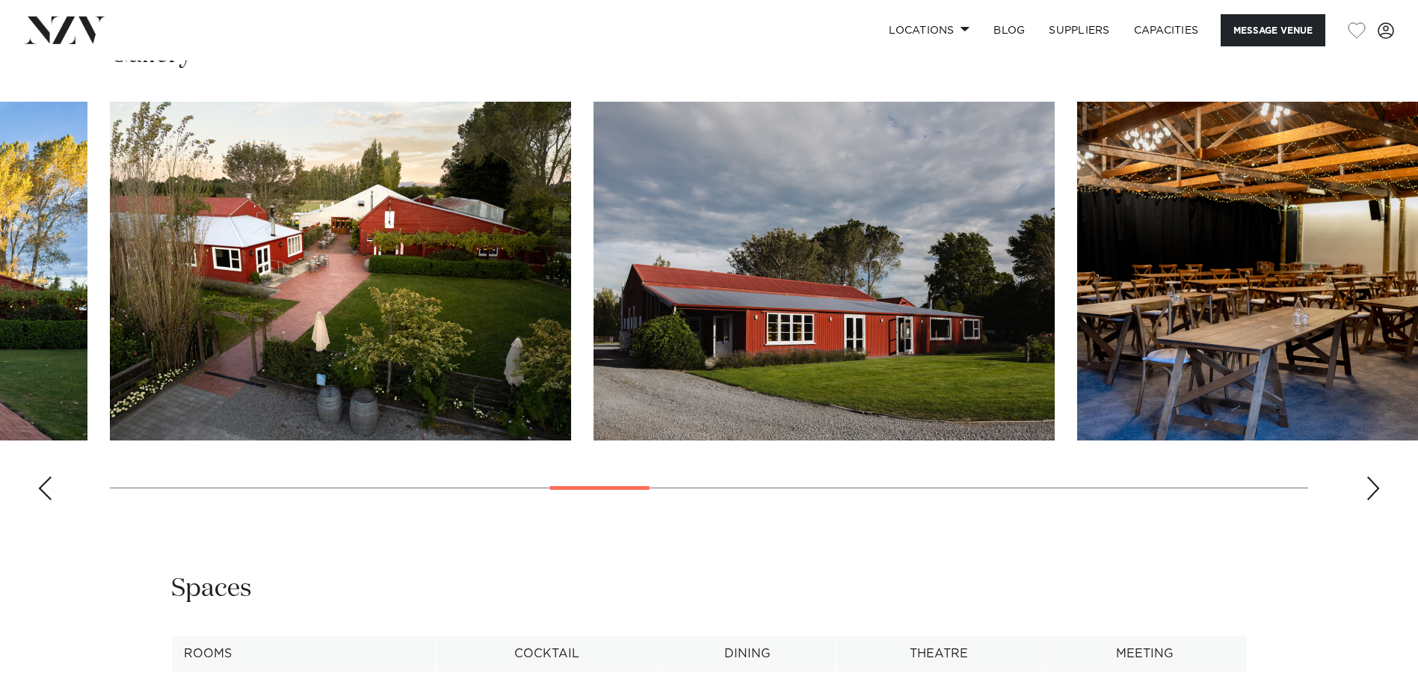
click at [1373, 488] on div "Next slide" at bounding box center [1373, 488] width 15 height 24
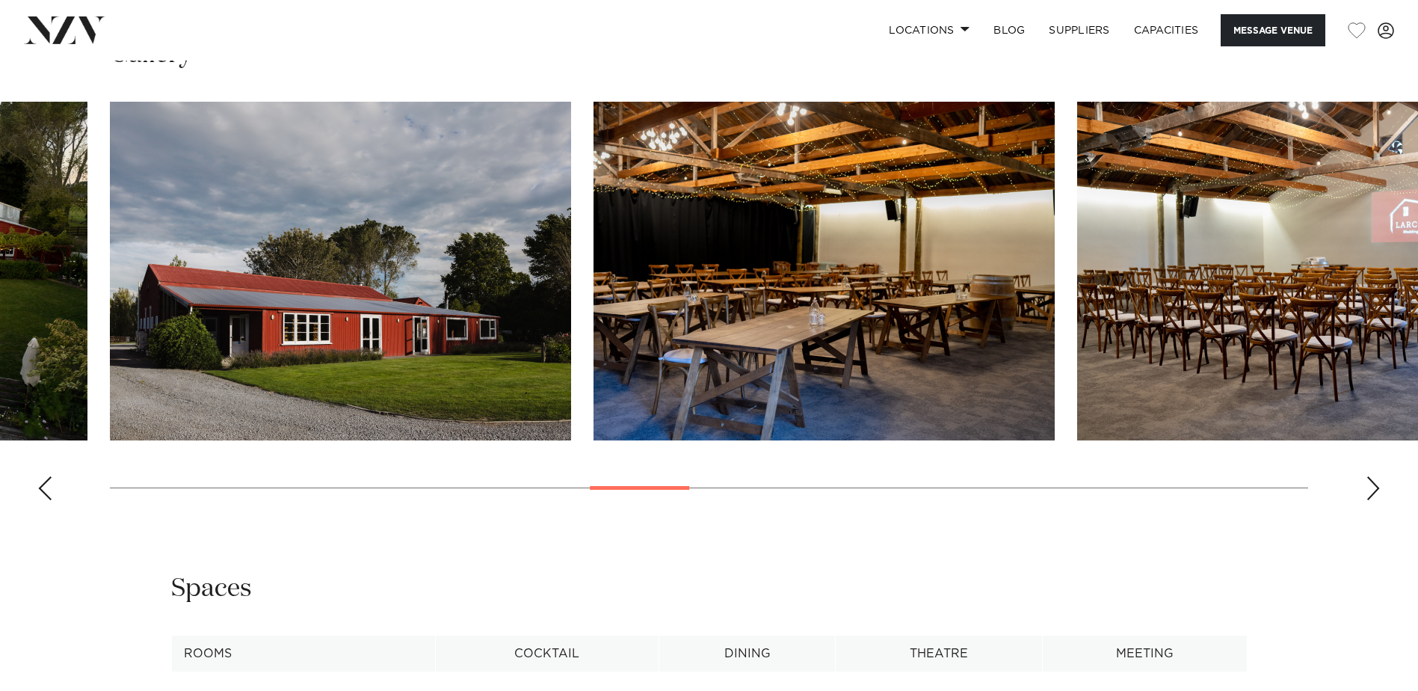
click at [1373, 488] on div "Next slide" at bounding box center [1373, 488] width 15 height 24
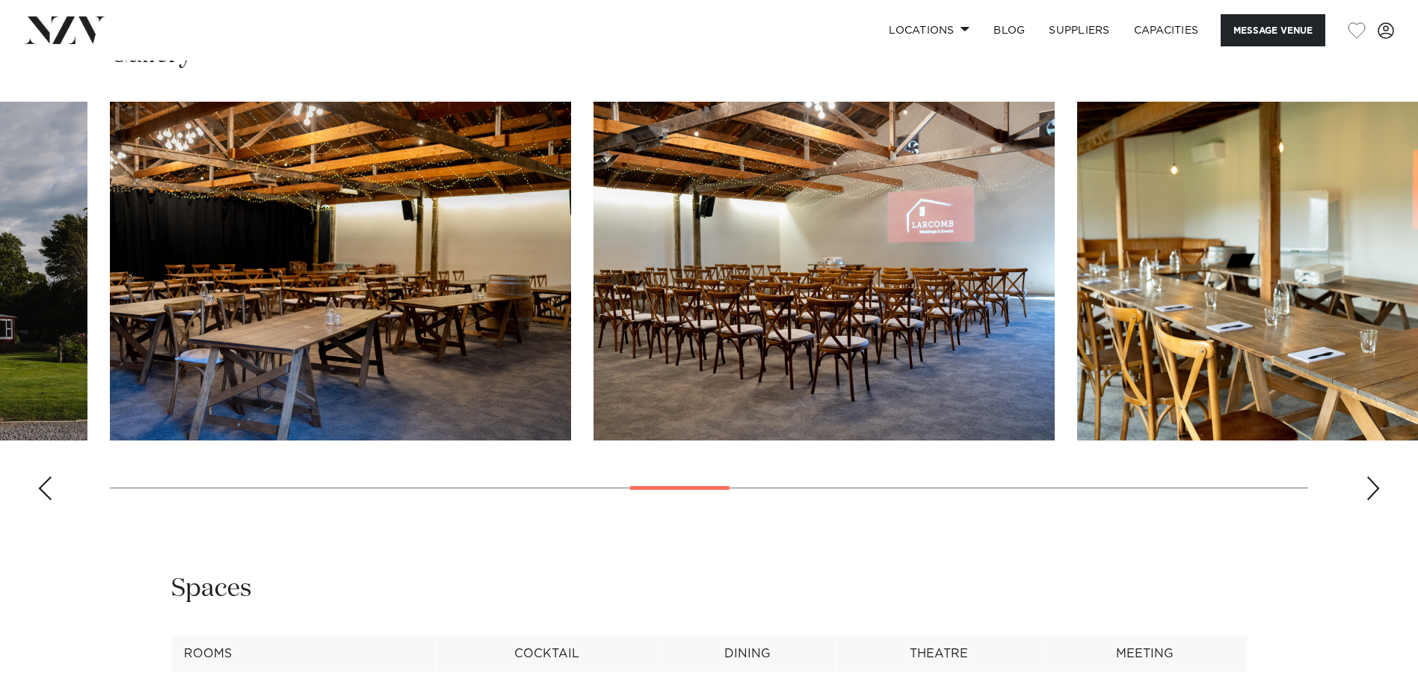
click at [1373, 486] on div "Next slide" at bounding box center [1373, 488] width 15 height 24
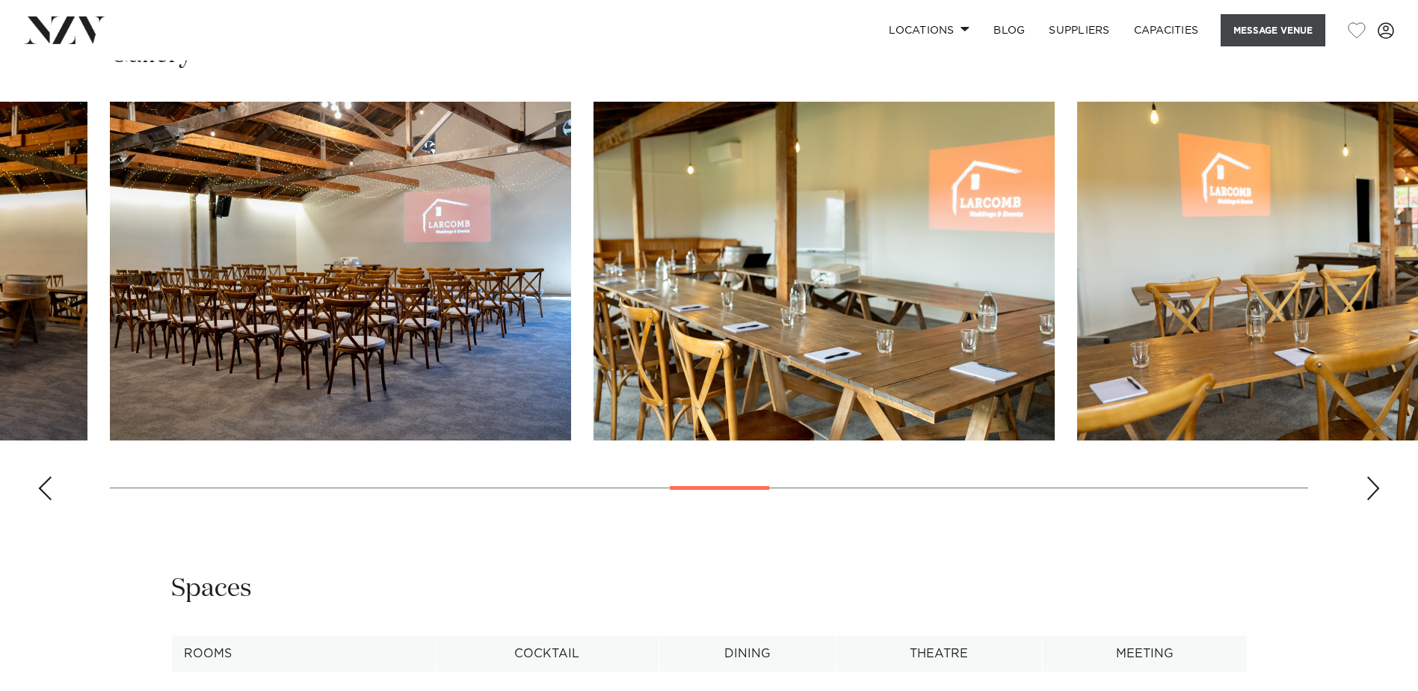
click at [1262, 27] on button "Message Venue" at bounding box center [1273, 30] width 105 height 32
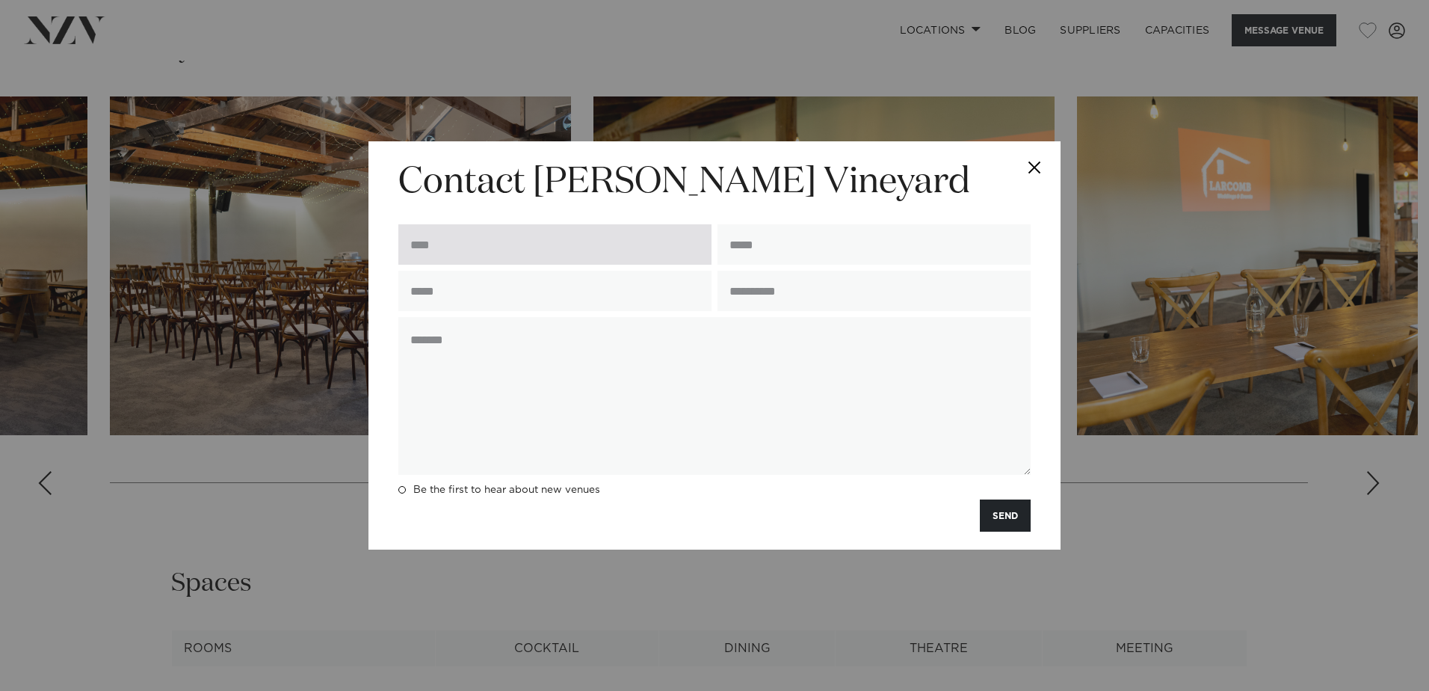
click at [490, 241] on input "text" at bounding box center [554, 244] width 313 height 40
type input "*****"
type input "**********"
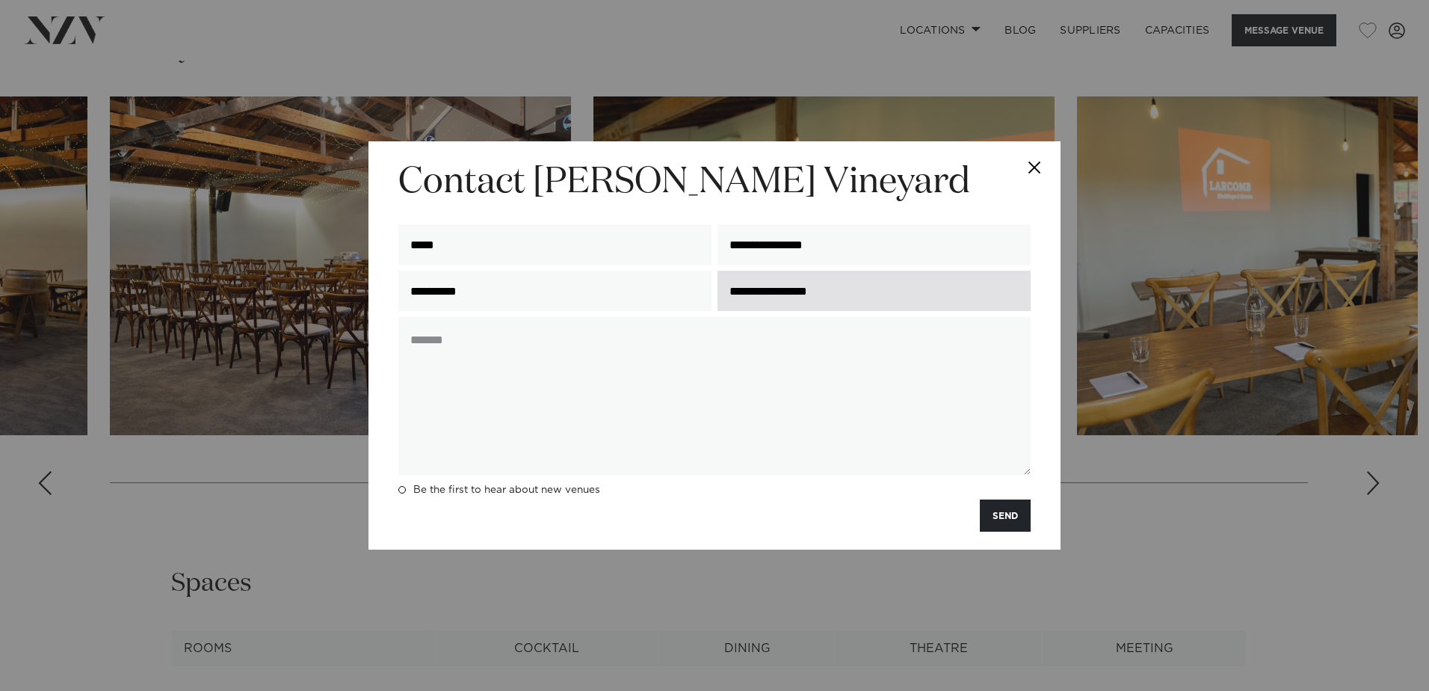
click at [858, 291] on input "**********" at bounding box center [874, 291] width 313 height 40
drag, startPoint x: 864, startPoint y: 289, endPoint x: 719, endPoint y: 292, distance: 145.0
click at [719, 292] on input "**********" at bounding box center [874, 291] width 313 height 40
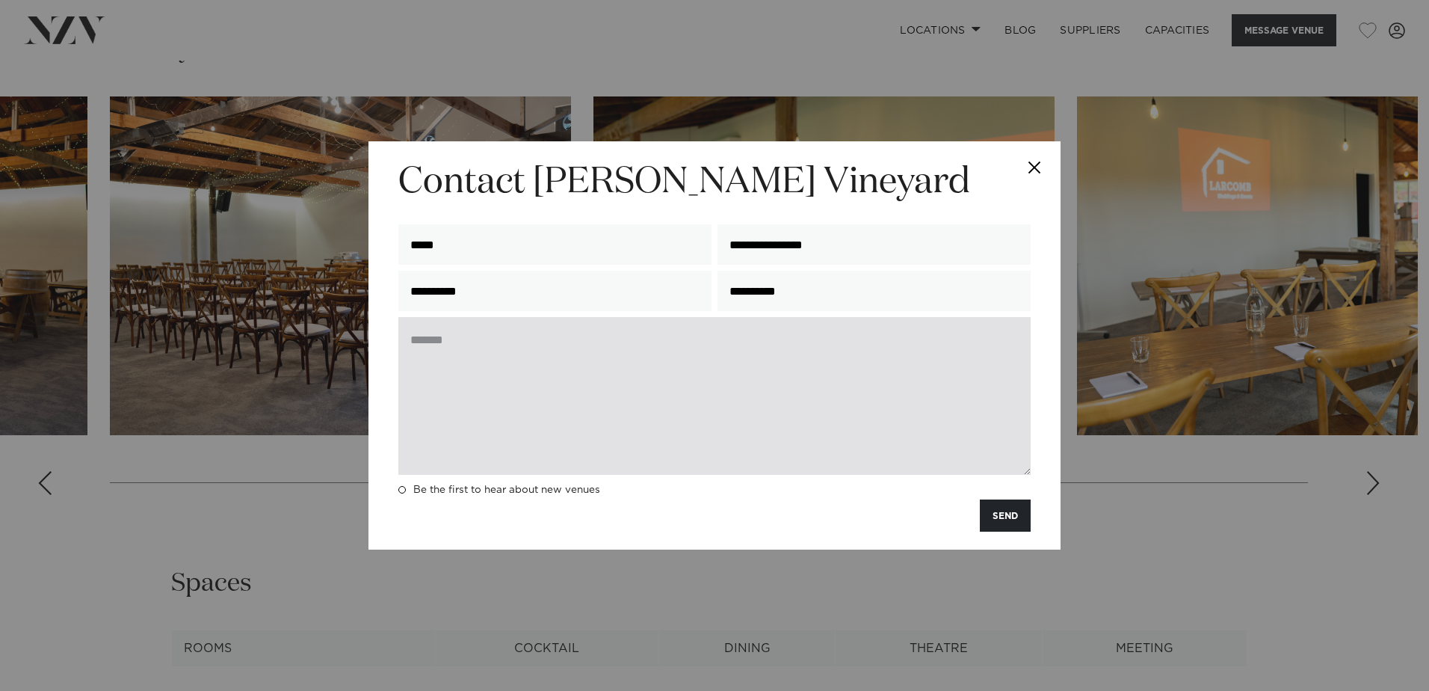
type input "**********"
click at [419, 343] on textarea at bounding box center [714, 396] width 632 height 158
click at [493, 348] on textarea at bounding box center [714, 396] width 632 height 158
paste textarea "**********"
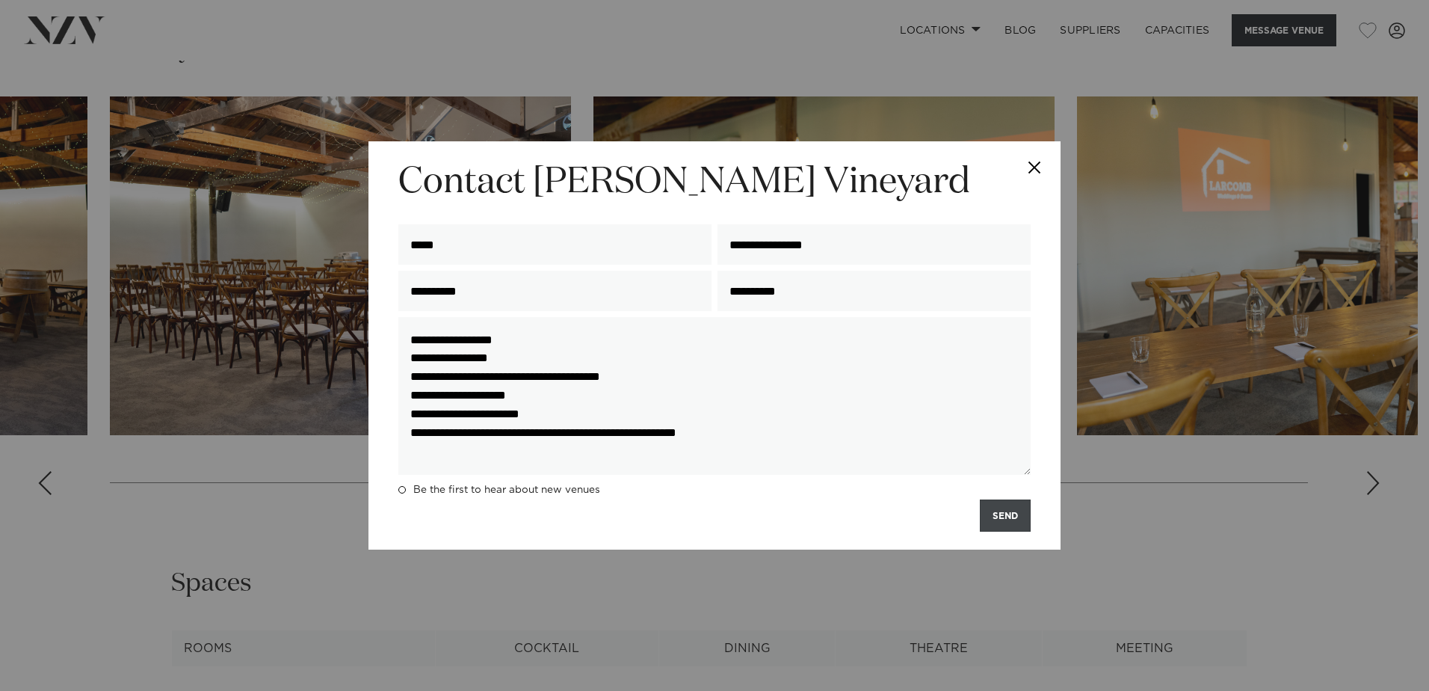
type textarea "**********"
click at [1009, 508] on button "SEND" at bounding box center [1005, 515] width 51 height 32
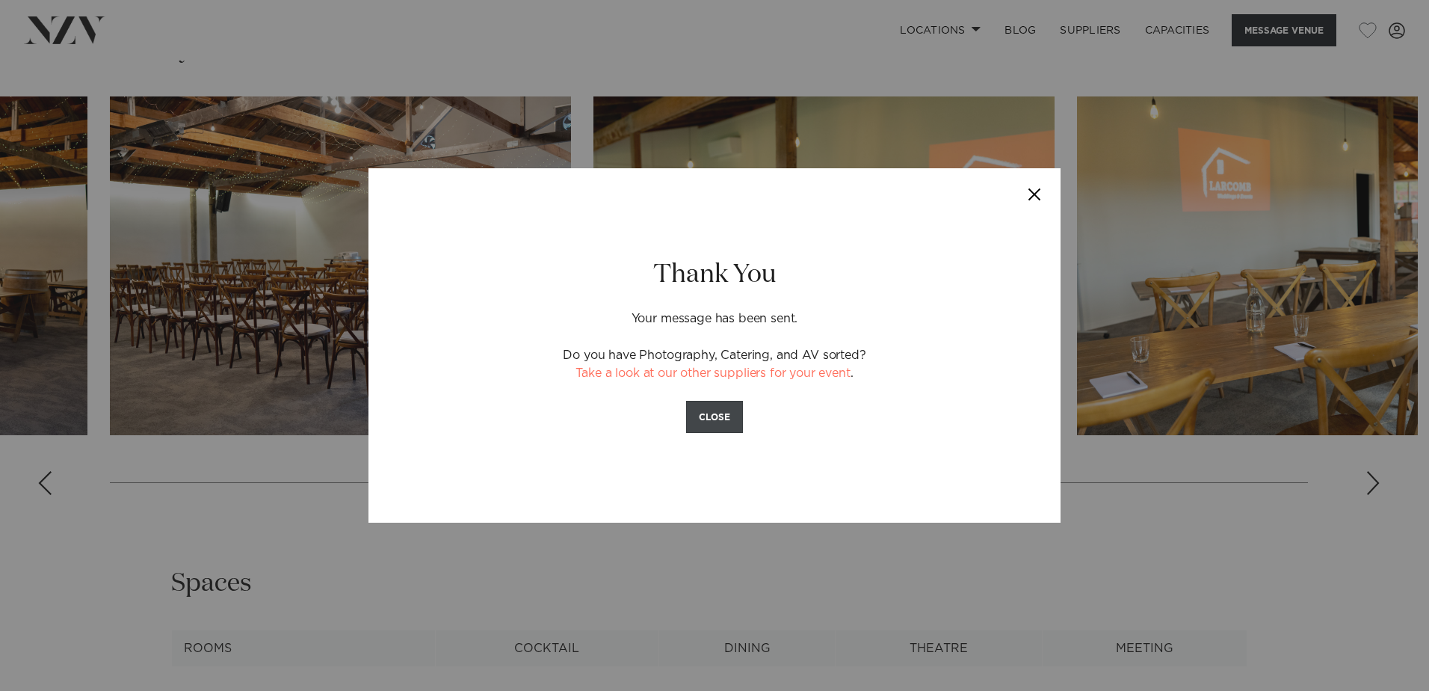
click at [721, 423] on button "CLOSE" at bounding box center [714, 417] width 57 height 32
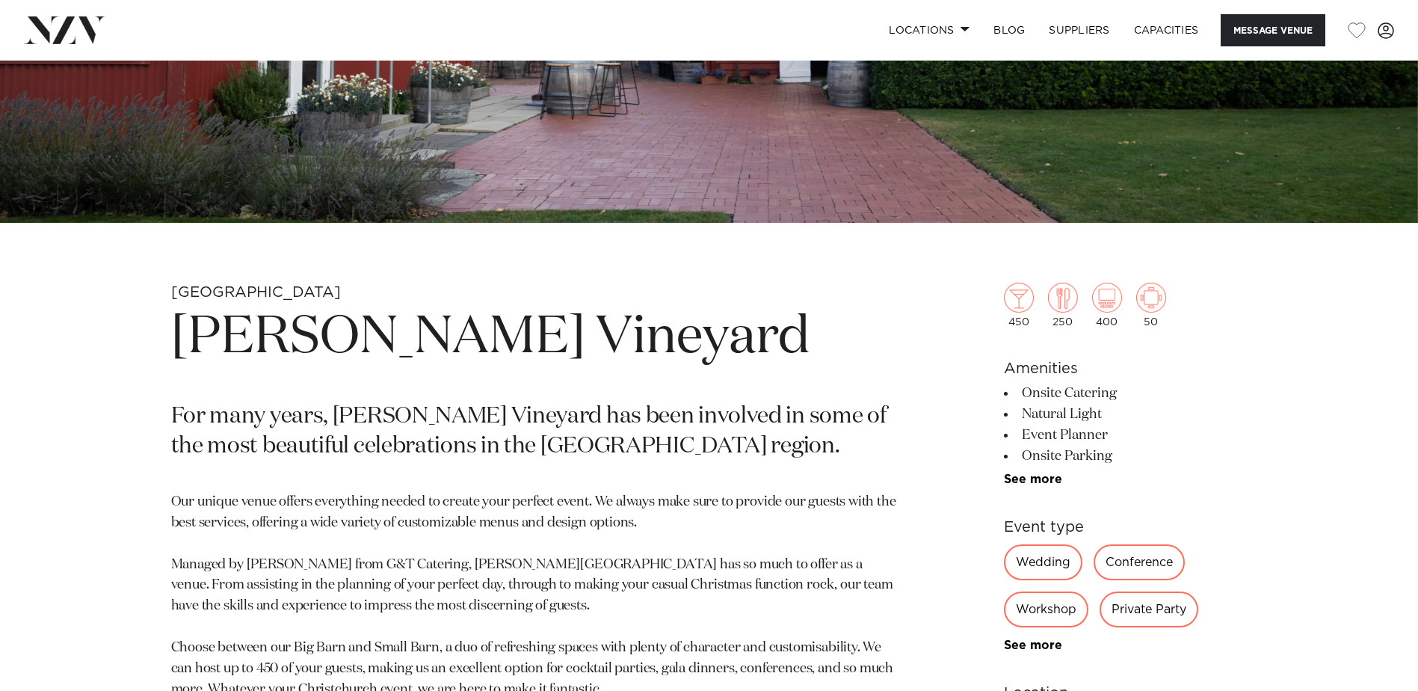
scroll to position [528, 0]
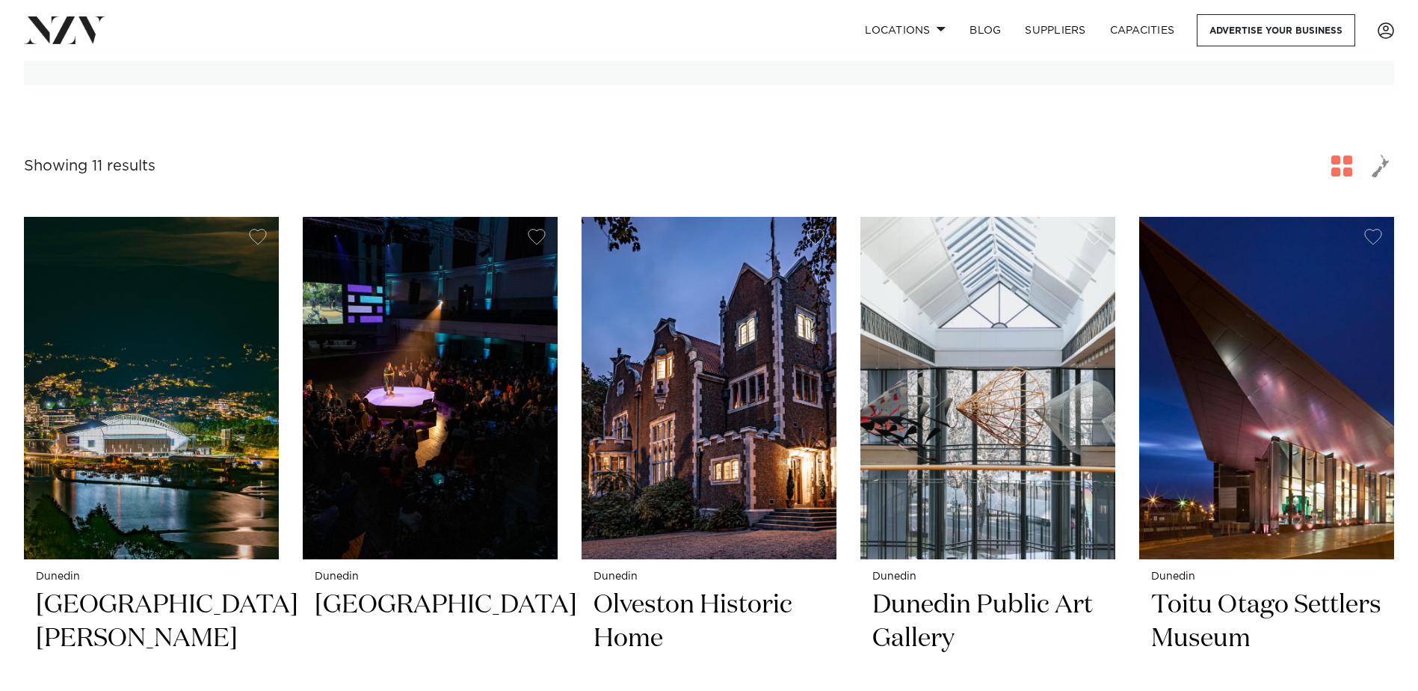
scroll to position [448, 0]
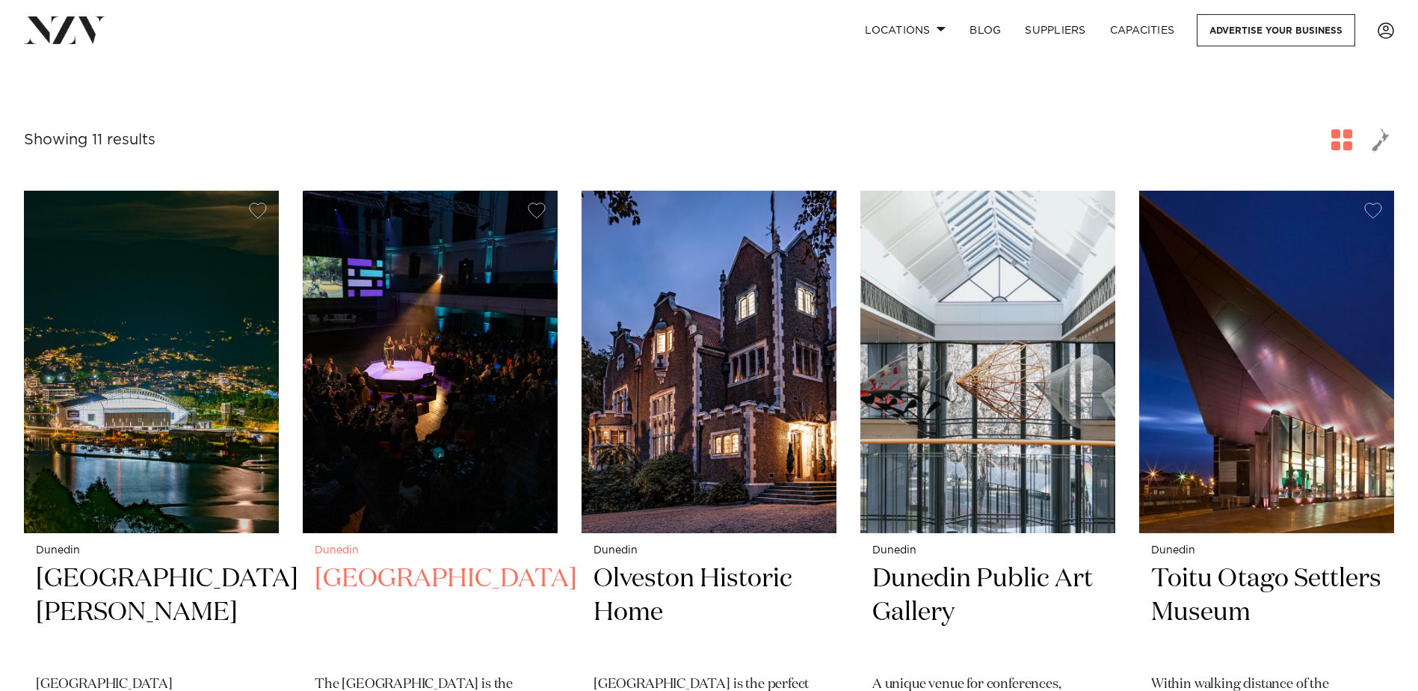
click at [460, 316] on img at bounding box center [430, 362] width 255 height 342
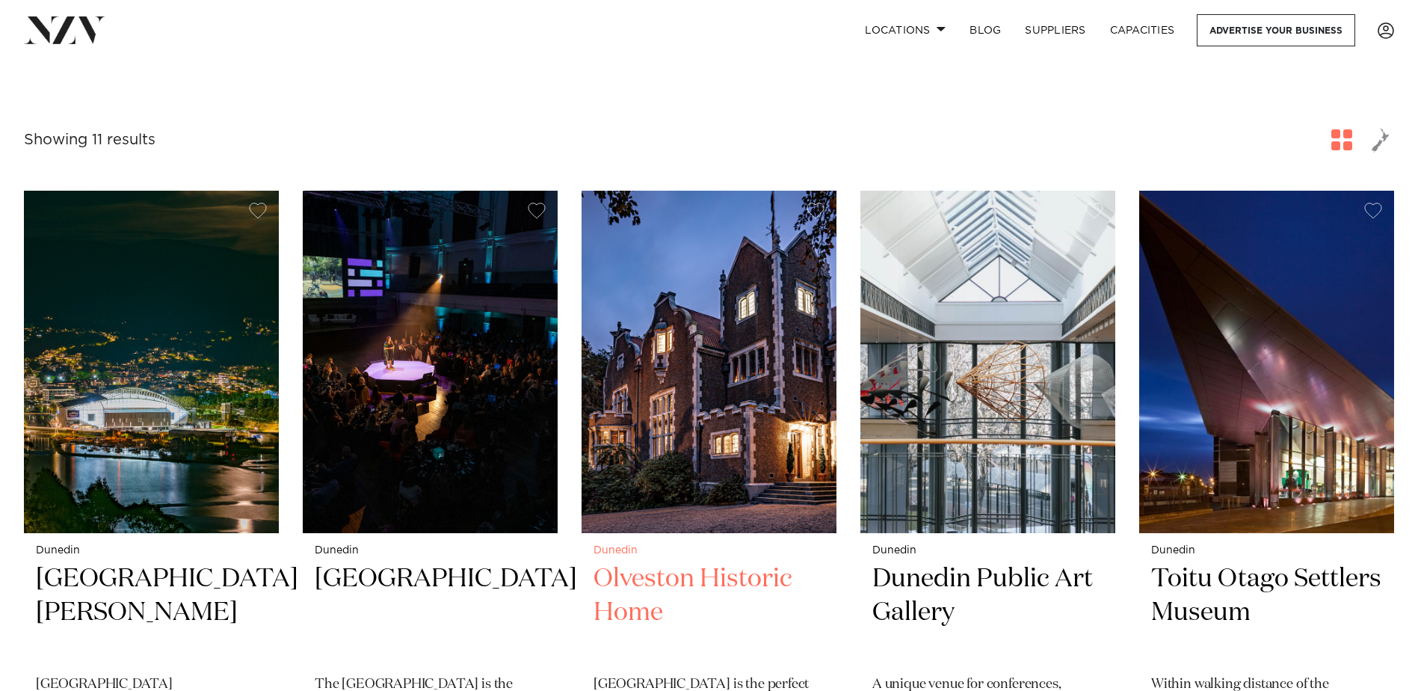
click at [697, 424] on img at bounding box center [708, 362] width 255 height 342
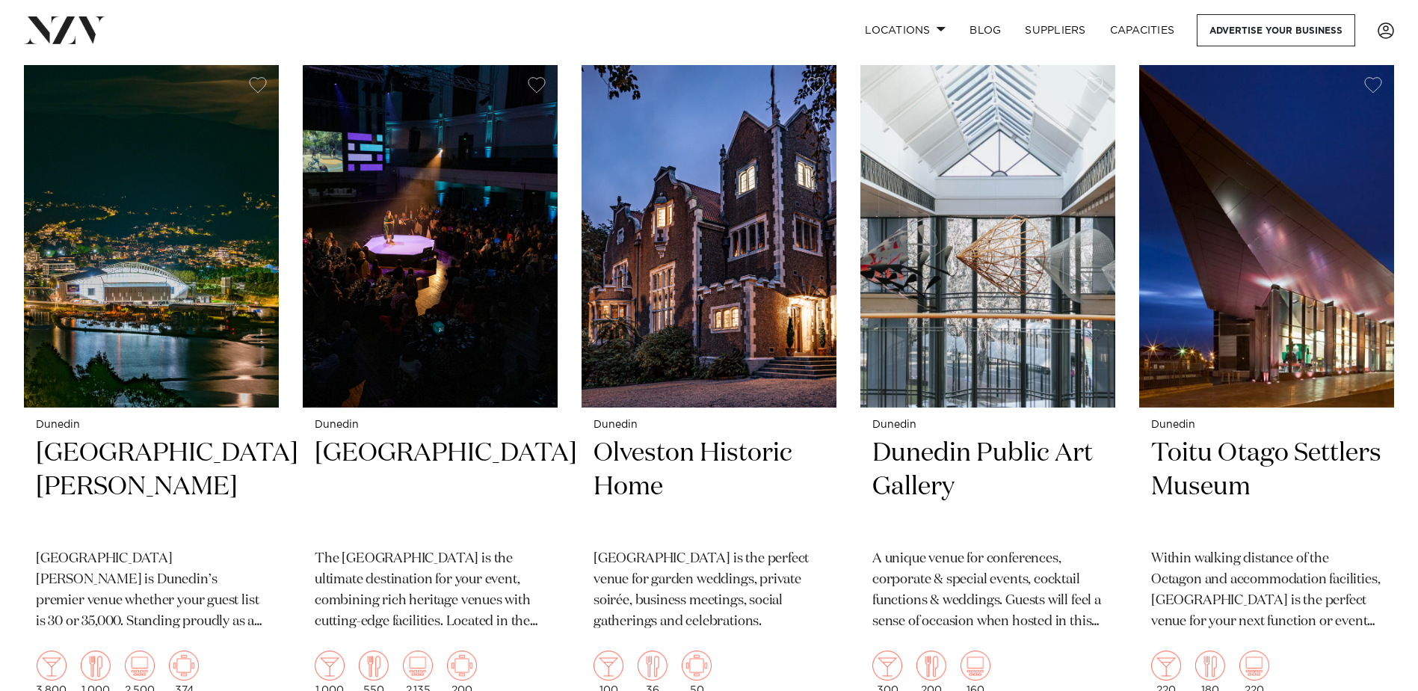
scroll to position [598, 0]
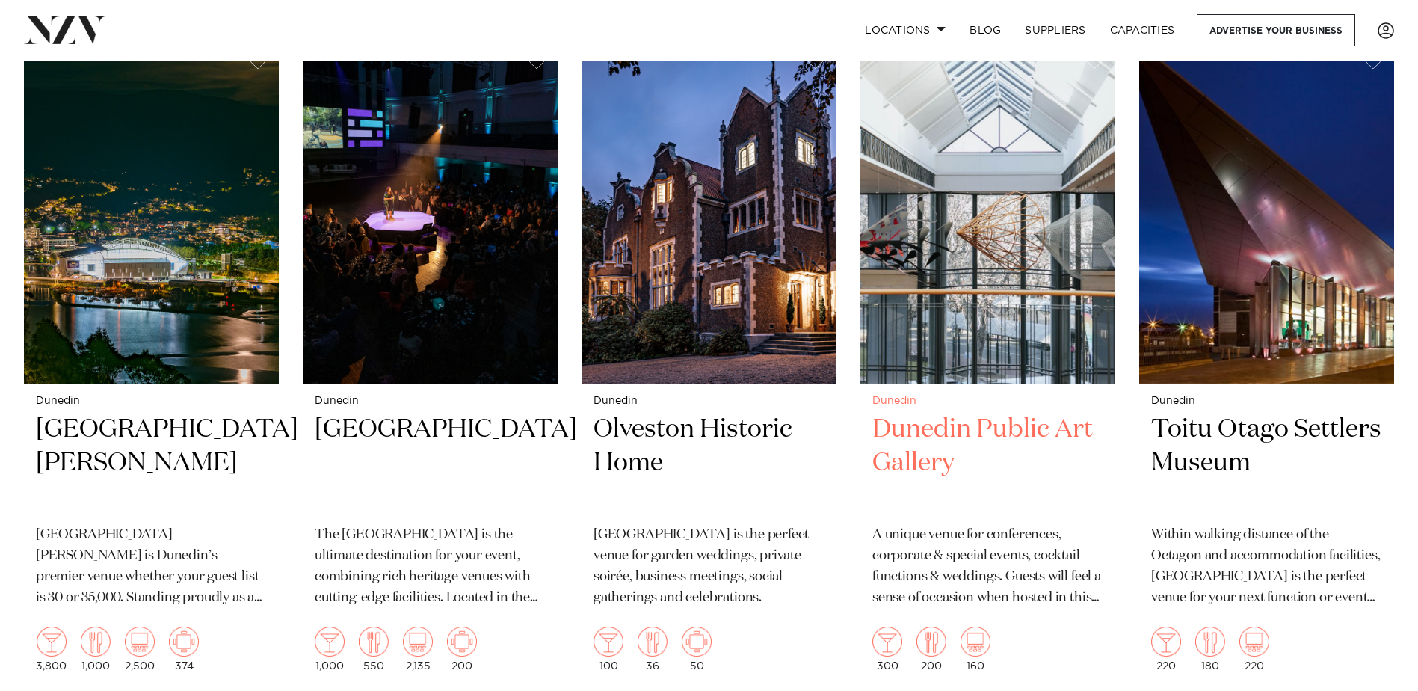
click at [982, 307] on img at bounding box center [987, 212] width 255 height 342
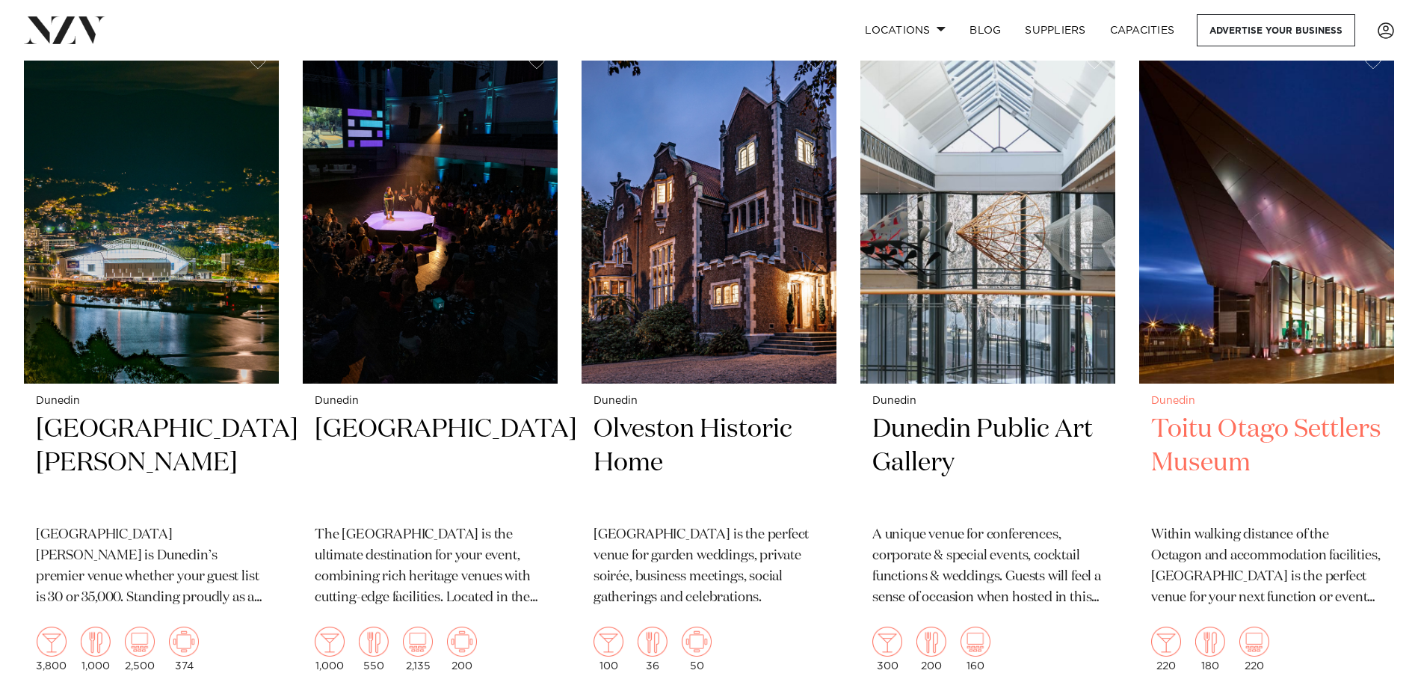
click at [1251, 250] on img at bounding box center [1266, 212] width 255 height 342
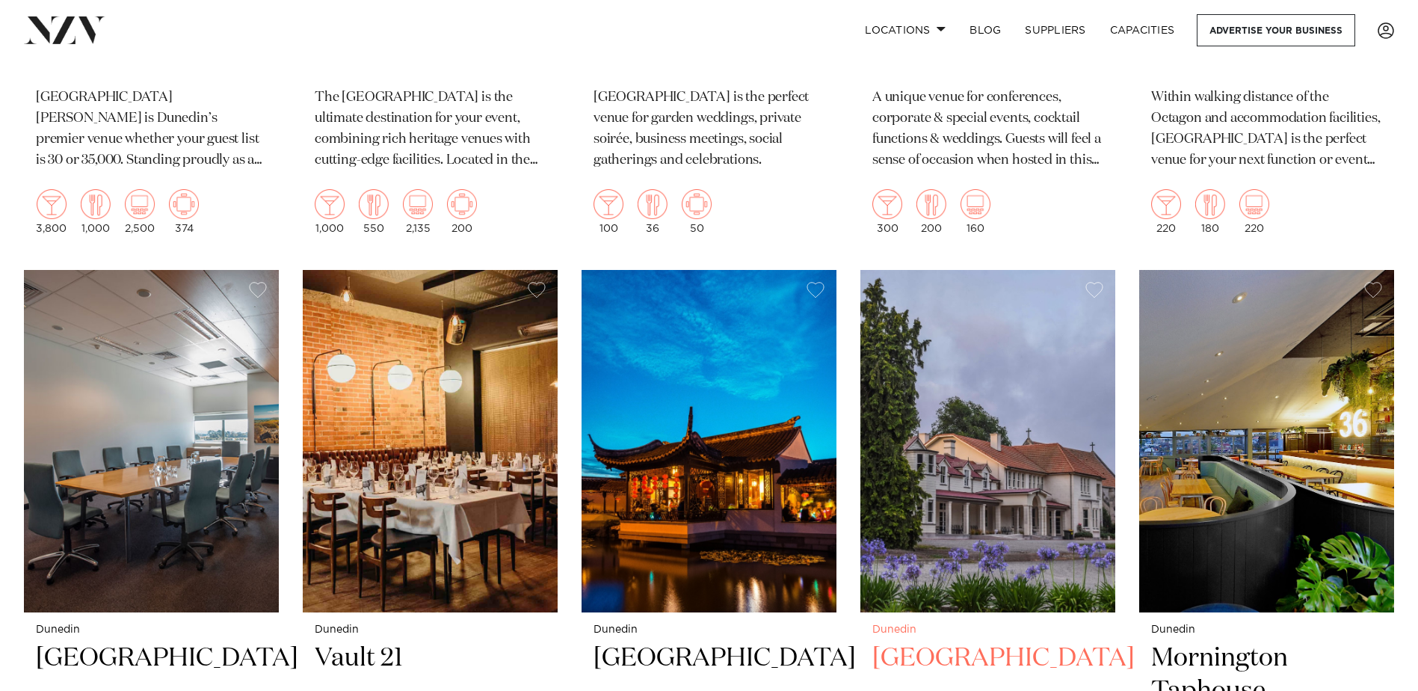
scroll to position [1121, 0]
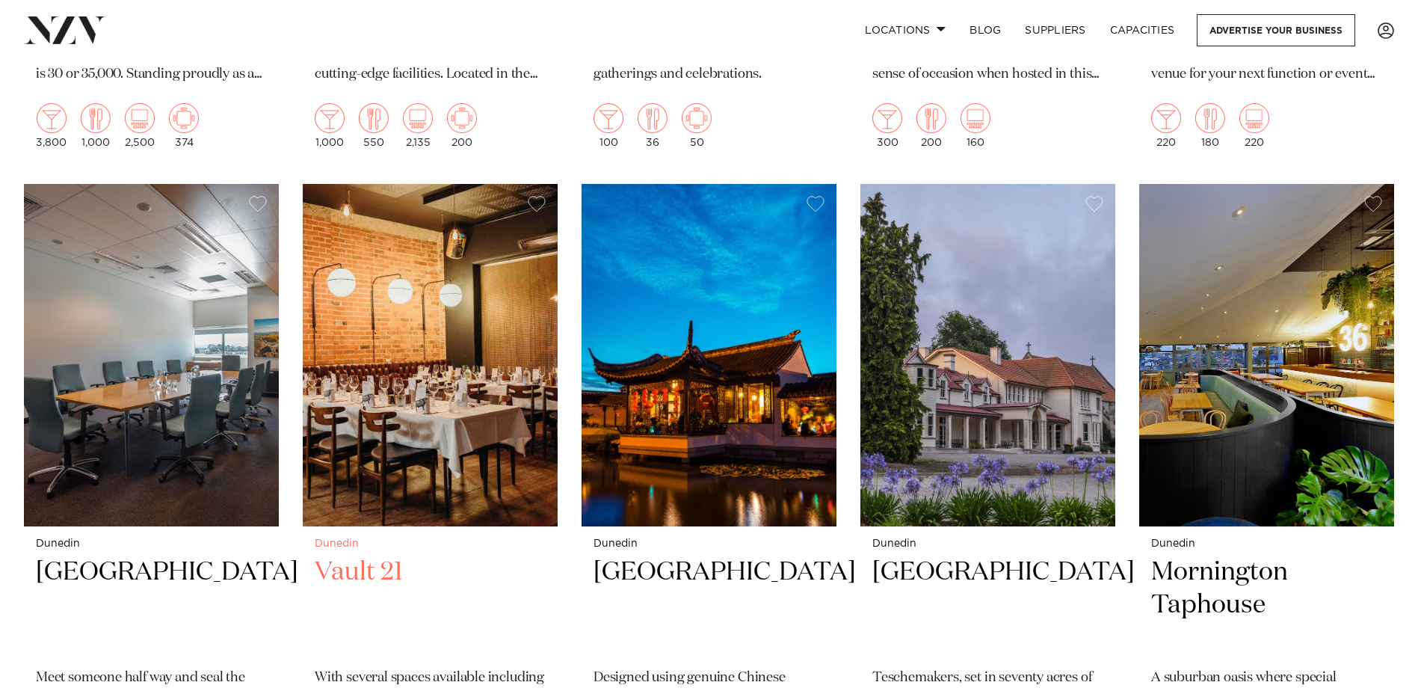
click at [433, 372] on img at bounding box center [430, 355] width 255 height 342
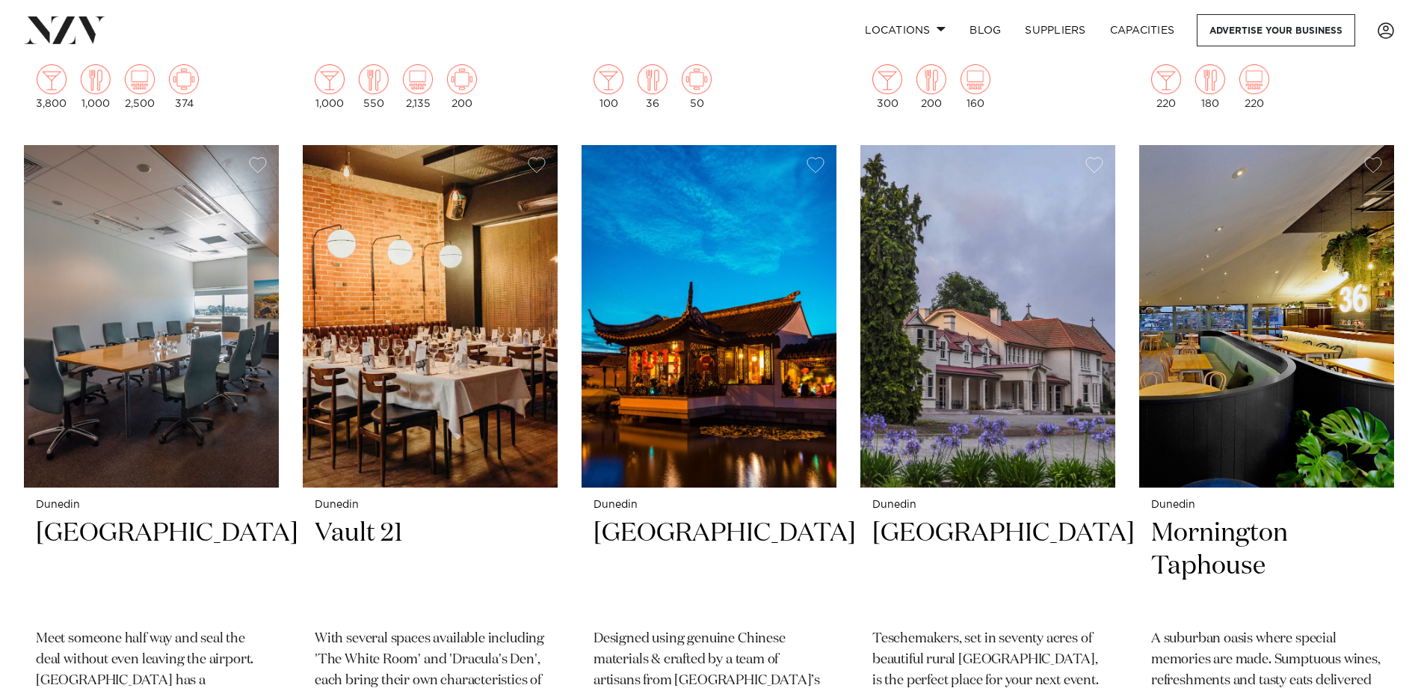
scroll to position [1196, 0]
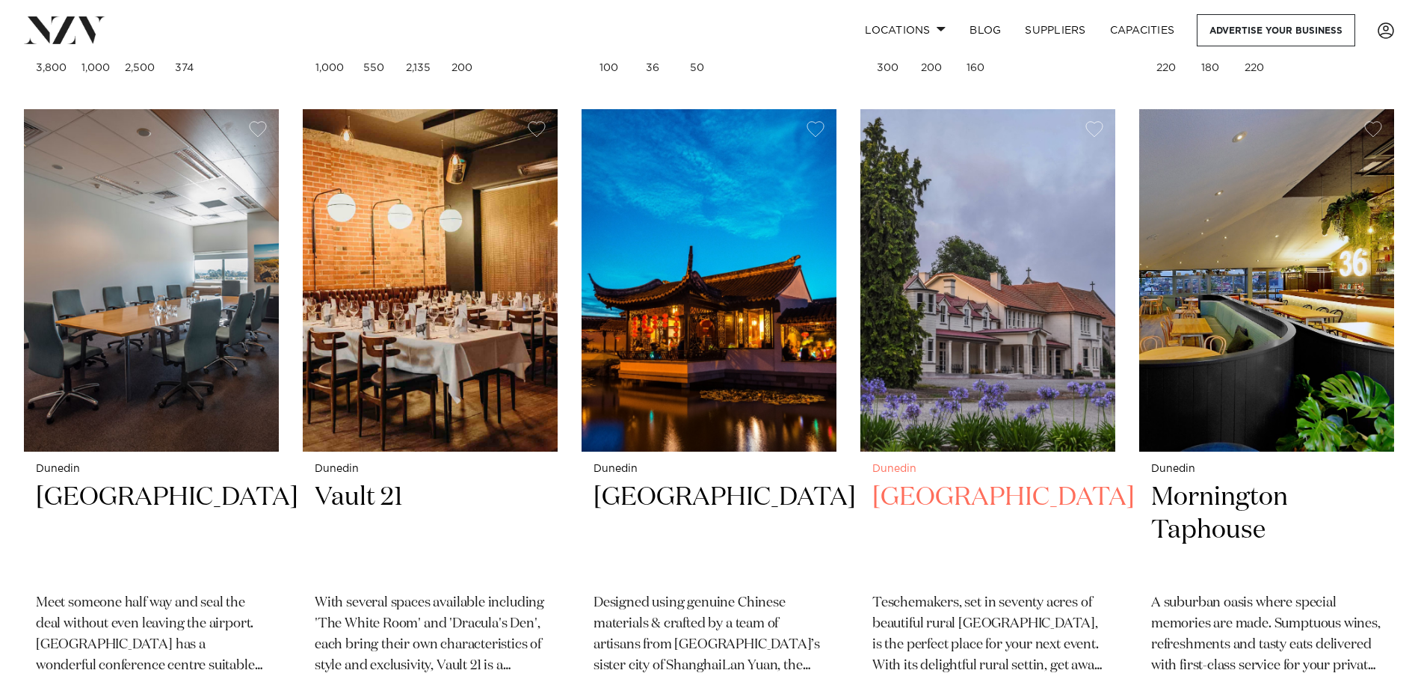
click at [990, 286] on img at bounding box center [987, 280] width 255 height 342
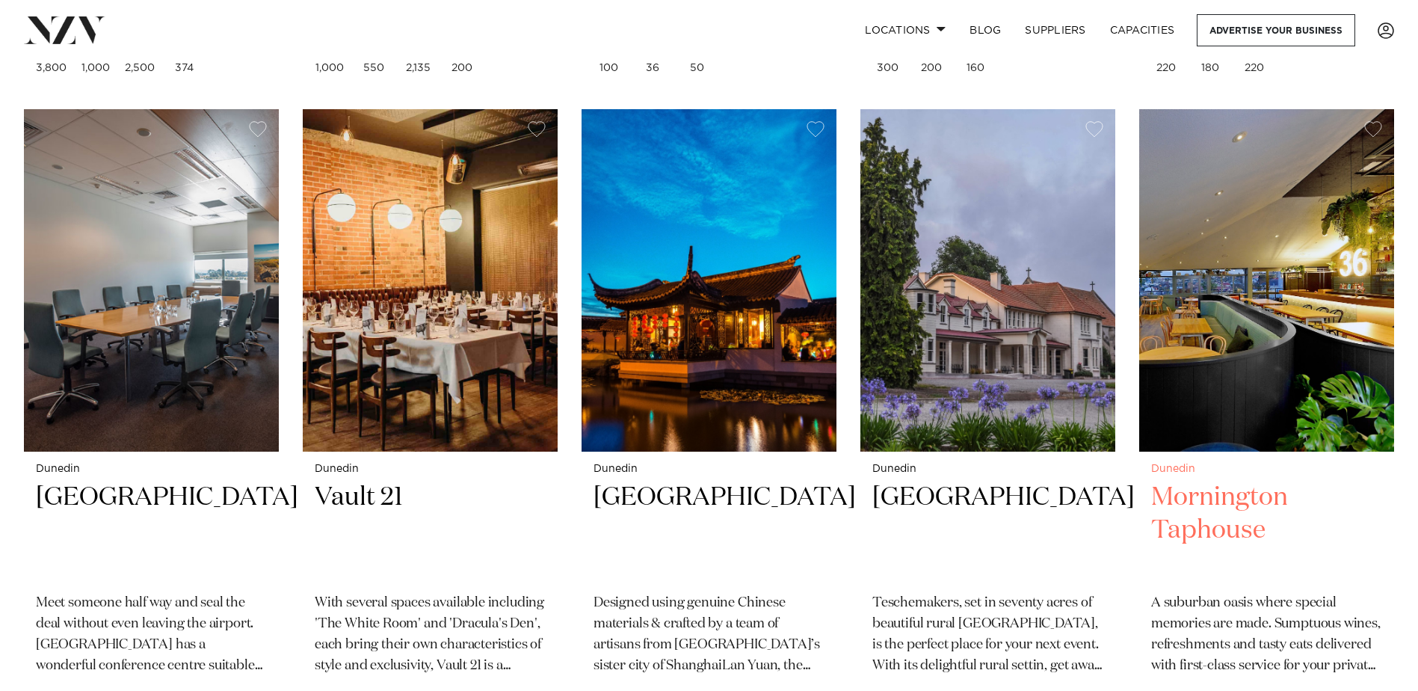
click at [1275, 327] on img at bounding box center [1266, 280] width 255 height 342
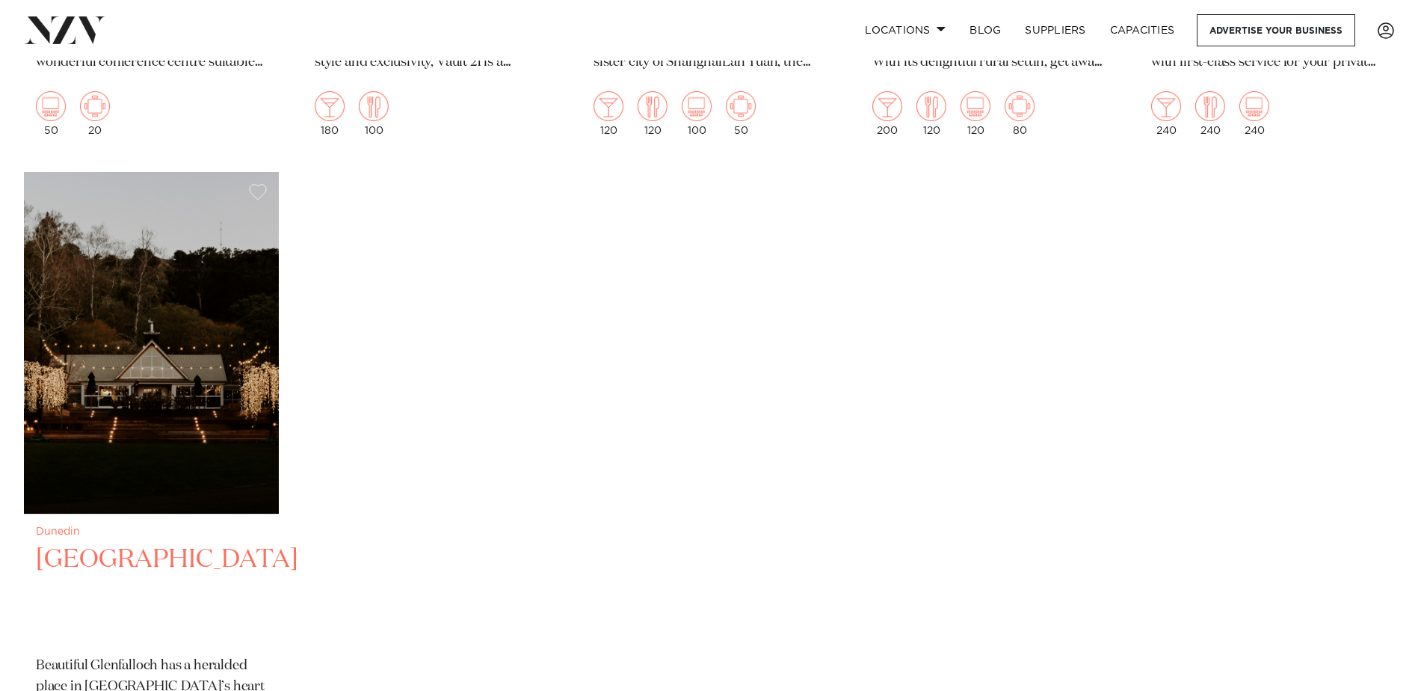
scroll to position [1794, 0]
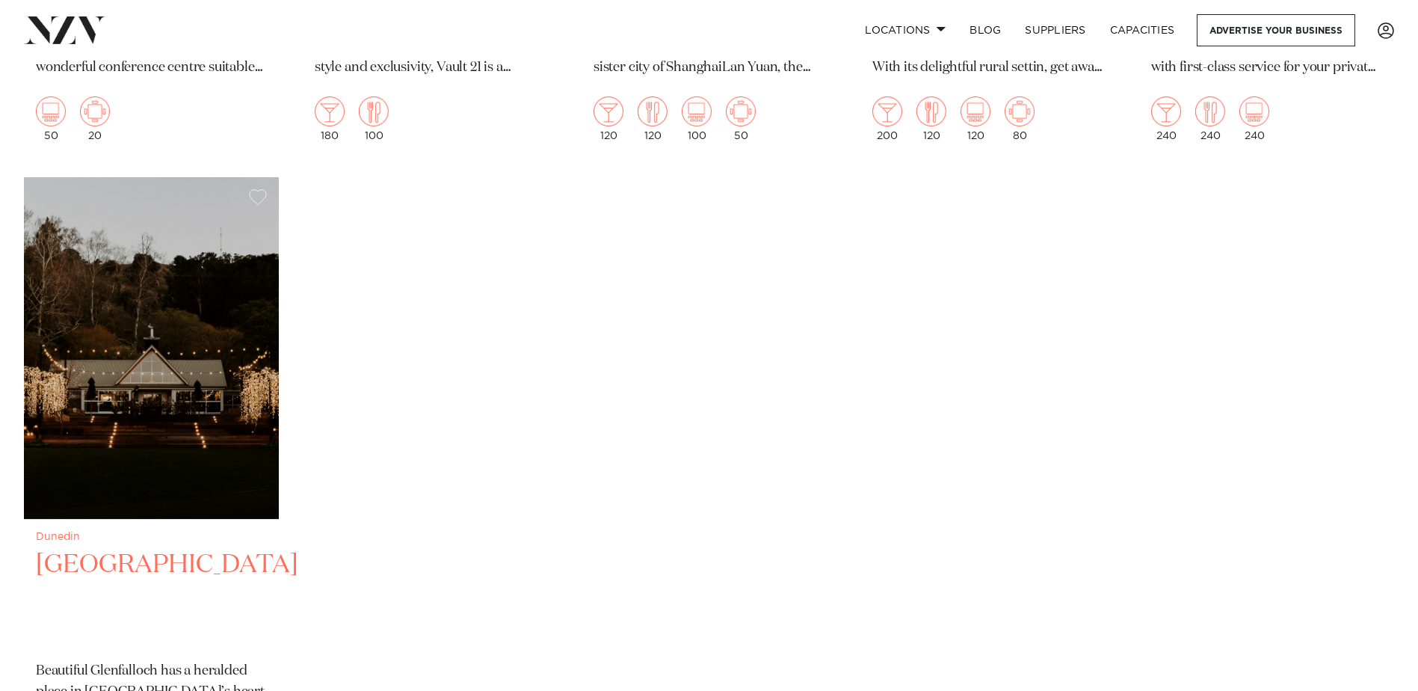
click at [129, 356] on img at bounding box center [151, 348] width 255 height 342
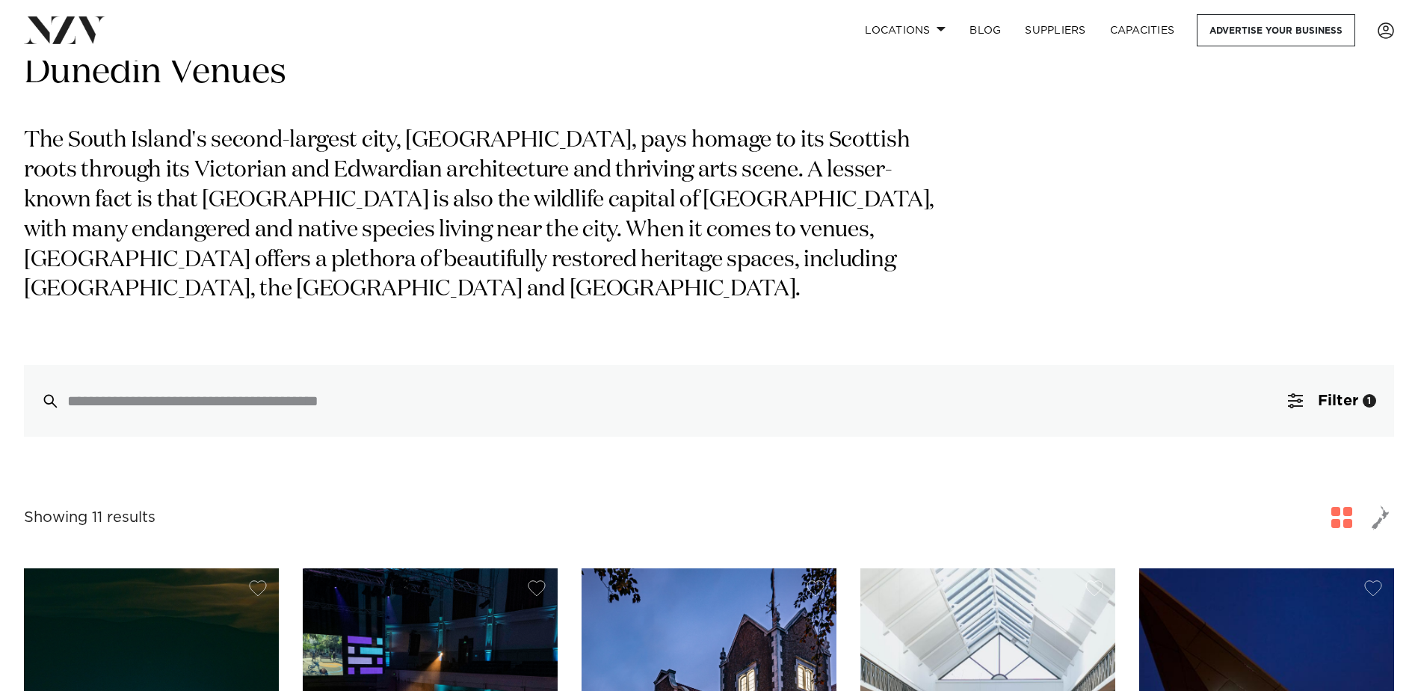
scroll to position [0, 0]
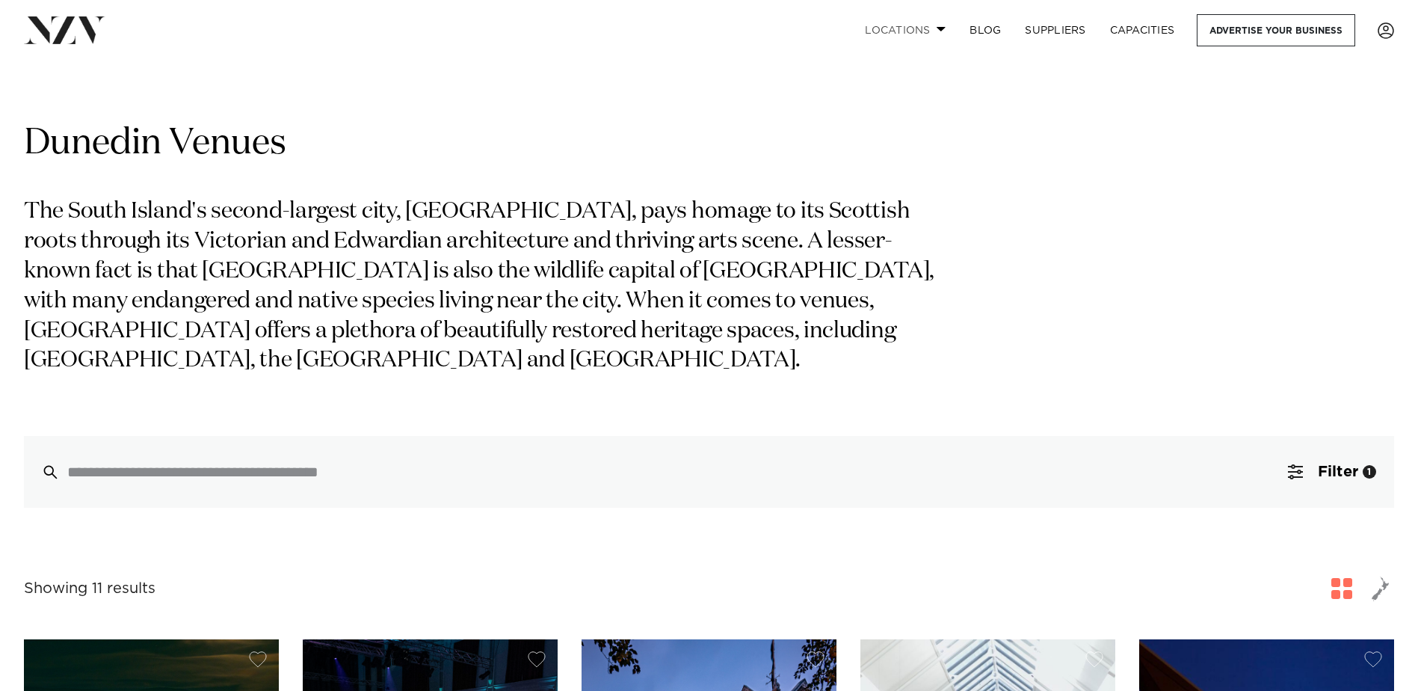
click at [940, 28] on span at bounding box center [942, 28] width 10 height 5
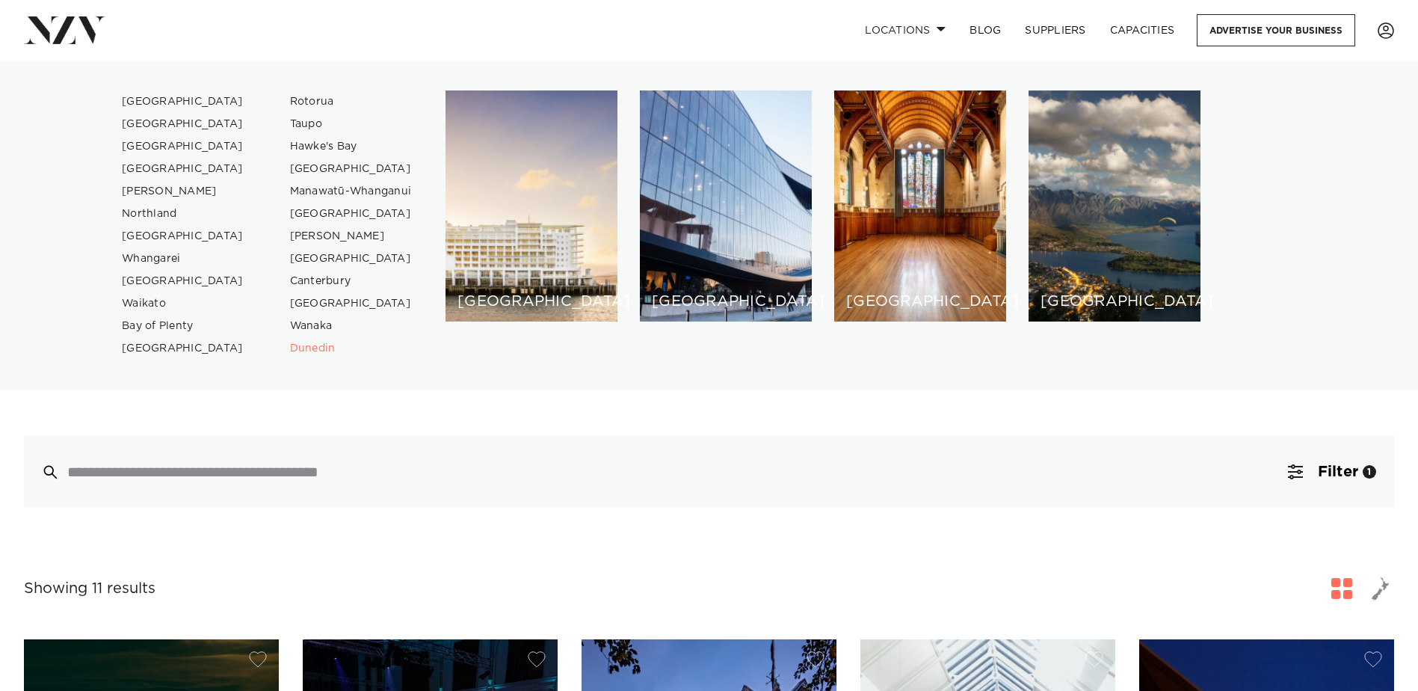
click at [1296, 218] on div "[GEOGRAPHIC_DATA] [GEOGRAPHIC_DATA] [GEOGRAPHIC_DATA] [GEOGRAPHIC_DATA]" at bounding box center [876, 224] width 863 height 269
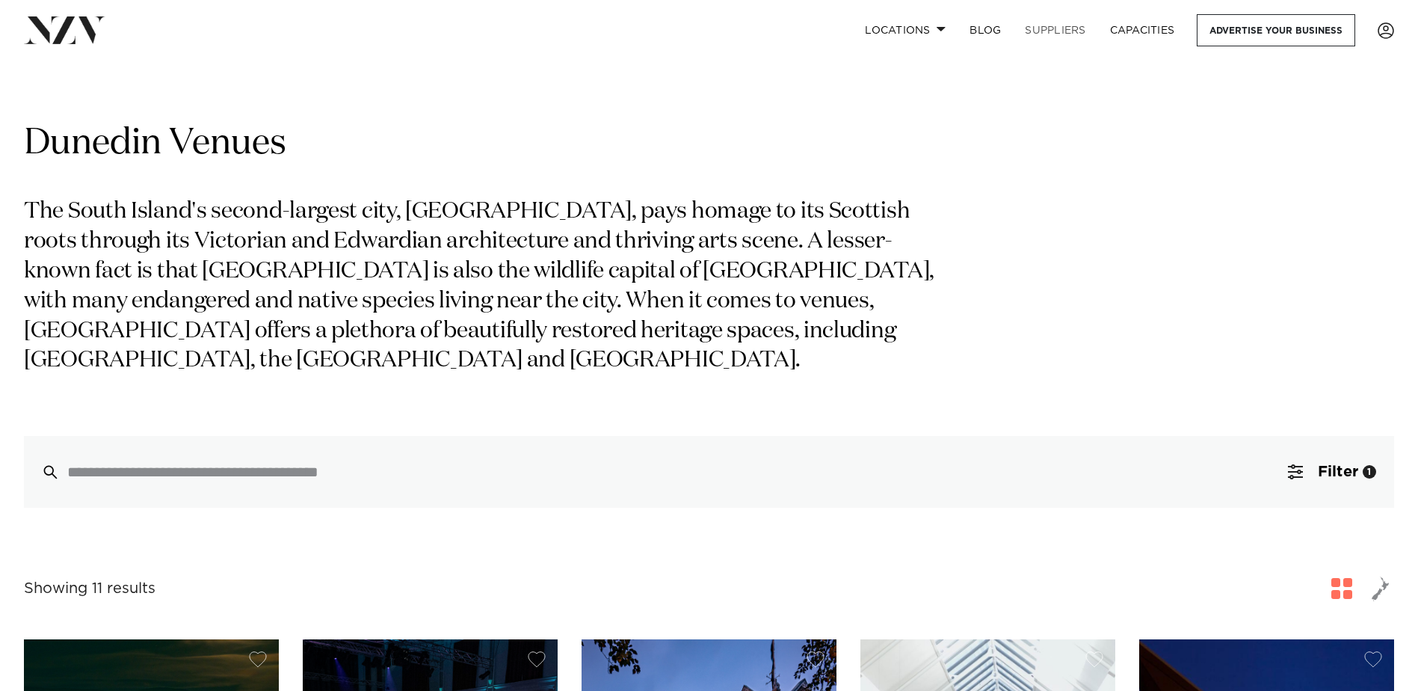
click at [1082, 28] on link "SUPPLIERS" at bounding box center [1055, 30] width 84 height 32
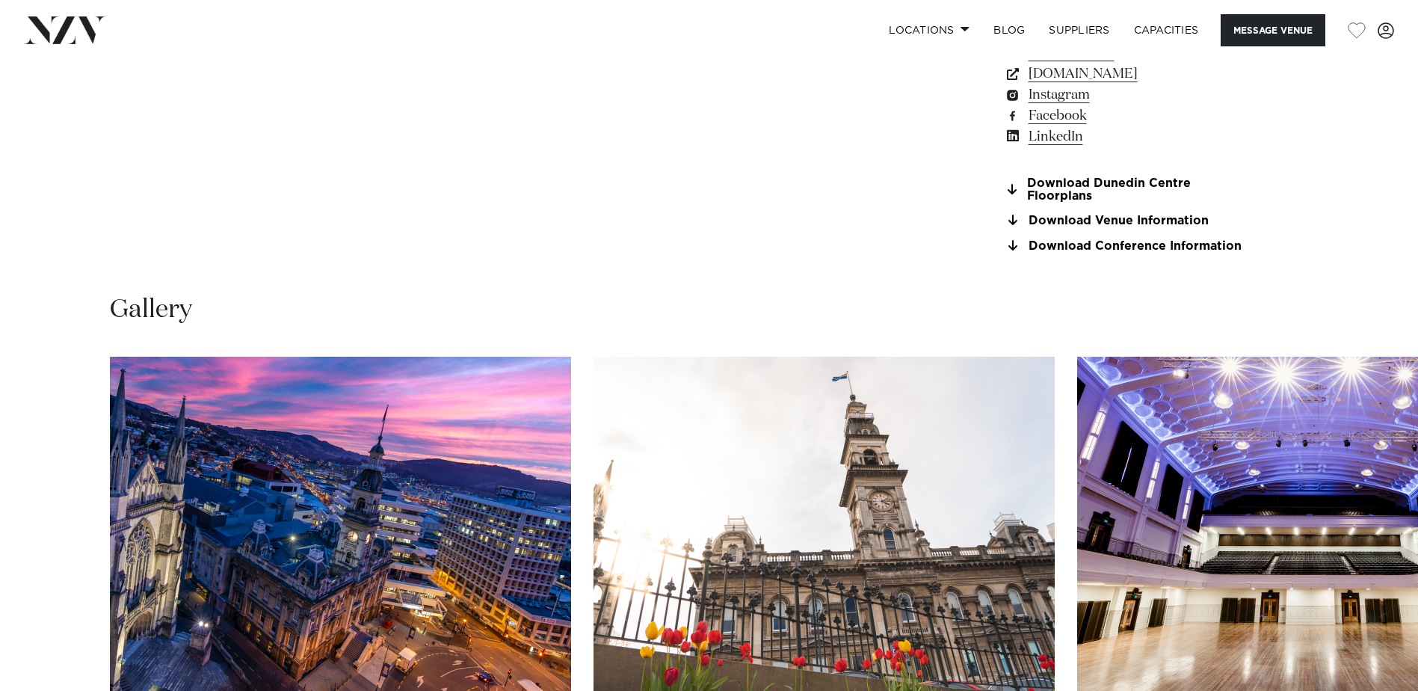
scroll to position [1644, 0]
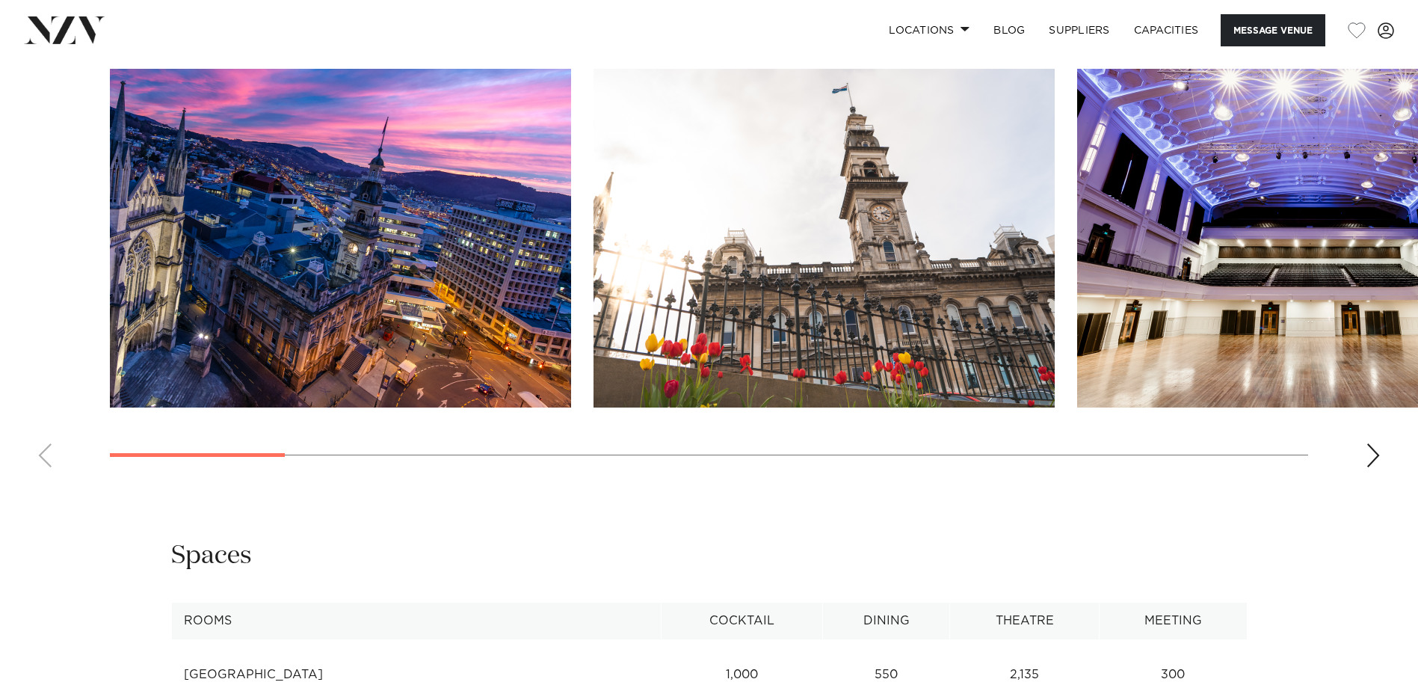
click at [1369, 463] on div "Next slide" at bounding box center [1373, 455] width 15 height 24
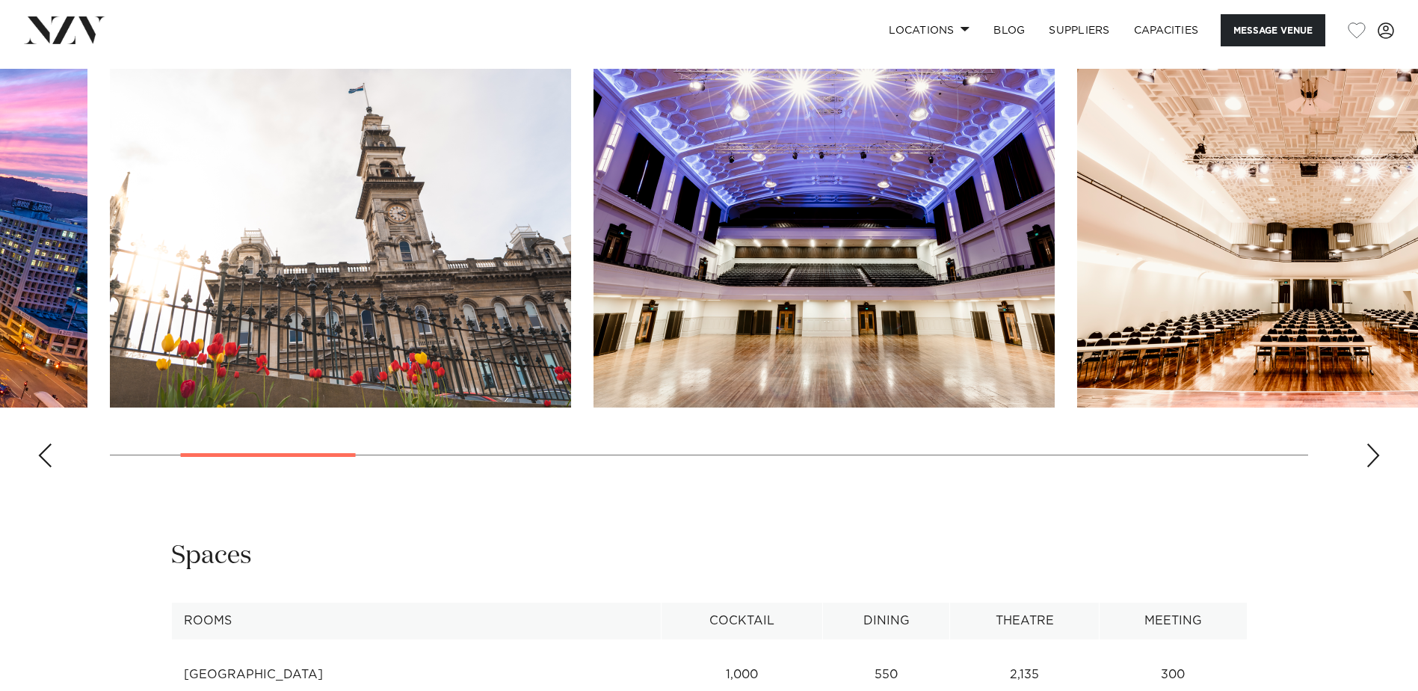
click at [1369, 463] on div "Next slide" at bounding box center [1373, 455] width 15 height 24
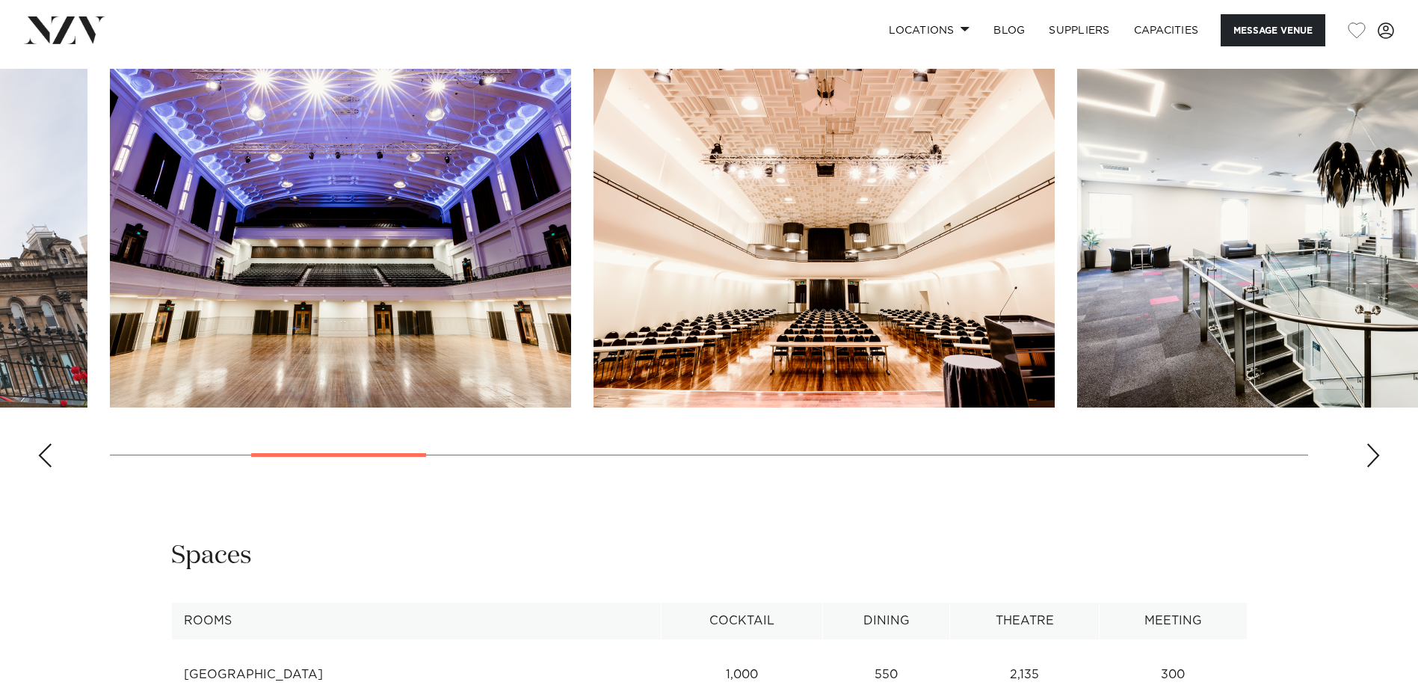
click at [1369, 463] on div "Next slide" at bounding box center [1373, 455] width 15 height 24
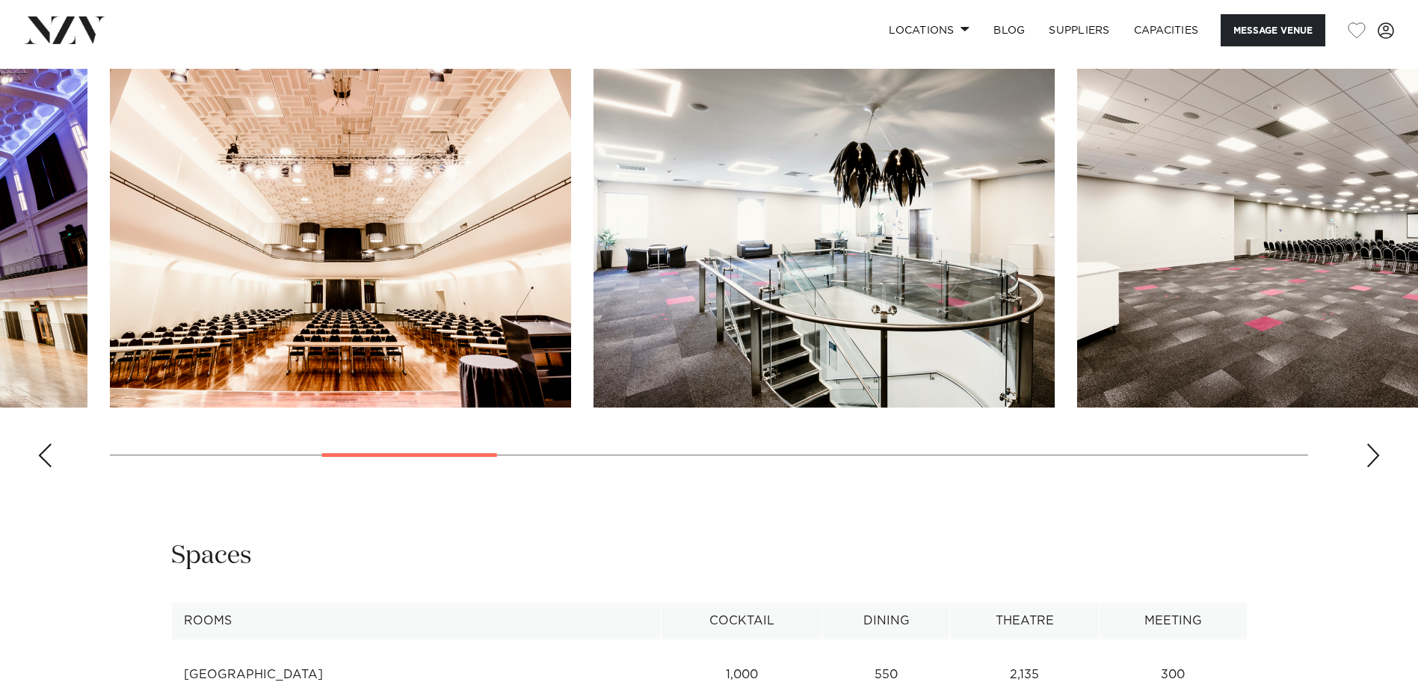
click at [1369, 463] on div "Next slide" at bounding box center [1373, 455] width 15 height 24
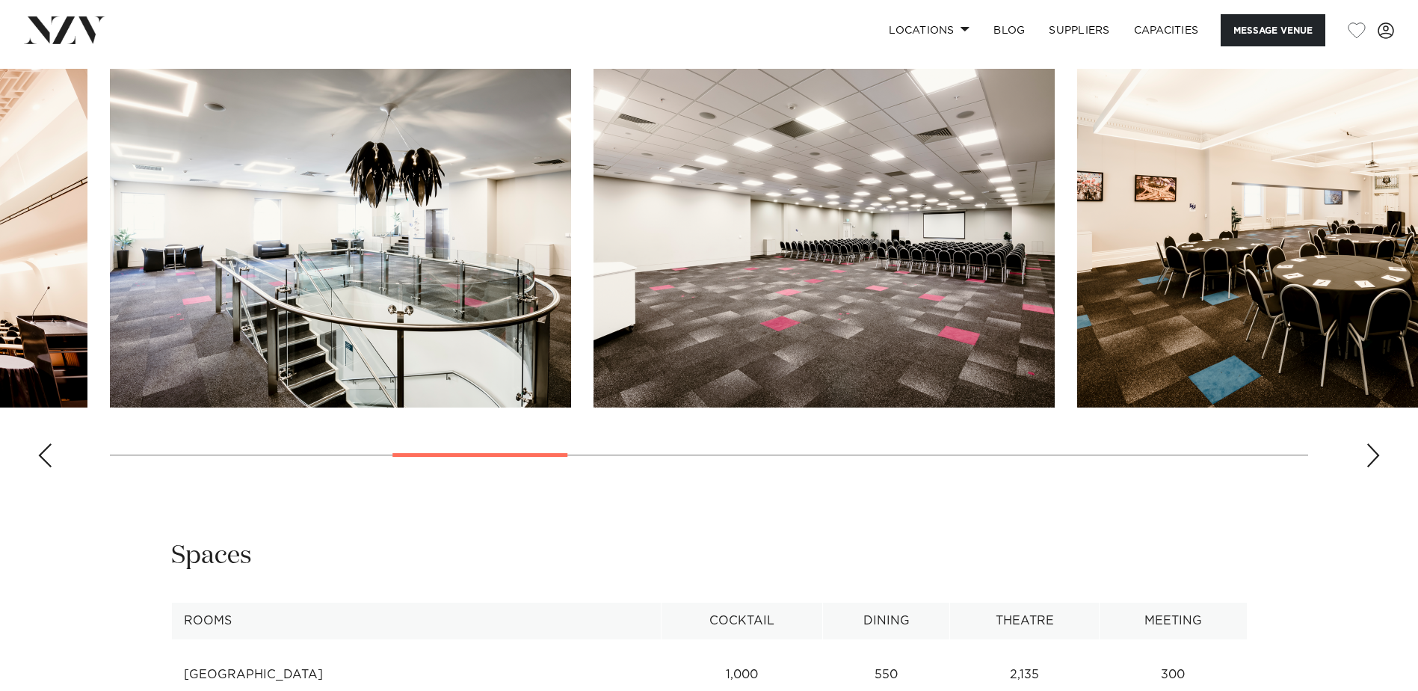
click at [1369, 463] on div "Next slide" at bounding box center [1373, 455] width 15 height 24
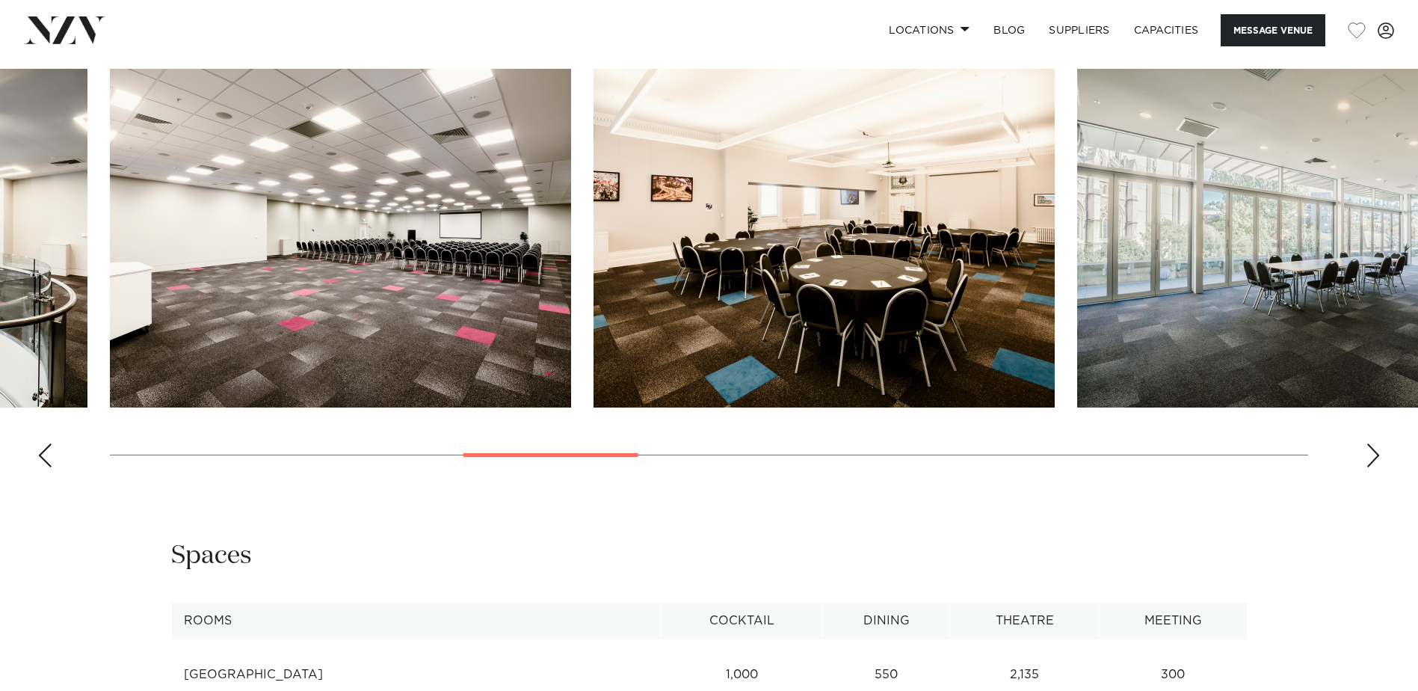
click at [1369, 463] on div "Next slide" at bounding box center [1373, 455] width 15 height 24
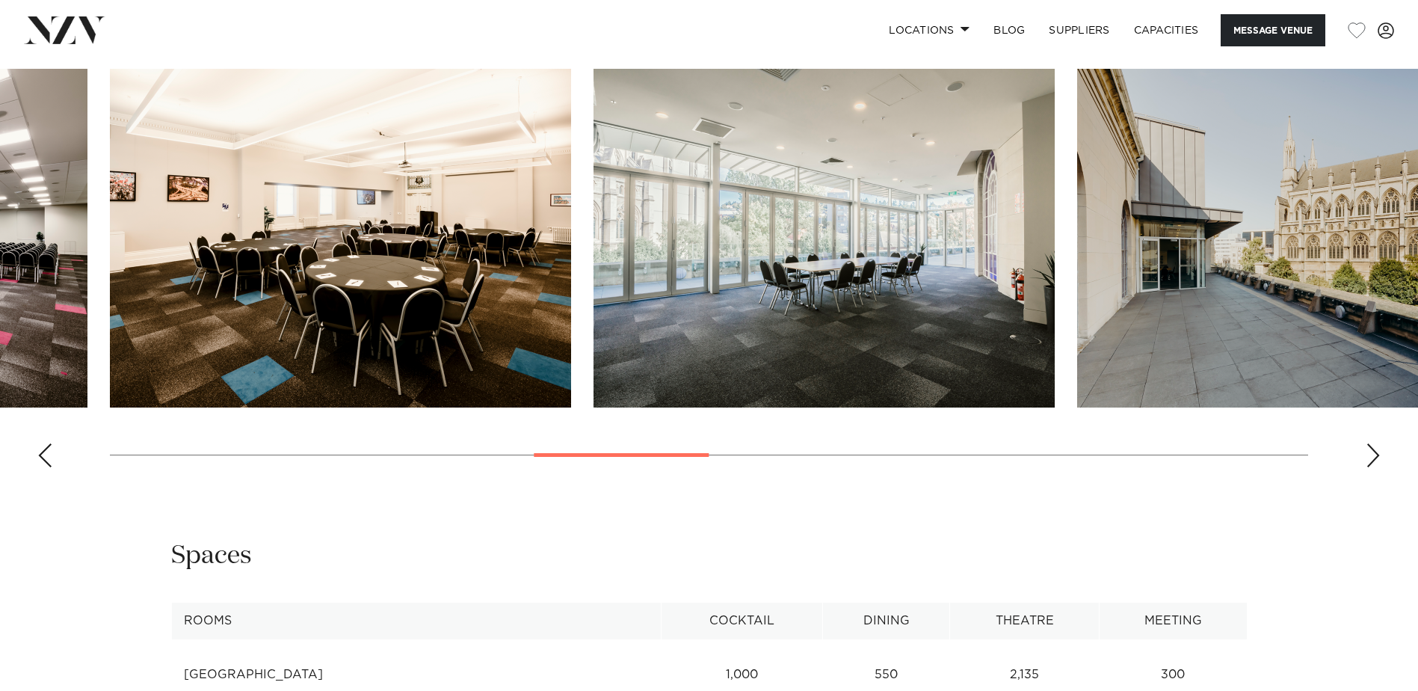
click at [1369, 463] on div "Next slide" at bounding box center [1373, 455] width 15 height 24
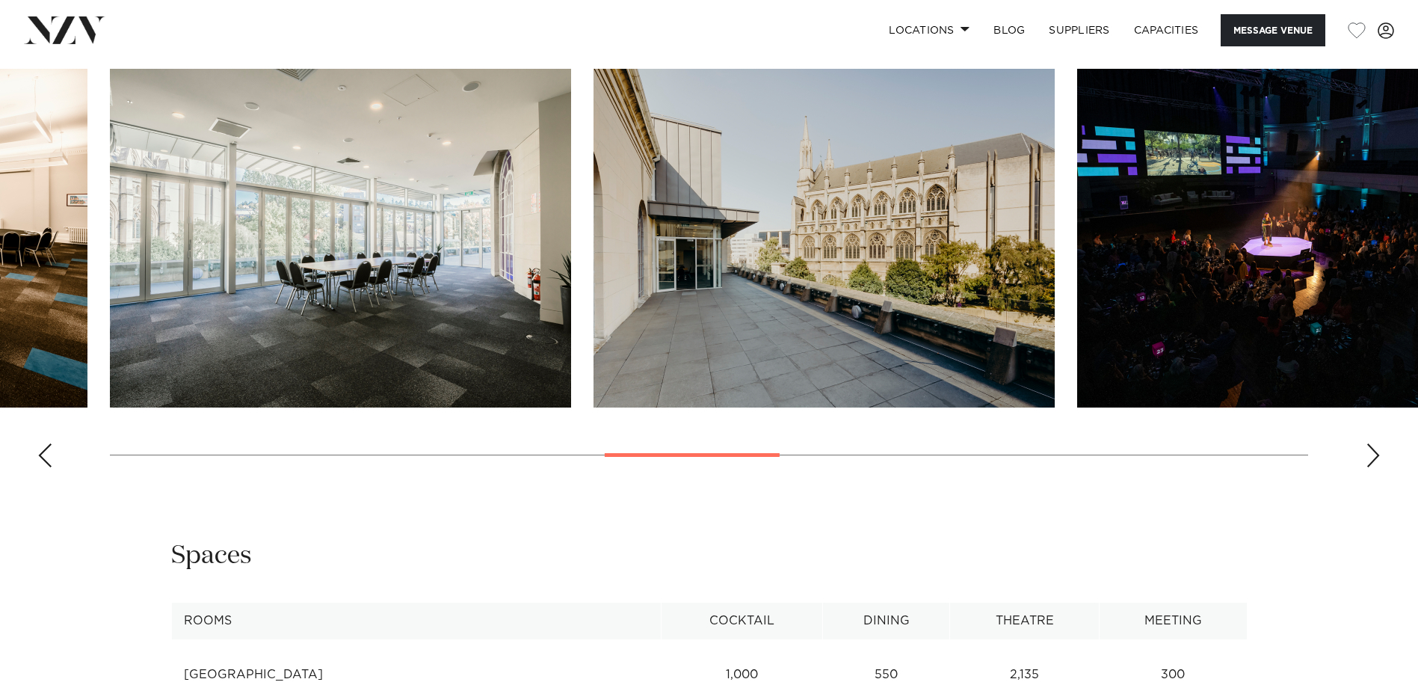
click at [1369, 463] on div "Next slide" at bounding box center [1373, 455] width 15 height 24
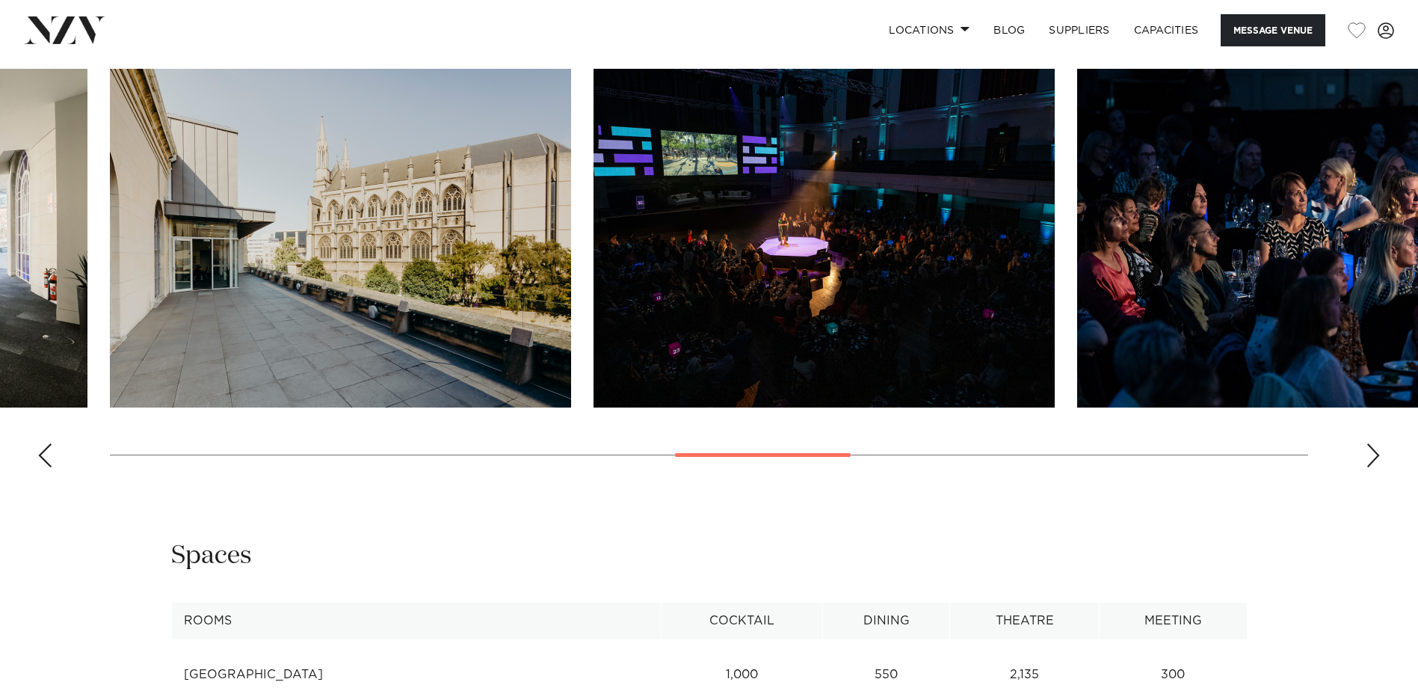
click at [1369, 463] on div "Next slide" at bounding box center [1373, 455] width 15 height 24
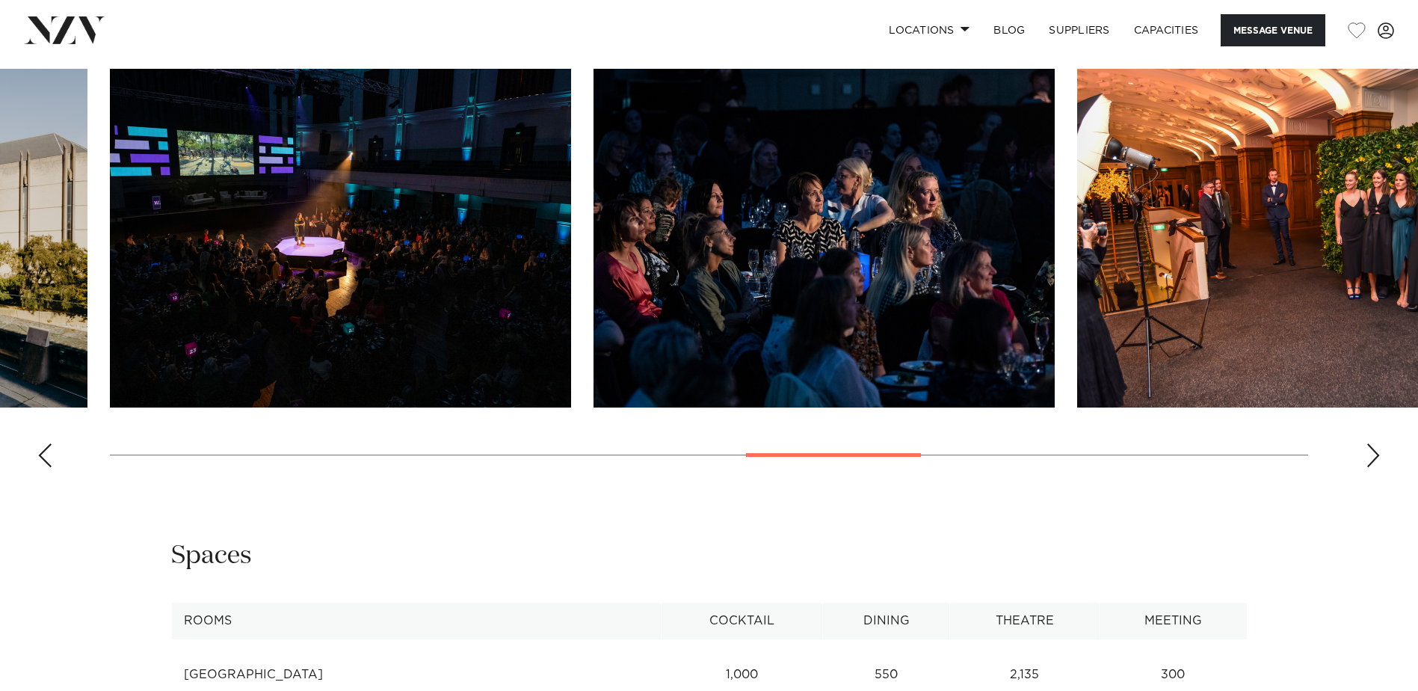
click at [1369, 463] on div "Next slide" at bounding box center [1373, 455] width 15 height 24
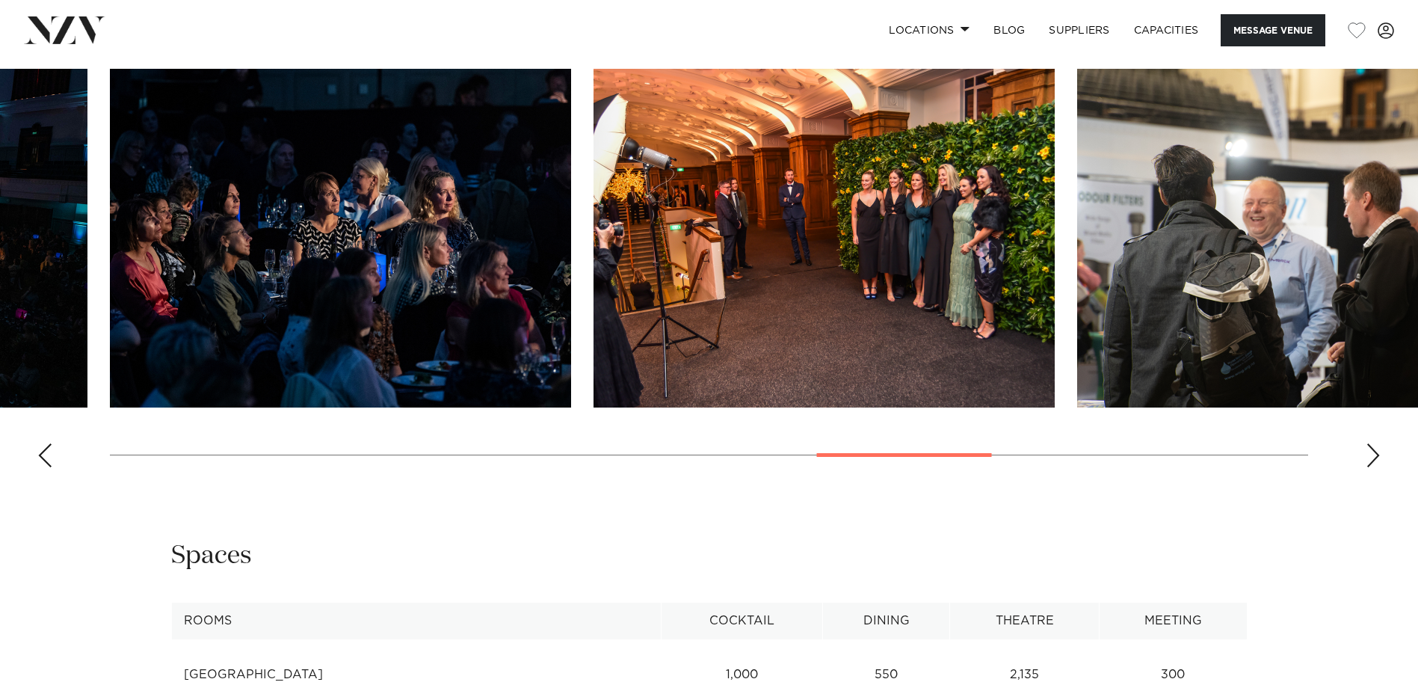
click at [1369, 463] on div "Next slide" at bounding box center [1373, 455] width 15 height 24
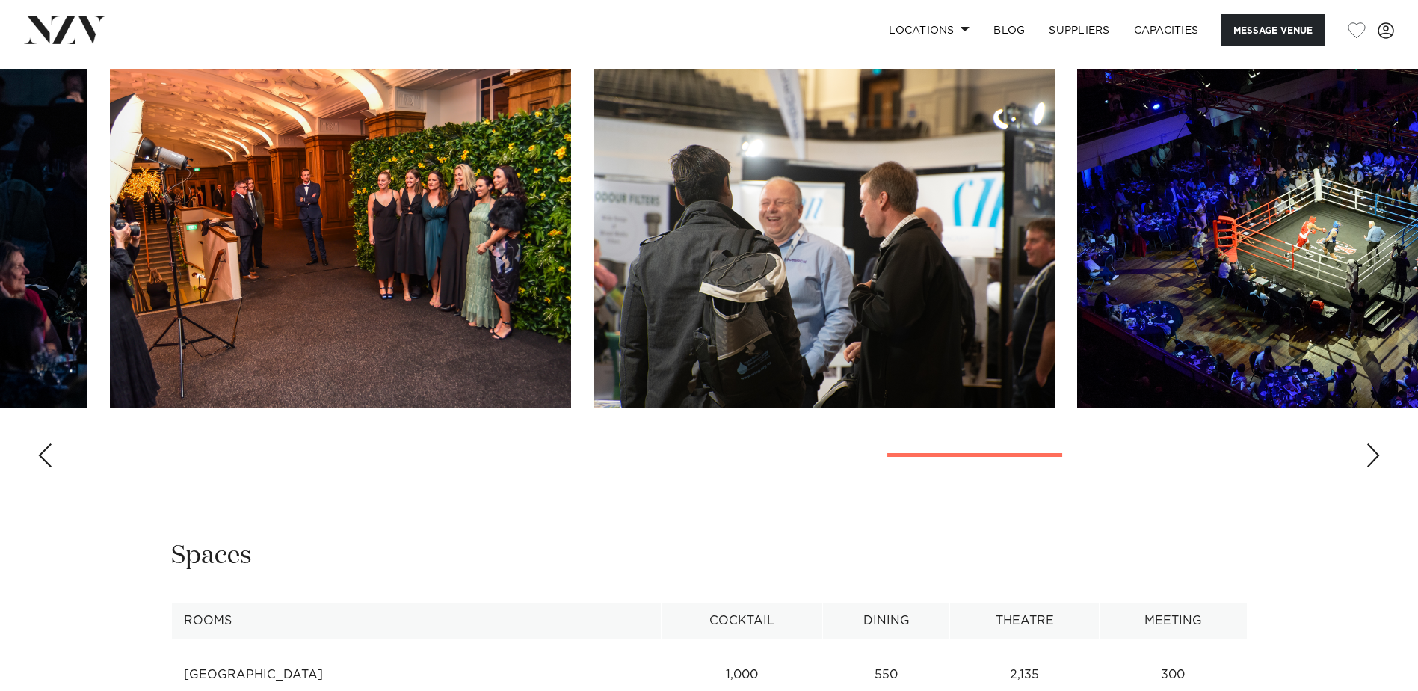
click at [1369, 463] on div "Next slide" at bounding box center [1373, 455] width 15 height 24
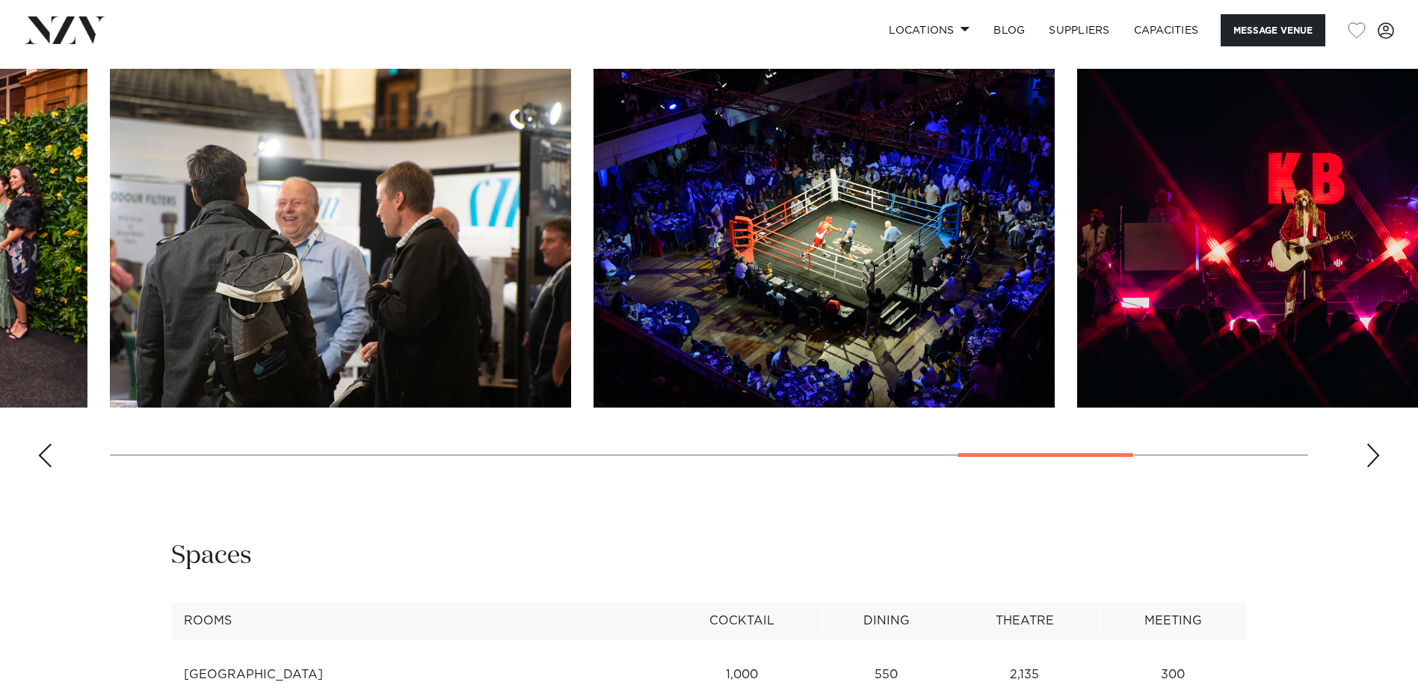
click at [1369, 463] on div "Next slide" at bounding box center [1373, 455] width 15 height 24
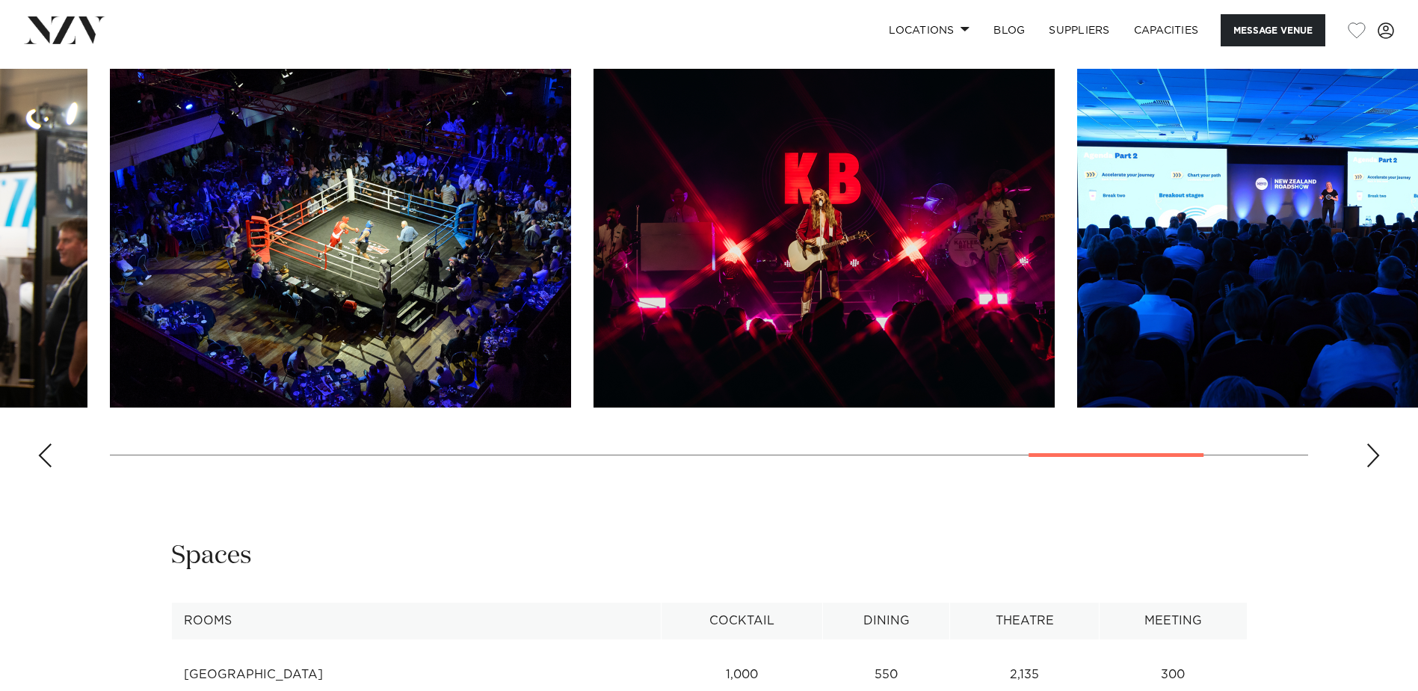
click at [1369, 463] on div "Next slide" at bounding box center [1373, 455] width 15 height 24
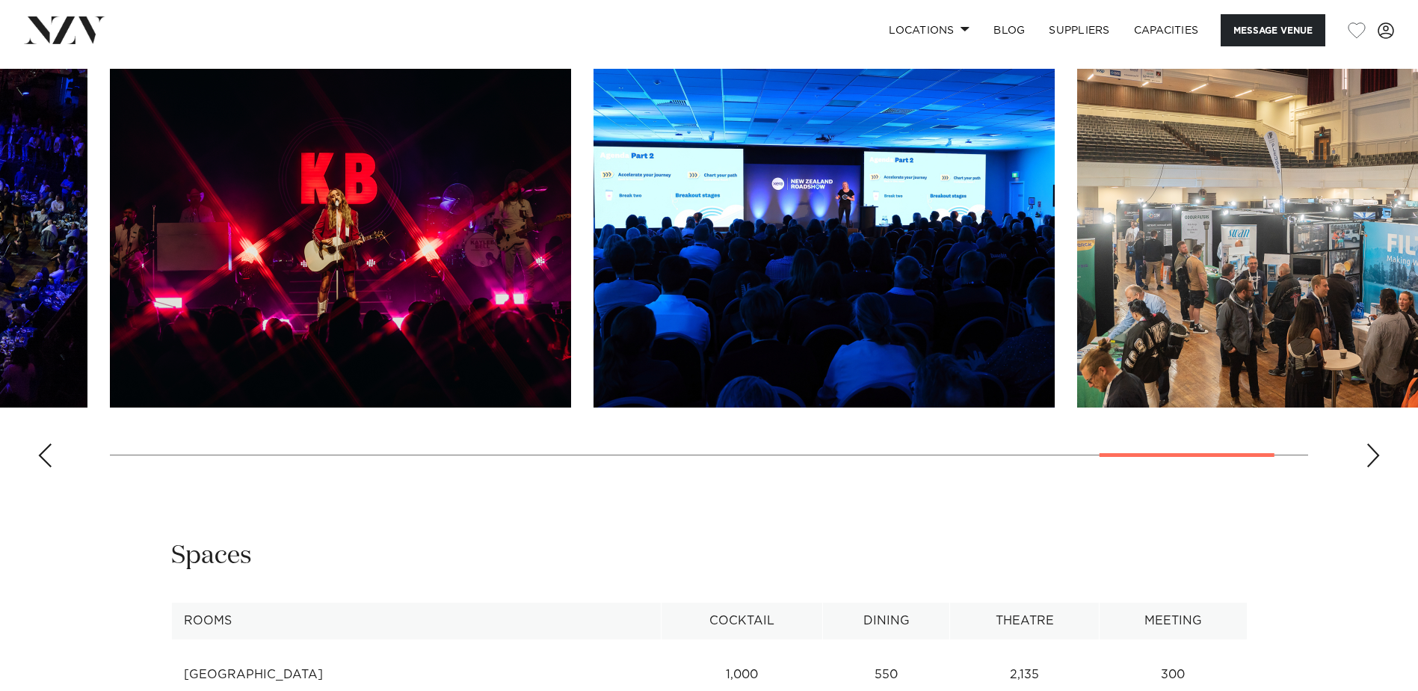
click at [1369, 463] on div "Next slide" at bounding box center [1373, 455] width 15 height 24
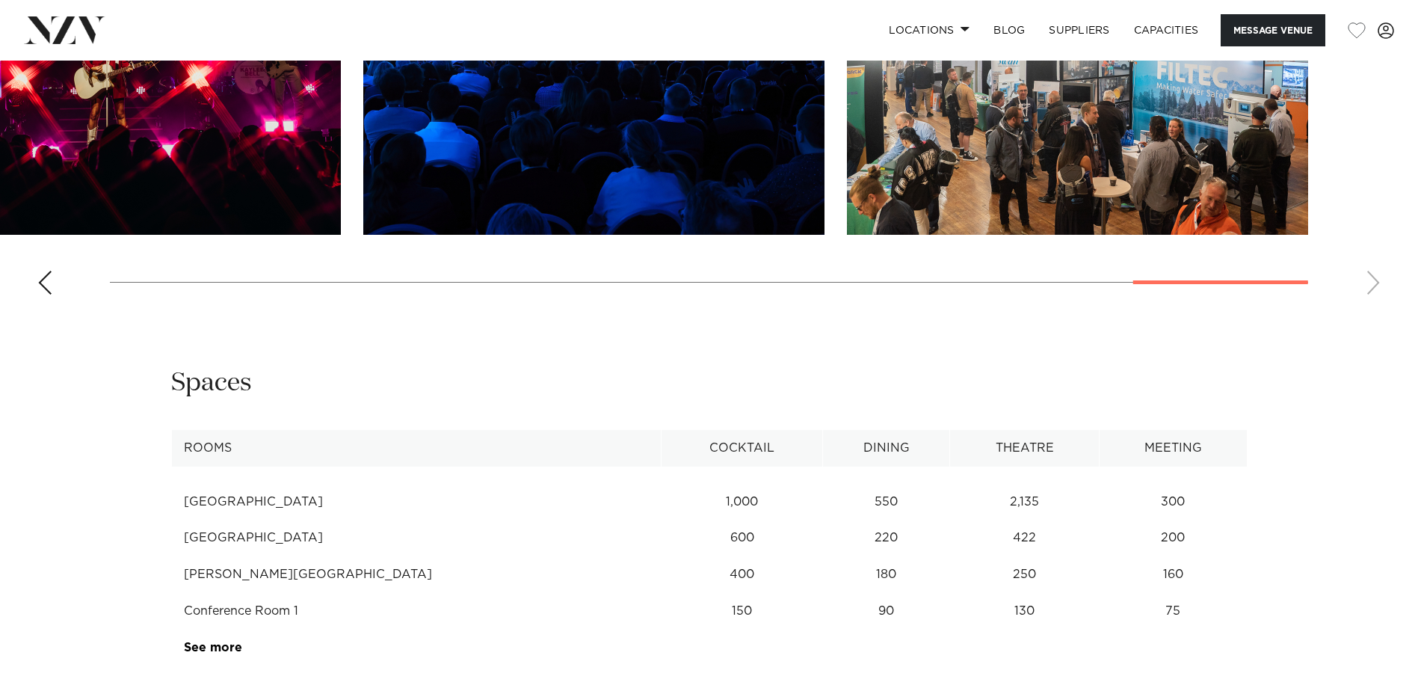
scroll to position [1869, 0]
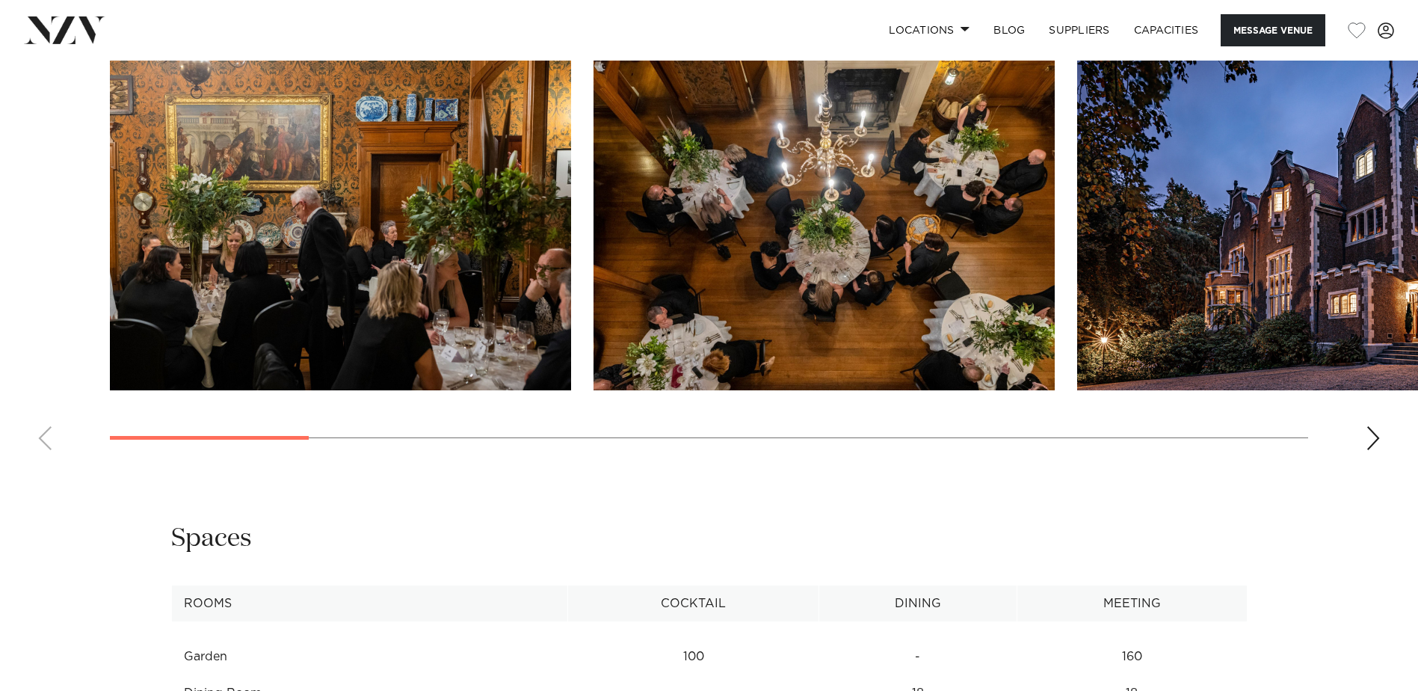
scroll to position [1420, 0]
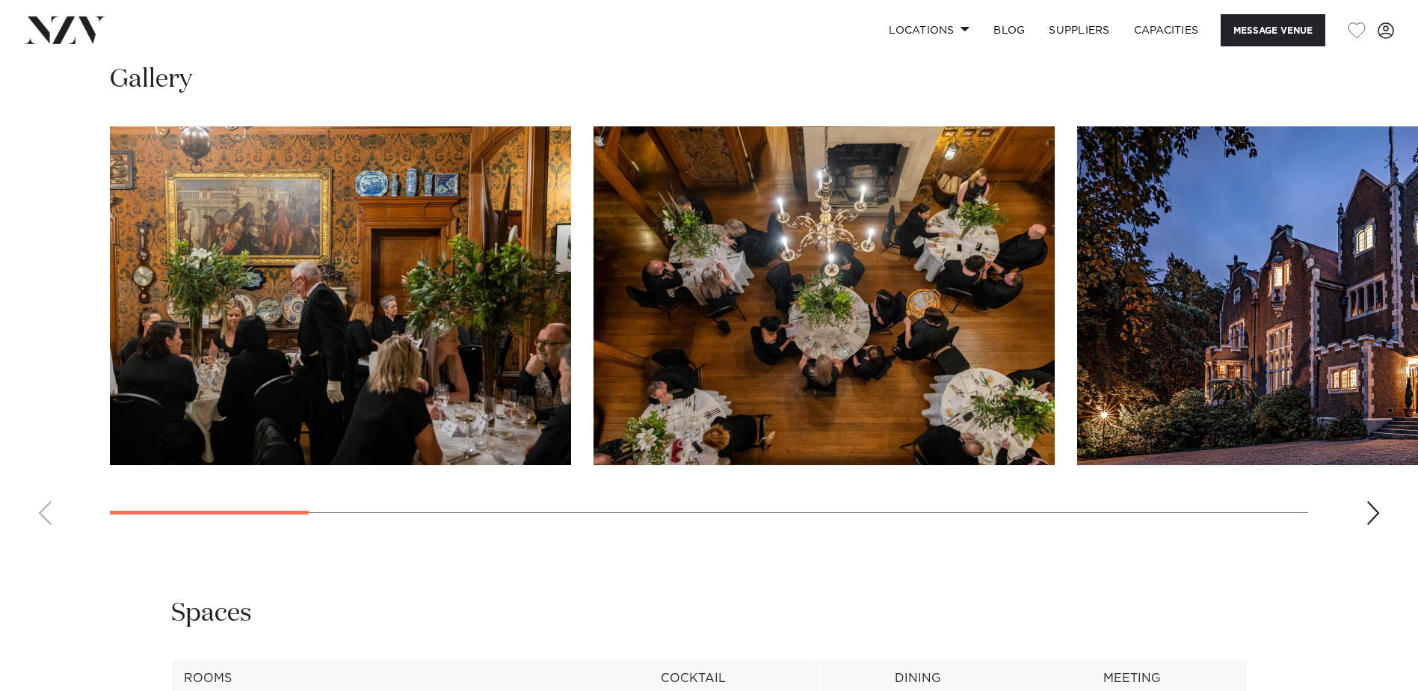
click at [1374, 510] on div "Next slide" at bounding box center [1373, 513] width 15 height 24
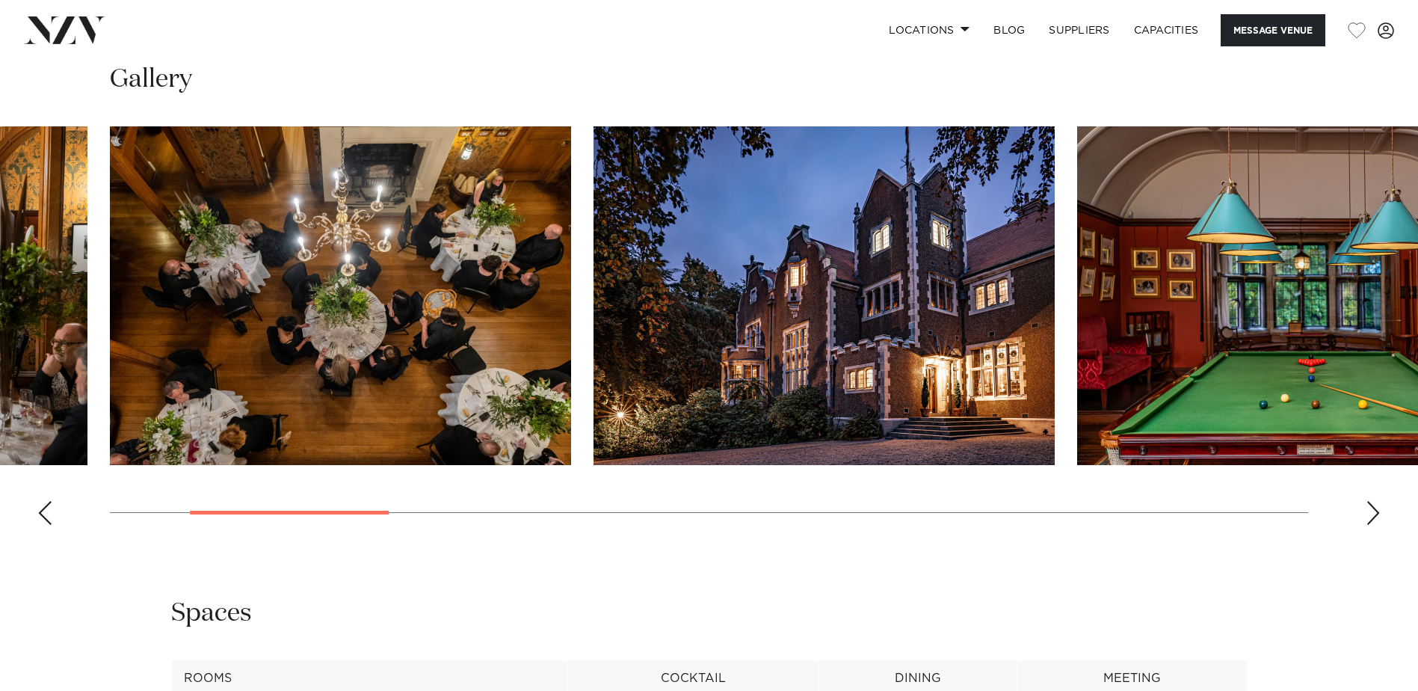
click at [1374, 510] on div "Next slide" at bounding box center [1373, 513] width 15 height 24
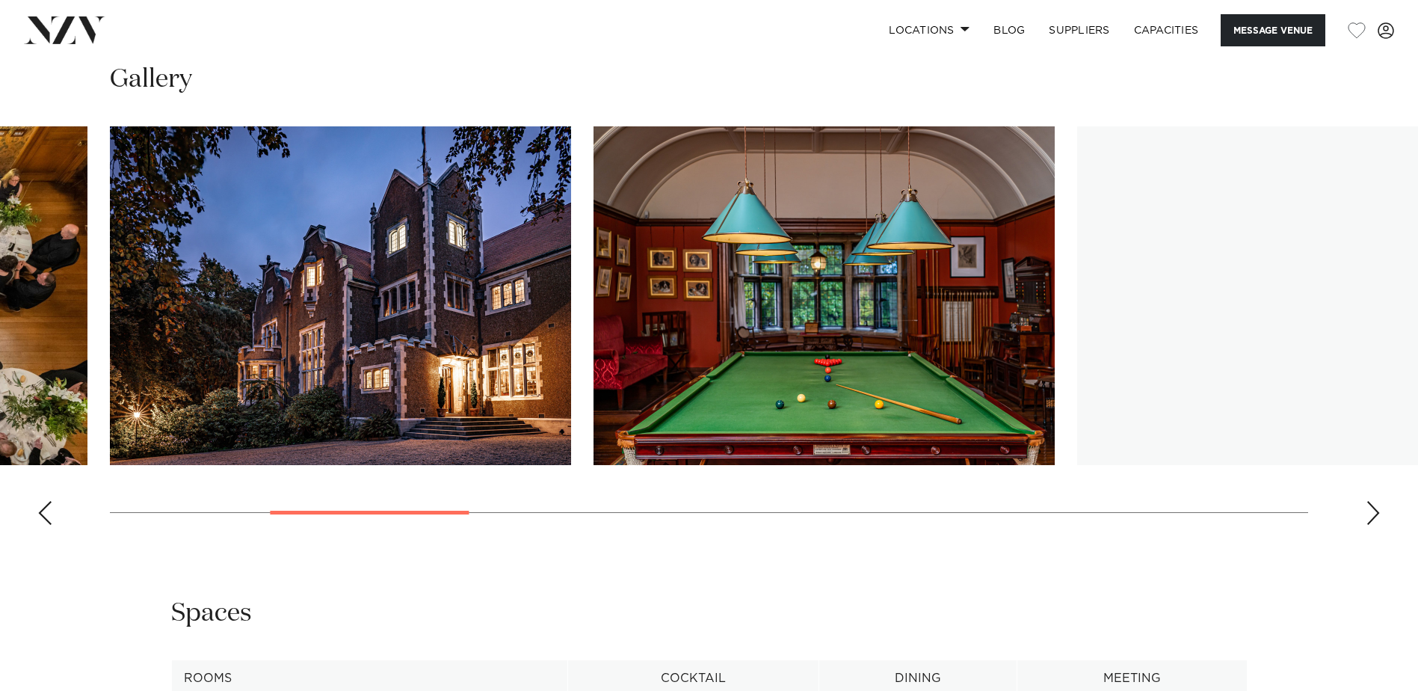
click at [1374, 510] on div "Next slide" at bounding box center [1373, 513] width 15 height 24
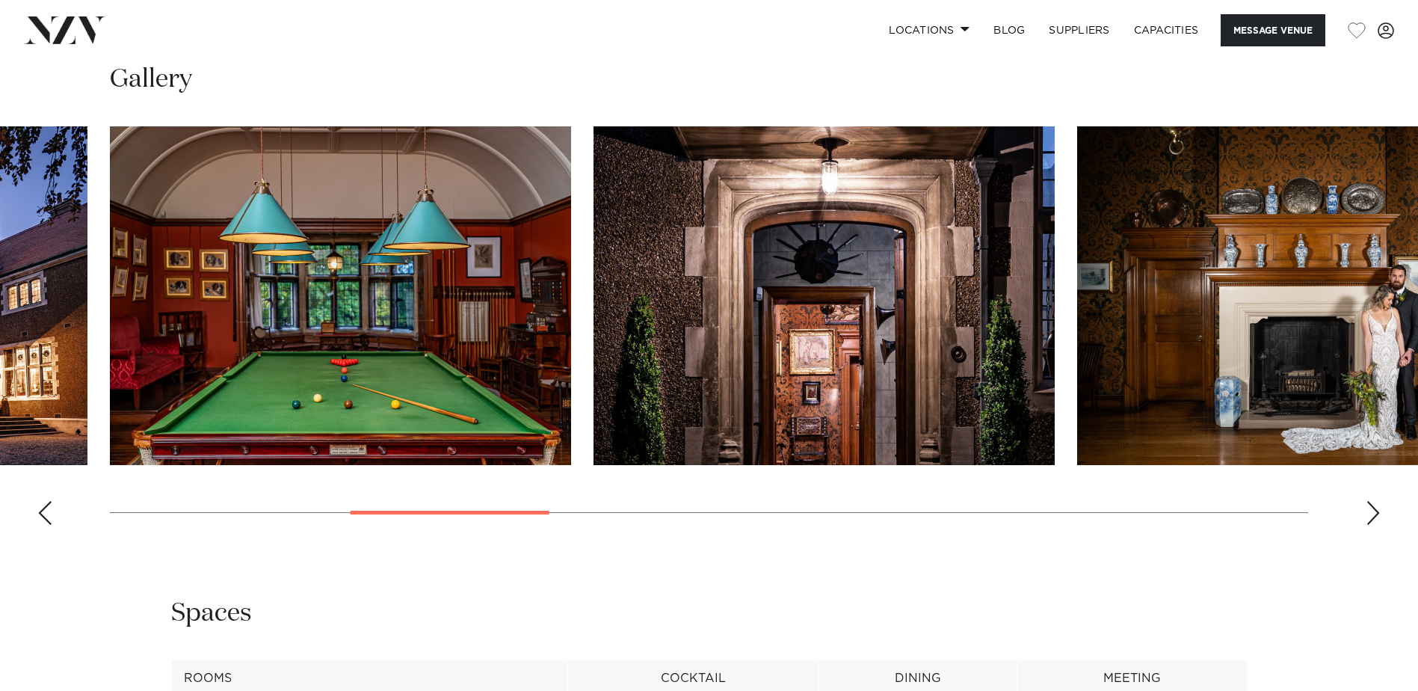
click at [1374, 510] on div "Next slide" at bounding box center [1373, 513] width 15 height 24
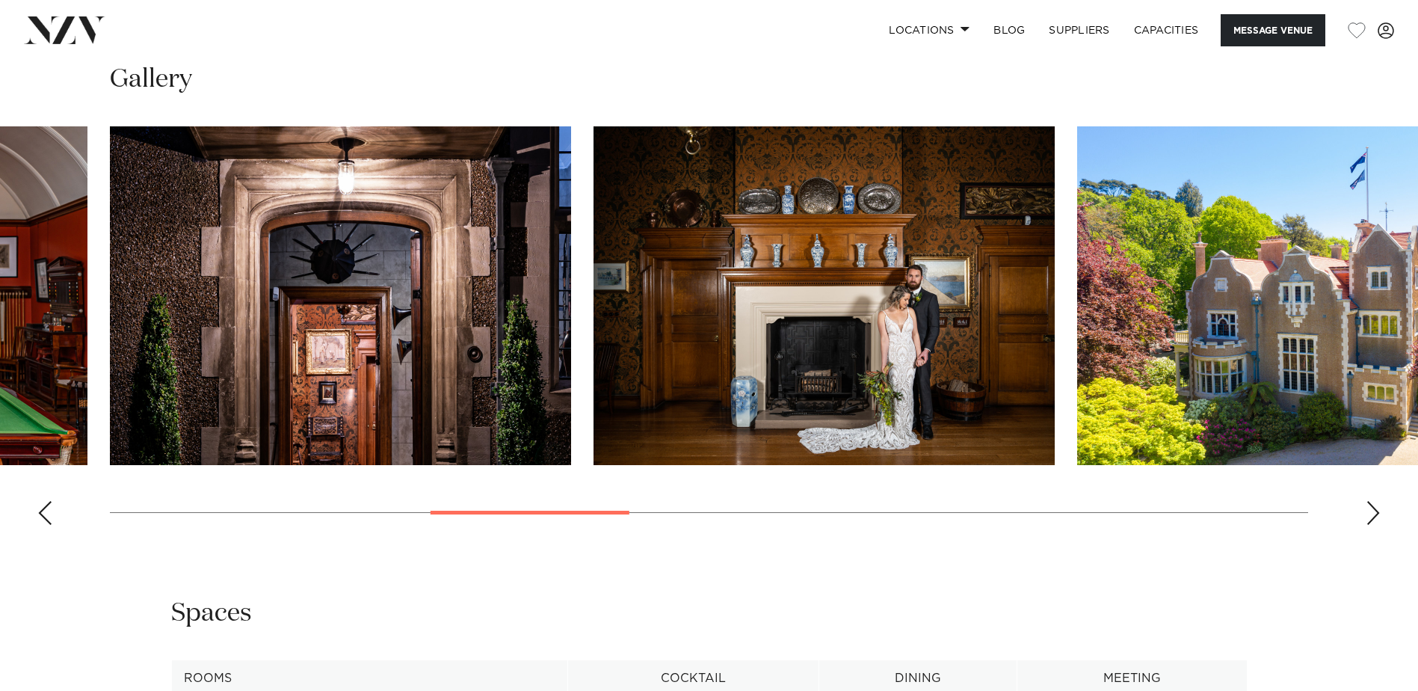
click at [1374, 510] on div "Next slide" at bounding box center [1373, 513] width 15 height 24
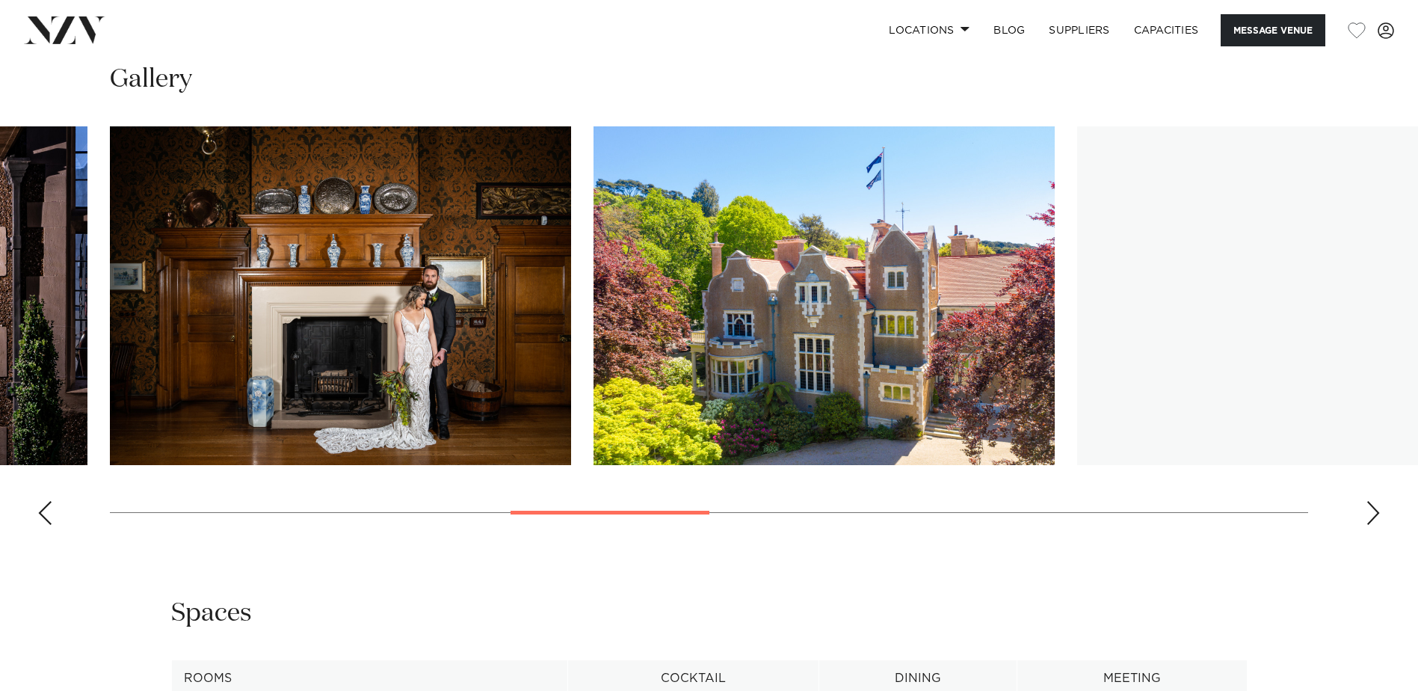
click at [1374, 510] on div "Next slide" at bounding box center [1373, 513] width 15 height 24
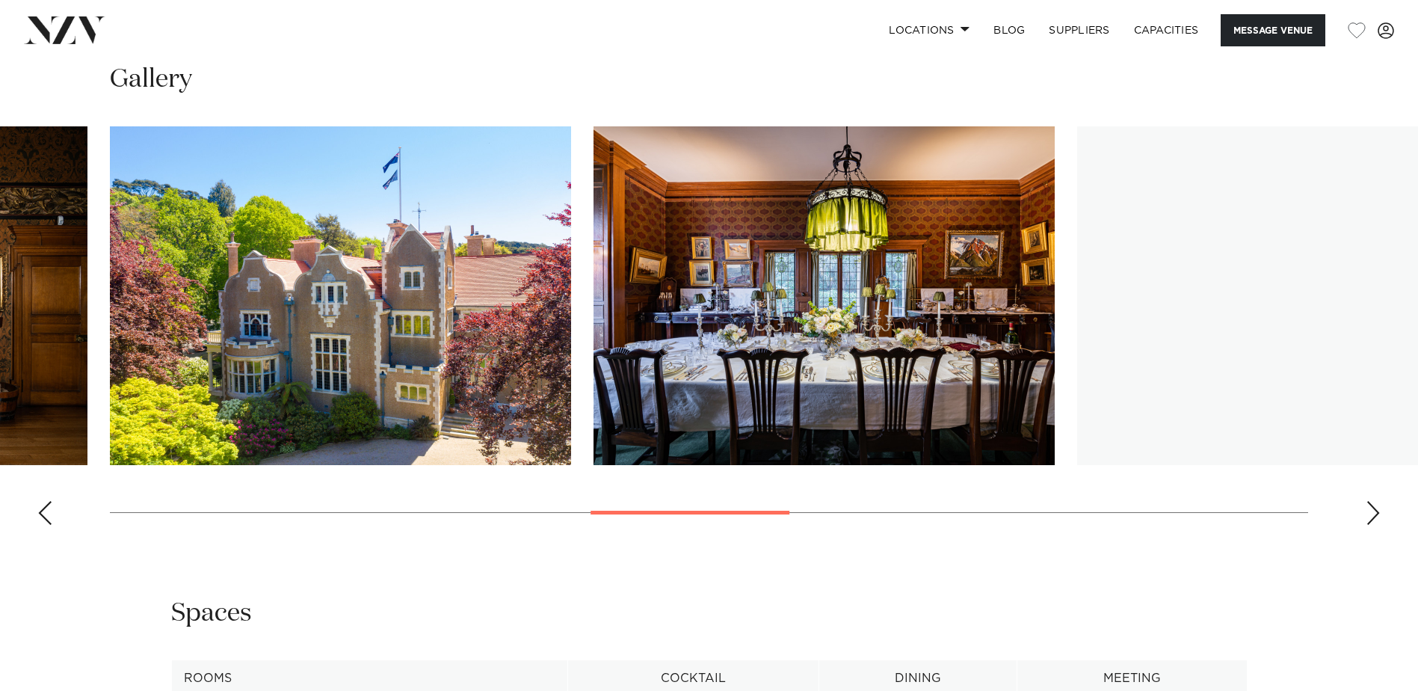
click at [1374, 510] on div "Next slide" at bounding box center [1373, 513] width 15 height 24
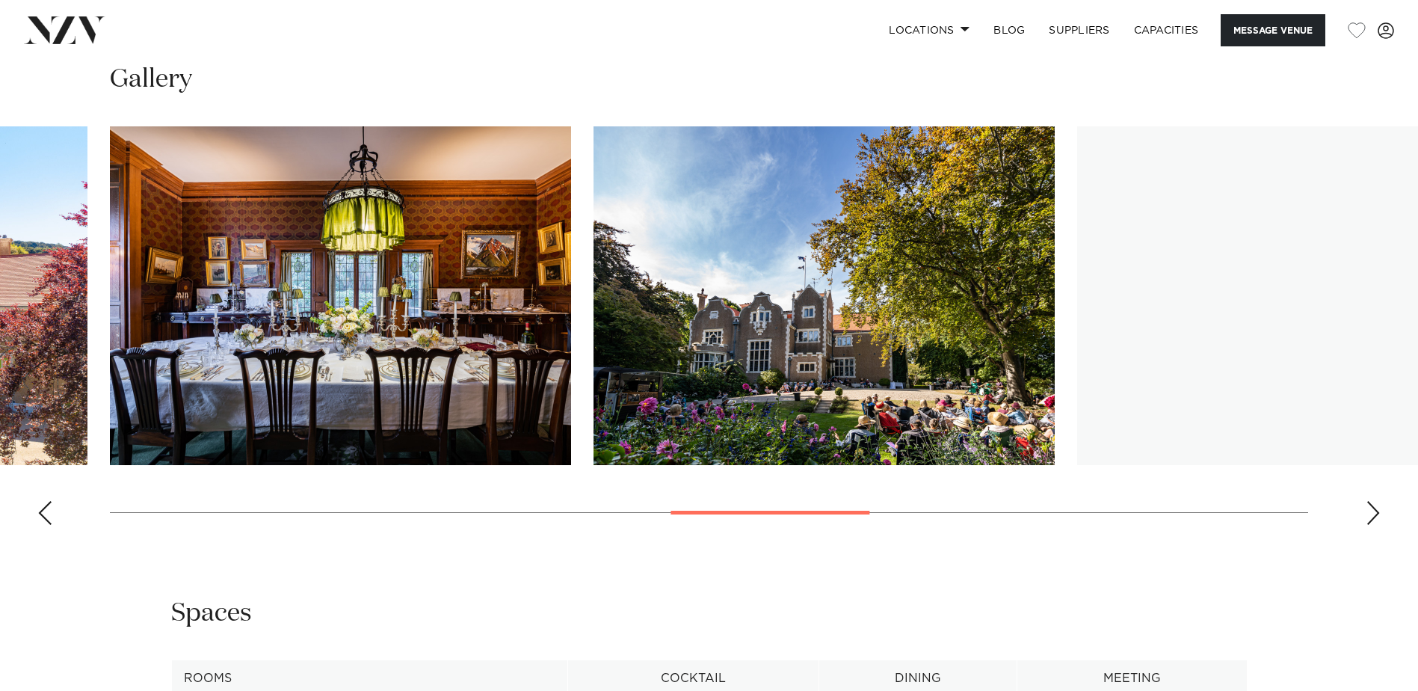
click at [1374, 510] on div "Next slide" at bounding box center [1373, 513] width 15 height 24
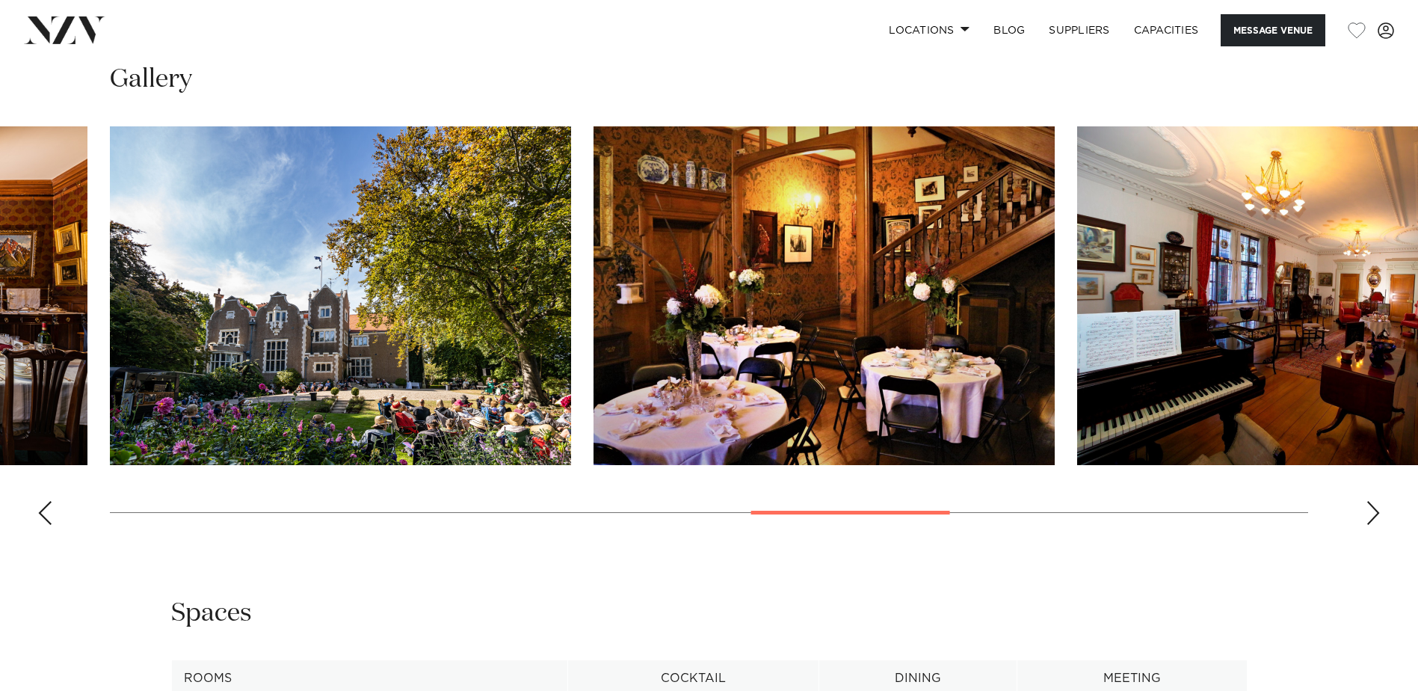
click at [1374, 510] on div "Next slide" at bounding box center [1373, 513] width 15 height 24
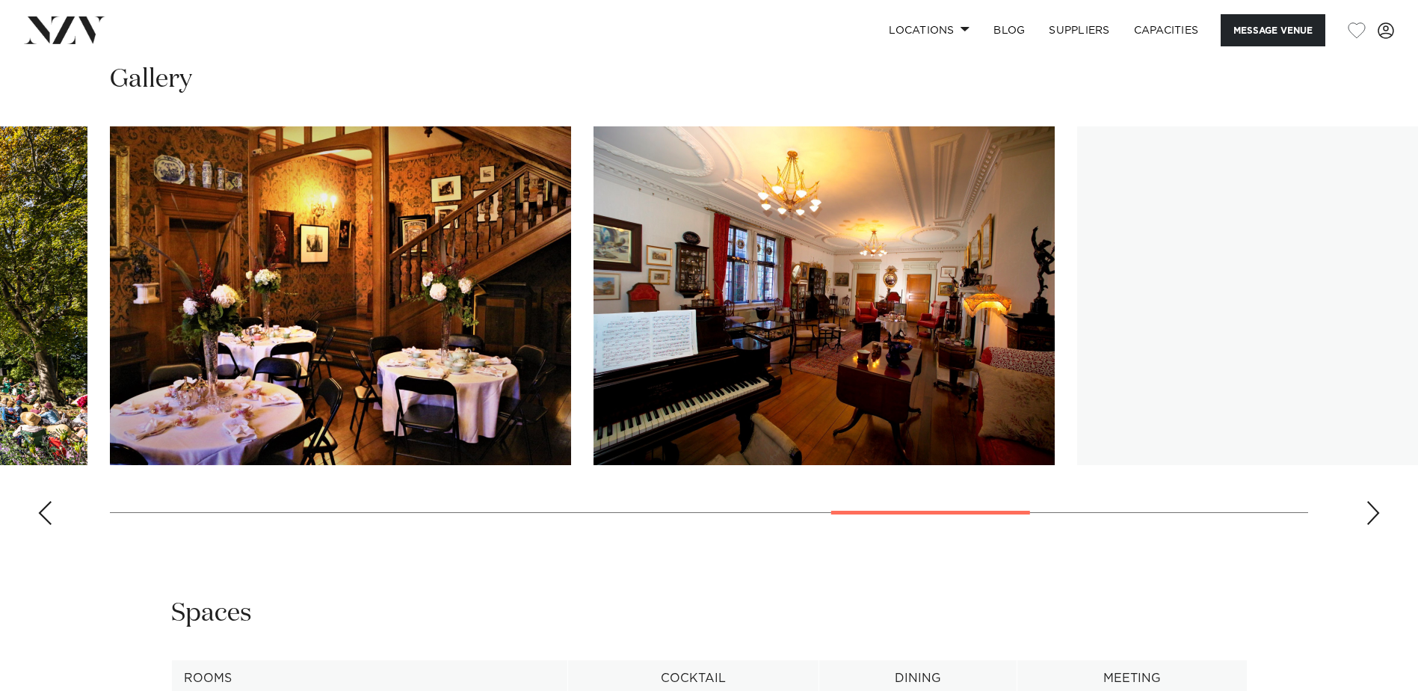
click at [1374, 510] on div "Next slide" at bounding box center [1373, 513] width 15 height 24
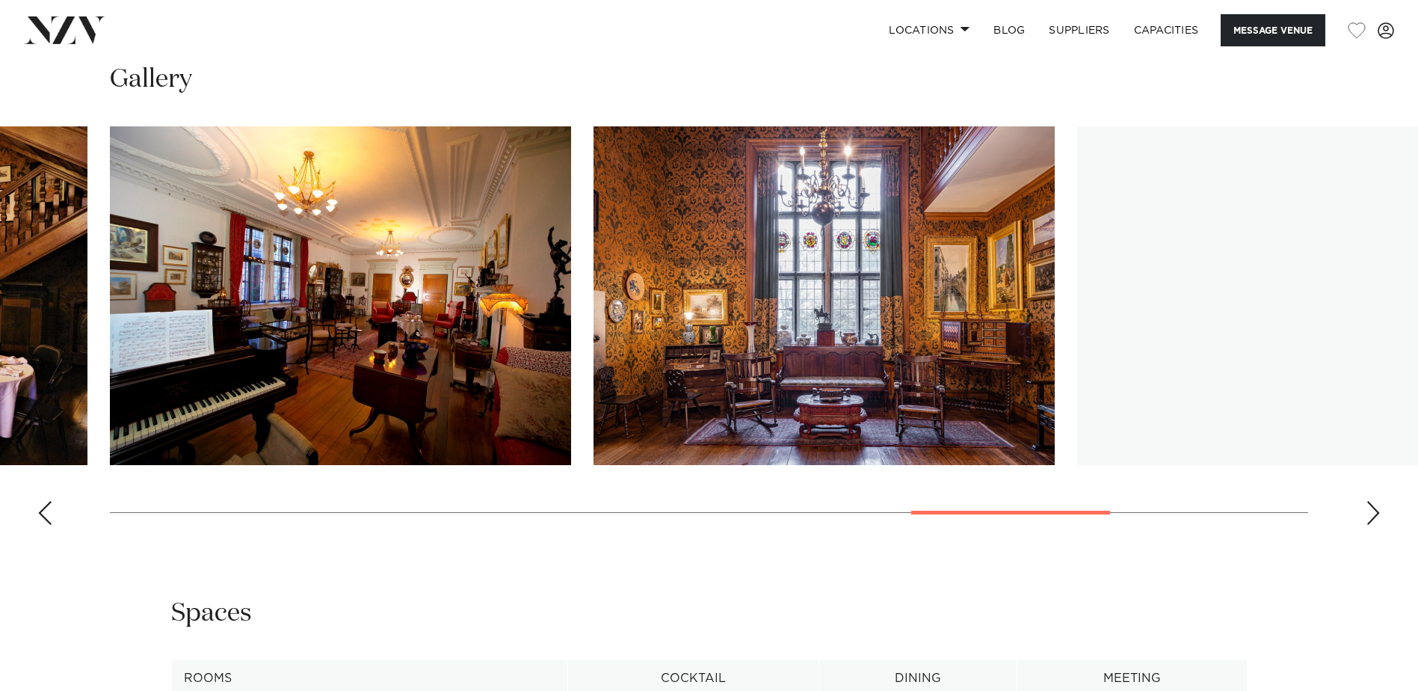
click at [1374, 510] on div "Next slide" at bounding box center [1373, 513] width 15 height 24
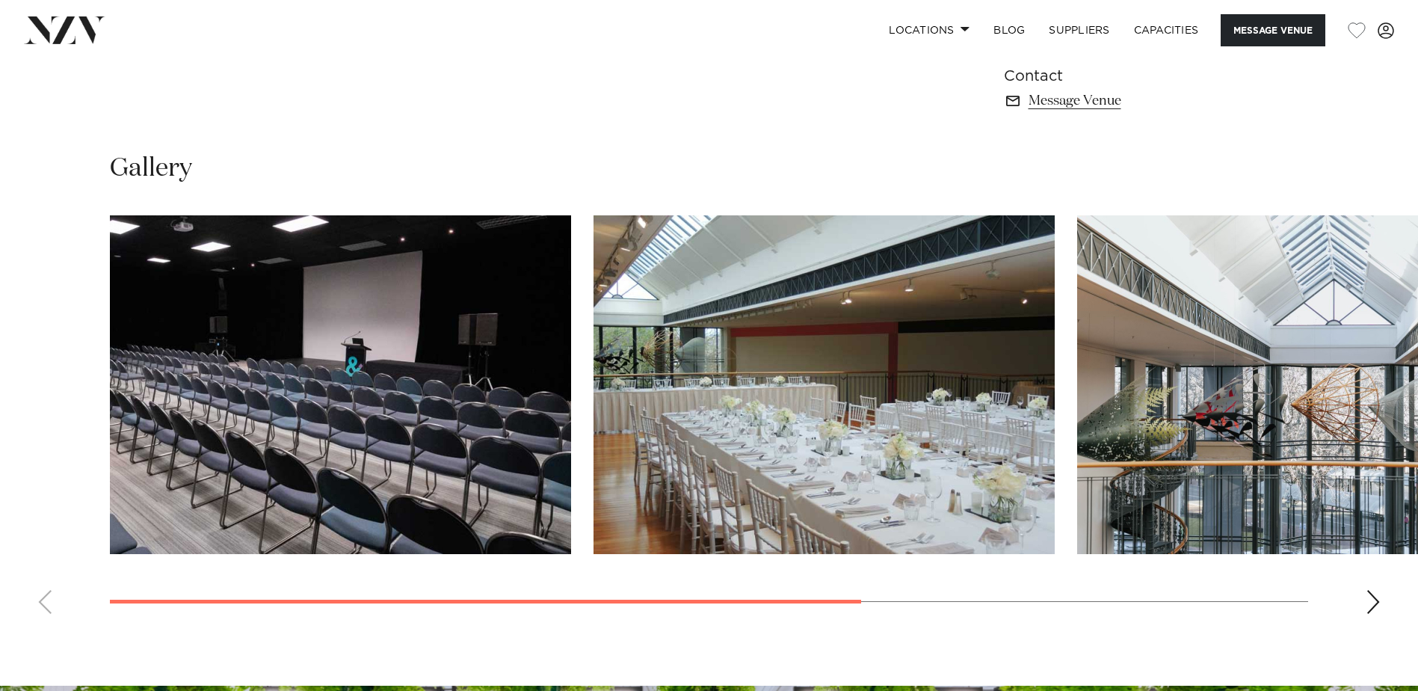
scroll to position [1121, 0]
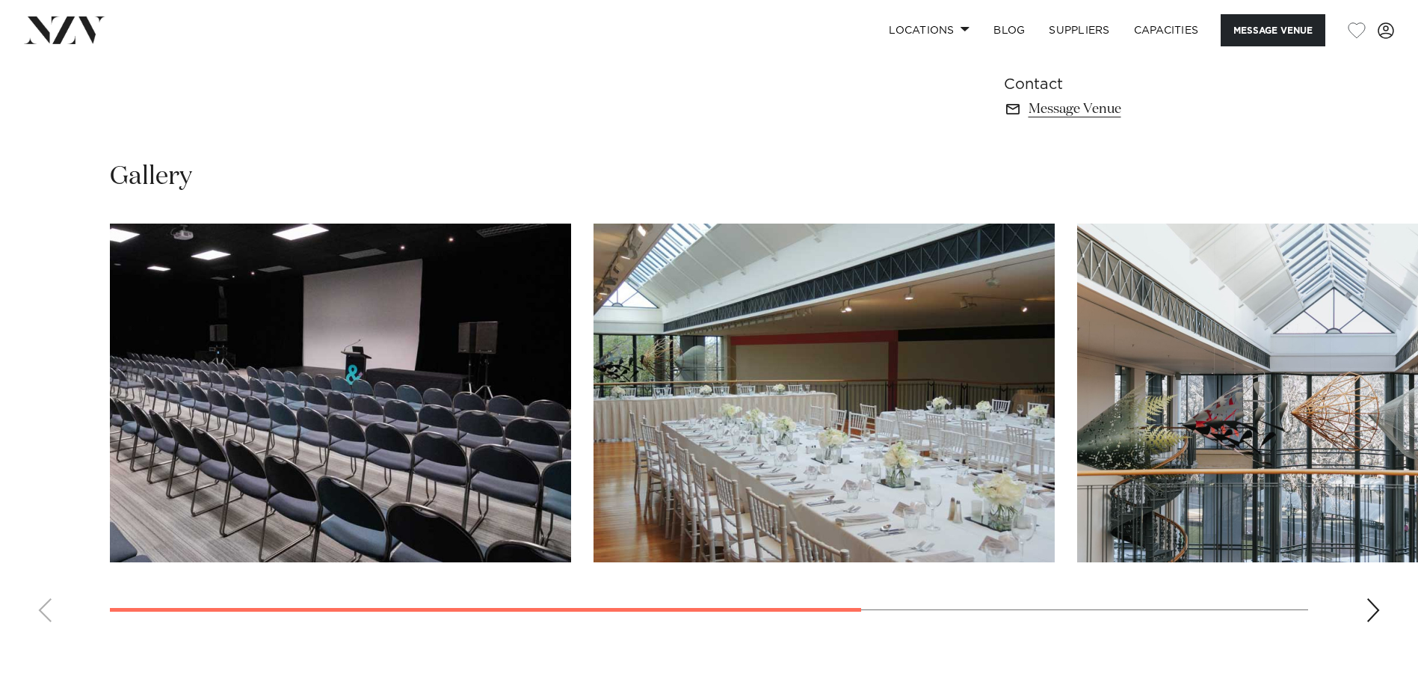
click at [1373, 617] on div "Next slide" at bounding box center [1373, 610] width 15 height 24
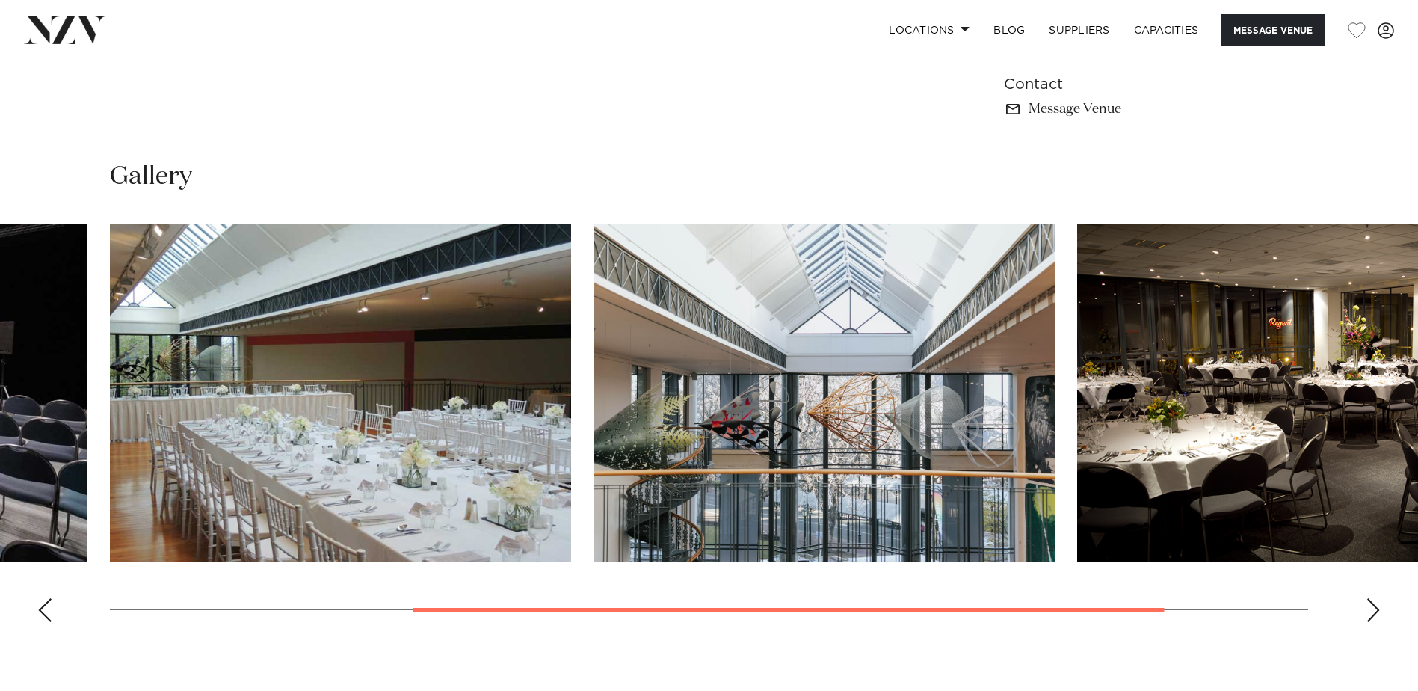
click at [1373, 610] on div "Next slide" at bounding box center [1373, 610] width 15 height 24
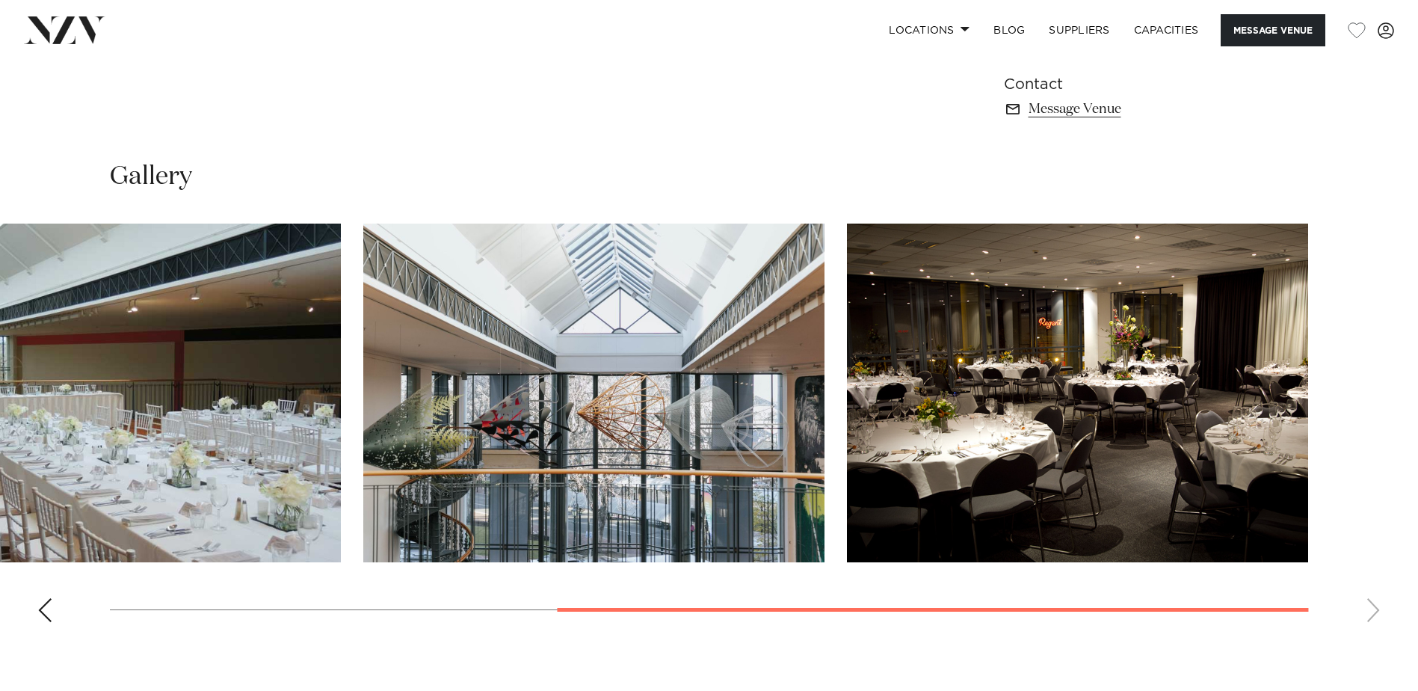
click at [1373, 610] on swiper-container at bounding box center [709, 428] width 1418 height 410
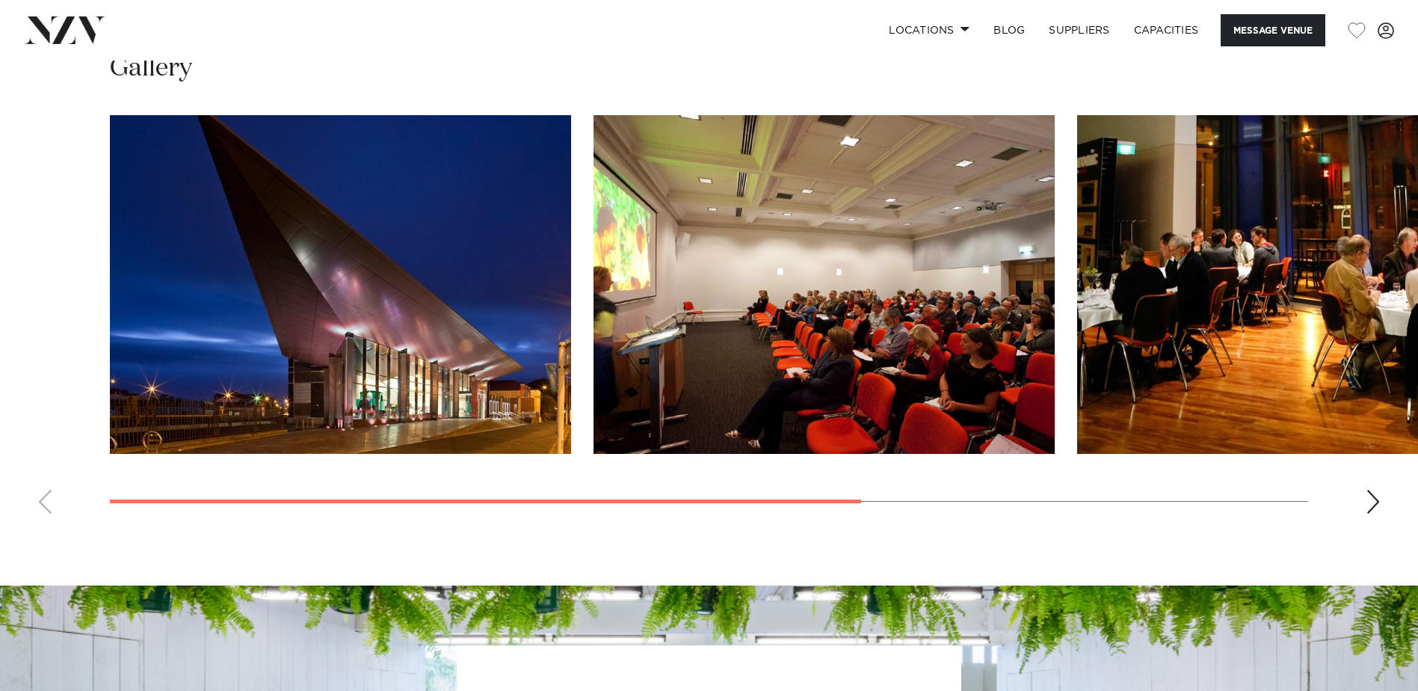
scroll to position [1196, 0]
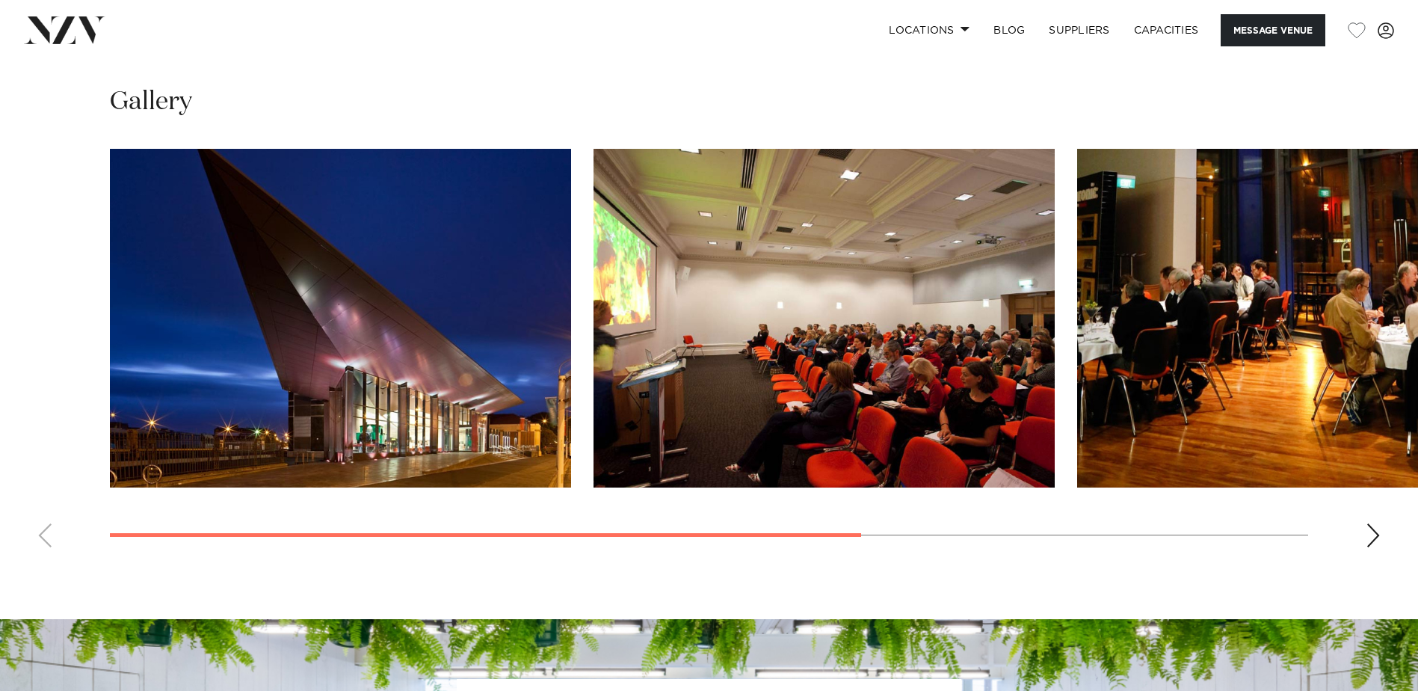
click at [1370, 538] on div "Next slide" at bounding box center [1373, 535] width 15 height 24
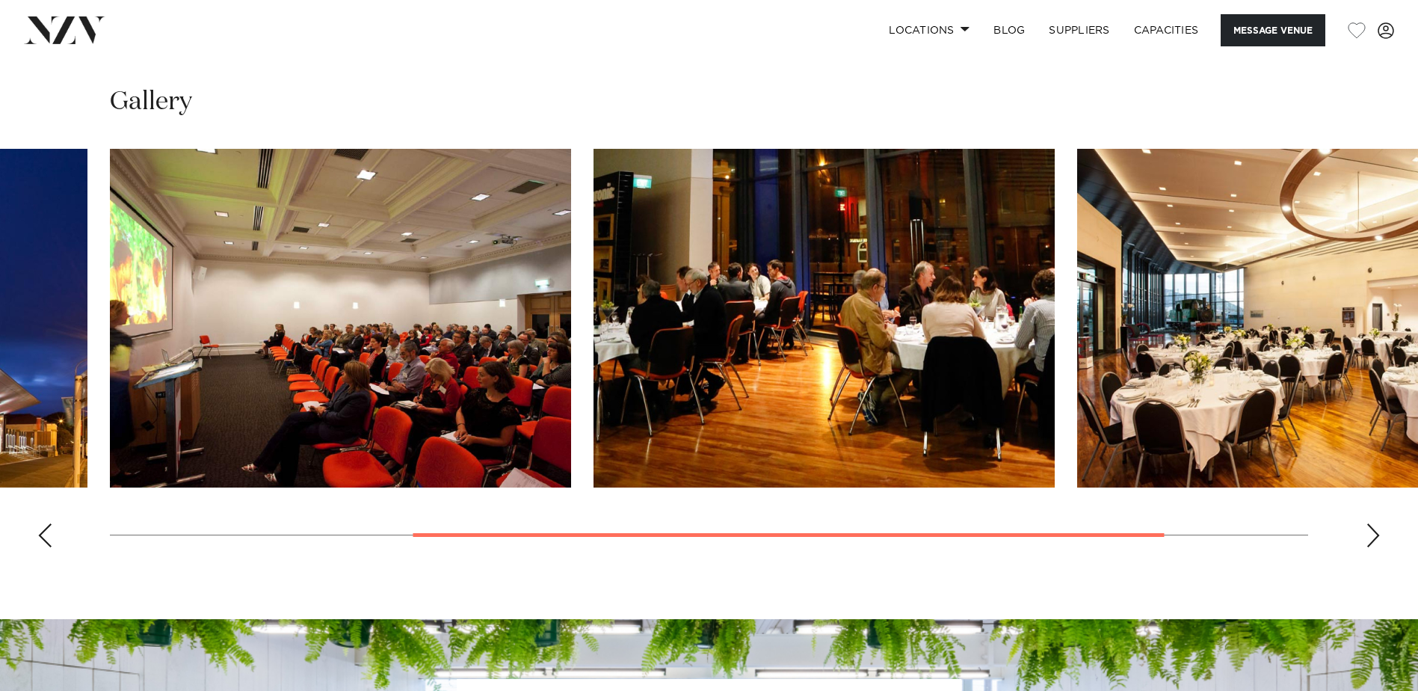
click at [1370, 538] on div "Next slide" at bounding box center [1373, 535] width 15 height 24
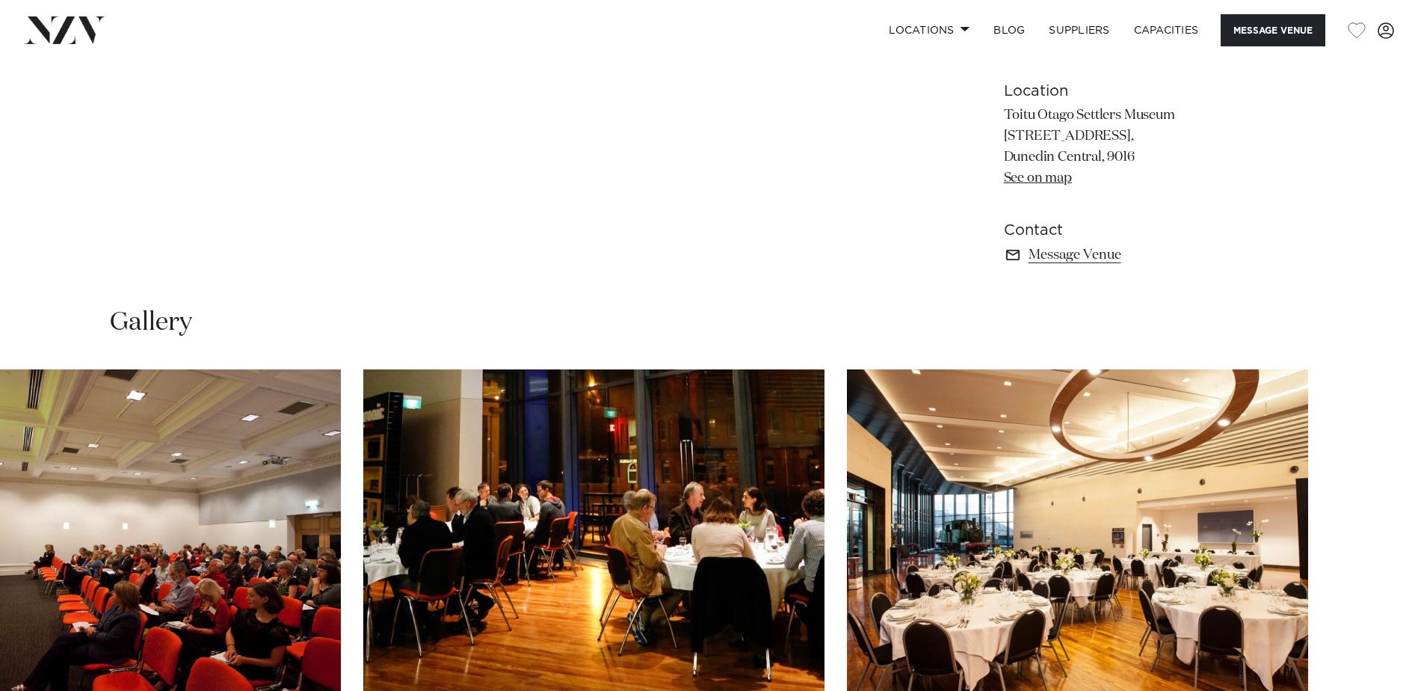
scroll to position [972, 0]
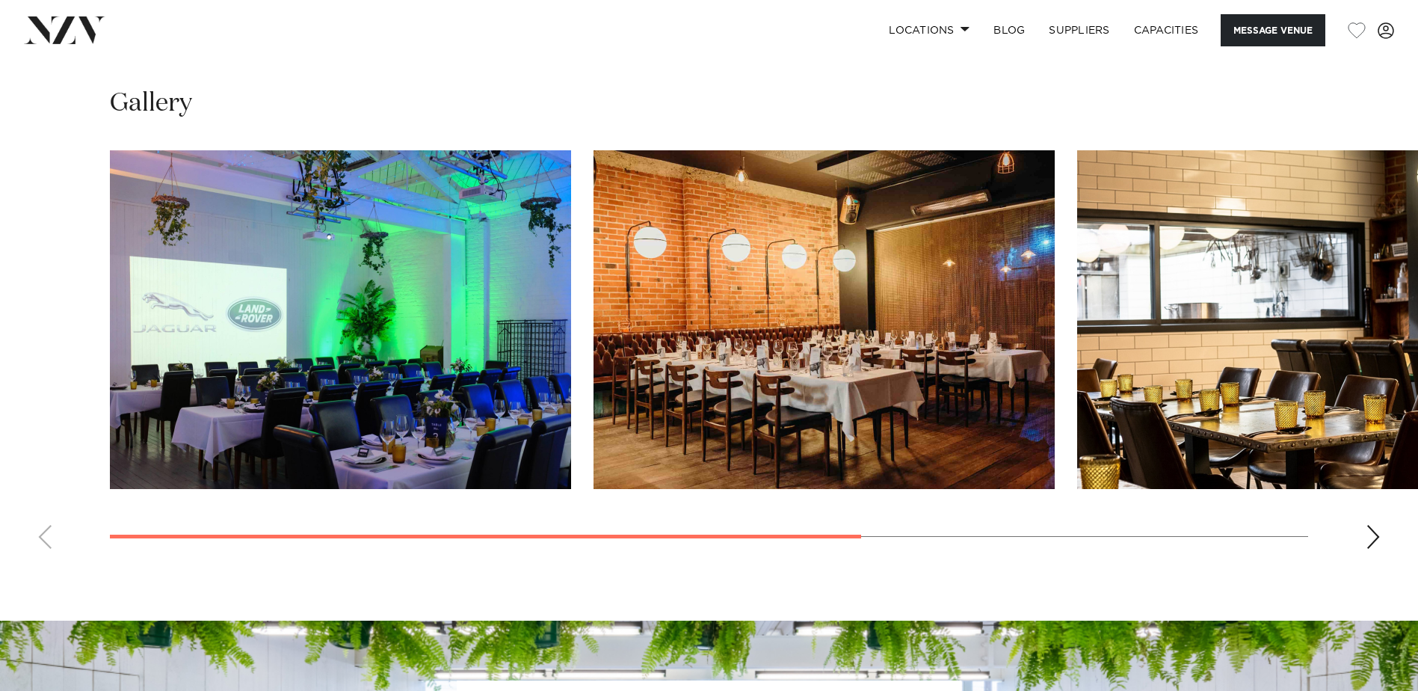
scroll to position [1196, 0]
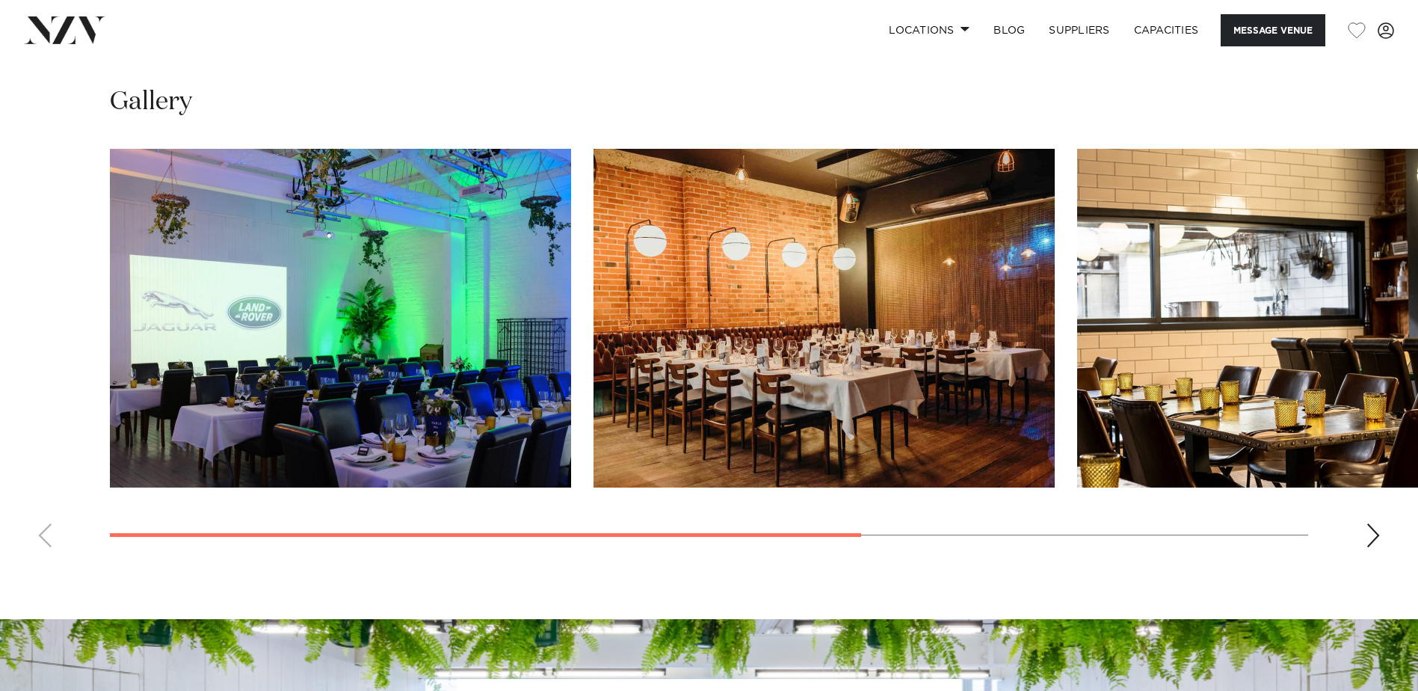
click at [1366, 547] on div "Next slide" at bounding box center [1373, 535] width 15 height 24
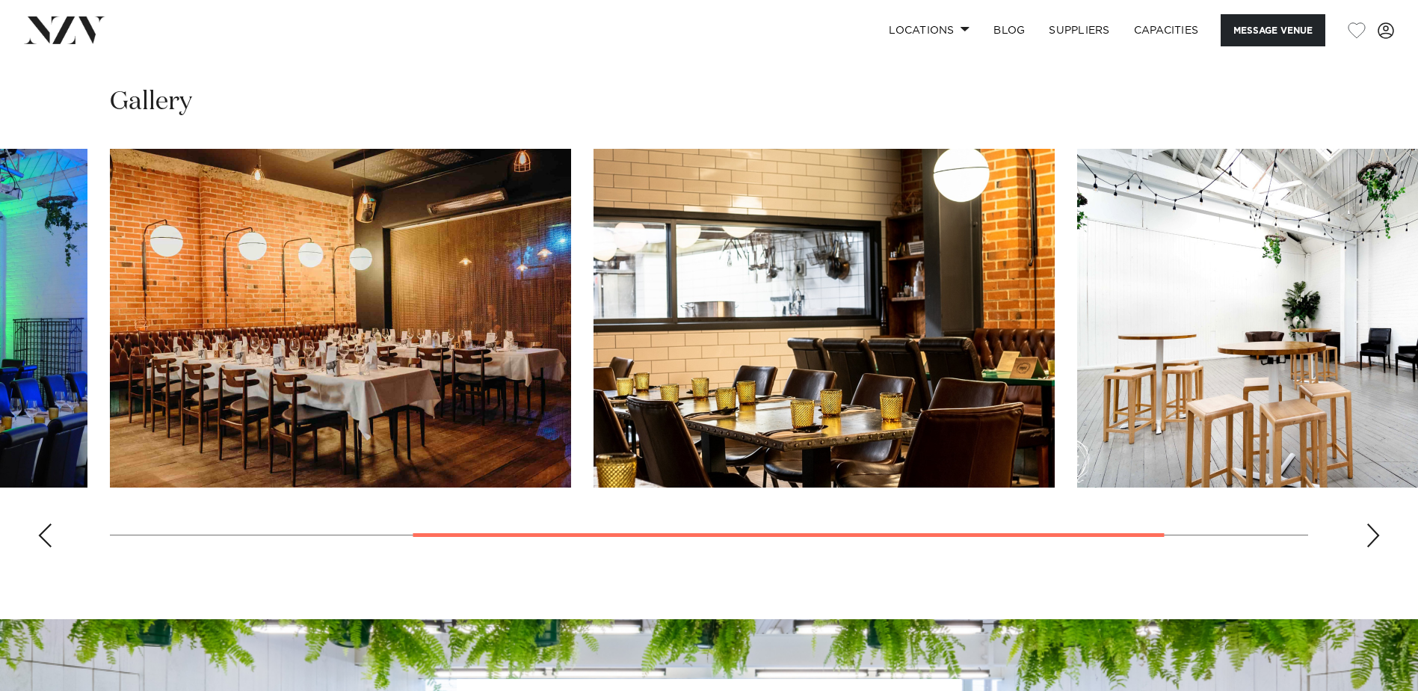
click at [1367, 547] on div "Next slide" at bounding box center [1373, 535] width 15 height 24
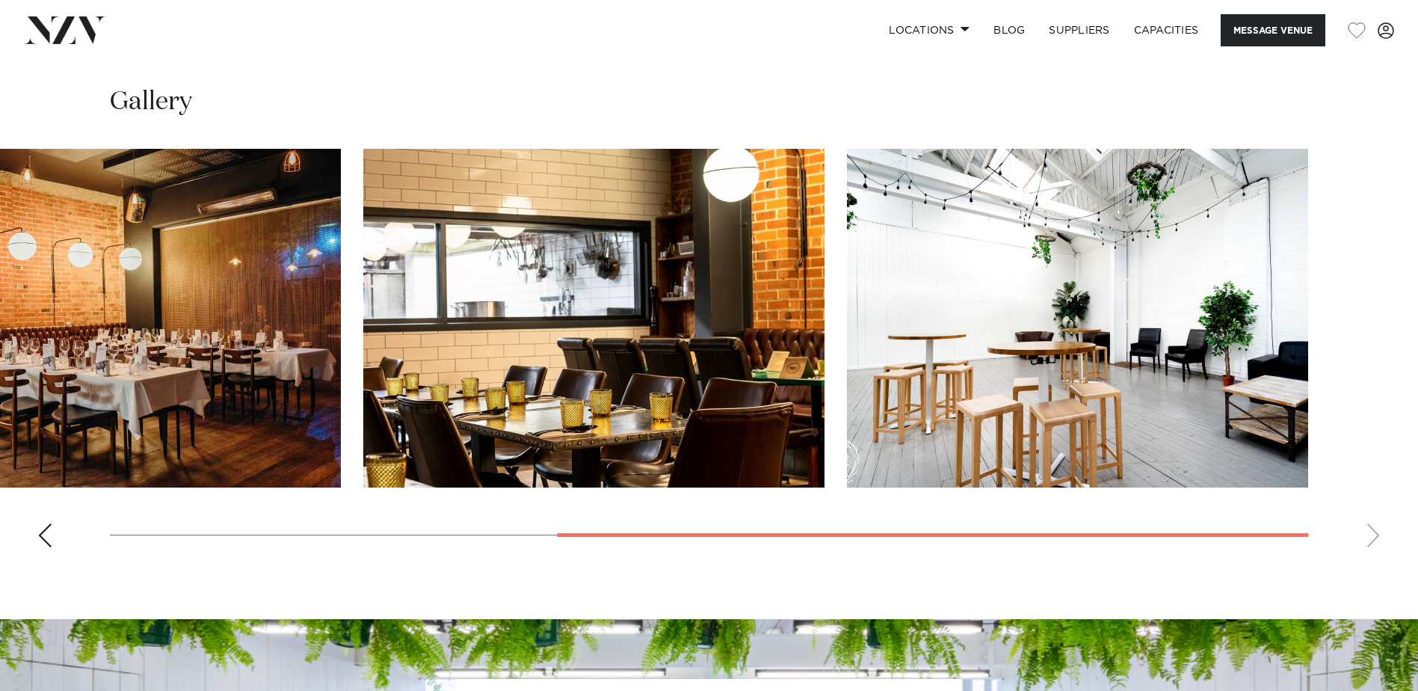
click at [1367, 559] on swiper-container at bounding box center [709, 354] width 1418 height 410
click at [38, 547] on div "Previous slide" at bounding box center [44, 535] width 15 height 24
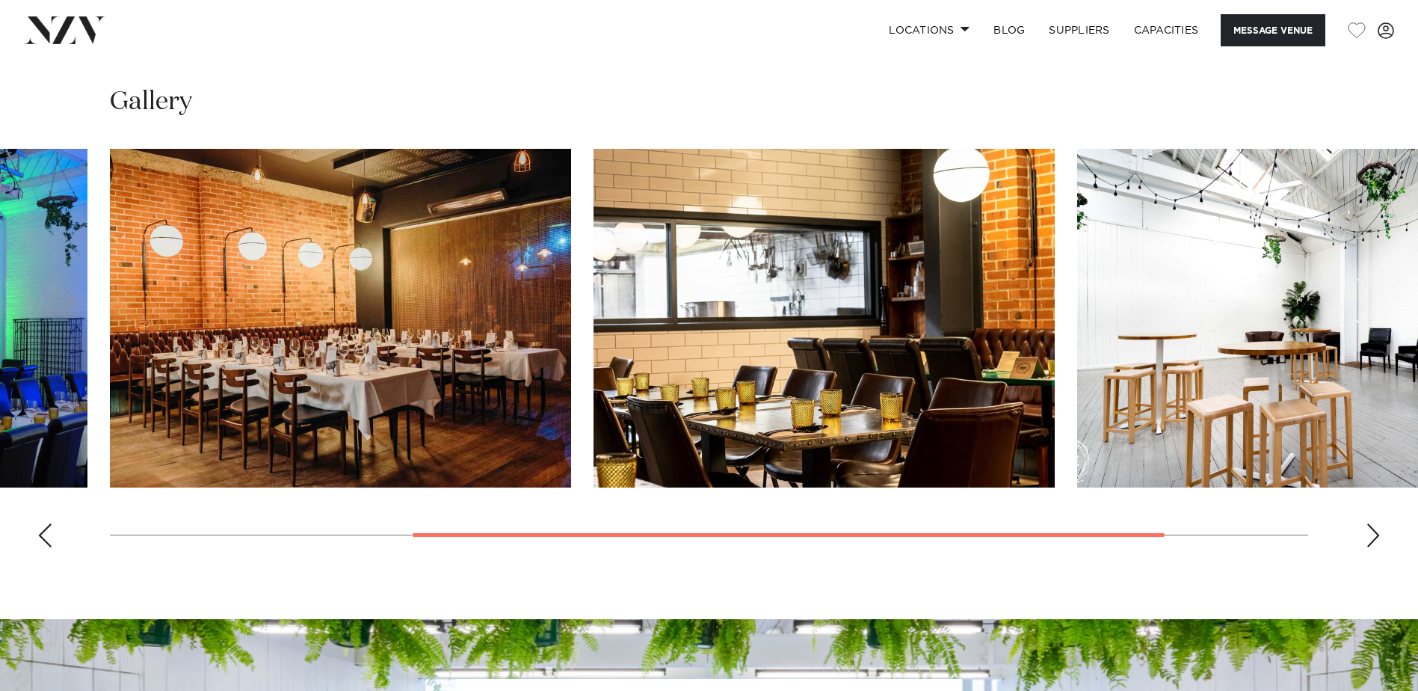
click at [42, 547] on div "Previous slide" at bounding box center [44, 535] width 15 height 24
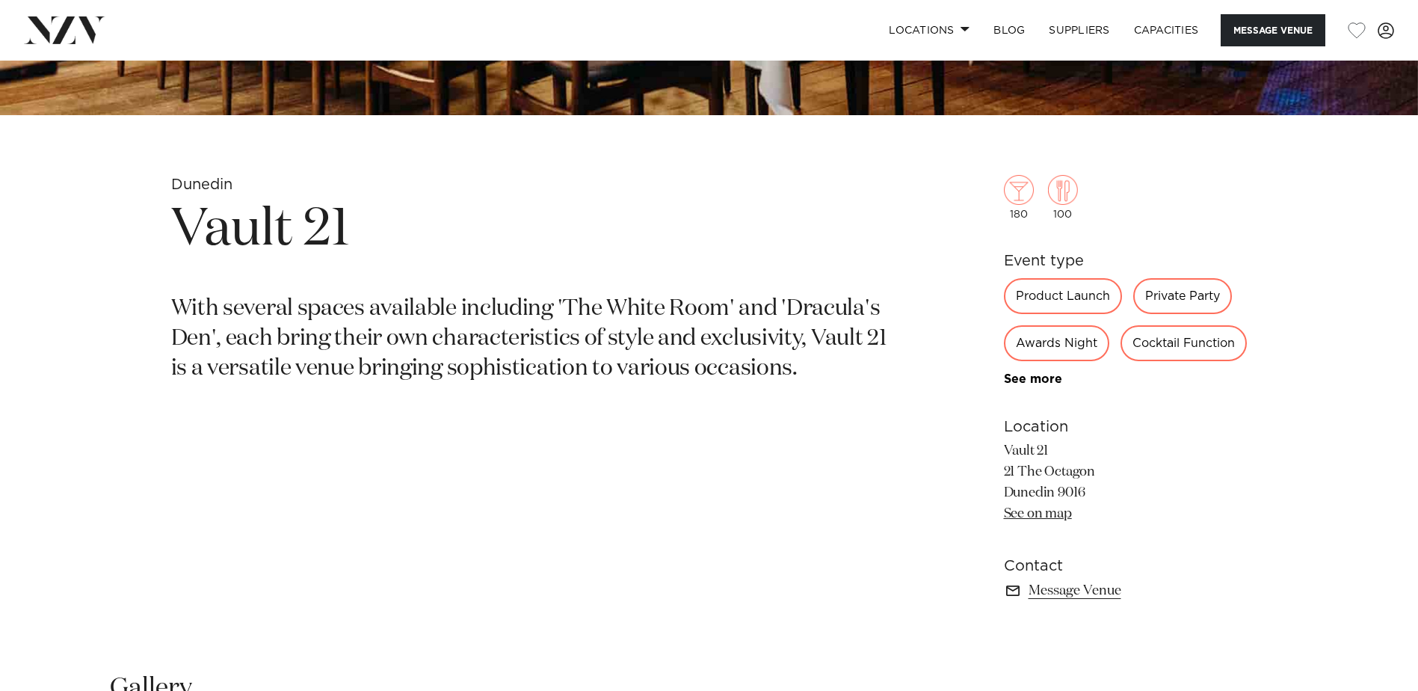
scroll to position [747, 0]
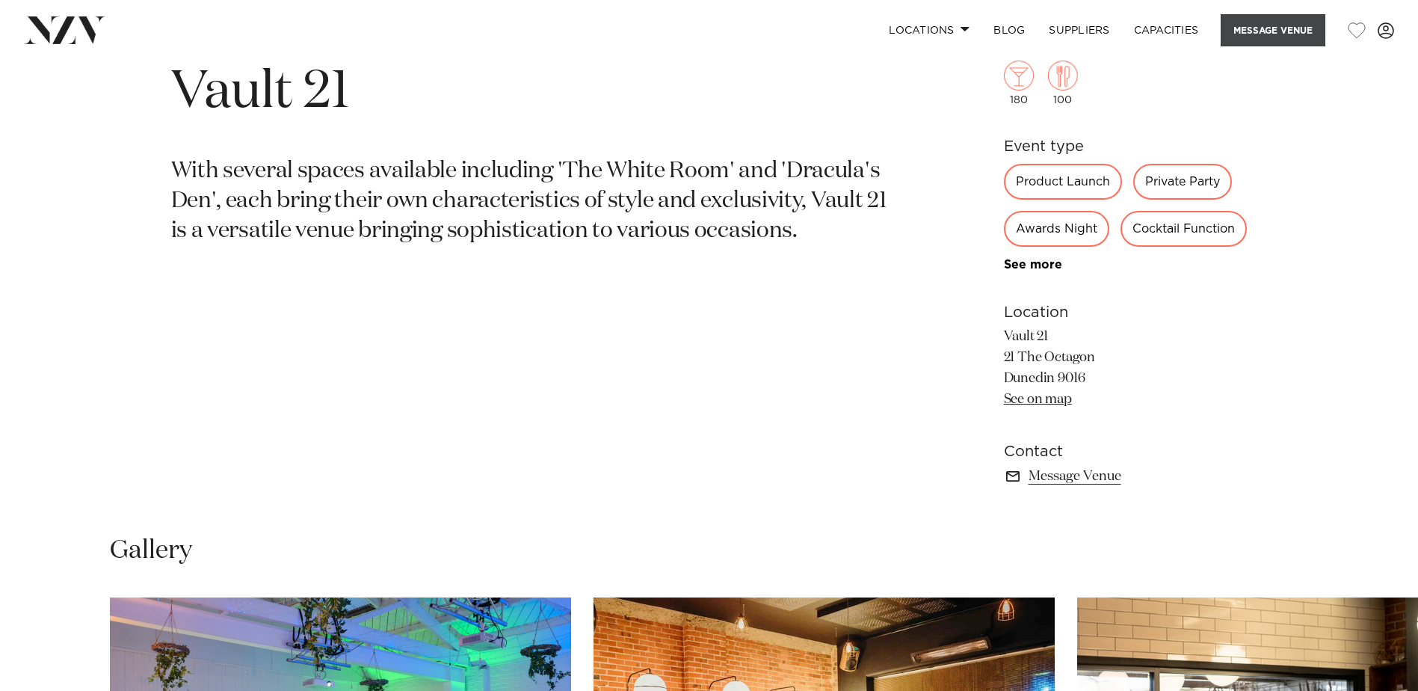
click at [1271, 30] on button "Message Venue" at bounding box center [1273, 30] width 105 height 32
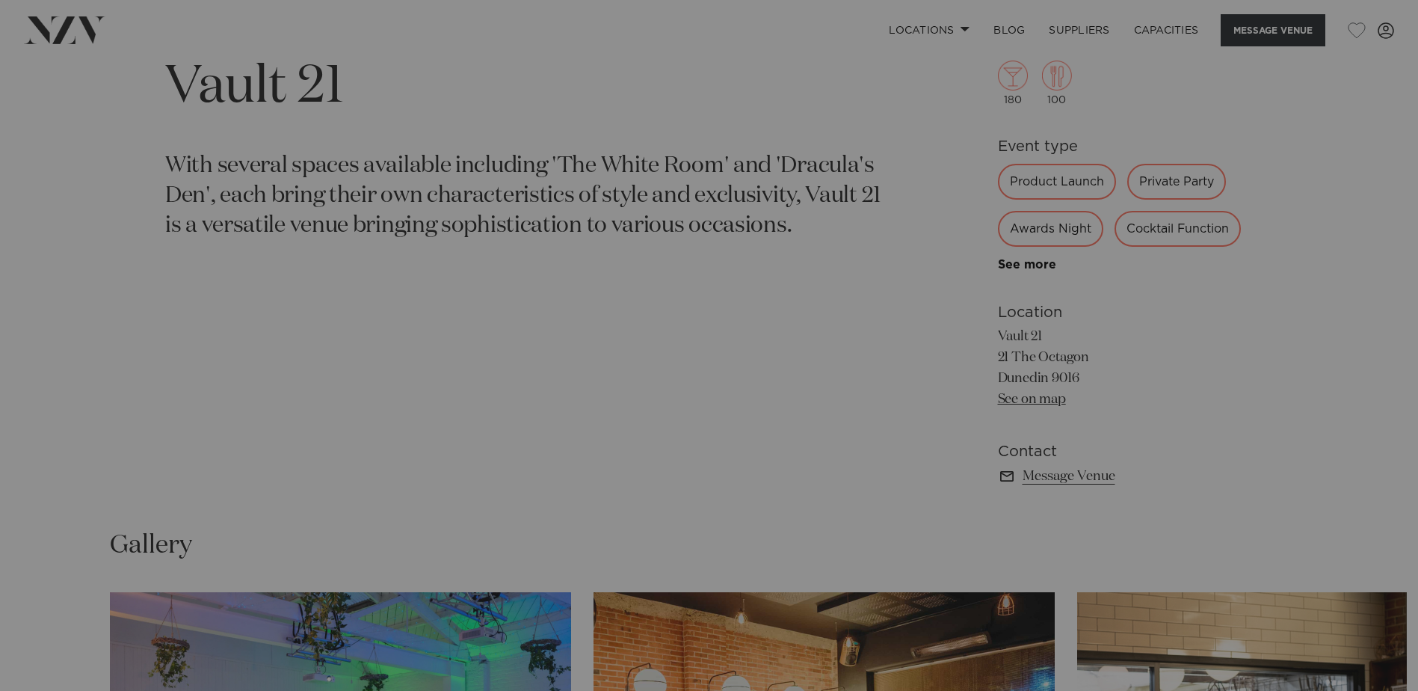
scroll to position [753, 0]
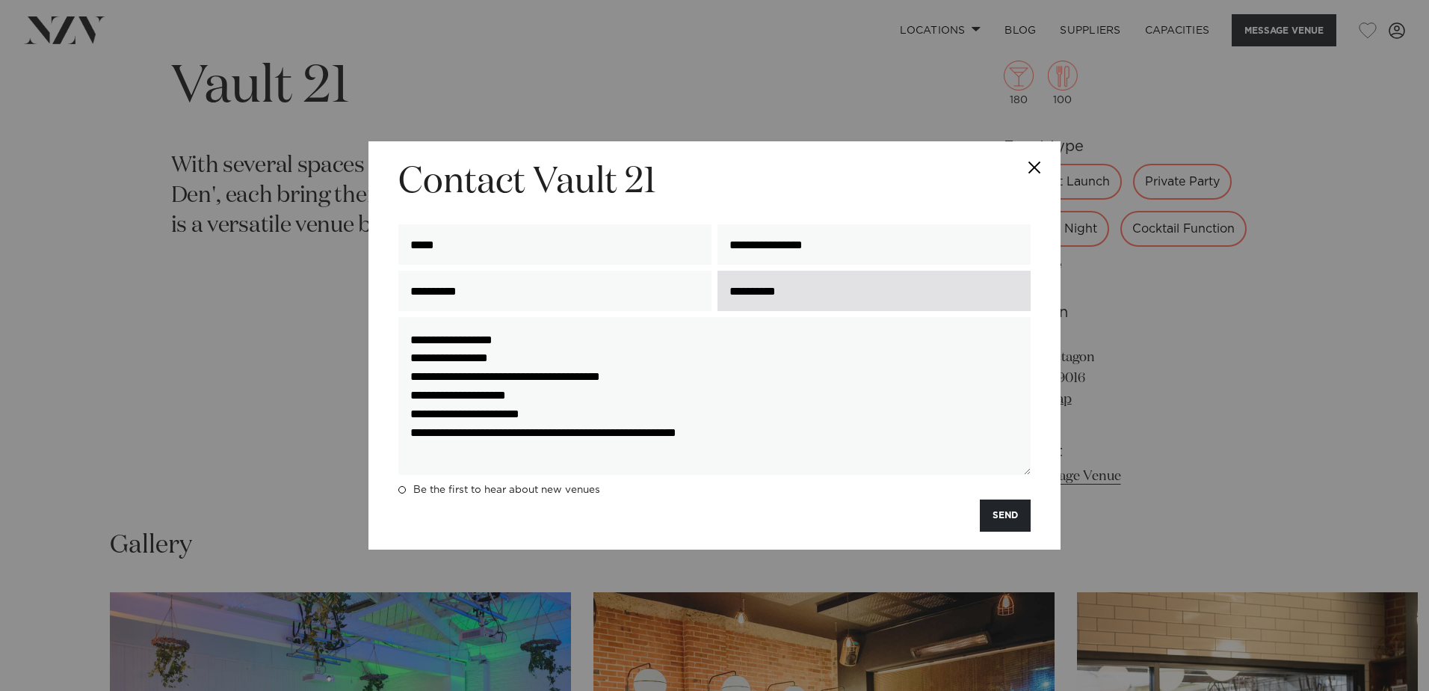
click at [818, 286] on input "**********" at bounding box center [874, 291] width 313 height 40
type input "*"
type input "**********"
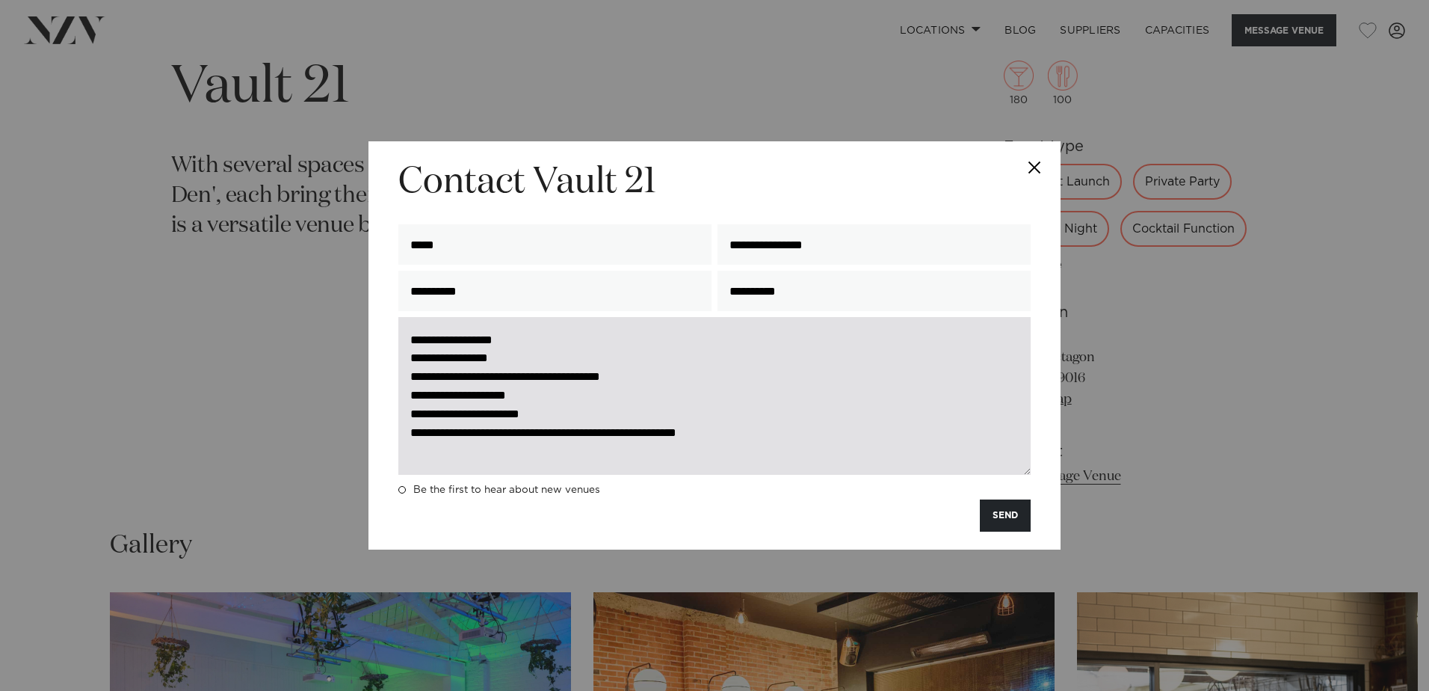
drag, startPoint x: 795, startPoint y: 438, endPoint x: 399, endPoint y: 334, distance: 409.5
click at [399, 334] on textarea "**********" at bounding box center [714, 396] width 632 height 158
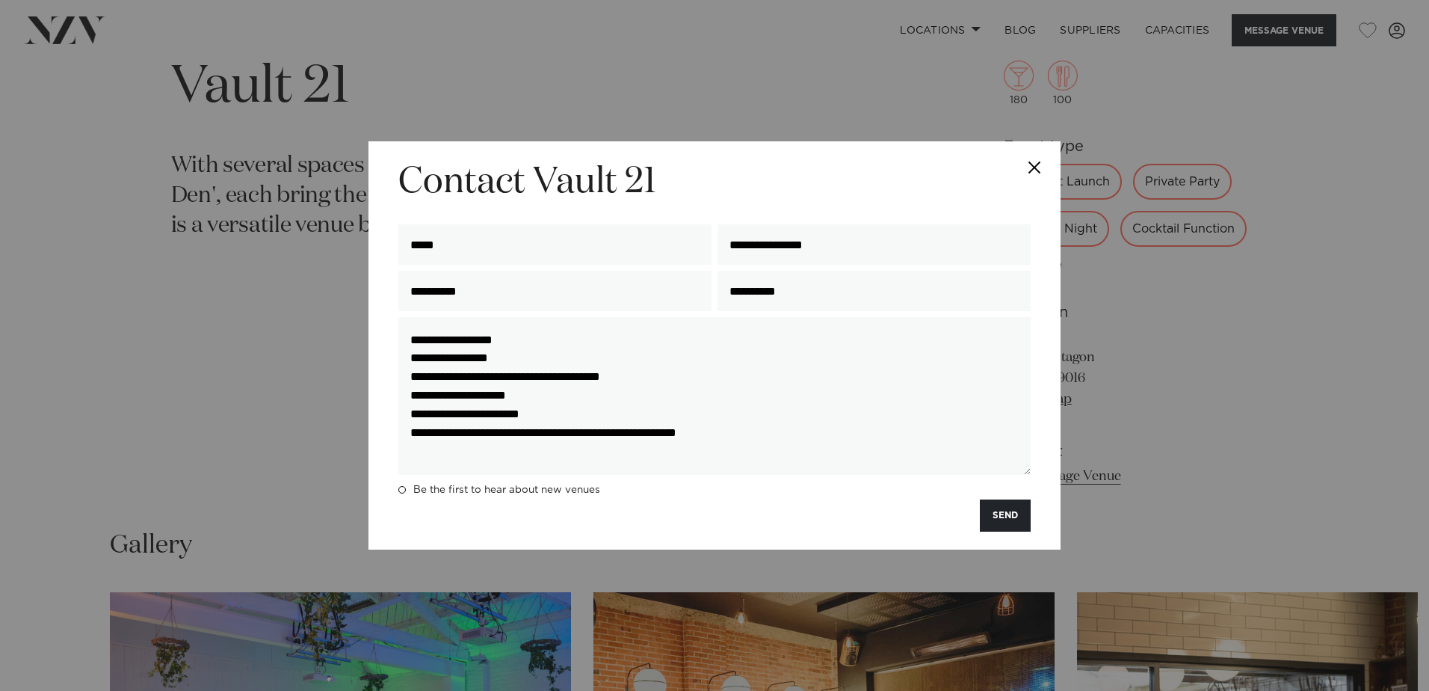
paste textarea
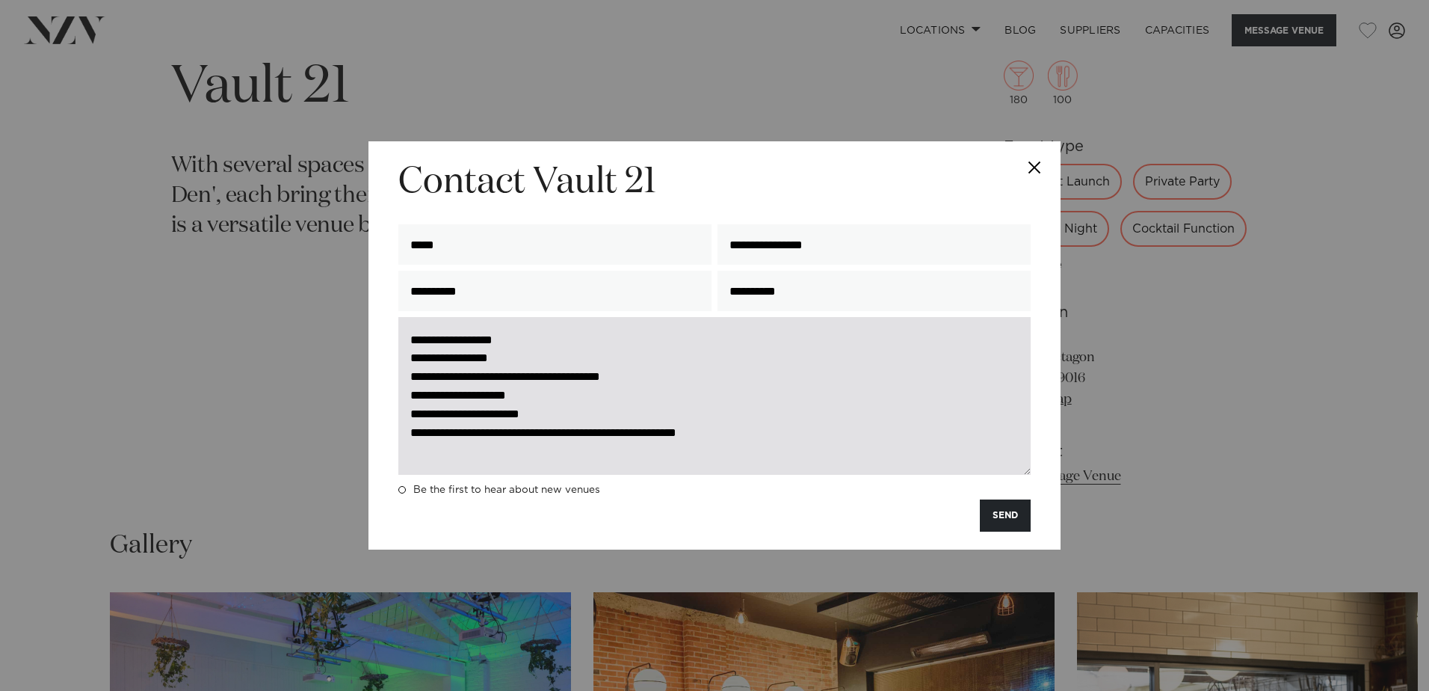
click at [842, 429] on textarea "**********" at bounding box center [714, 396] width 632 height 158
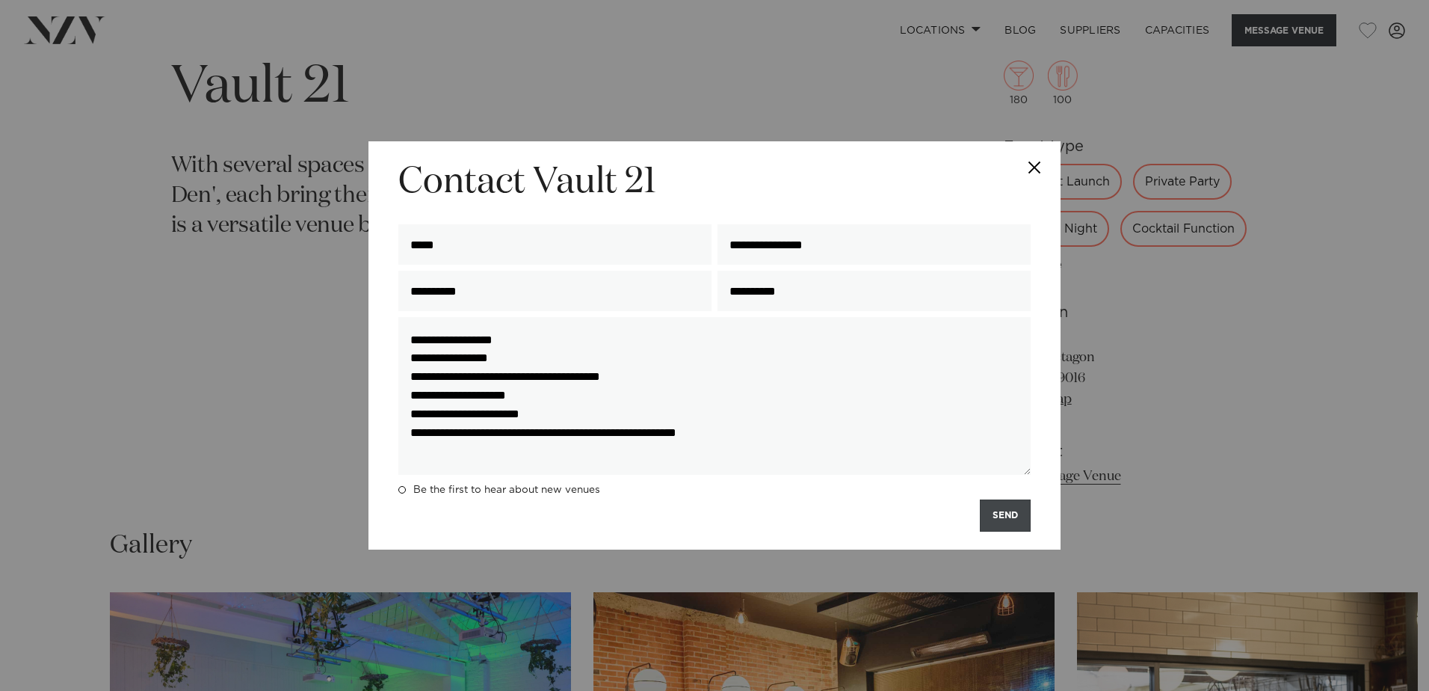
type textarea "**********"
click at [1003, 517] on button "SEND" at bounding box center [1005, 515] width 51 height 32
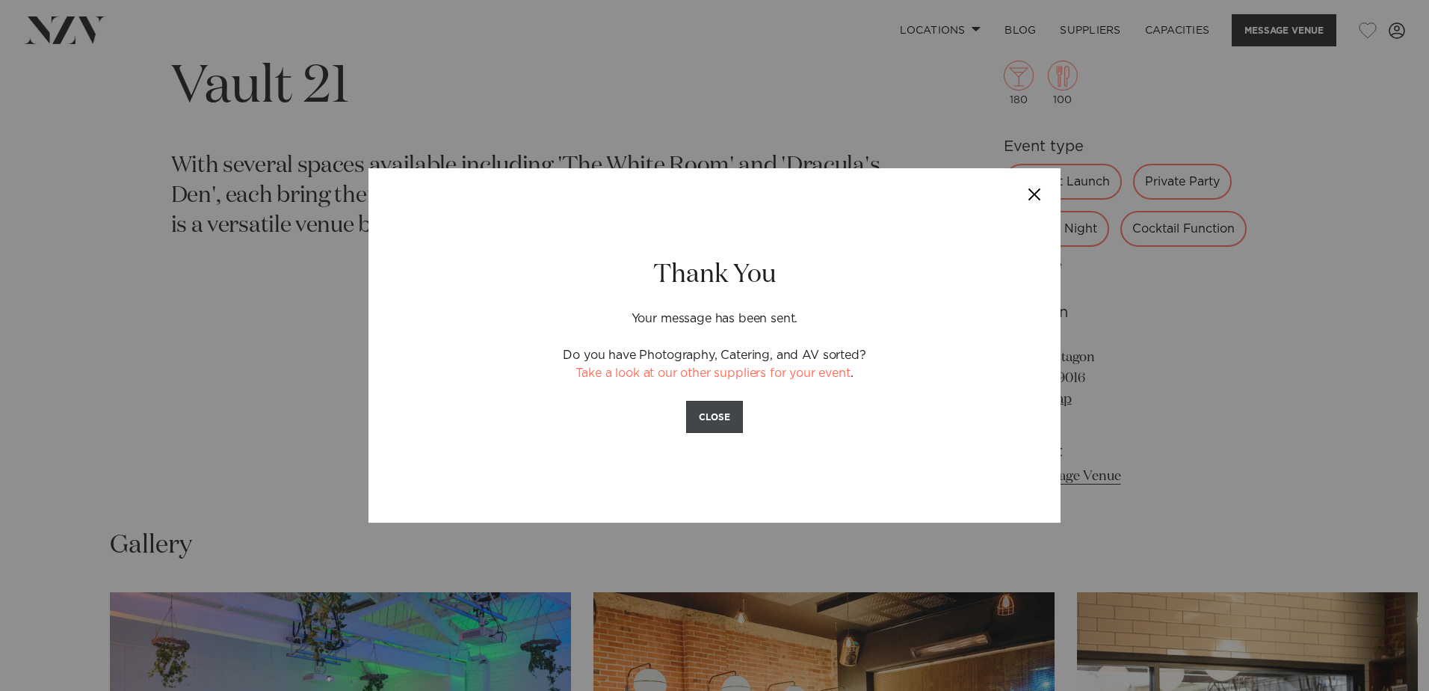
click at [721, 416] on button "CLOSE" at bounding box center [714, 417] width 57 height 32
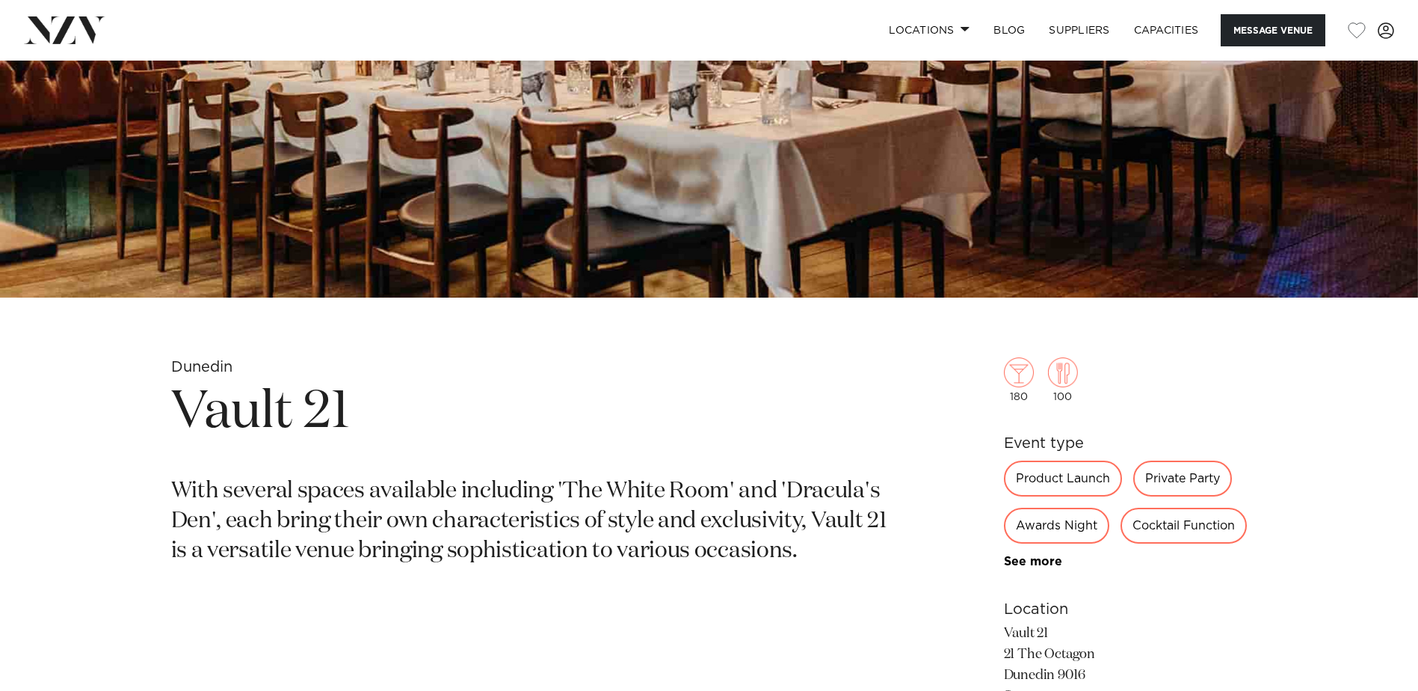
scroll to position [379, 0]
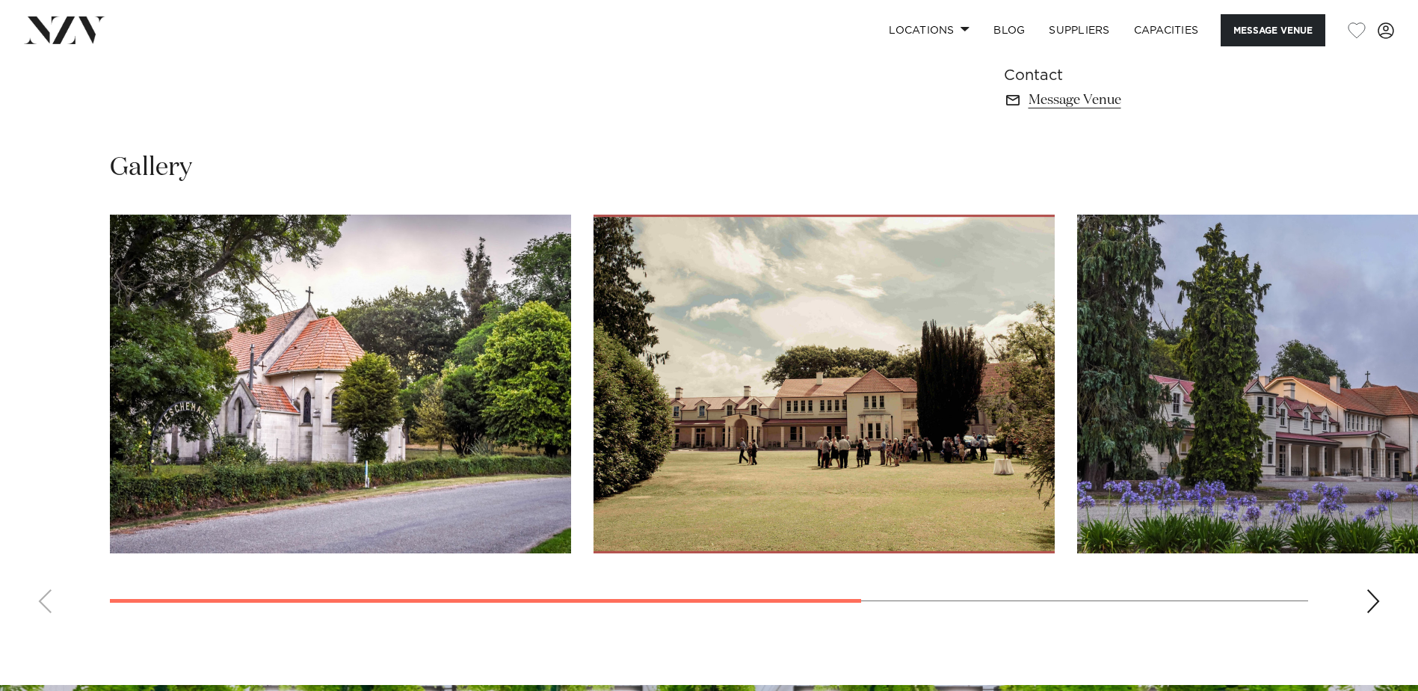
scroll to position [1196, 0]
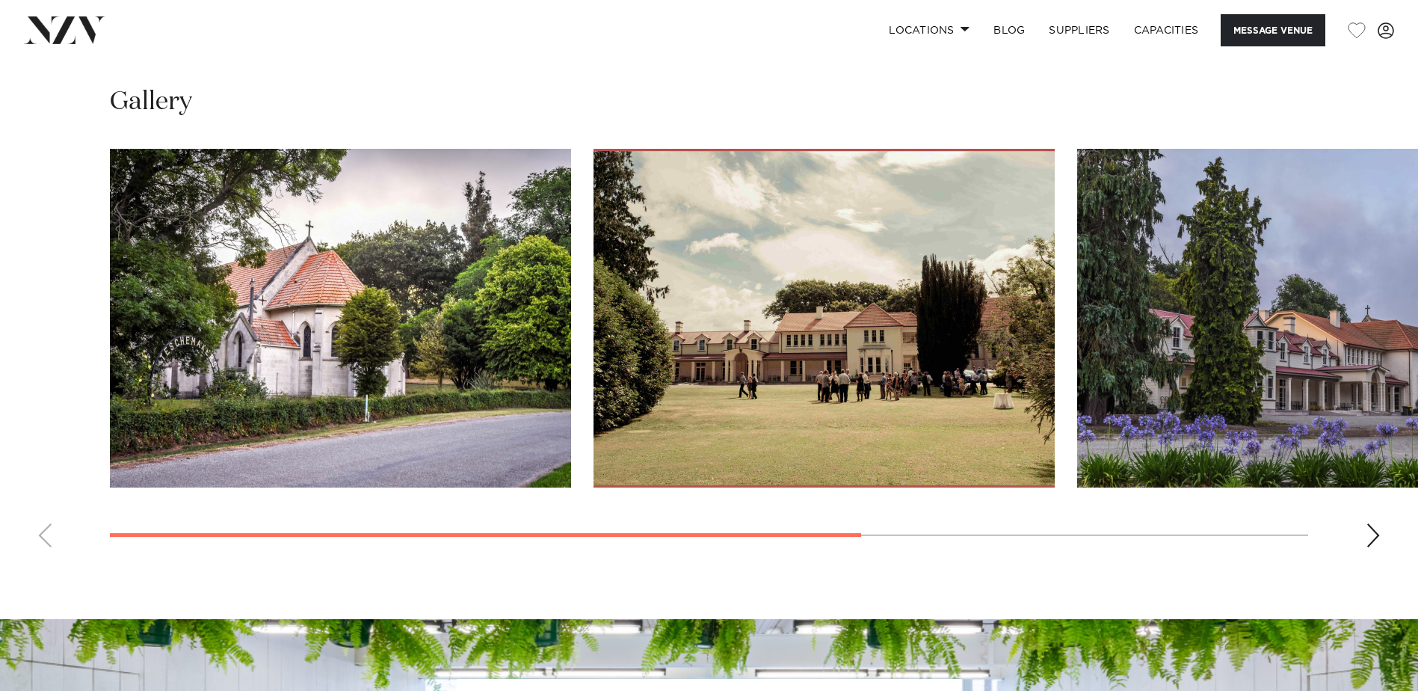
click at [1378, 547] on div "Next slide" at bounding box center [1373, 535] width 15 height 24
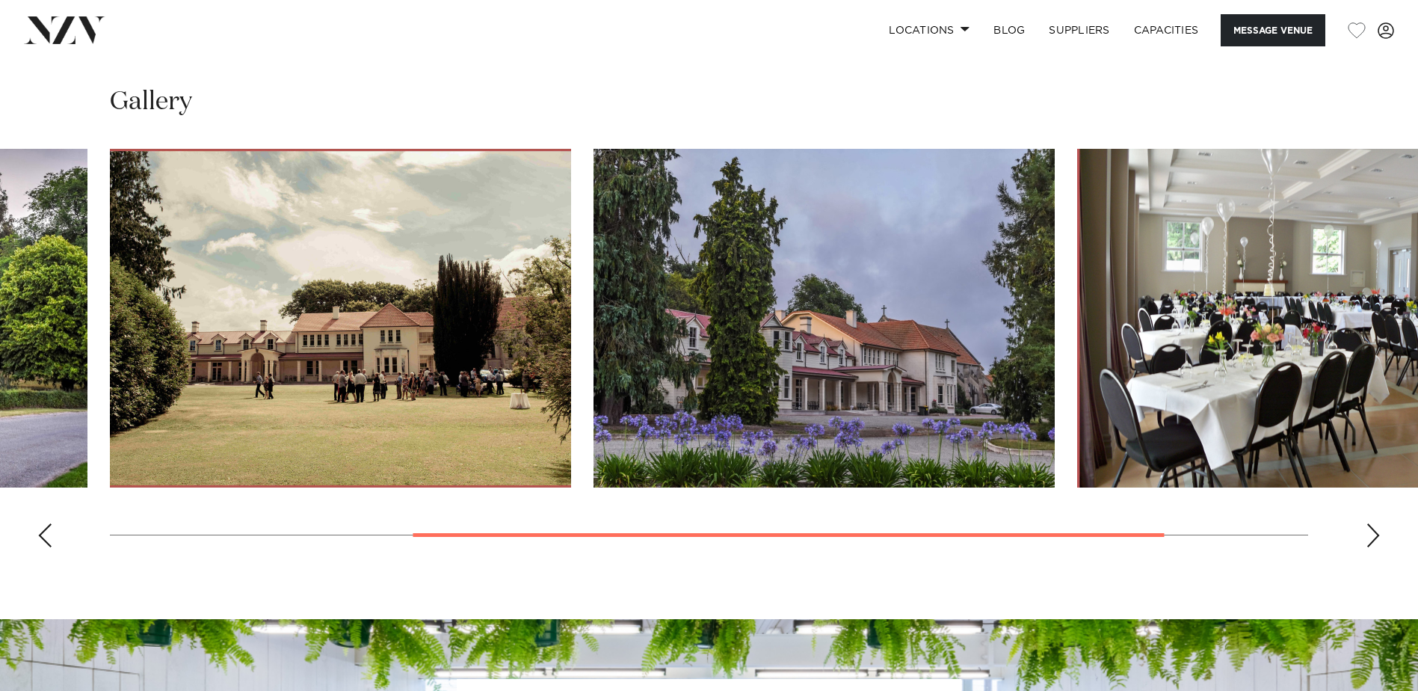
click at [1371, 547] on div "Next slide" at bounding box center [1373, 535] width 15 height 24
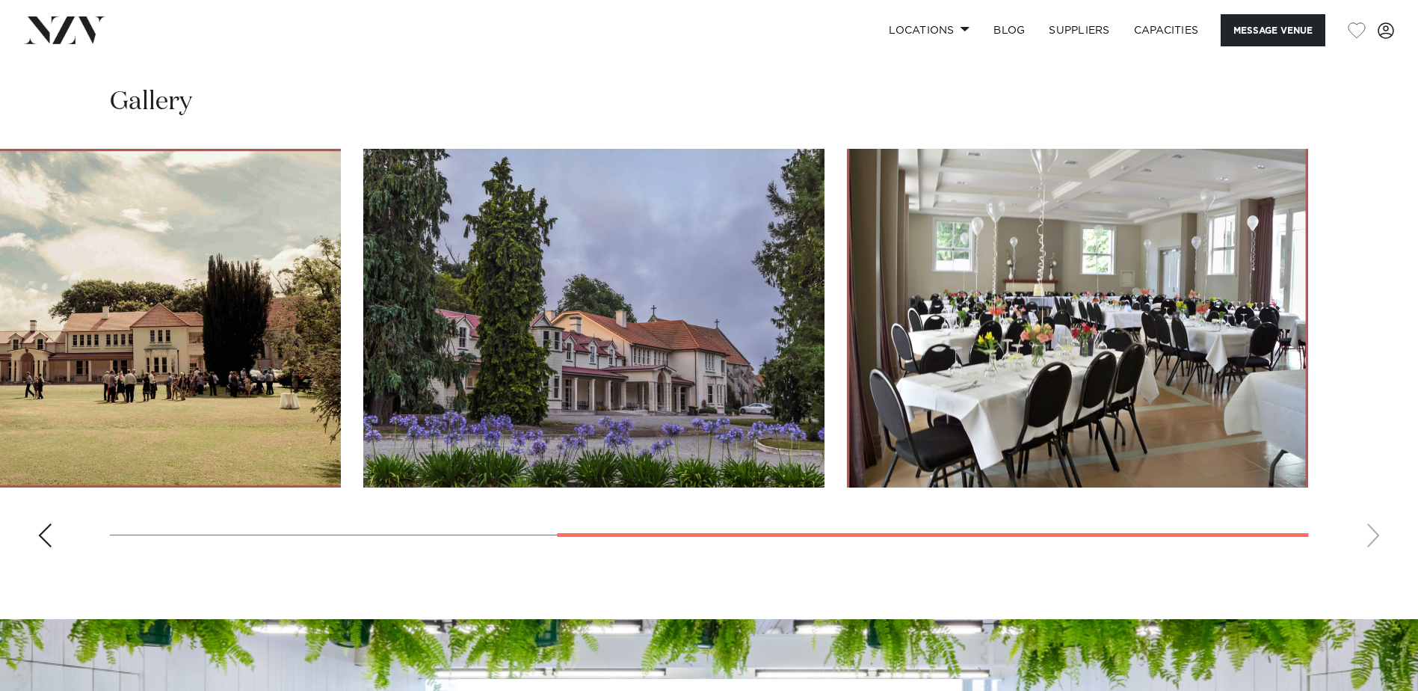
click at [1371, 559] on swiper-container at bounding box center [709, 354] width 1418 height 410
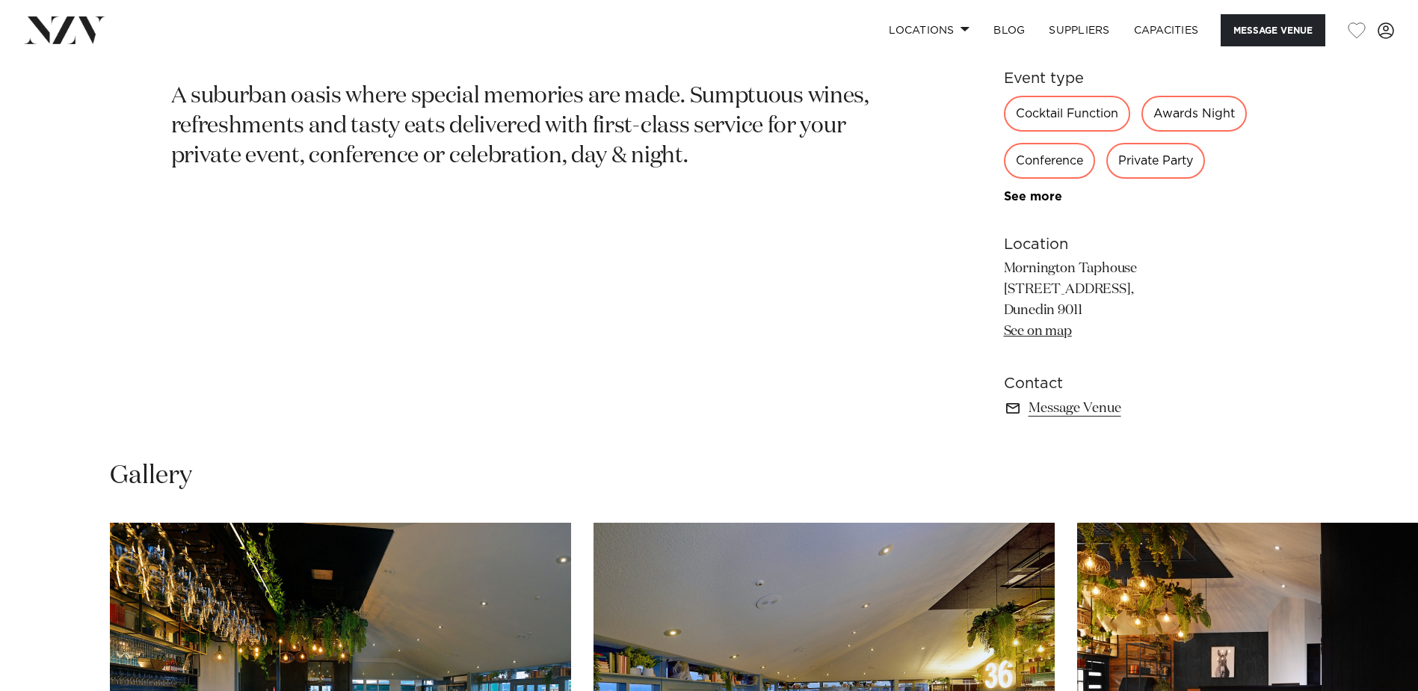
scroll to position [1196, 0]
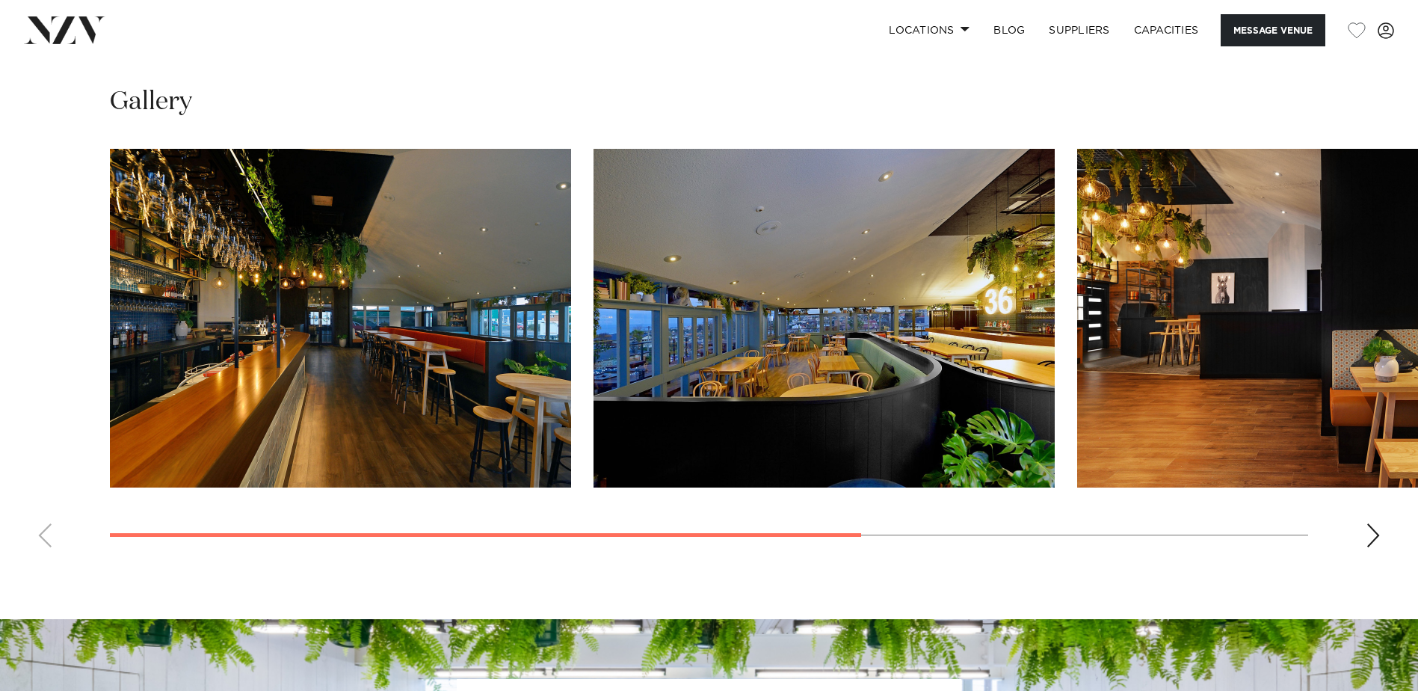
click at [1373, 547] on div "Next slide" at bounding box center [1373, 535] width 15 height 24
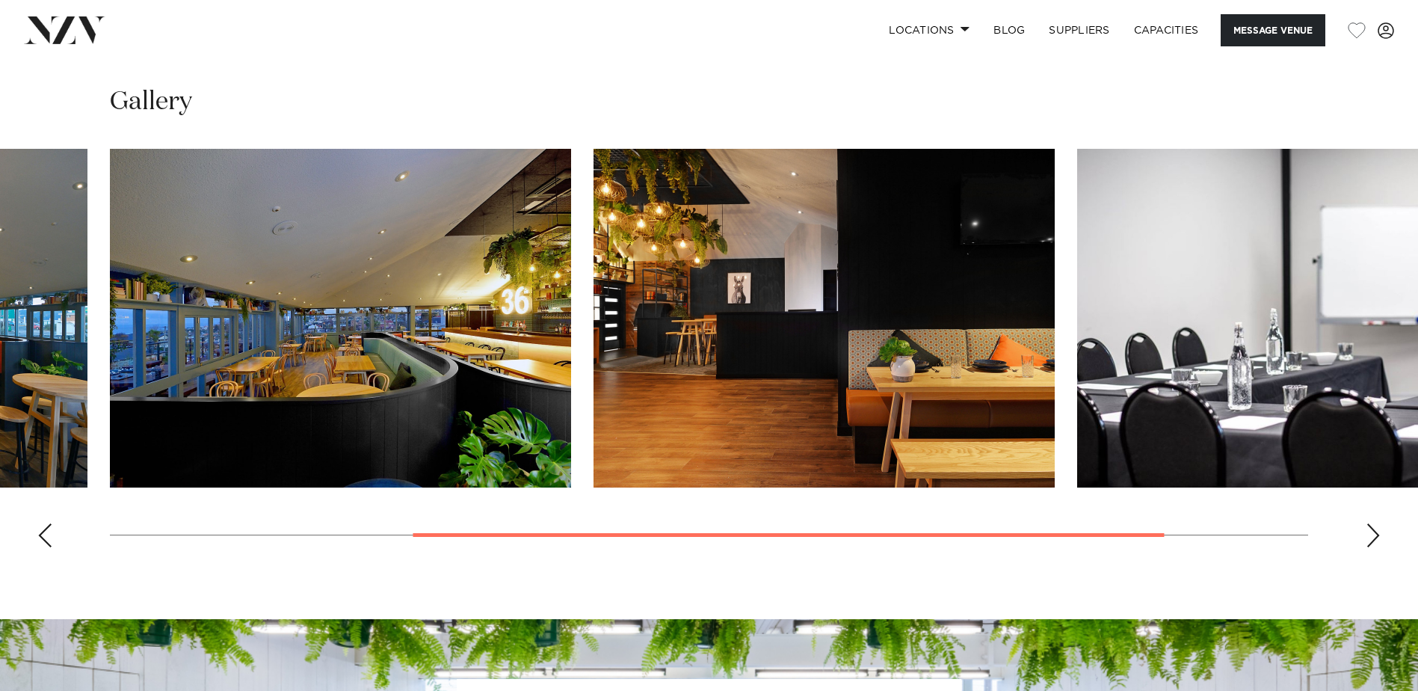
click at [1380, 547] on div "Next slide" at bounding box center [1373, 535] width 15 height 24
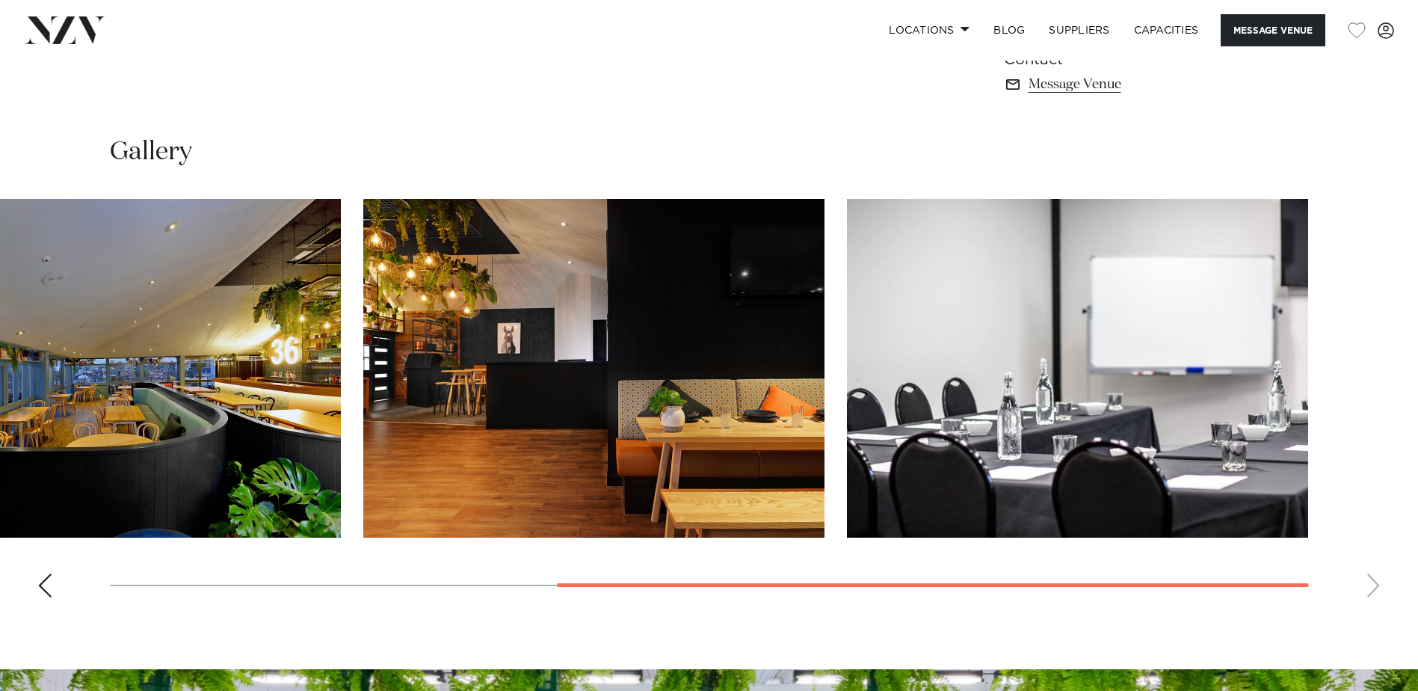
scroll to position [1121, 0]
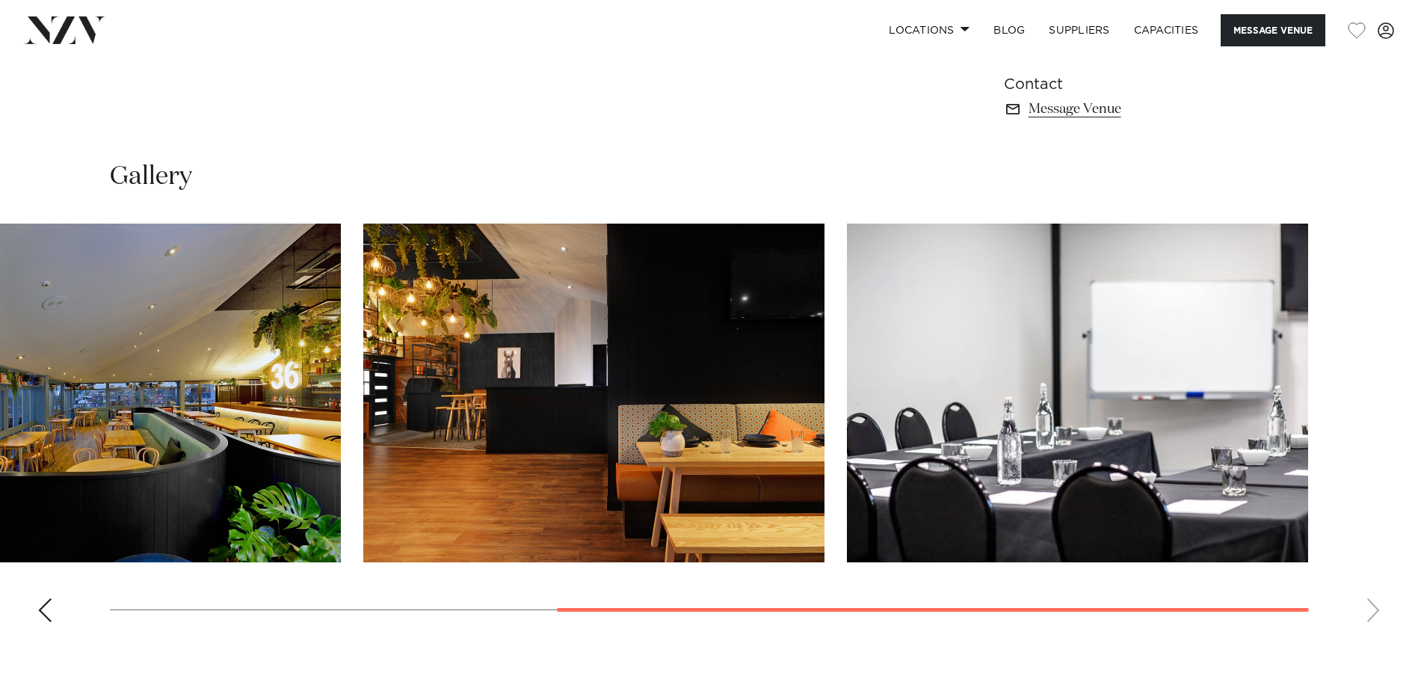
click at [48, 622] on div "Previous slide" at bounding box center [44, 610] width 15 height 24
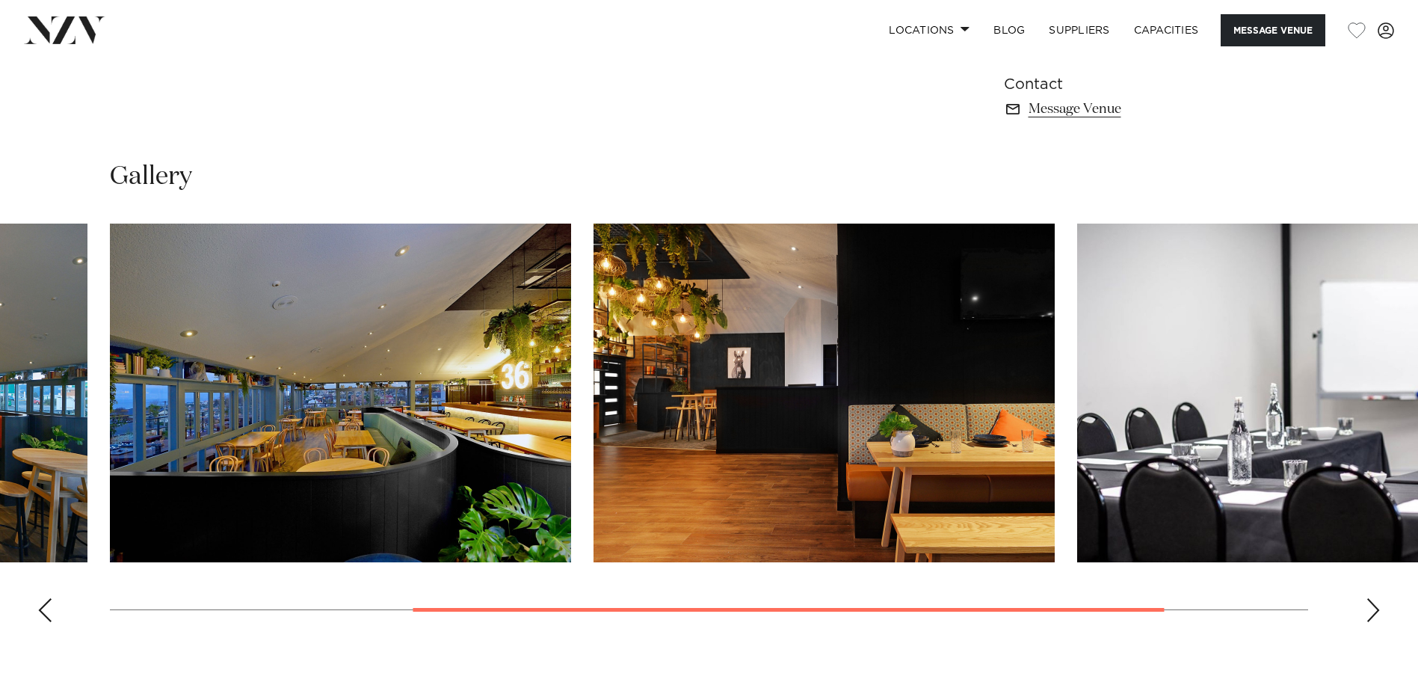
click at [48, 622] on div "Previous slide" at bounding box center [44, 610] width 15 height 24
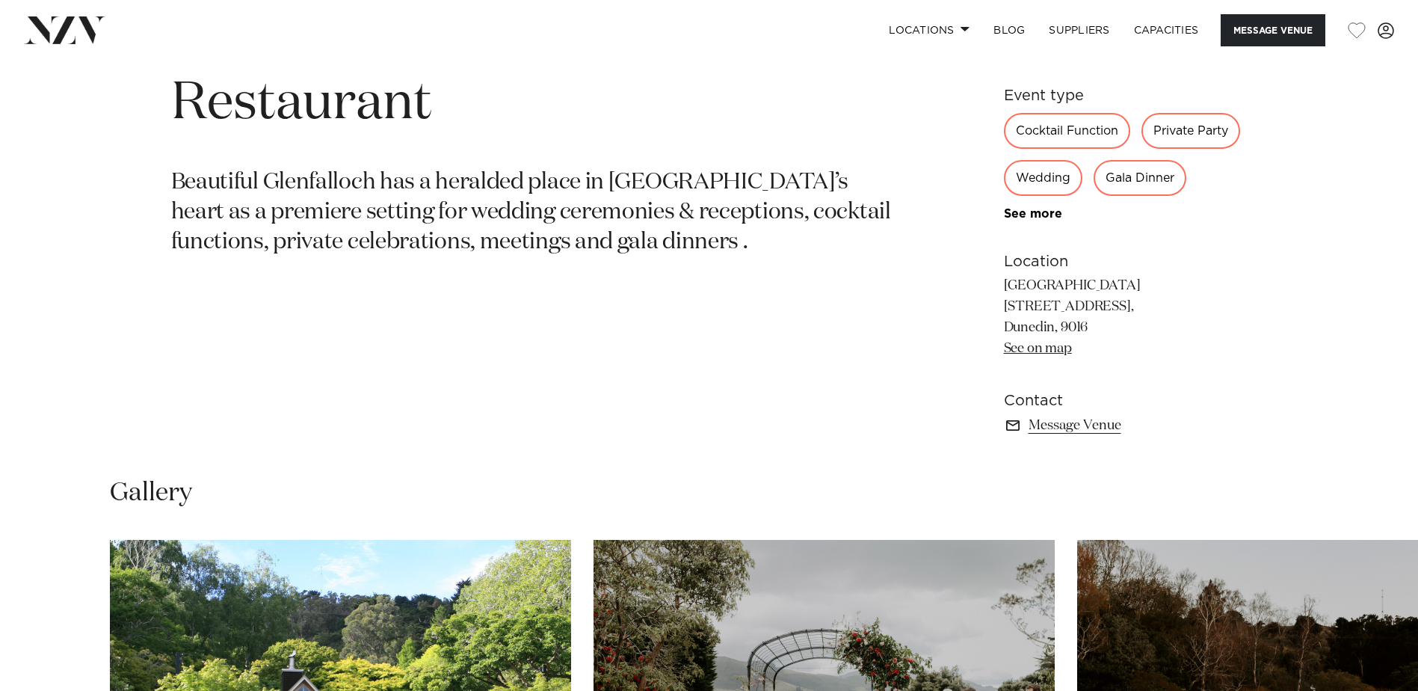
scroll to position [1196, 0]
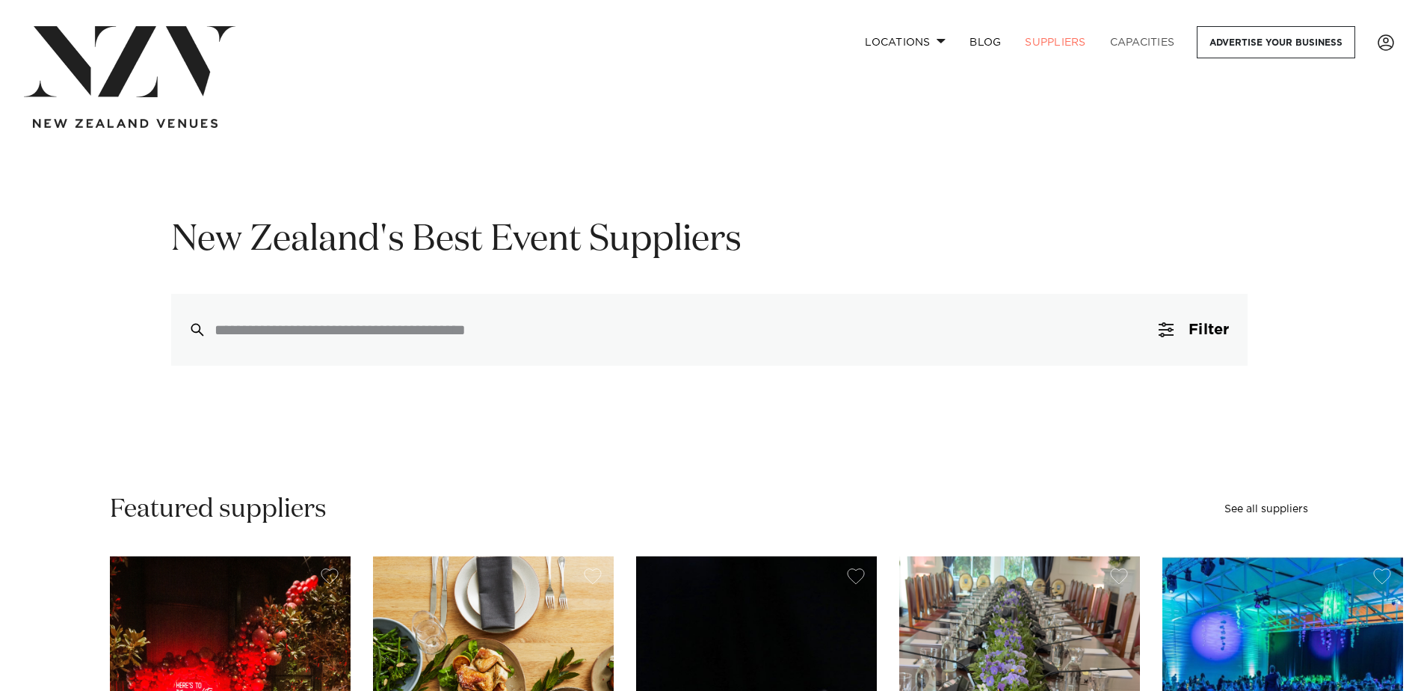
click at [1139, 44] on link "Capacities" at bounding box center [1142, 42] width 89 height 32
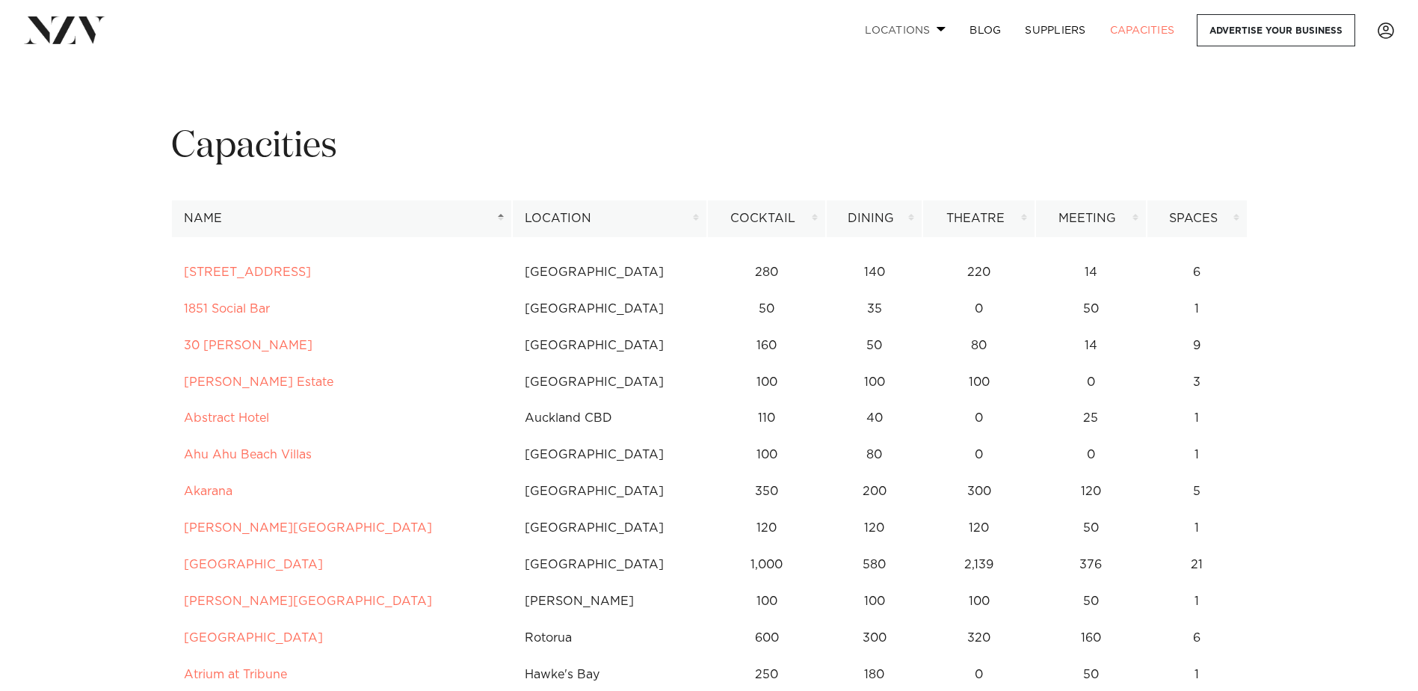
click at [922, 35] on link "Locations" at bounding box center [905, 30] width 105 height 32
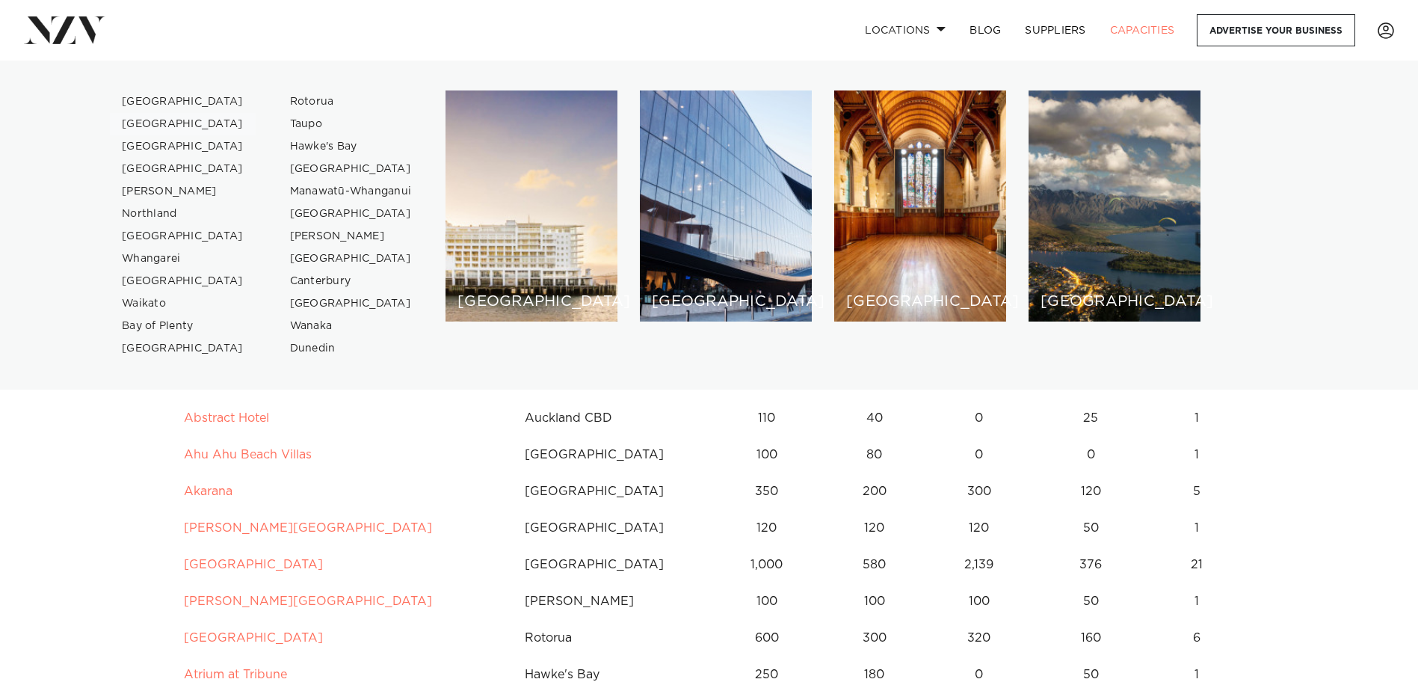
click at [162, 123] on link "[GEOGRAPHIC_DATA]" at bounding box center [183, 124] width 146 height 22
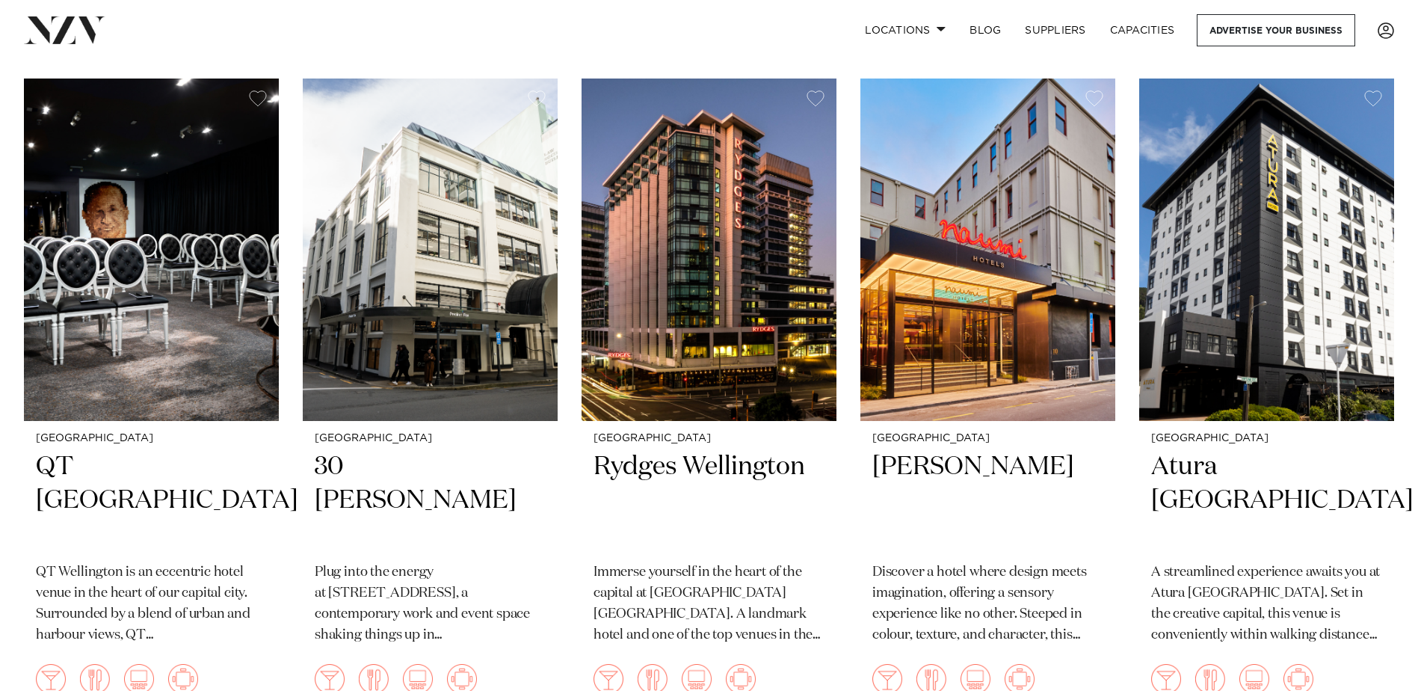
scroll to position [598, 0]
